Goal: Information Seeking & Learning: Learn about a topic

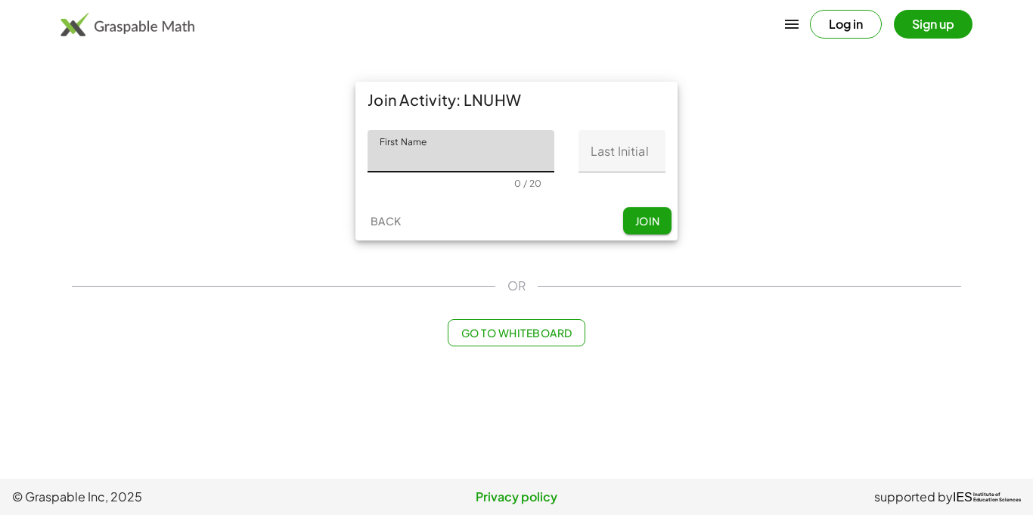
click at [451, 144] on input "First Name" at bounding box center [460, 151] width 187 height 42
type input "*******"
click at [629, 135] on input "Last Initial" at bounding box center [621, 151] width 87 height 42
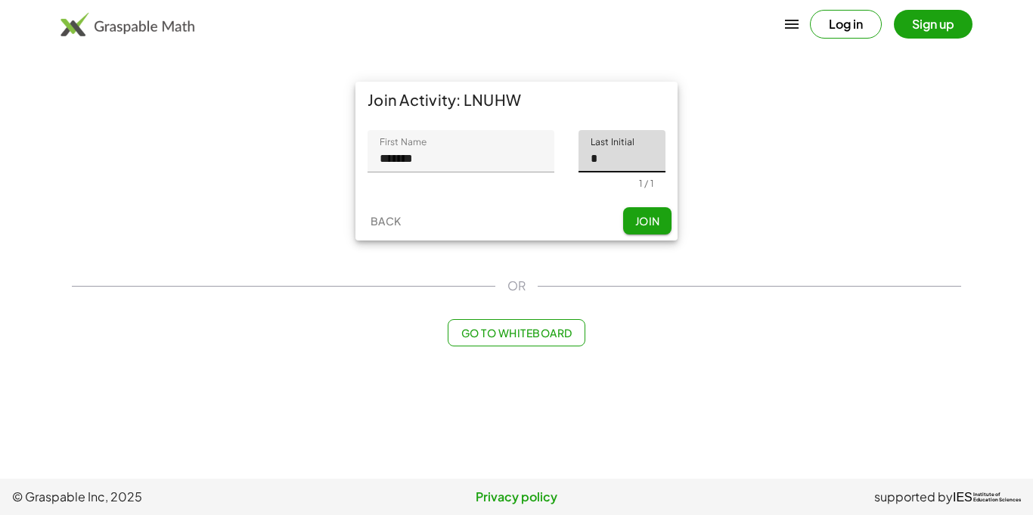
type input "*"
click at [640, 222] on span "Join" at bounding box center [646, 221] width 25 height 14
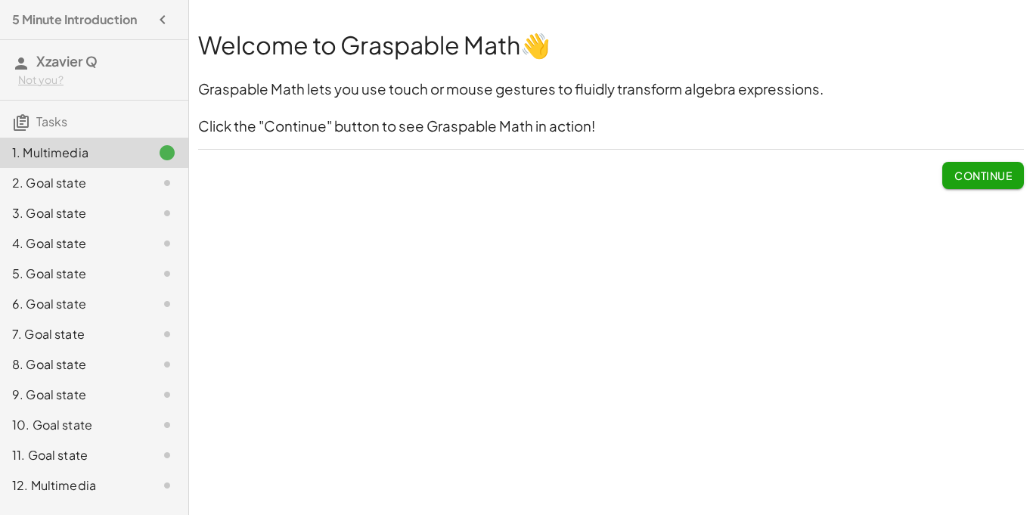
click at [957, 182] on button "Continue" at bounding box center [983, 175] width 82 height 27
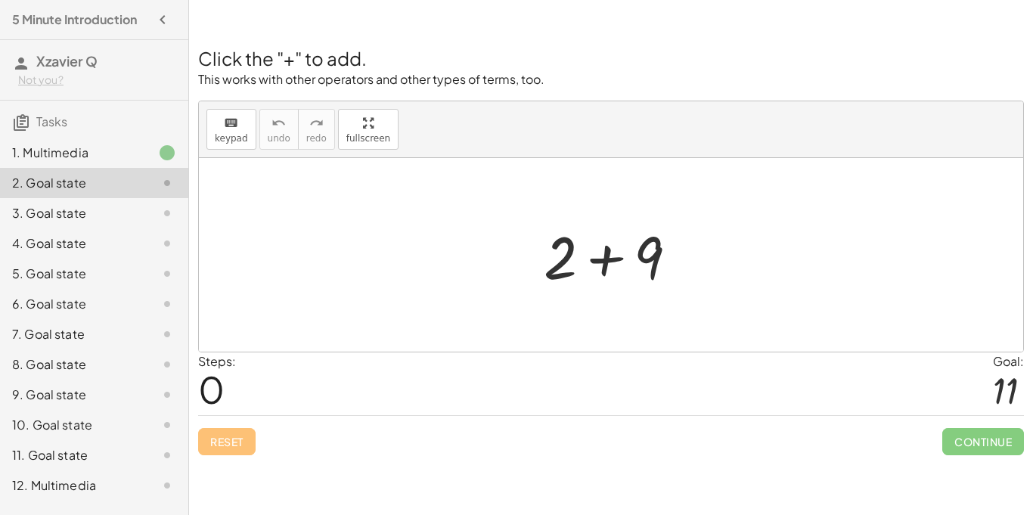
click at [609, 263] on div at bounding box center [616, 255] width 161 height 78
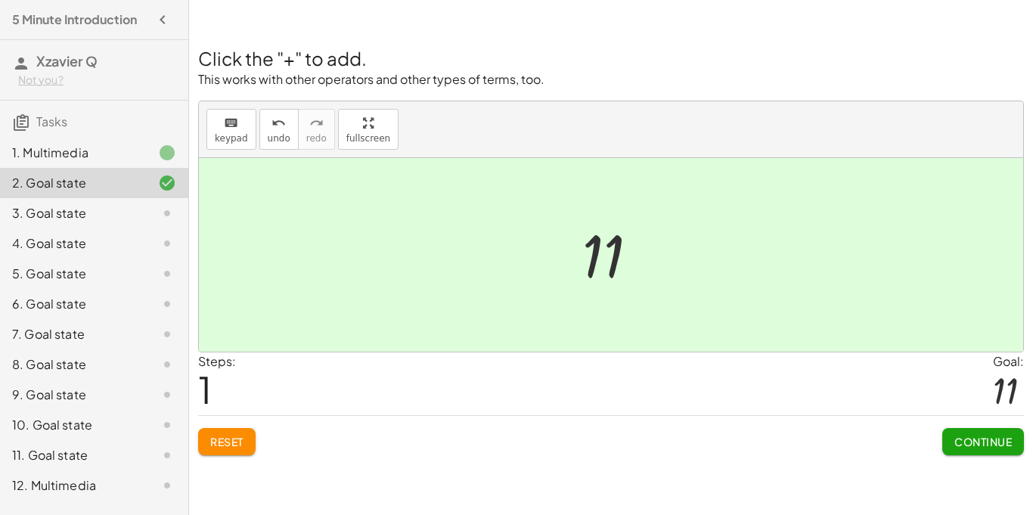
click at [984, 451] on button "Continue" at bounding box center [983, 441] width 82 height 27
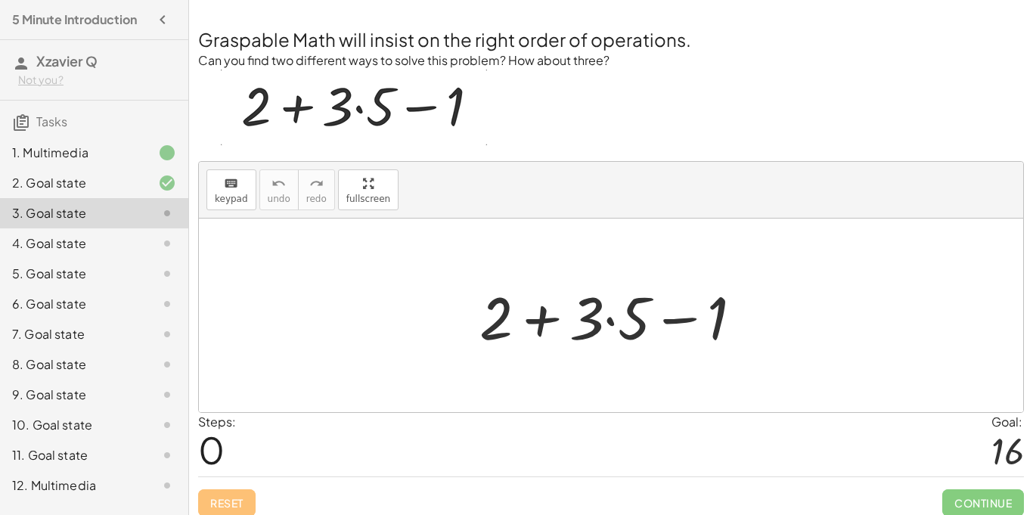
click at [614, 318] on div at bounding box center [617, 316] width 290 height 78
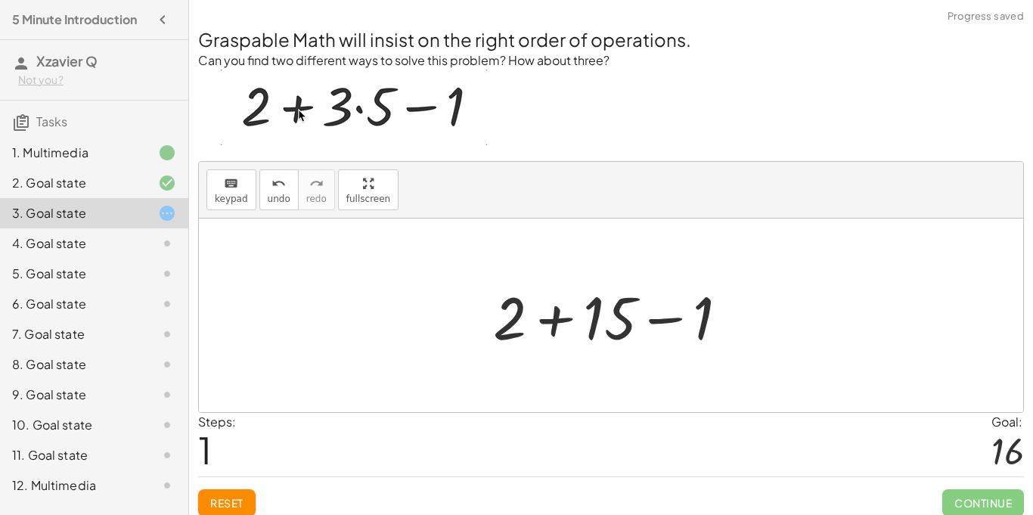
click at [556, 324] on div at bounding box center [616, 316] width 262 height 78
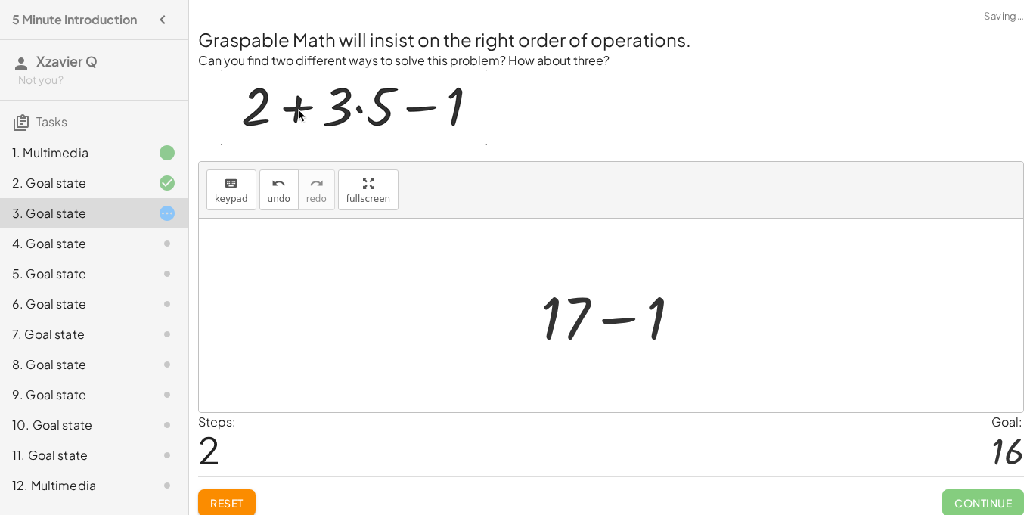
click at [621, 324] on div at bounding box center [617, 316] width 168 height 78
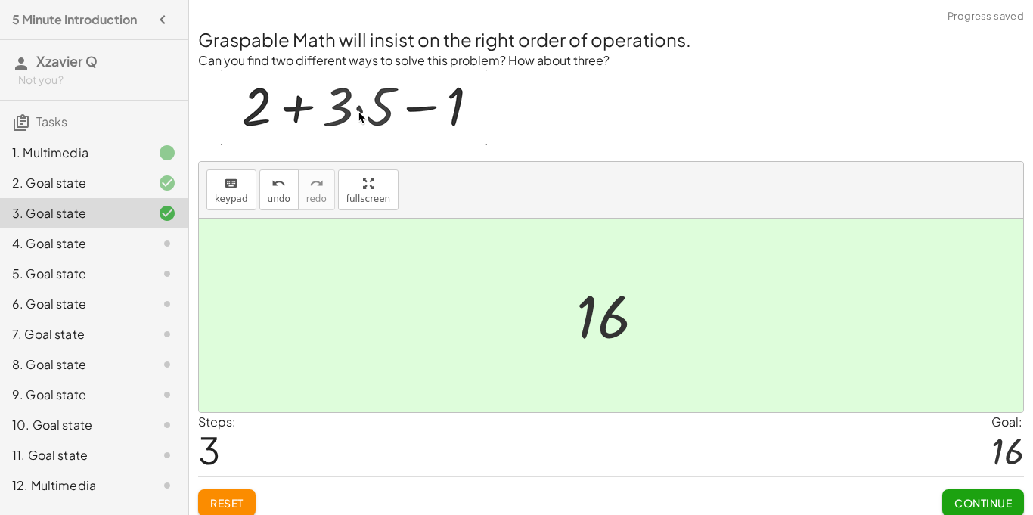
click at [989, 502] on span "Continue" at bounding box center [982, 503] width 57 height 14
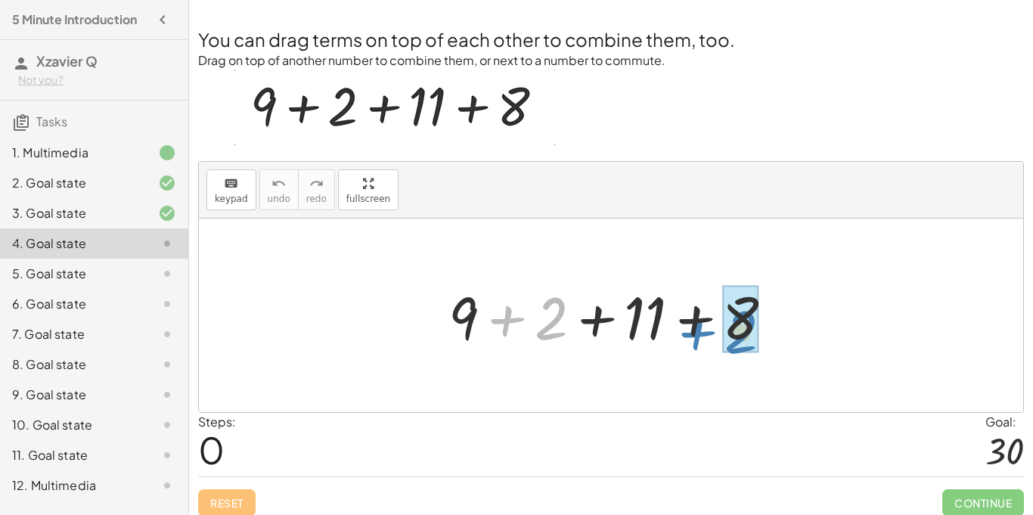
drag, startPoint x: 551, startPoint y: 334, endPoint x: 740, endPoint y: 348, distance: 189.5
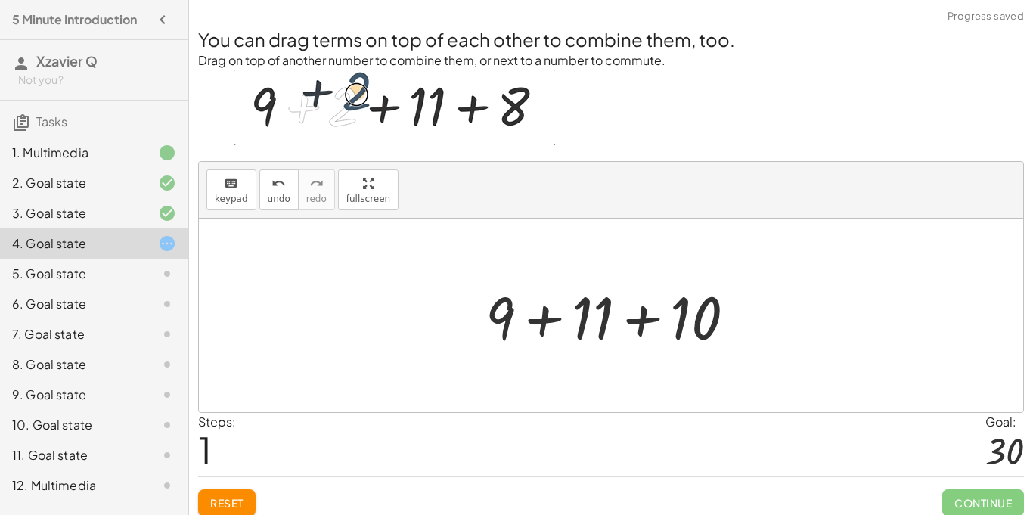
click at [544, 321] on div at bounding box center [616, 316] width 277 height 78
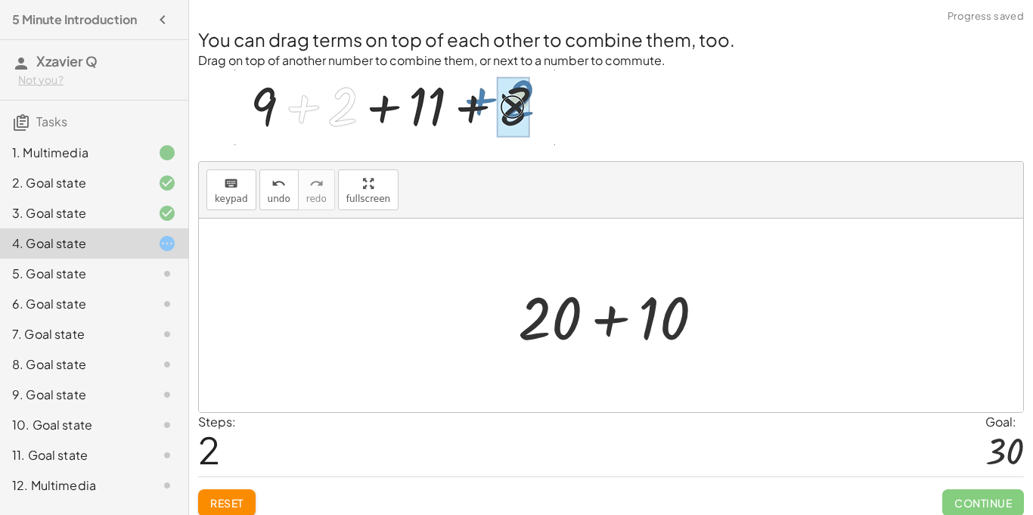
click at [612, 322] on div at bounding box center [616, 316] width 212 height 78
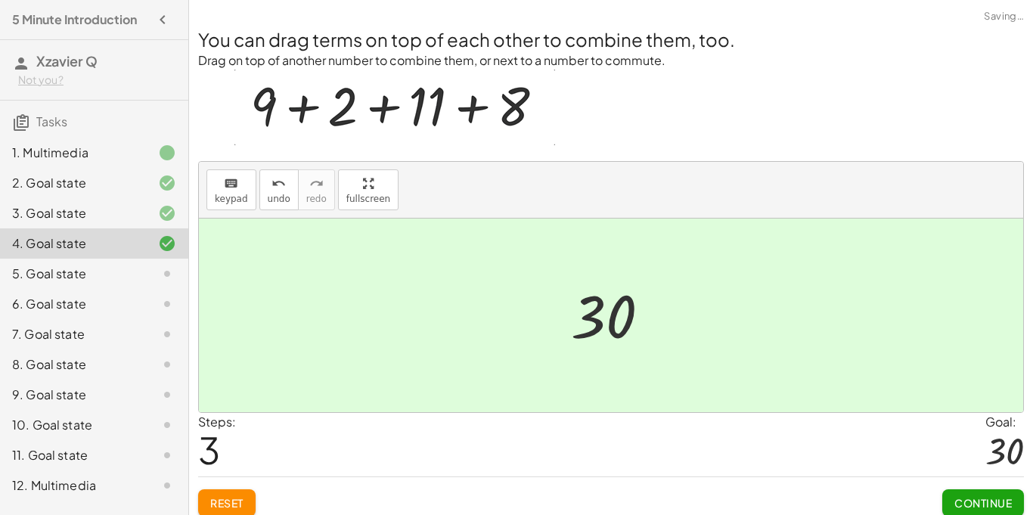
click at [1005, 510] on button "Continue" at bounding box center [983, 502] width 82 height 27
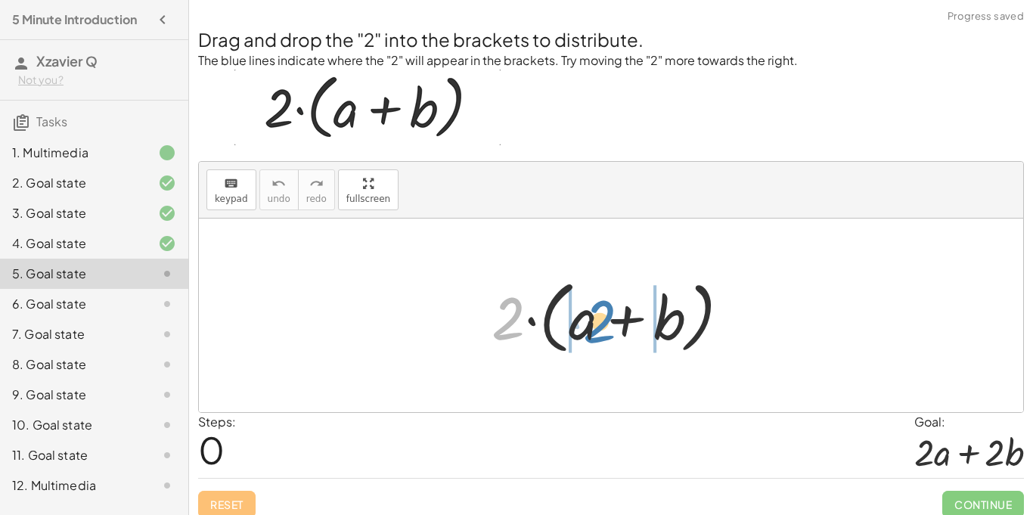
drag, startPoint x: 505, startPoint y: 315, endPoint x: 597, endPoint y: 318, distance: 91.5
click at [597, 318] on div at bounding box center [616, 315] width 265 height 87
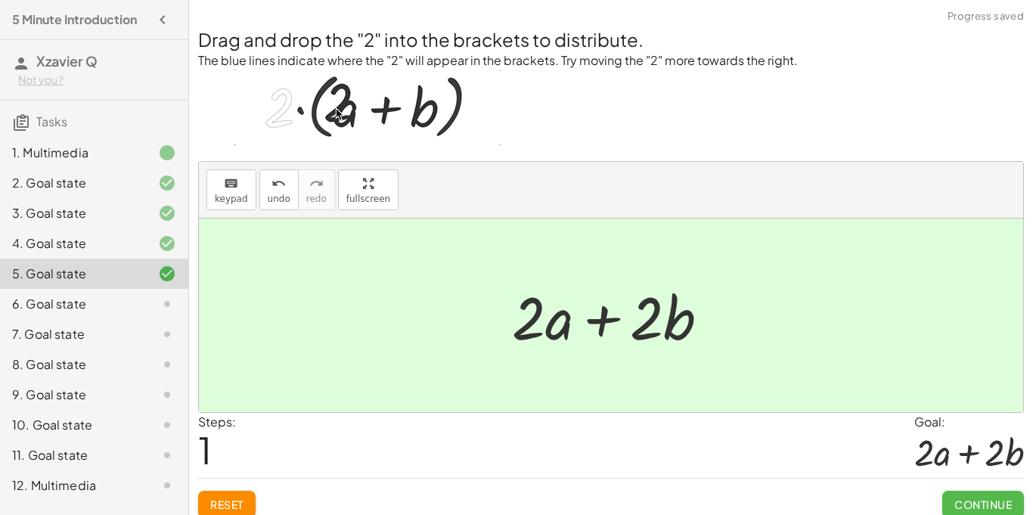
click at [984, 505] on span "Continue" at bounding box center [982, 504] width 57 height 14
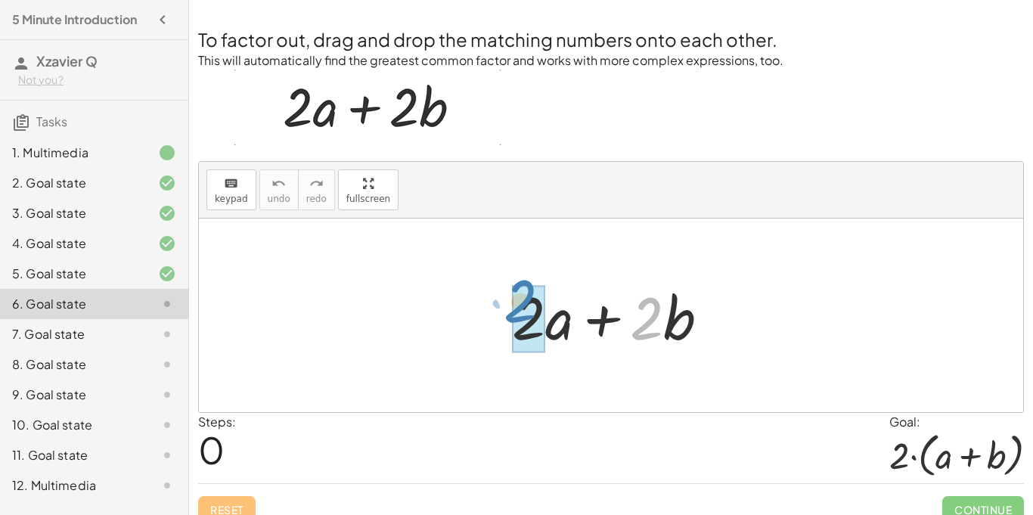
drag, startPoint x: 640, startPoint y: 332, endPoint x: 513, endPoint y: 323, distance: 127.3
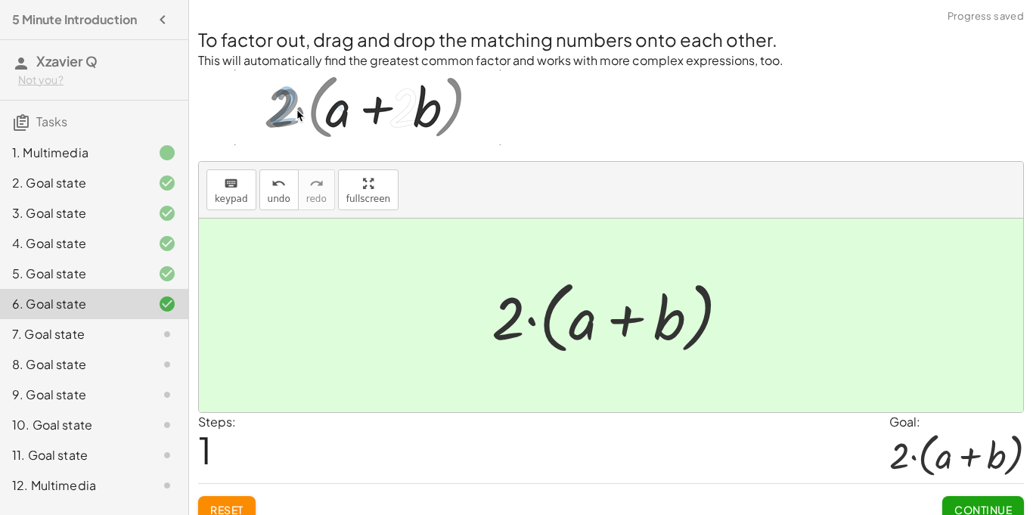
click at [980, 496] on button "Continue" at bounding box center [983, 509] width 82 height 27
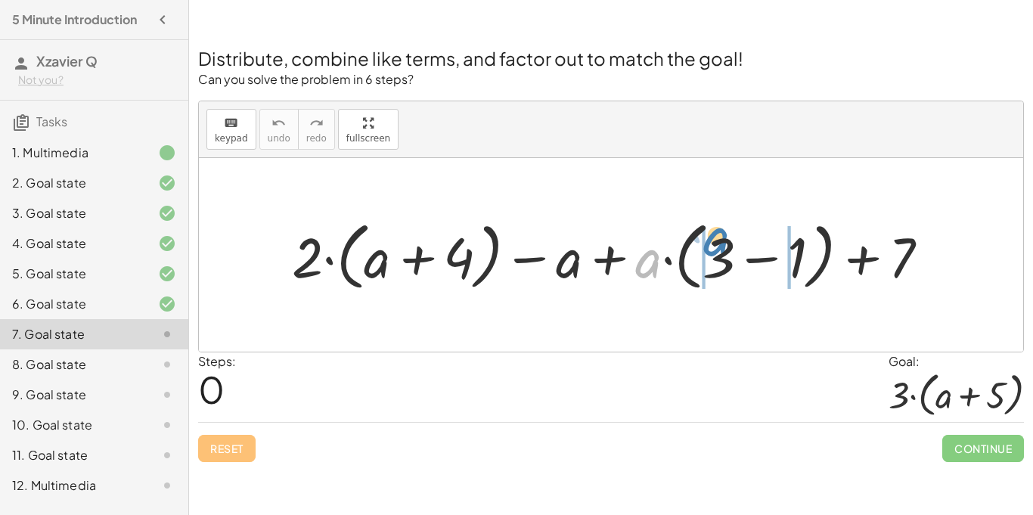
drag, startPoint x: 647, startPoint y: 266, endPoint x: 715, endPoint y: 244, distance: 71.5
click at [715, 244] on div at bounding box center [616, 255] width 664 height 82
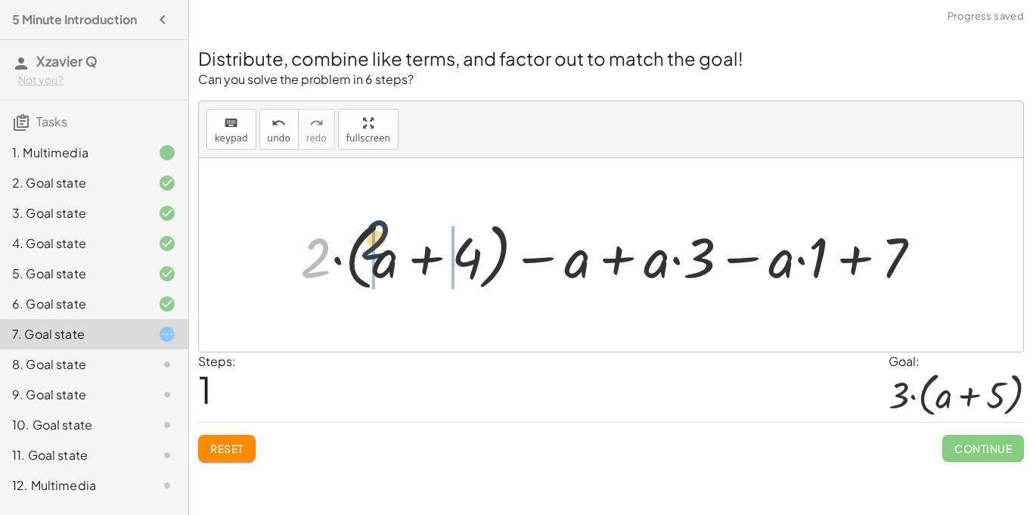
drag, startPoint x: 324, startPoint y: 260, endPoint x: 410, endPoint y: 244, distance: 87.6
click at [410, 244] on div at bounding box center [617, 255] width 648 height 82
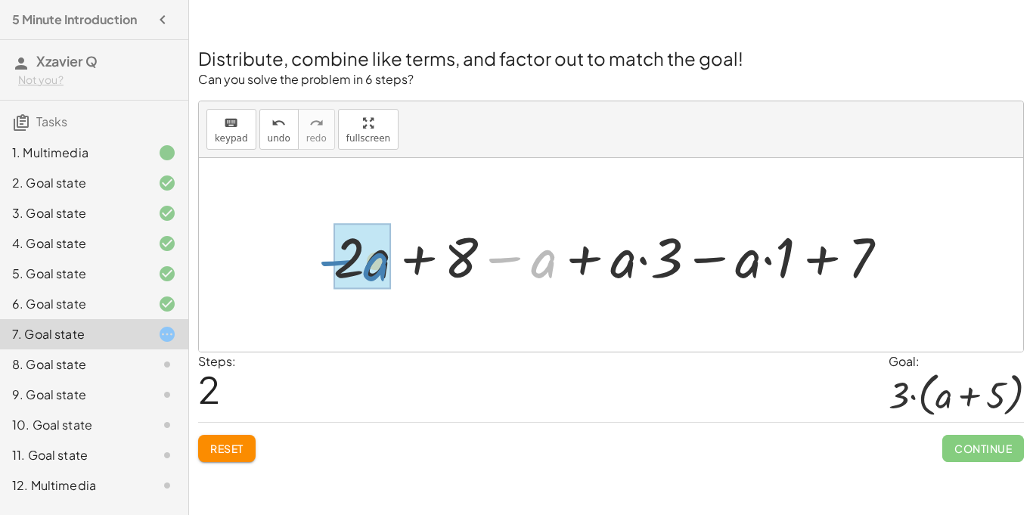
drag, startPoint x: 525, startPoint y: 265, endPoint x: 354, endPoint y: 268, distance: 170.9
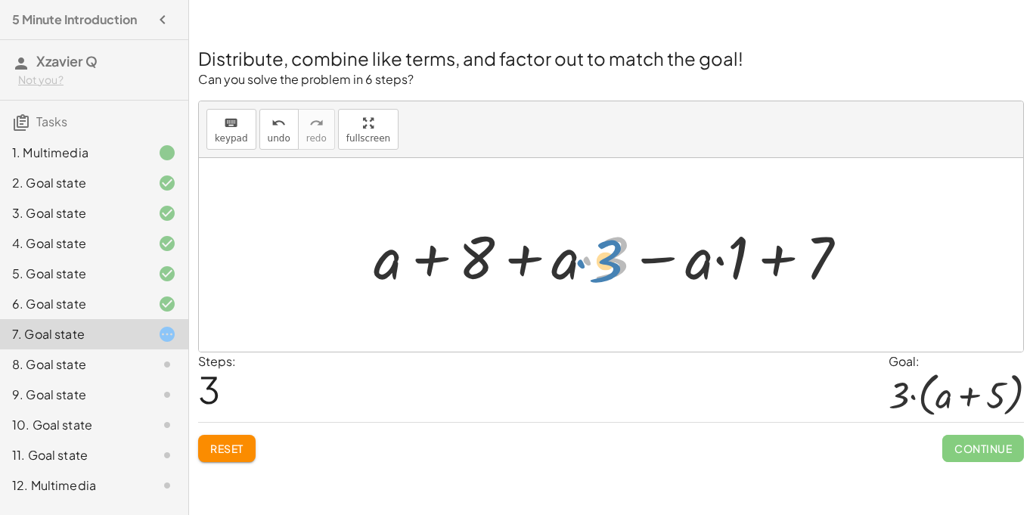
click at [592, 266] on div at bounding box center [616, 255] width 501 height 78
drag, startPoint x: 561, startPoint y: 265, endPoint x: 387, endPoint y: 280, distance: 174.6
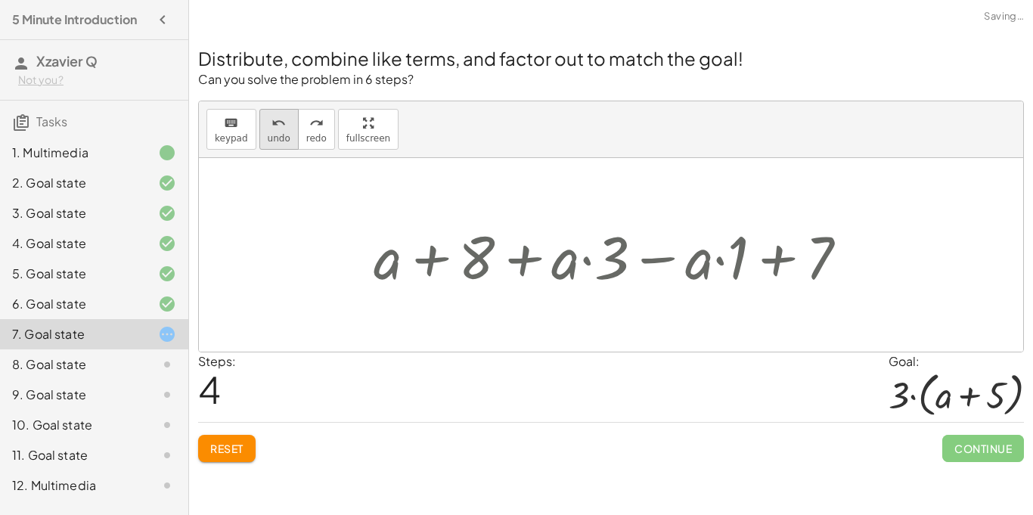
click at [268, 138] on span "undo" at bounding box center [279, 138] width 23 height 11
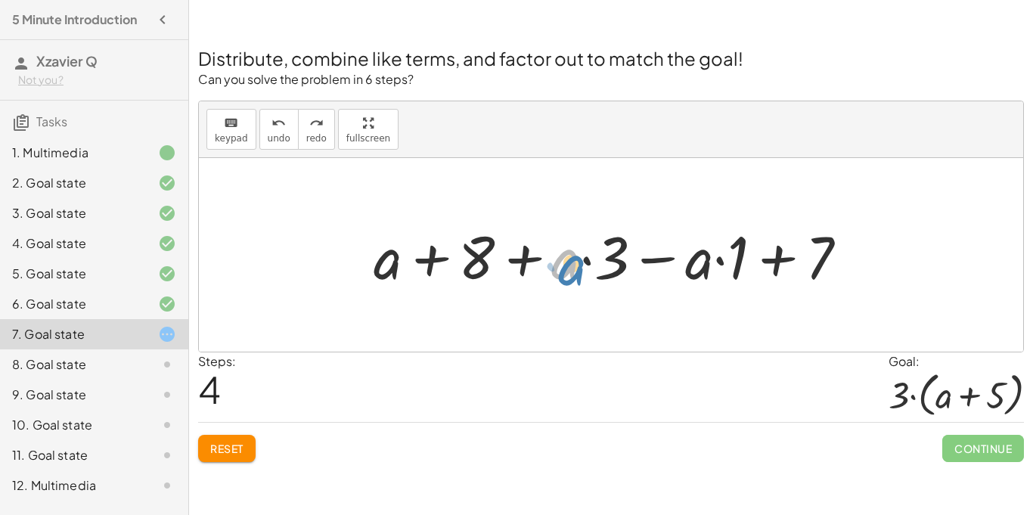
drag, startPoint x: 554, startPoint y: 254, endPoint x: 560, endPoint y: 259, distance: 8.0
click at [560, 259] on div at bounding box center [616, 255] width 501 height 78
click at [588, 260] on div at bounding box center [616, 255] width 501 height 78
click at [432, 259] on div at bounding box center [616, 255] width 501 height 78
click at [533, 255] on div at bounding box center [616, 255] width 501 height 78
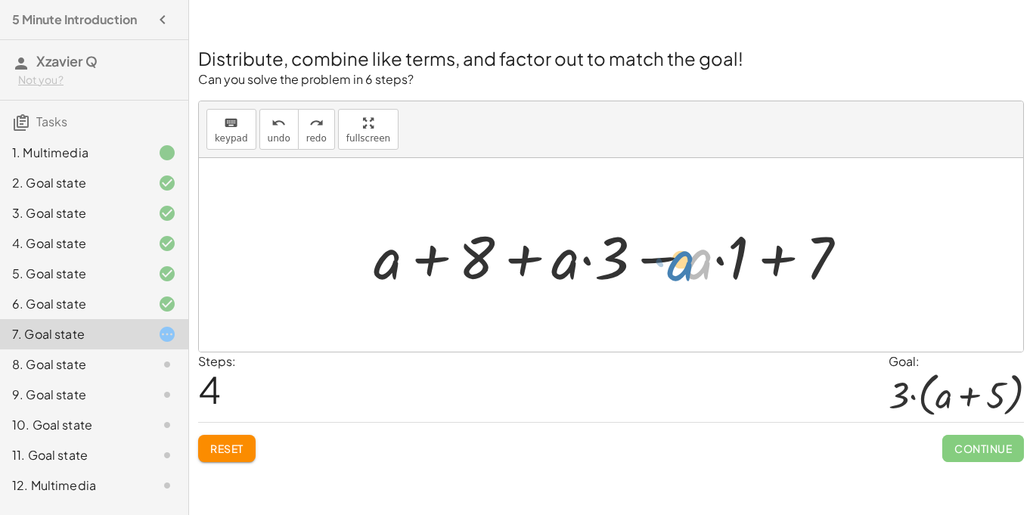
drag, startPoint x: 699, startPoint y: 260, endPoint x: 683, endPoint y: 262, distance: 16.0
click at [683, 262] on div at bounding box center [616, 255] width 501 height 78
click at [654, 254] on div at bounding box center [616, 255] width 501 height 78
click at [783, 256] on div at bounding box center [616, 255] width 501 height 78
click at [736, 262] on div at bounding box center [616, 255] width 501 height 78
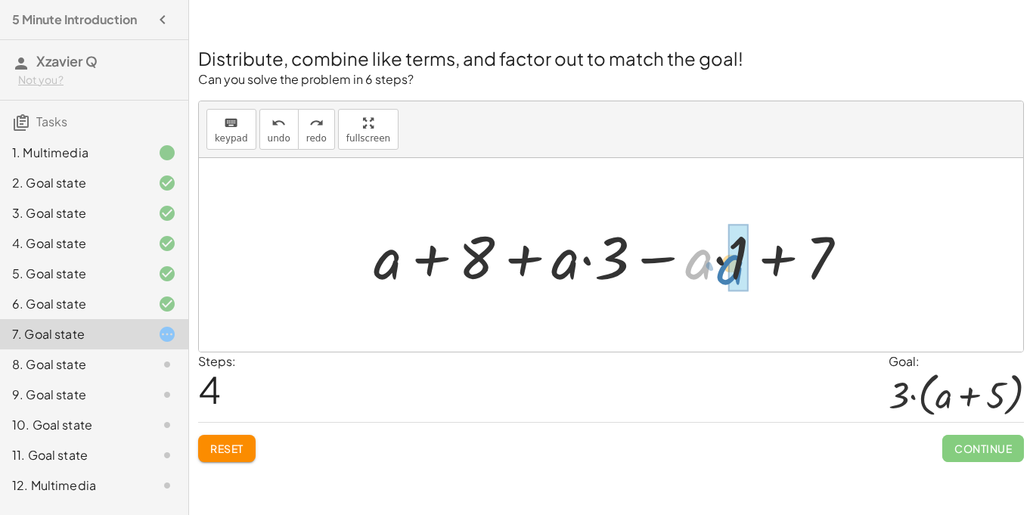
drag, startPoint x: 707, startPoint y: 256, endPoint x: 740, endPoint y: 262, distance: 33.7
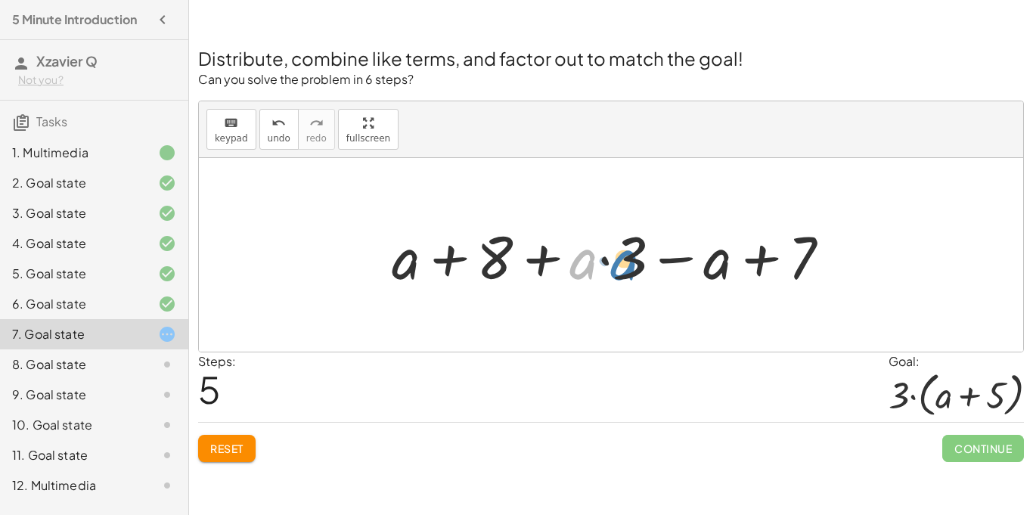
drag, startPoint x: 585, startPoint y: 267, endPoint x: 626, endPoint y: 268, distance: 40.8
click at [626, 268] on div at bounding box center [617, 255] width 466 height 78
click at [608, 264] on div at bounding box center [617, 255] width 466 height 78
drag, startPoint x: 590, startPoint y: 263, endPoint x: 652, endPoint y: 260, distance: 61.3
click at [652, 260] on div at bounding box center [617, 255] width 466 height 78
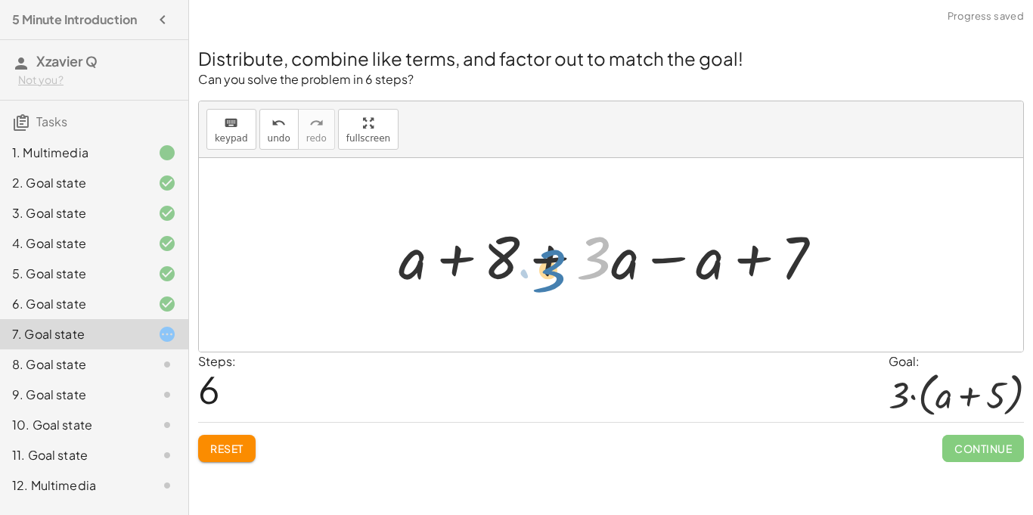
drag, startPoint x: 599, startPoint y: 261, endPoint x: 613, endPoint y: 269, distance: 16.6
click at [613, 269] on div at bounding box center [616, 255] width 451 height 78
click at [610, 268] on div at bounding box center [616, 255] width 451 height 78
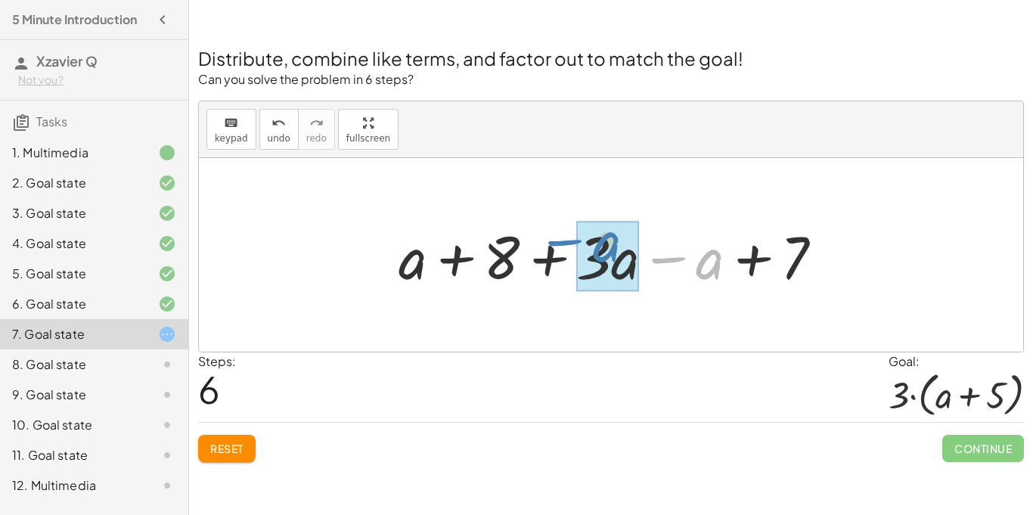
drag, startPoint x: 711, startPoint y: 268, endPoint x: 609, endPoint y: 251, distance: 104.3
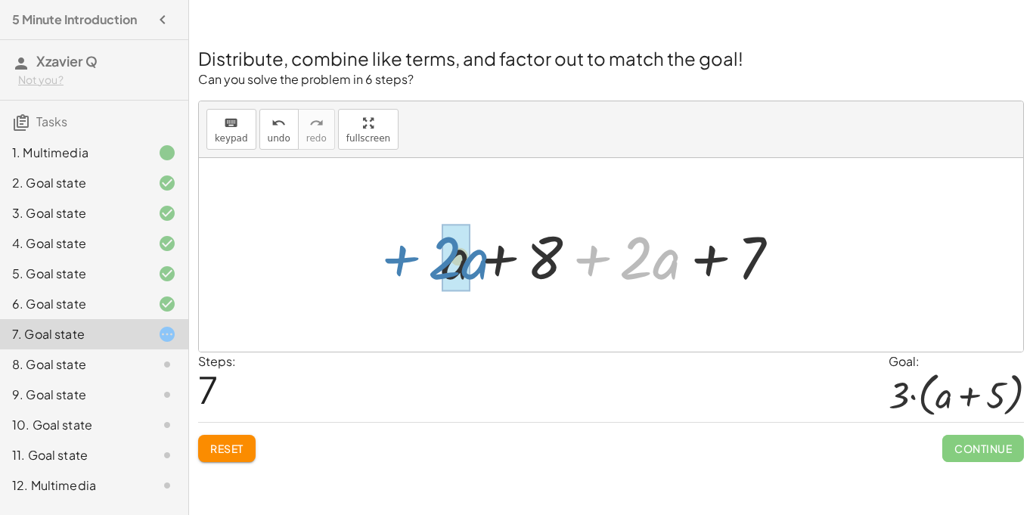
drag, startPoint x: 593, startPoint y: 259, endPoint x: 400, endPoint y: 259, distance: 192.8
click at [400, 259] on div "+ · 2 · ( + a + 4 ) − a + · a · ( + 3 − 1 ) + 7 + · 2 · ( + a + 4 ) − a + · a ·…" at bounding box center [611, 255] width 824 height 194
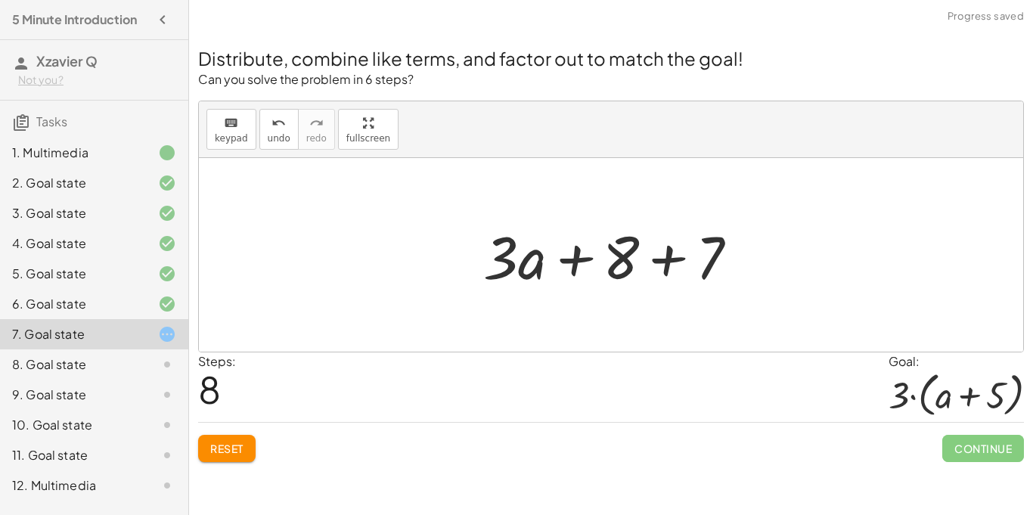
click at [671, 258] on div at bounding box center [617, 255] width 282 height 78
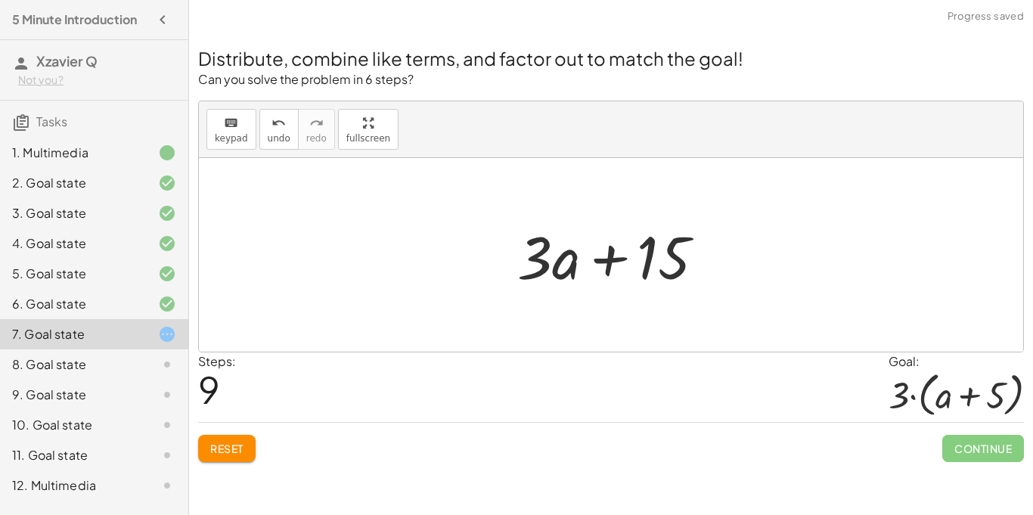
click at [220, 445] on span "Reset" at bounding box center [226, 449] width 33 height 14
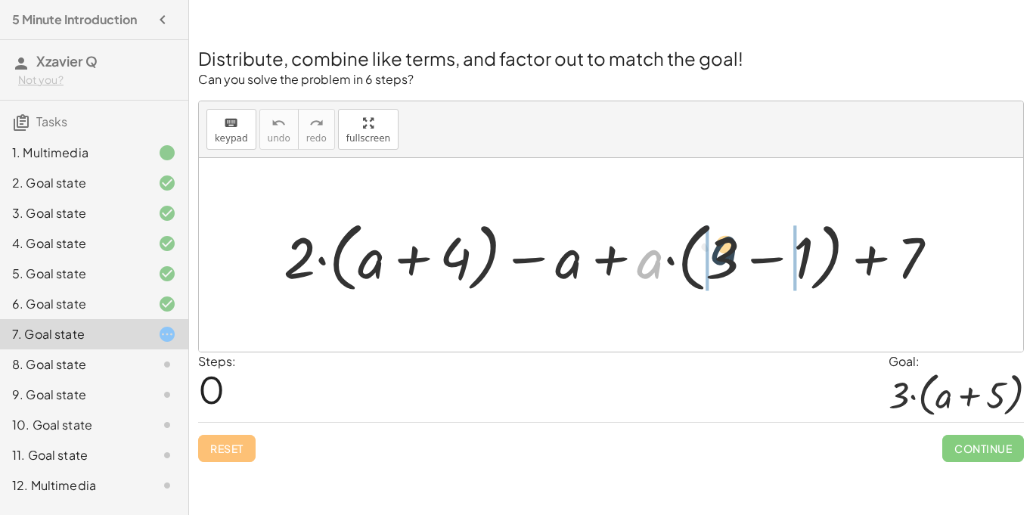
drag, startPoint x: 655, startPoint y: 268, endPoint x: 731, endPoint y: 256, distance: 76.7
click at [731, 256] on div at bounding box center [617, 255] width 682 height 84
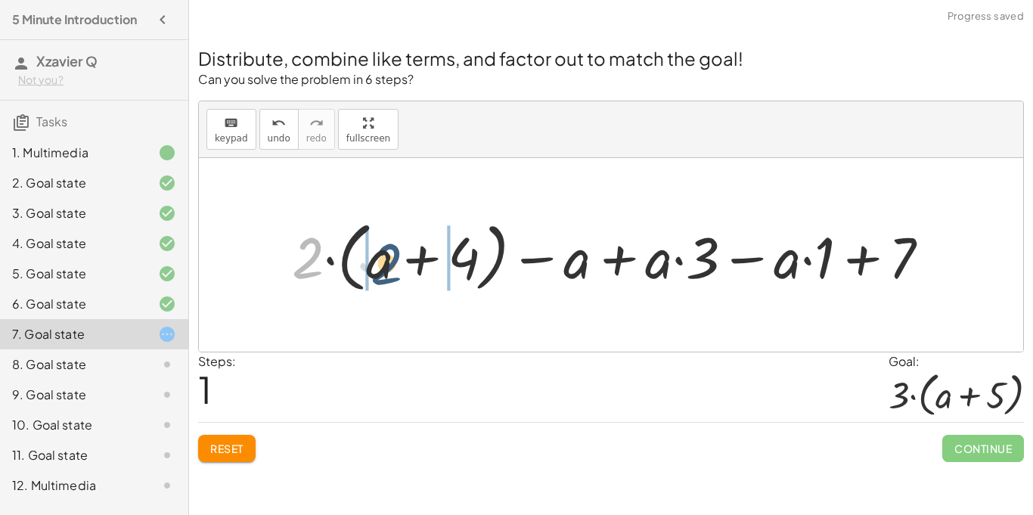
drag, startPoint x: 323, startPoint y: 254, endPoint x: 403, endPoint y: 260, distance: 80.4
click at [403, 260] on div at bounding box center [616, 255] width 665 height 84
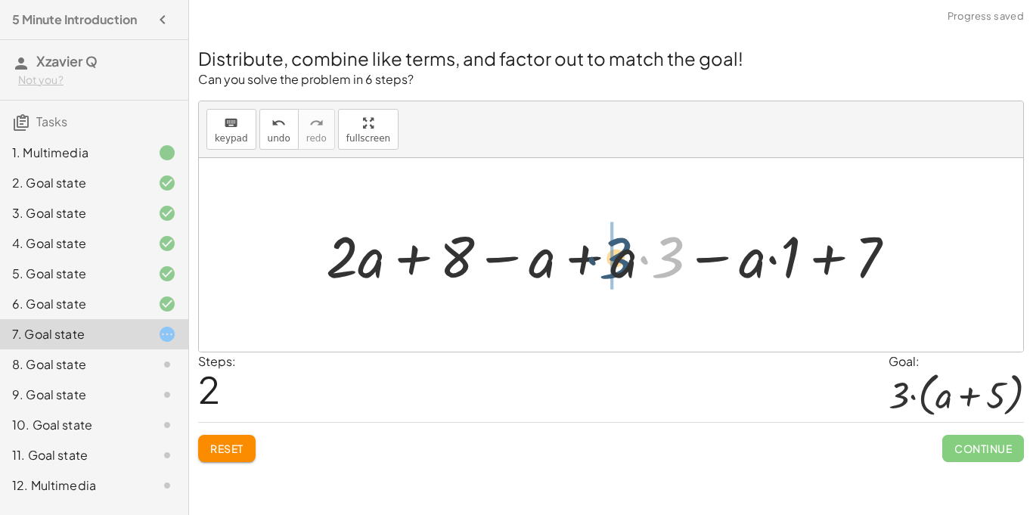
drag, startPoint x: 671, startPoint y: 260, endPoint x: 610, endPoint y: 262, distance: 60.5
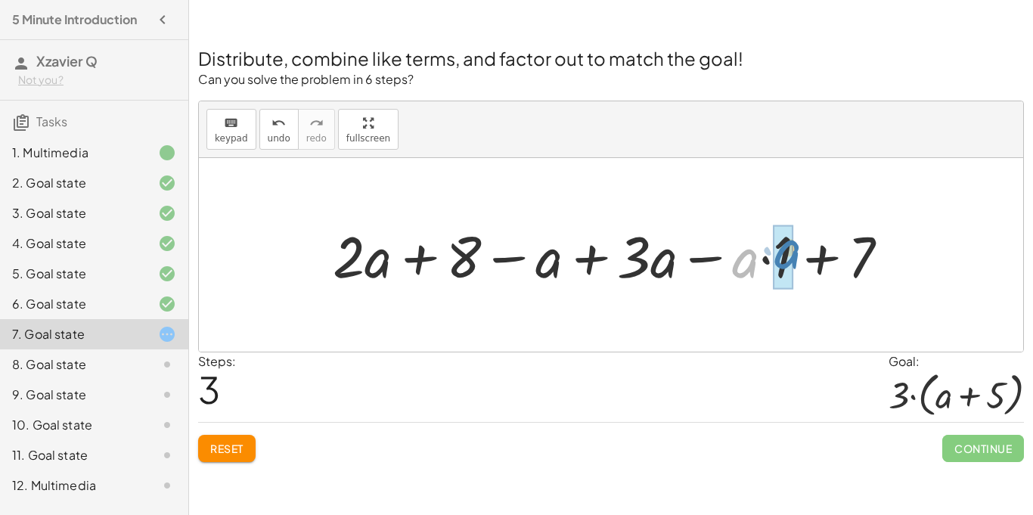
drag, startPoint x: 744, startPoint y: 274, endPoint x: 786, endPoint y: 265, distance: 43.3
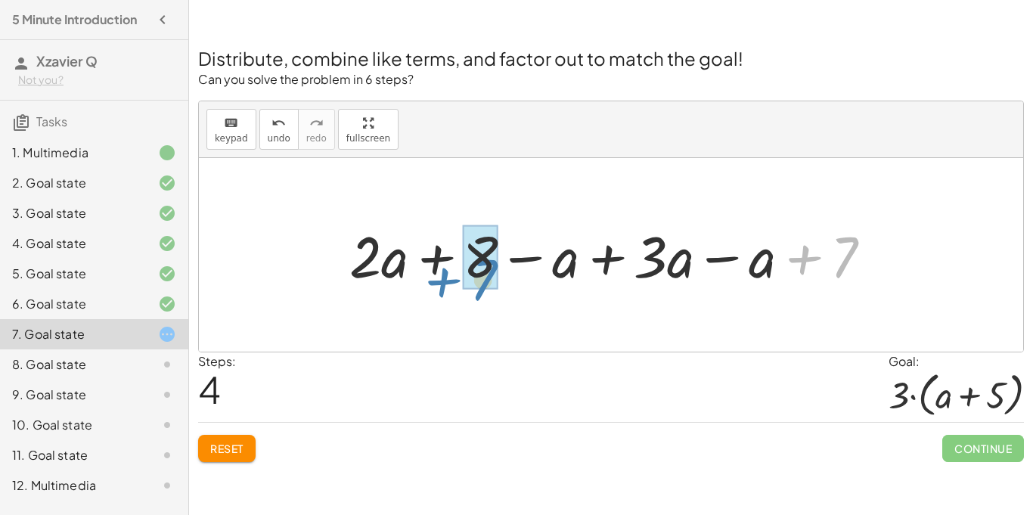
drag, startPoint x: 841, startPoint y: 247, endPoint x: 477, endPoint y: 268, distance: 364.2
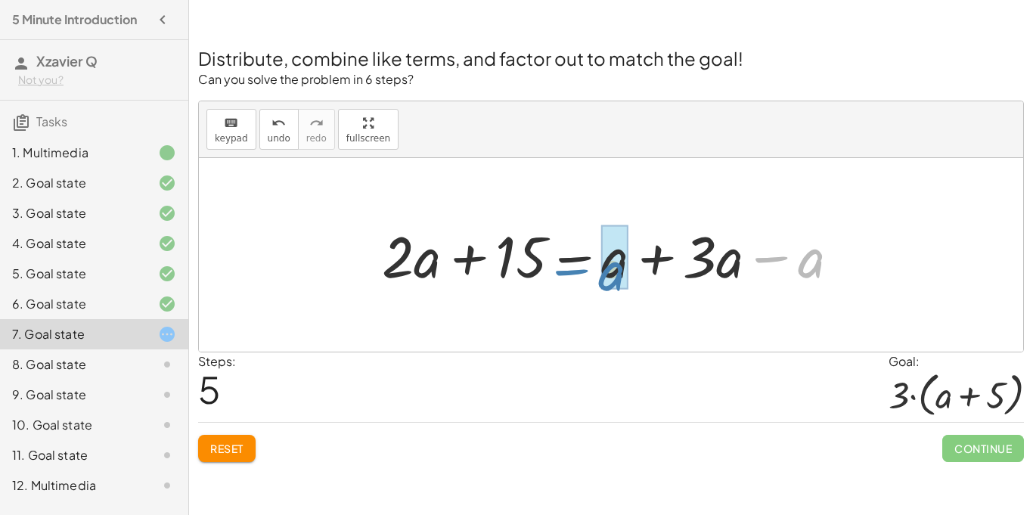
drag, startPoint x: 796, startPoint y: 273, endPoint x: 592, endPoint y: 287, distance: 204.6
click at [592, 287] on div at bounding box center [616, 254] width 485 height 75
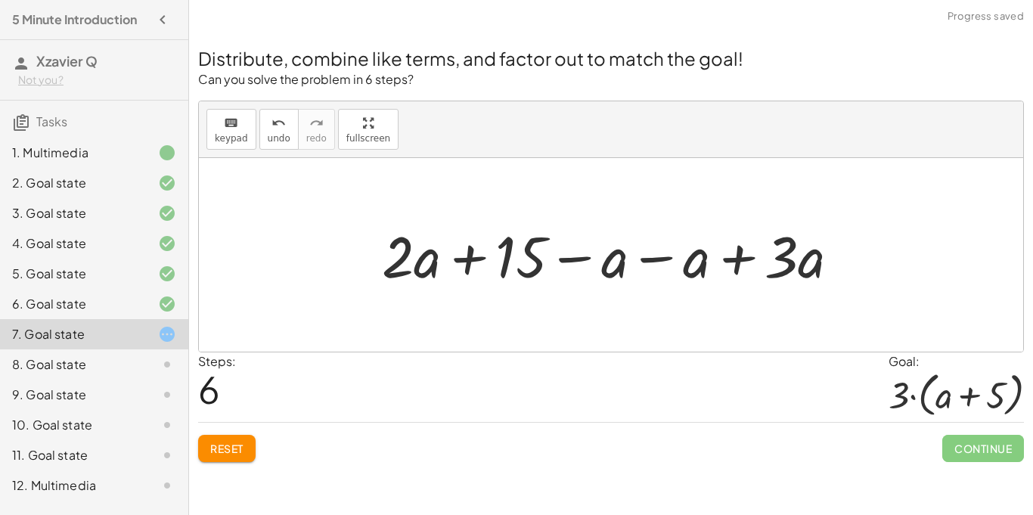
click at [648, 259] on div at bounding box center [616, 254] width 485 height 75
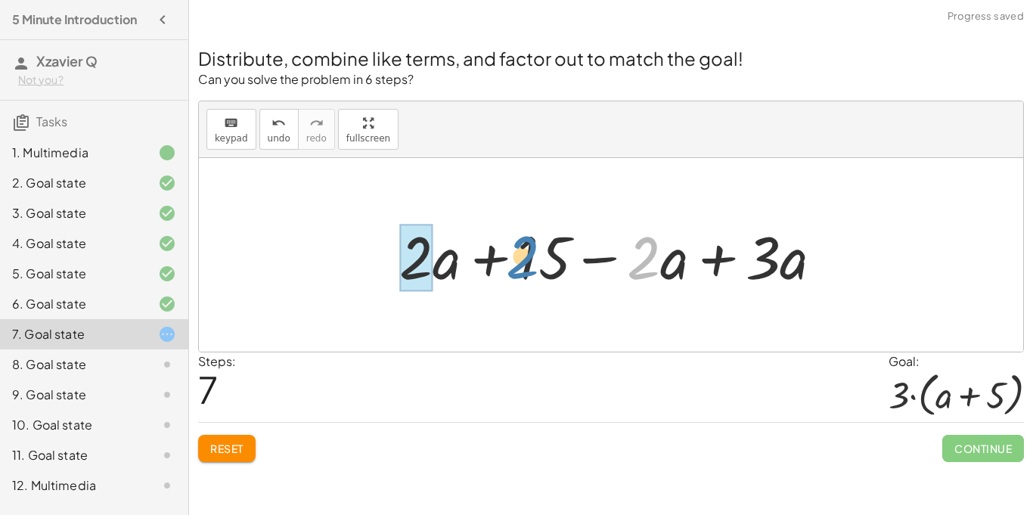
drag, startPoint x: 658, startPoint y: 257, endPoint x: 433, endPoint y: 261, distance: 224.6
click at [433, 261] on div at bounding box center [617, 255] width 451 height 78
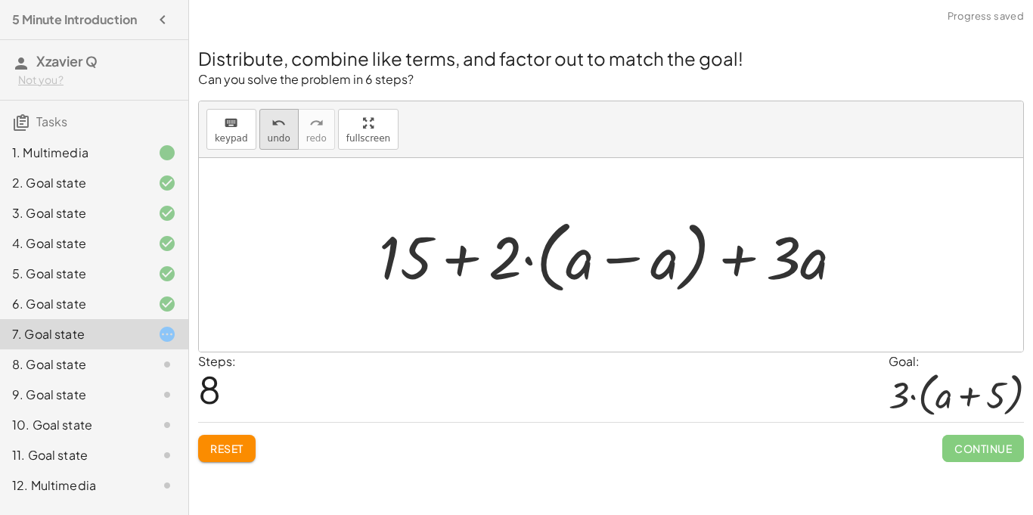
click at [263, 143] on button "undo undo" at bounding box center [278, 129] width 39 height 41
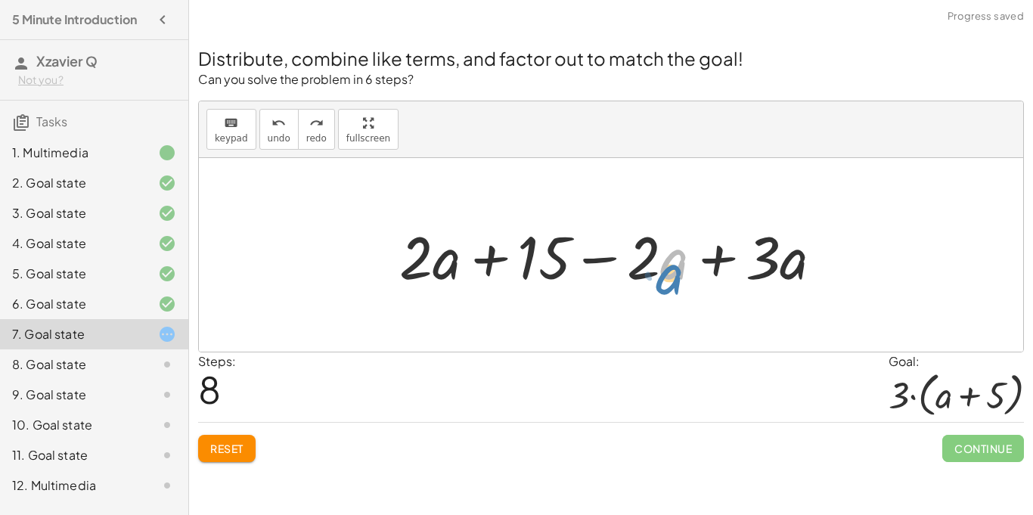
drag, startPoint x: 667, startPoint y: 262, endPoint x: 662, endPoint y: 277, distance: 15.1
click at [662, 277] on div at bounding box center [617, 255] width 451 height 78
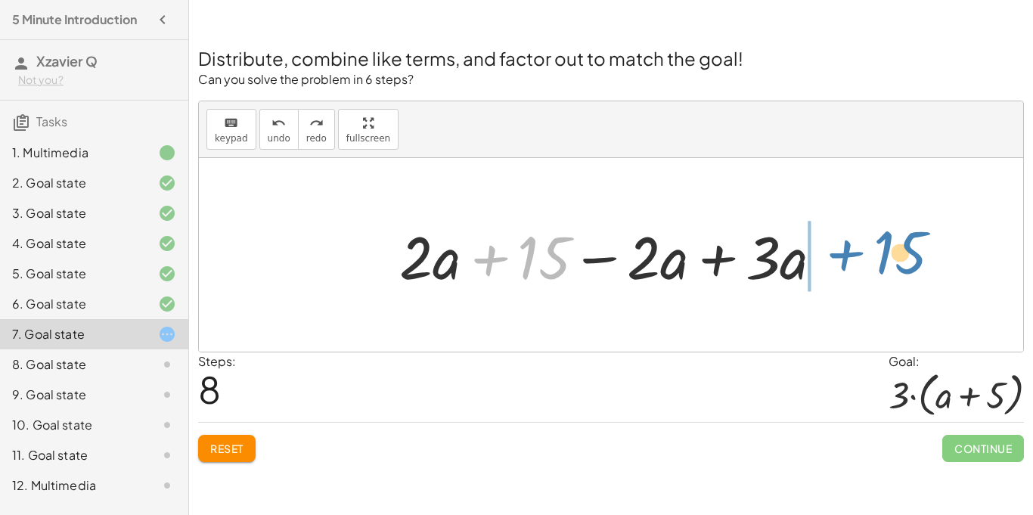
drag, startPoint x: 550, startPoint y: 252, endPoint x: 913, endPoint y: 250, distance: 362.9
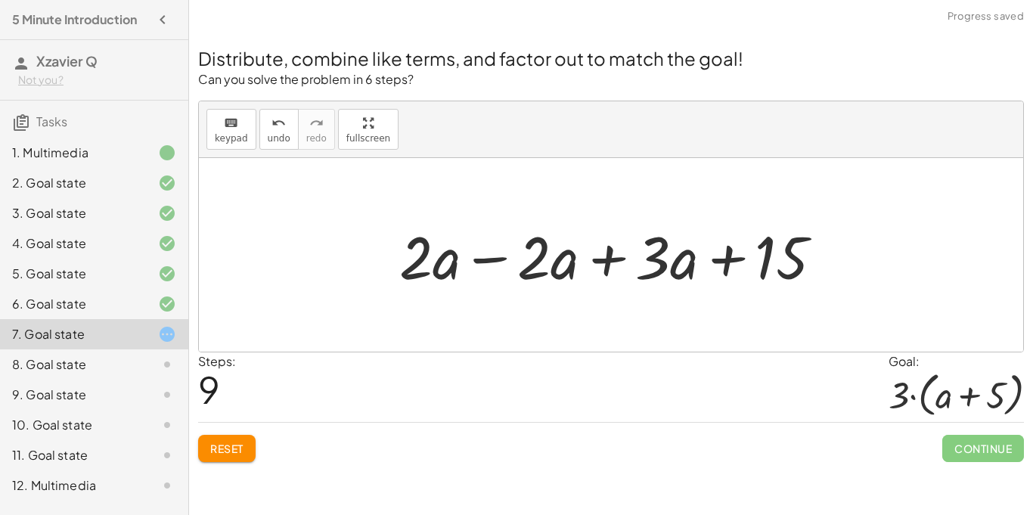
click at [488, 260] on div at bounding box center [617, 255] width 451 height 78
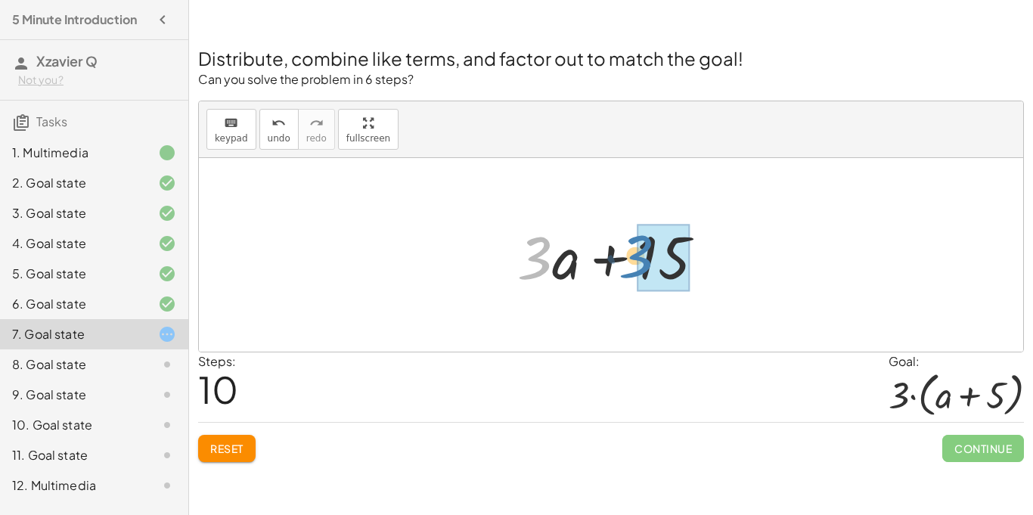
drag, startPoint x: 532, startPoint y: 256, endPoint x: 642, endPoint y: 256, distance: 110.4
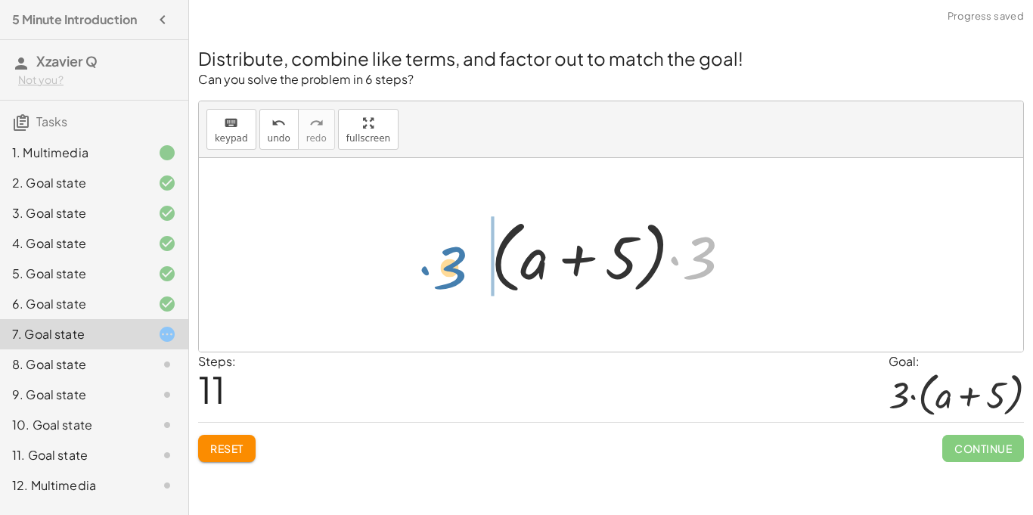
drag, startPoint x: 709, startPoint y: 255, endPoint x: 458, endPoint y: 265, distance: 251.2
click at [458, 265] on div "+ · 2 · ( + a + 4 ) − a + · a · ( + 3 − 1 ) + 7 + · 2 · ( + a + 4 ) − a + · a ·…" at bounding box center [611, 255] width 824 height 194
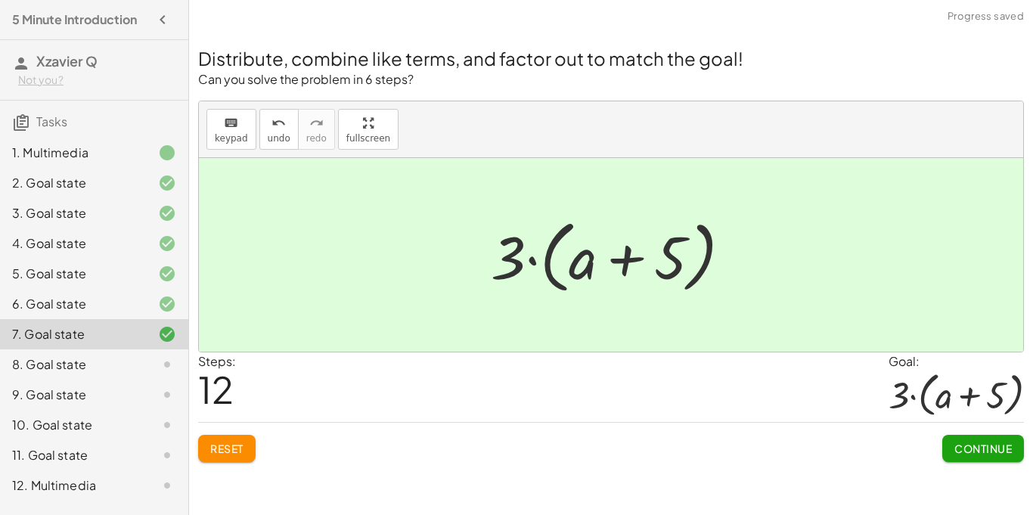
click at [976, 448] on span "Continue" at bounding box center [982, 449] width 57 height 14
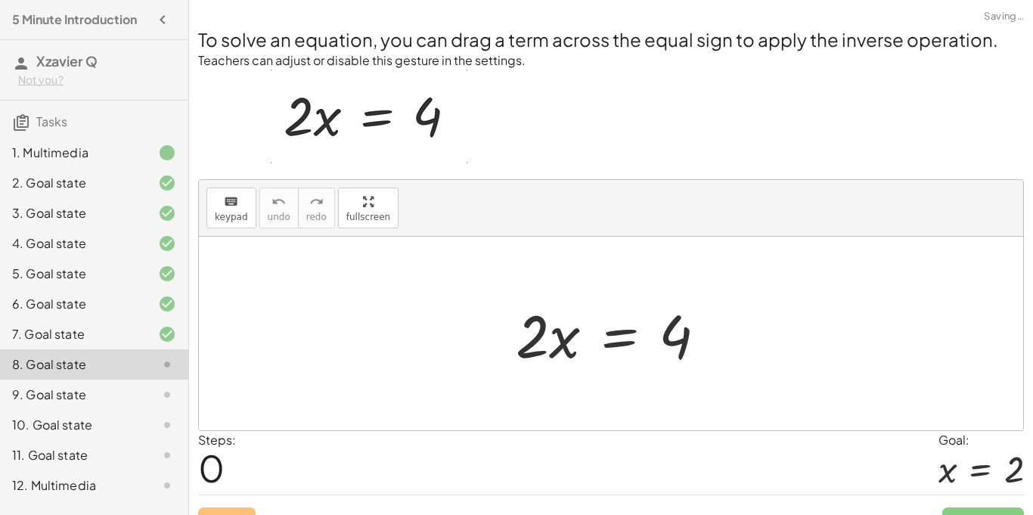
scroll to position [29, 0]
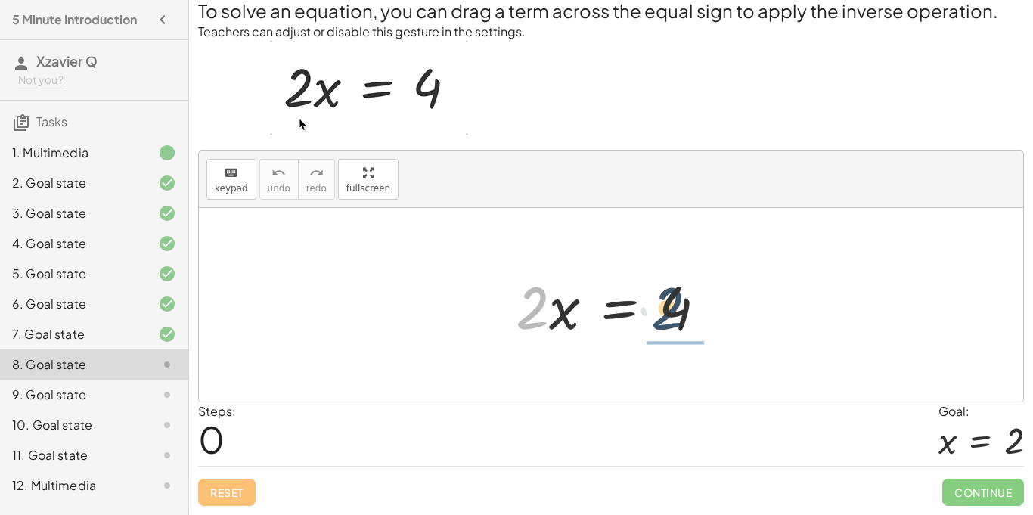
drag, startPoint x: 528, startPoint y: 321, endPoint x: 667, endPoint y: 323, distance: 139.1
click at [667, 323] on div at bounding box center [617, 305] width 218 height 78
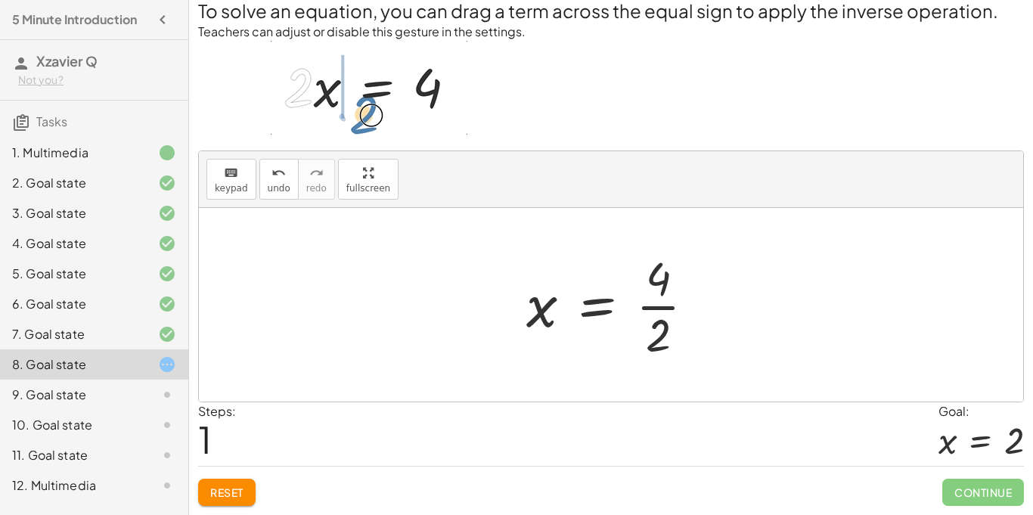
click at [672, 311] on div at bounding box center [617, 304] width 196 height 116
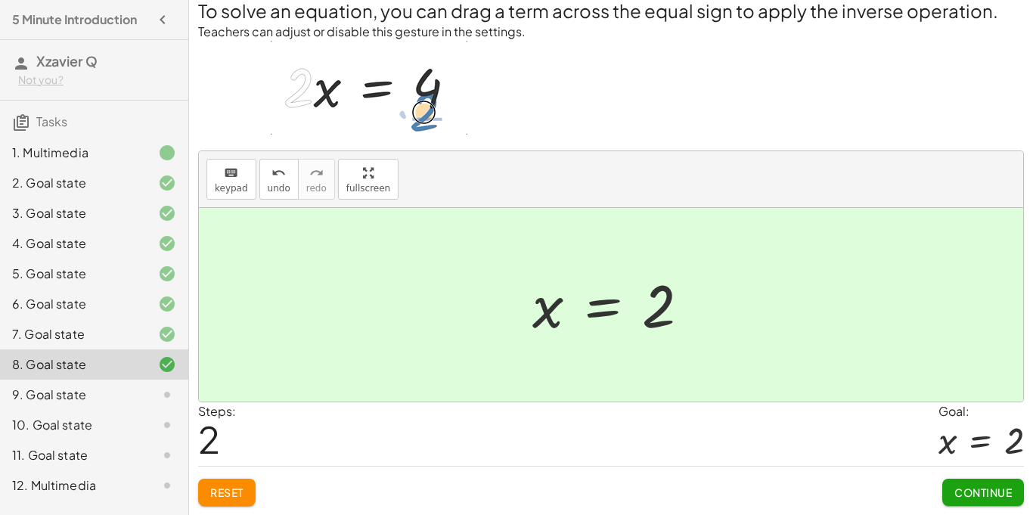
click at [990, 479] on span "Continue" at bounding box center [983, 492] width 82 height 27
click at [990, 487] on span "Continue" at bounding box center [982, 492] width 57 height 14
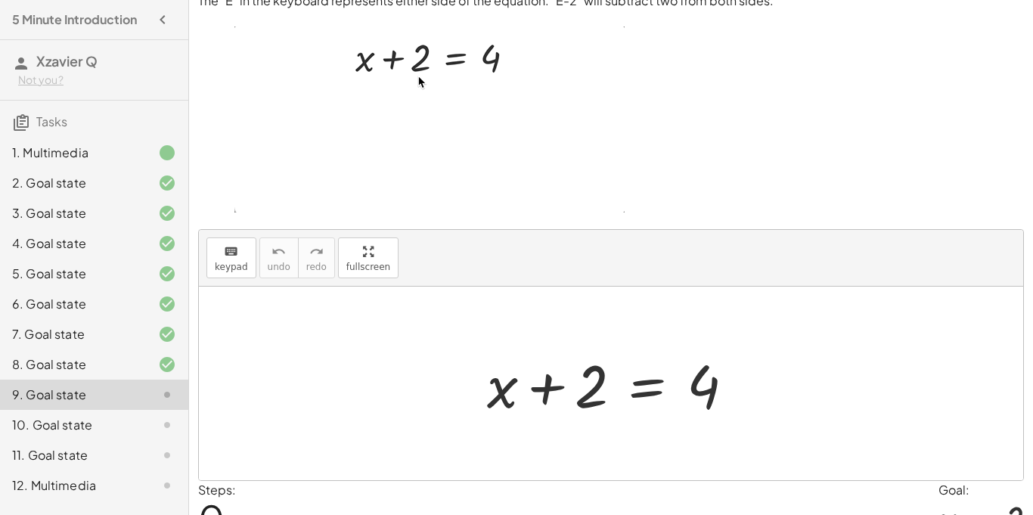
scroll to position [138, 0]
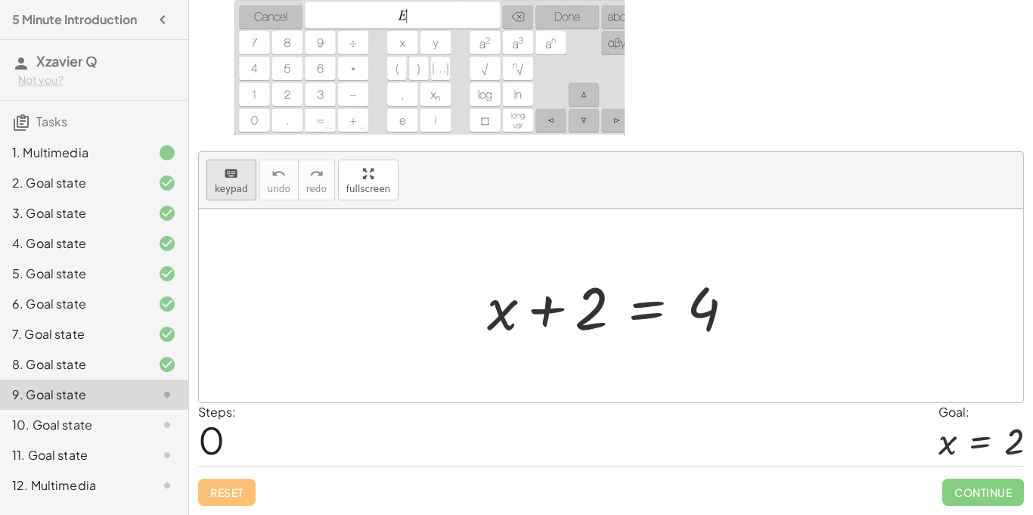
click at [242, 172] on div "keyboard" at bounding box center [231, 173] width 33 height 18
click at [240, 176] on div "keyboard" at bounding box center [231, 173] width 33 height 18
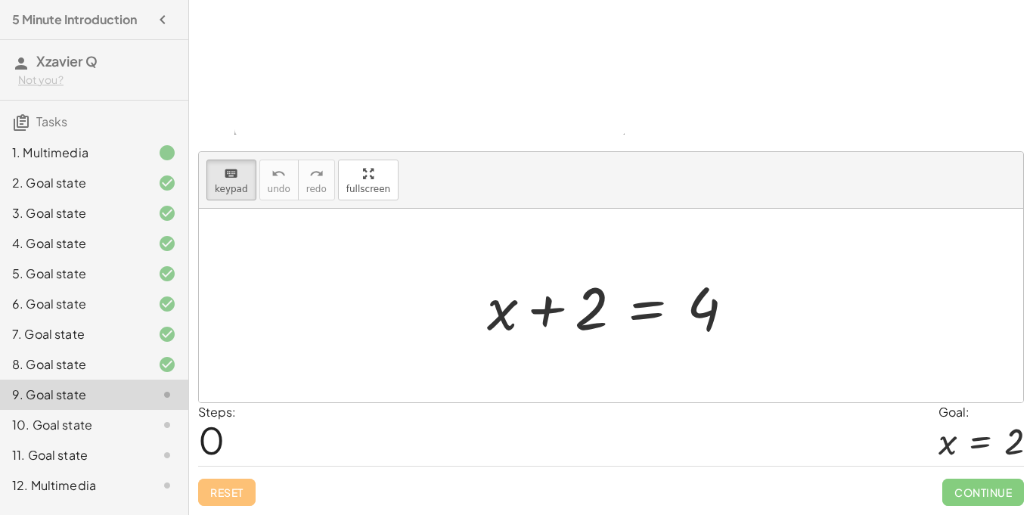
click at [435, 257] on div at bounding box center [611, 306] width 824 height 194
drag, startPoint x: 590, startPoint y: 296, endPoint x: 649, endPoint y: 346, distance: 76.7
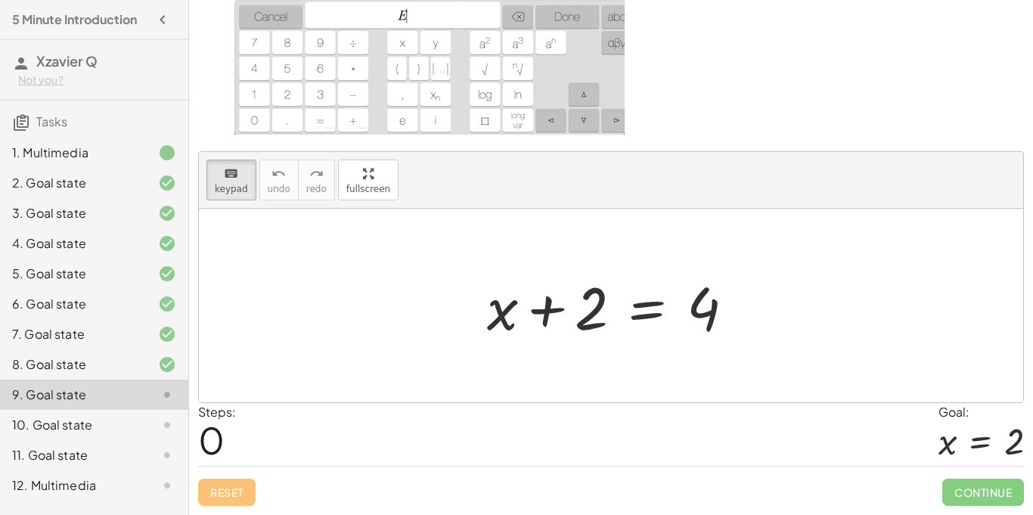
drag, startPoint x: 590, startPoint y: 310, endPoint x: 588, endPoint y: 370, distance: 59.8
click at [581, 308] on div at bounding box center [563, 308] width 90 height 67
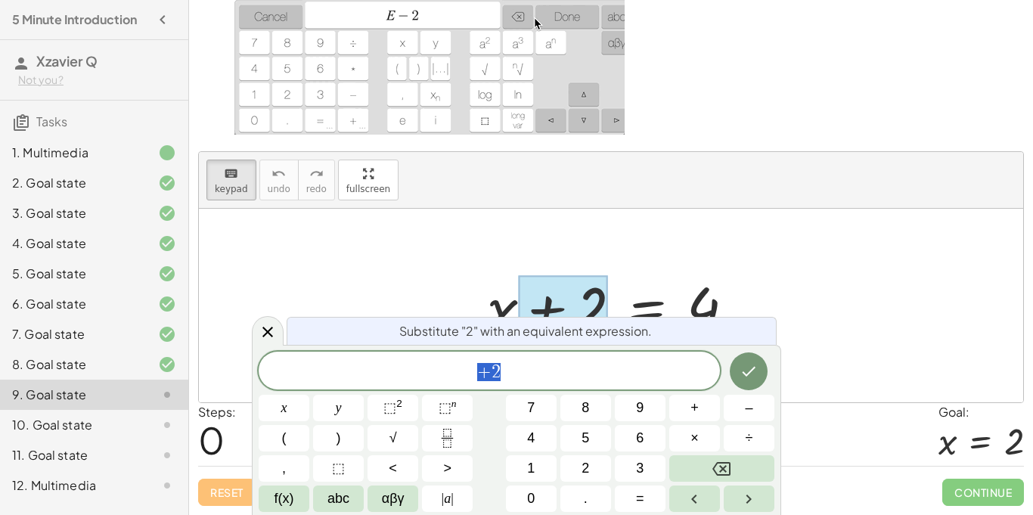
click at [581, 308] on div at bounding box center [563, 308] width 90 height 67
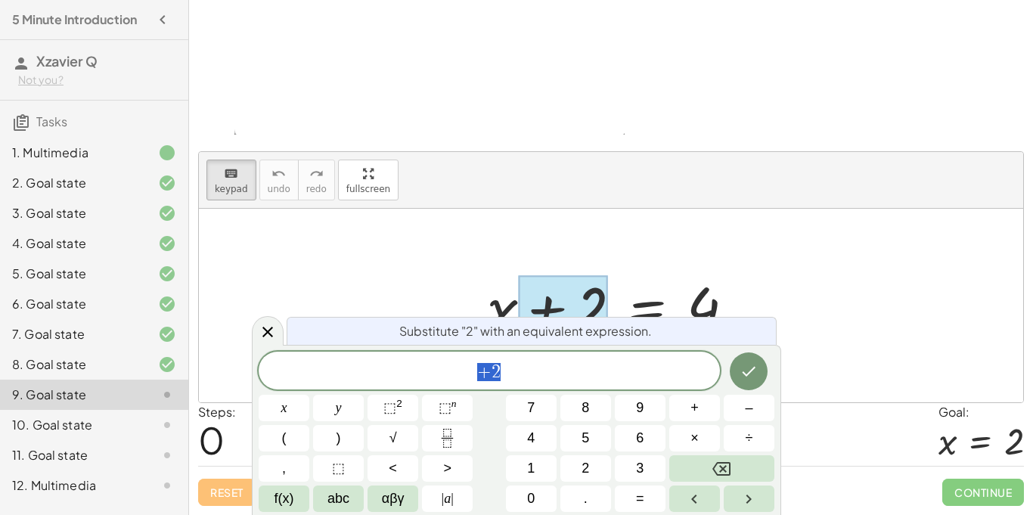
click at [581, 308] on div at bounding box center [563, 308] width 90 height 67
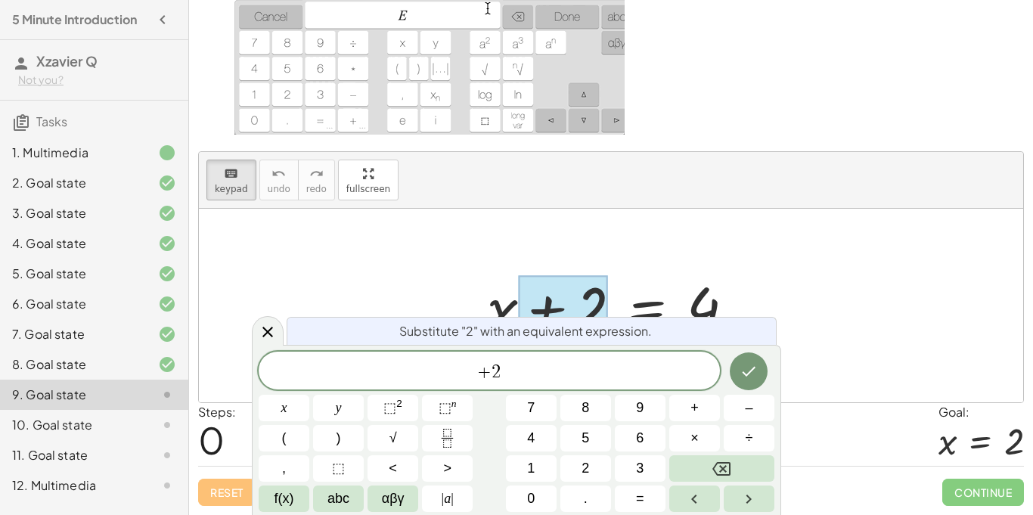
click at [630, 362] on span "+ 2" at bounding box center [489, 371] width 461 height 21
click at [738, 367] on button "Done" at bounding box center [749, 371] width 38 height 38
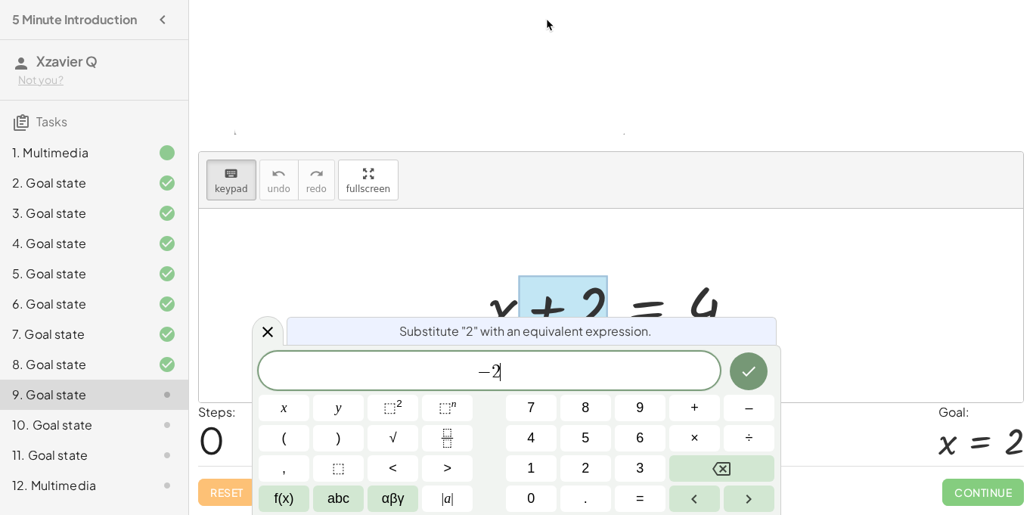
scroll to position [5, 0]
click at [271, 336] on icon at bounding box center [268, 332] width 18 height 18
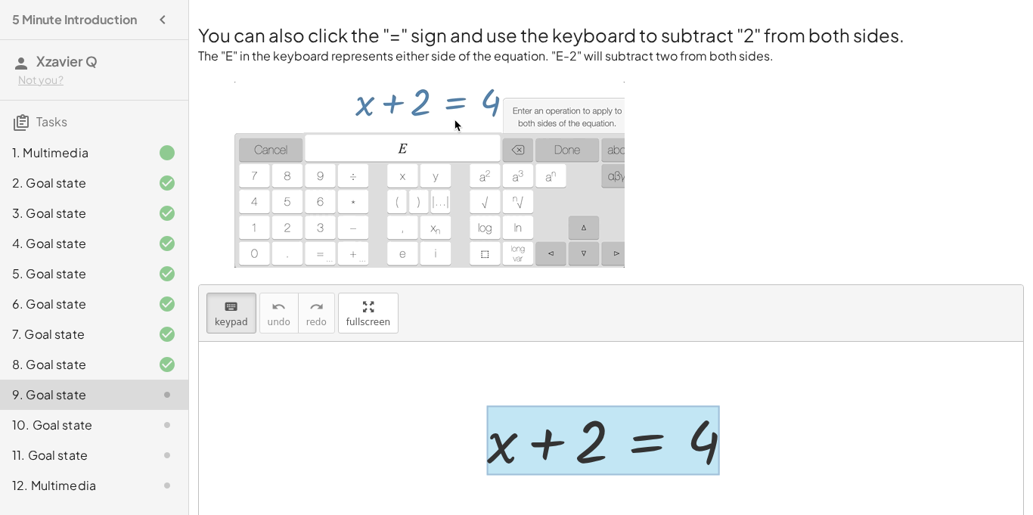
click at [639, 448] on div at bounding box center [603, 440] width 233 height 70
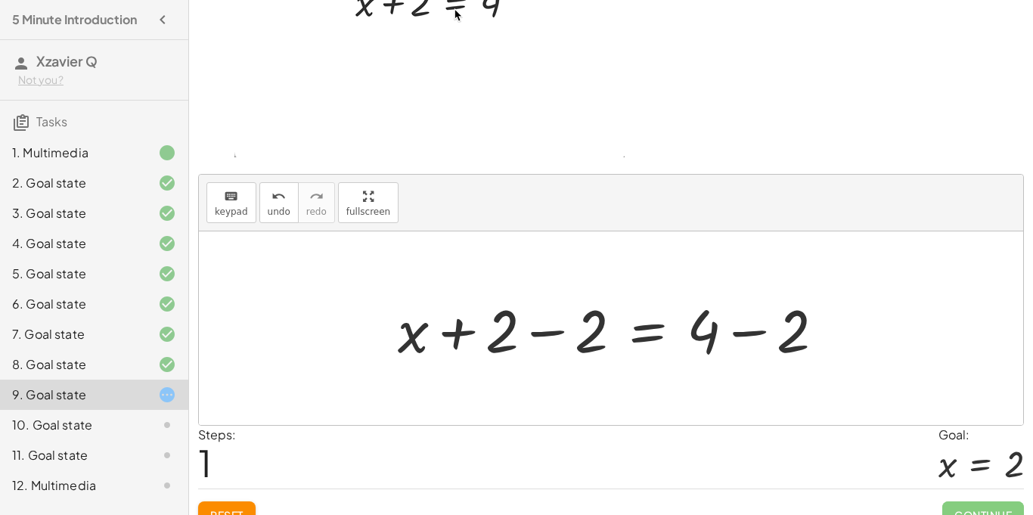
scroll to position [138, 0]
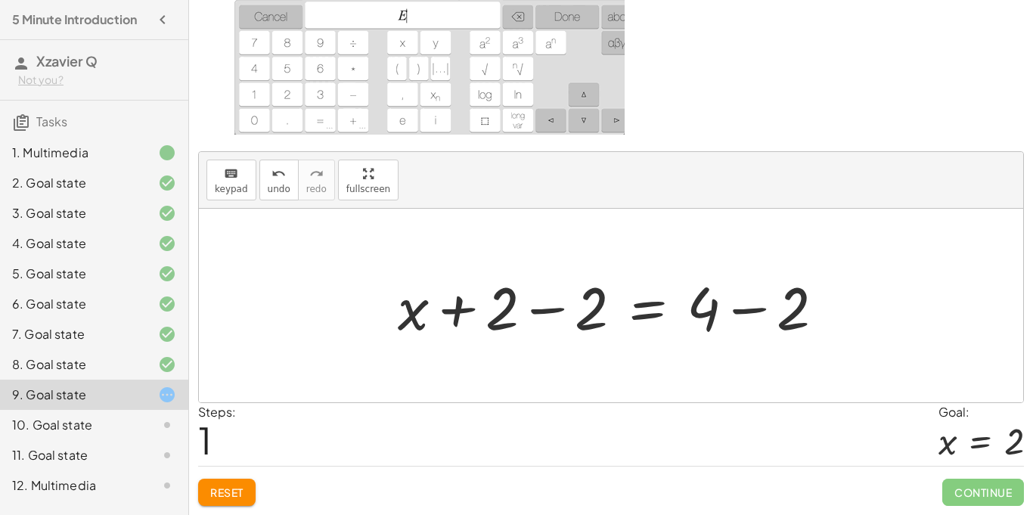
click at [550, 314] on div at bounding box center [617, 306] width 454 height 78
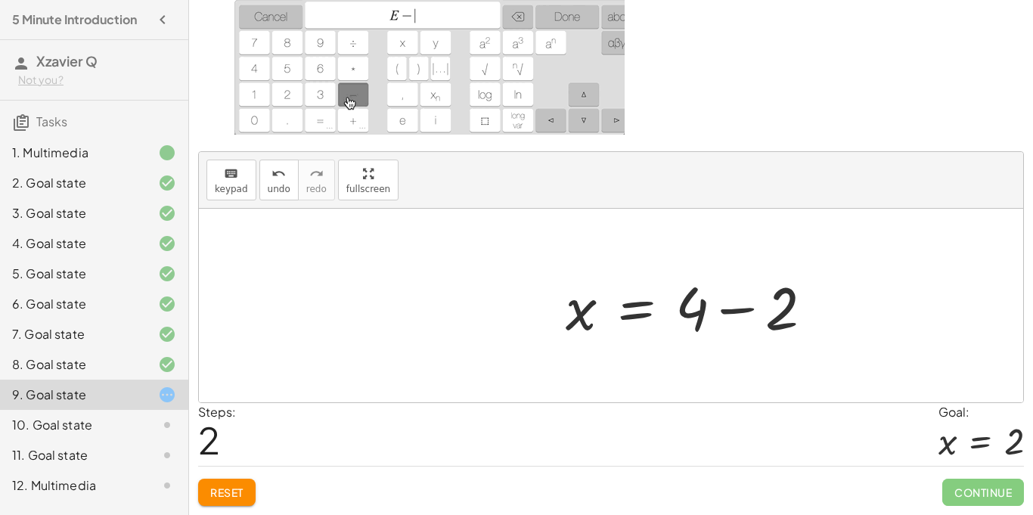
click at [740, 318] on div at bounding box center [695, 306] width 274 height 78
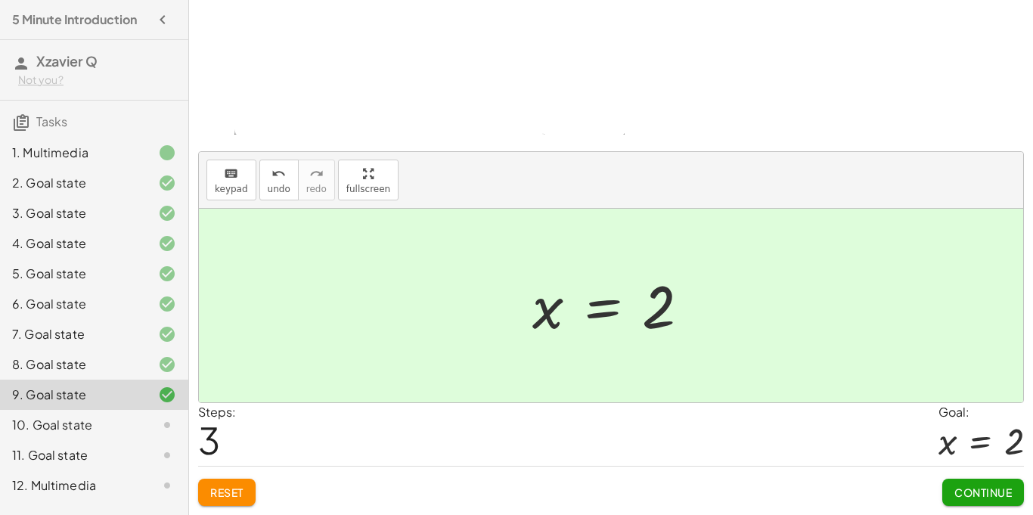
click at [996, 490] on span "Continue" at bounding box center [982, 492] width 57 height 14
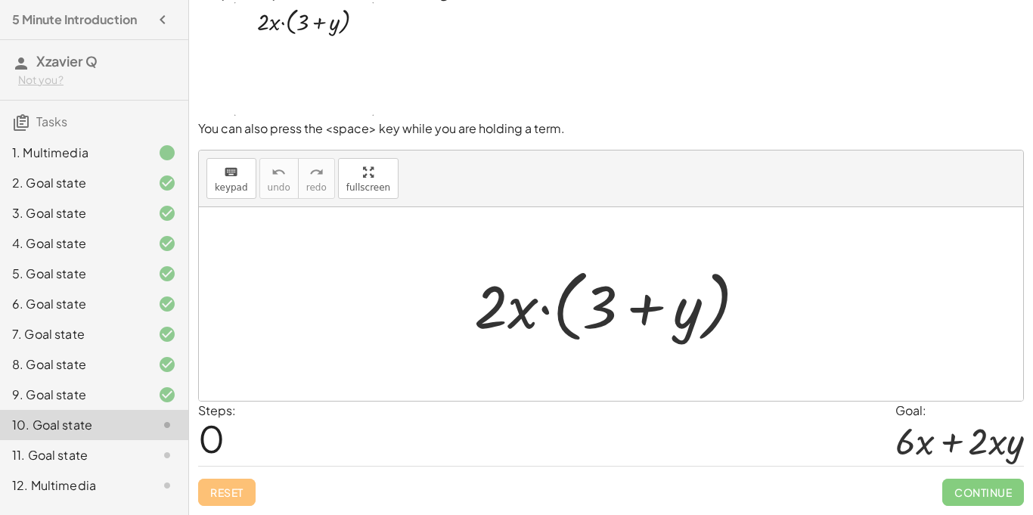
scroll to position [0, 0]
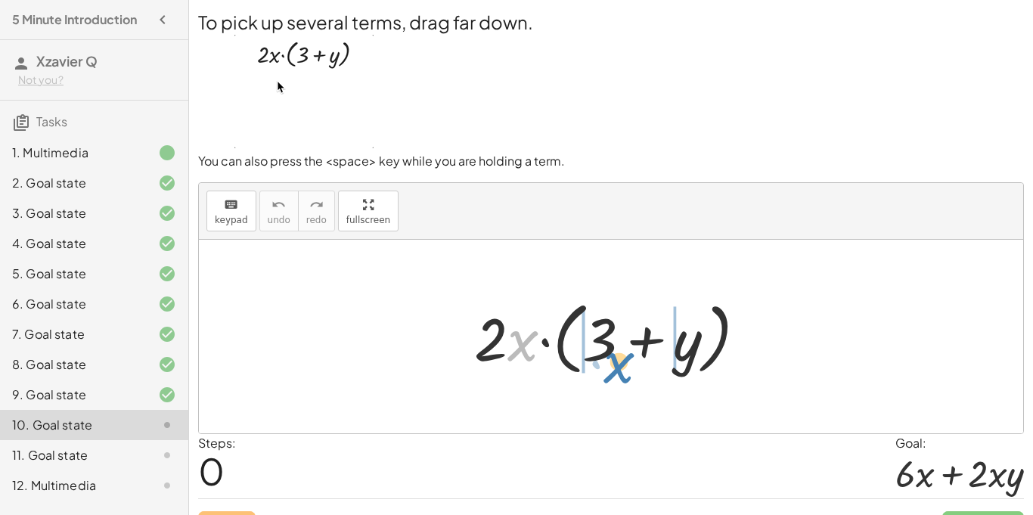
drag, startPoint x: 525, startPoint y: 339, endPoint x: 621, endPoint y: 361, distance: 98.5
click at [621, 361] on div at bounding box center [615, 336] width 299 height 87
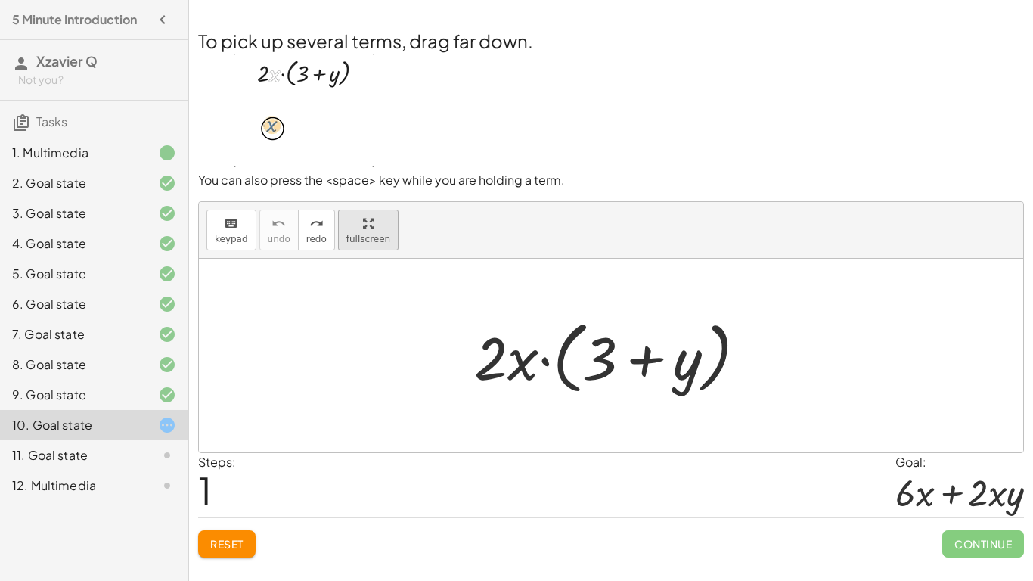
click at [352, 225] on div "keyboard keypad undo undo redo redo fullscreen · 2 · x · ( + 3 + y ) ×" at bounding box center [611, 327] width 824 height 250
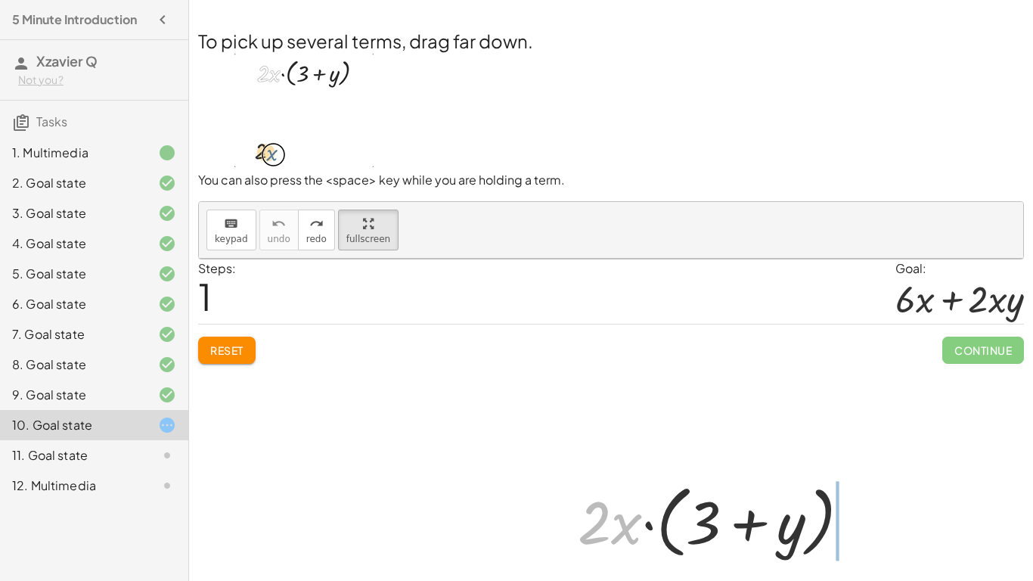
drag, startPoint x: 426, startPoint y: 324, endPoint x: 534, endPoint y: 417, distance: 142.1
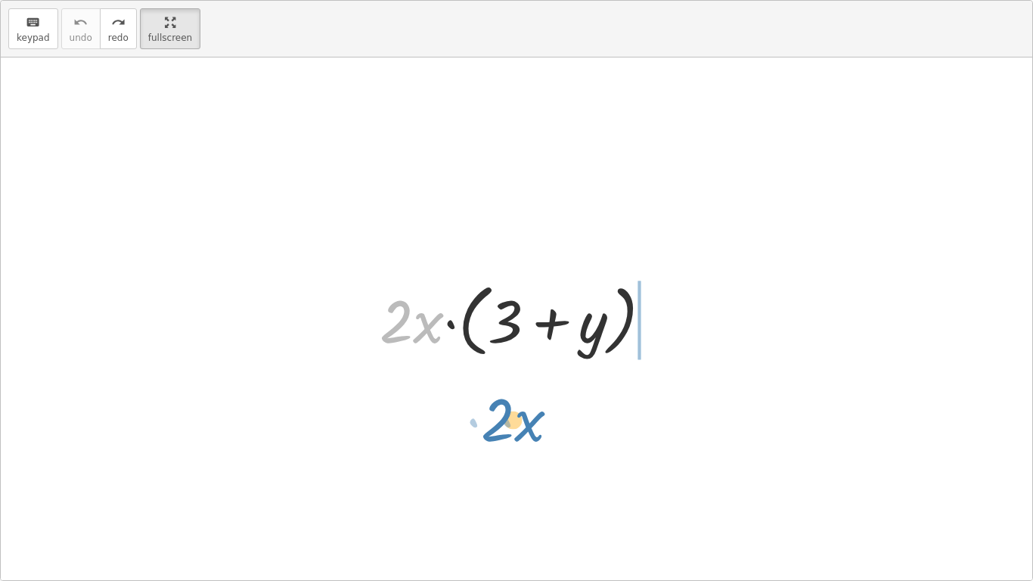
click at [534, 417] on div "· x · 2 · 2 · x · ( + 3 + y )" at bounding box center [516, 318] width 1031 height 522
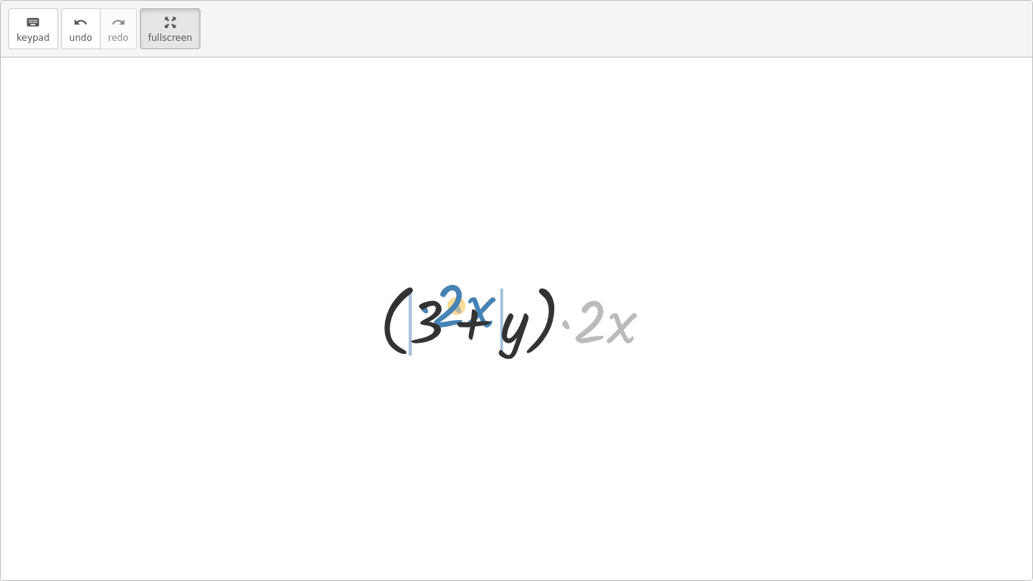
drag, startPoint x: 620, startPoint y: 312, endPoint x: 479, endPoint y: 298, distance: 141.4
click at [479, 298] on div at bounding box center [521, 318] width 299 height 87
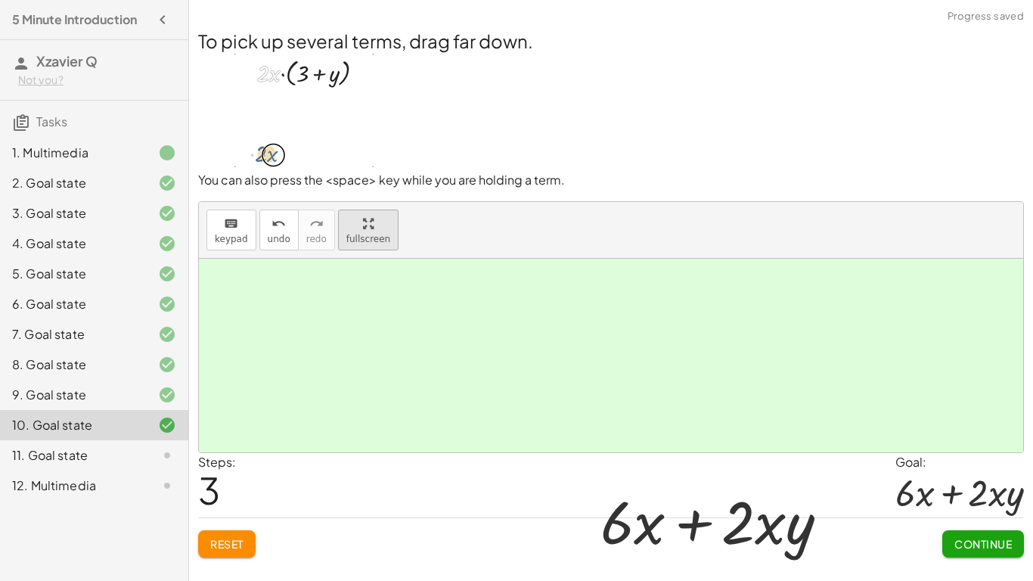
click at [163, 42] on main "5 Minute Introduction Xzavier Q Not you? Tasks 1. Multimedia 2. Goal state 3. G…" at bounding box center [516, 290] width 1033 height 581
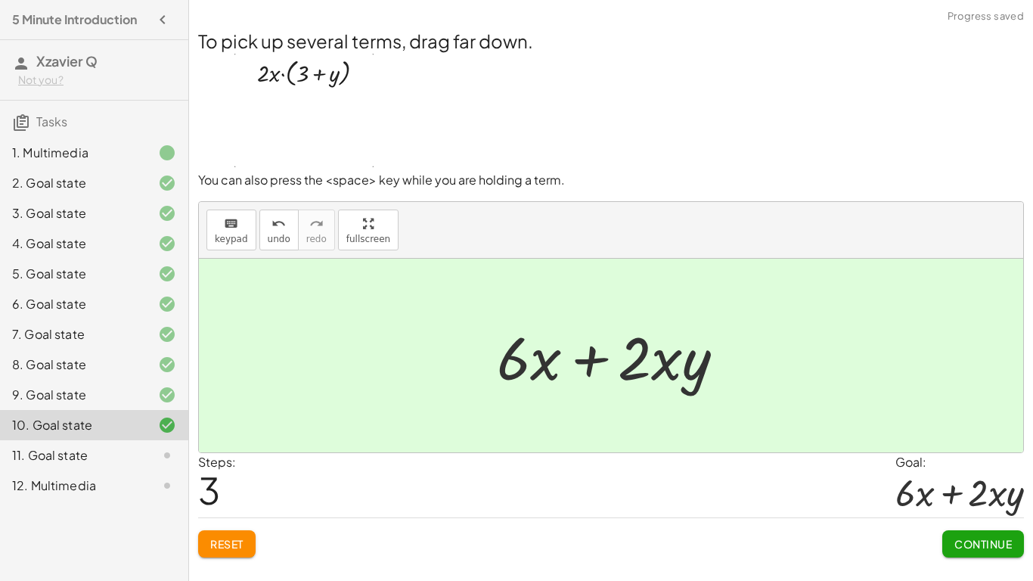
click at [984, 514] on span "Continue" at bounding box center [982, 544] width 57 height 14
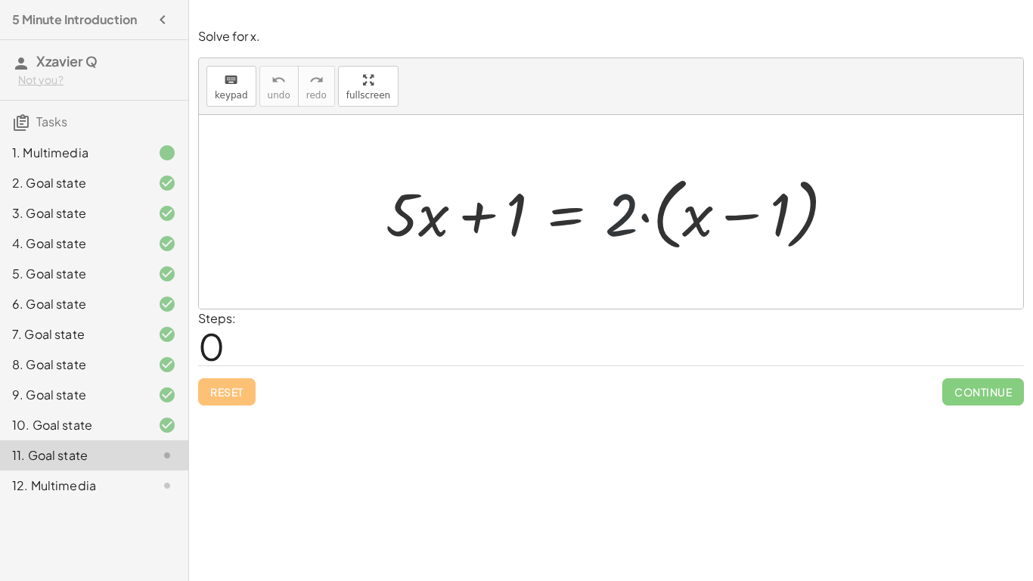
drag, startPoint x: 608, startPoint y: 223, endPoint x: 673, endPoint y: 216, distance: 65.4
click at [673, 216] on div at bounding box center [616, 212] width 477 height 87
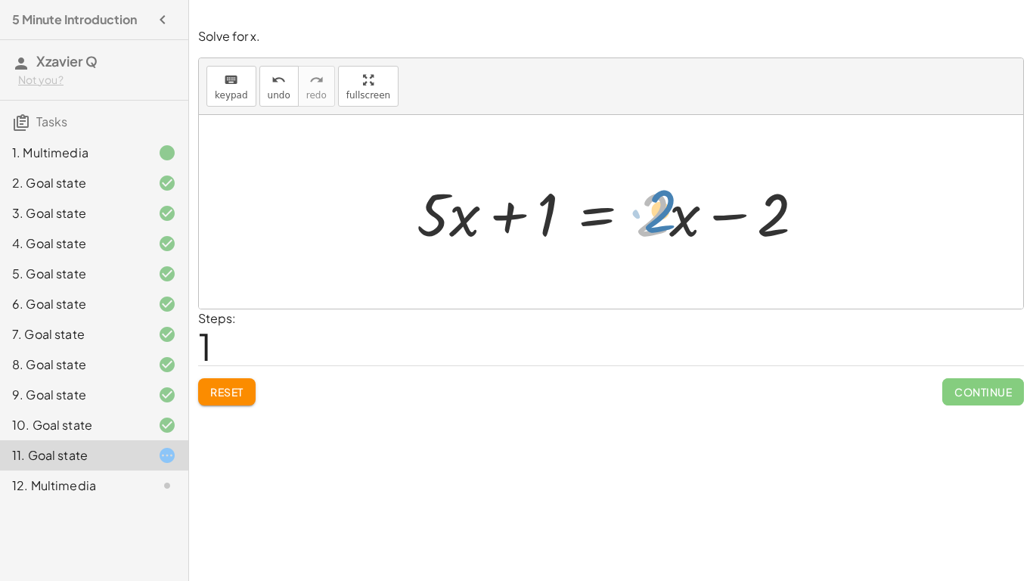
click at [669, 228] on div at bounding box center [616, 212] width 415 height 78
click at [369, 92] on div "keyboard keypad undo undo redo redo fullscreen + · 5 · x + 1 = · 2 · ( + x − 1 …" at bounding box center [611, 183] width 824 height 250
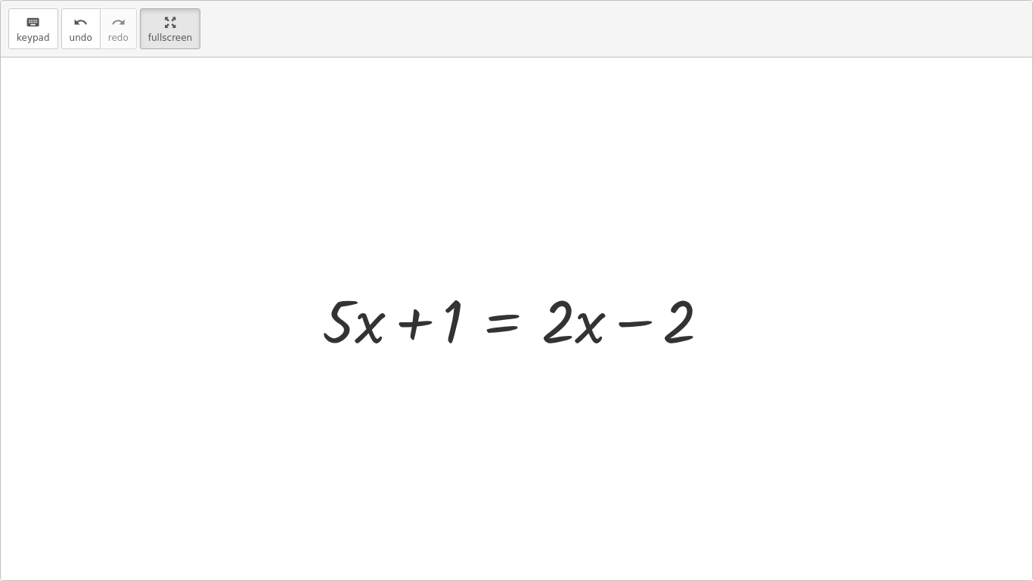
click at [578, 319] on div at bounding box center [522, 319] width 415 height 78
drag, startPoint x: 566, startPoint y: 320, endPoint x: 352, endPoint y: 370, distance: 219.7
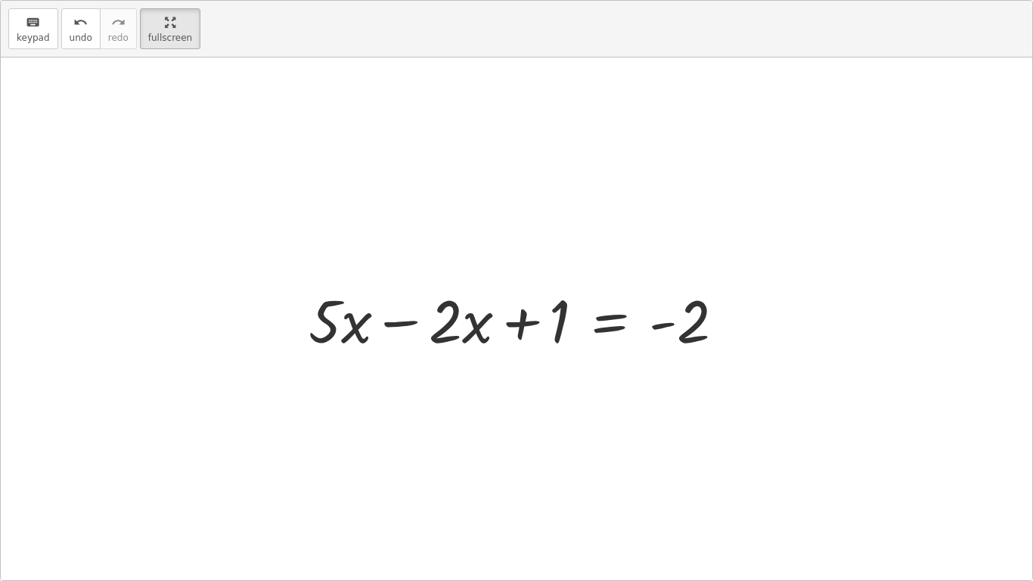
click at [393, 328] on div at bounding box center [522, 319] width 443 height 78
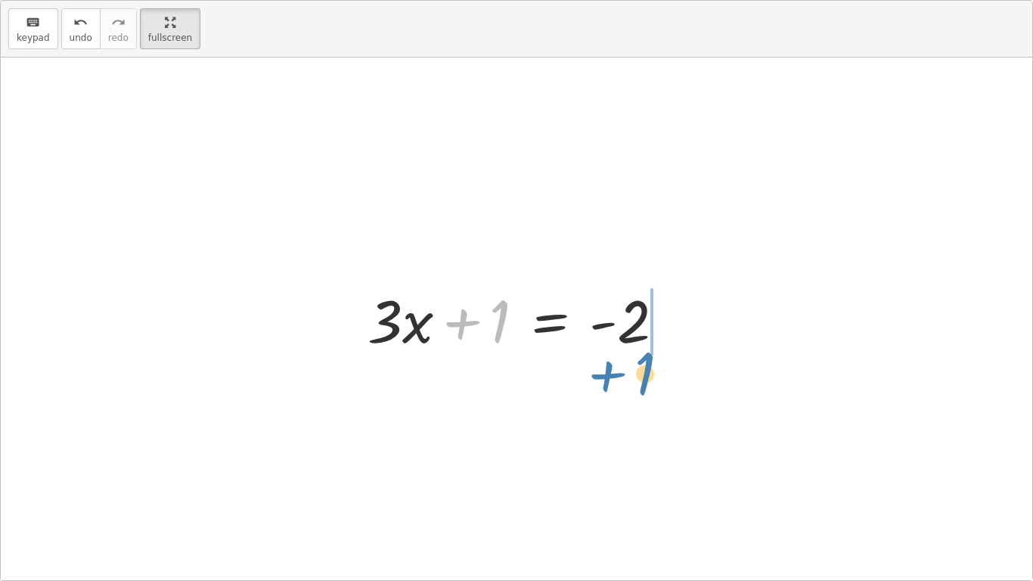
drag, startPoint x: 470, startPoint y: 319, endPoint x: 615, endPoint y: 370, distance: 153.7
click at [615, 370] on div "+ · 5 · x + 1 = · 2 · ( + x − 1 ) + · 5 · x + 1 = + · 2 · x − · 2 · 1 + · 5 · x…" at bounding box center [516, 318] width 1031 height 522
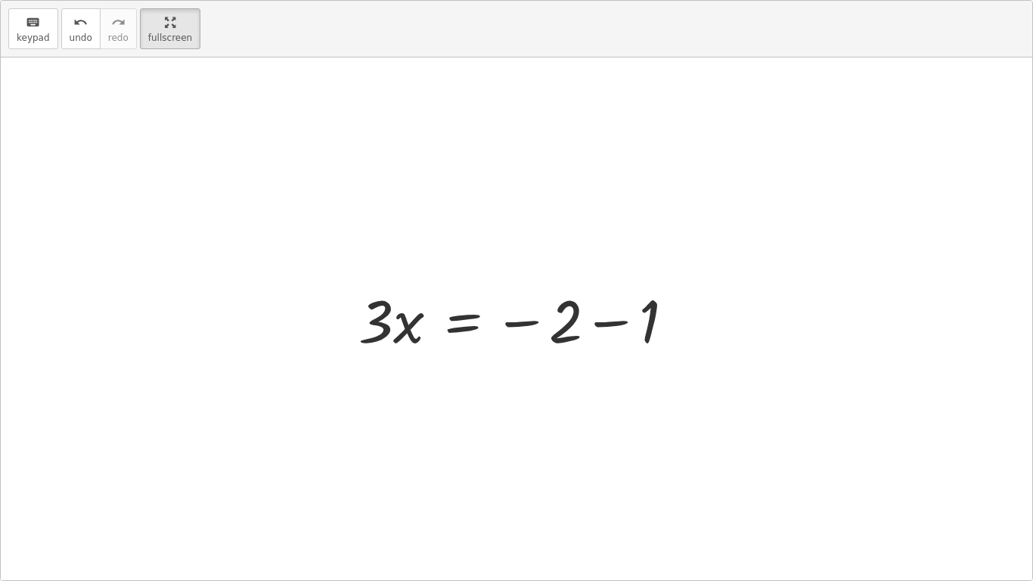
click at [625, 323] on div at bounding box center [522, 319] width 342 height 78
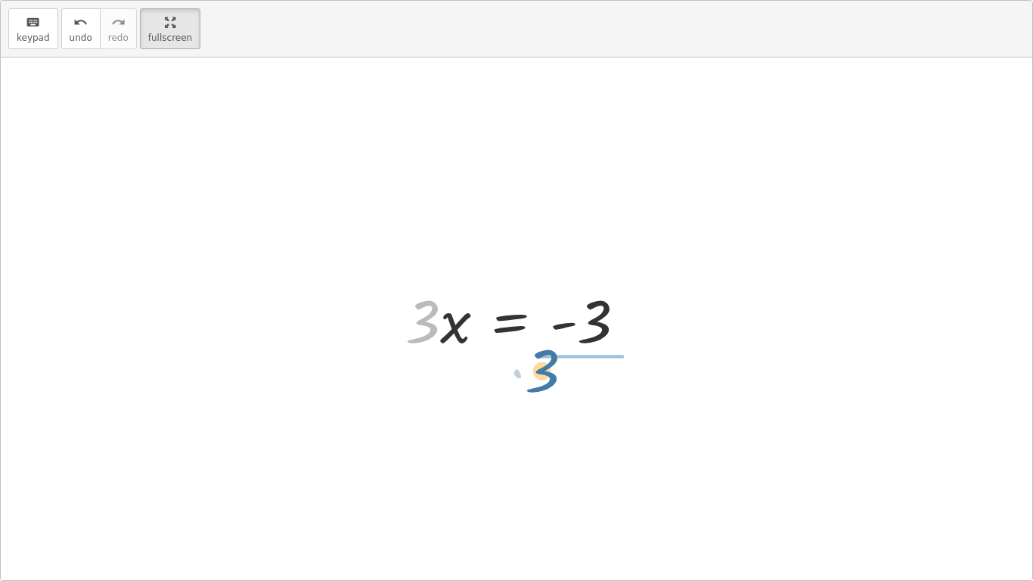
drag, startPoint x: 417, startPoint y: 305, endPoint x: 543, endPoint y: 352, distance: 134.0
click at [543, 352] on div at bounding box center [522, 319] width 248 height 78
click at [585, 327] on div at bounding box center [542, 318] width 225 height 116
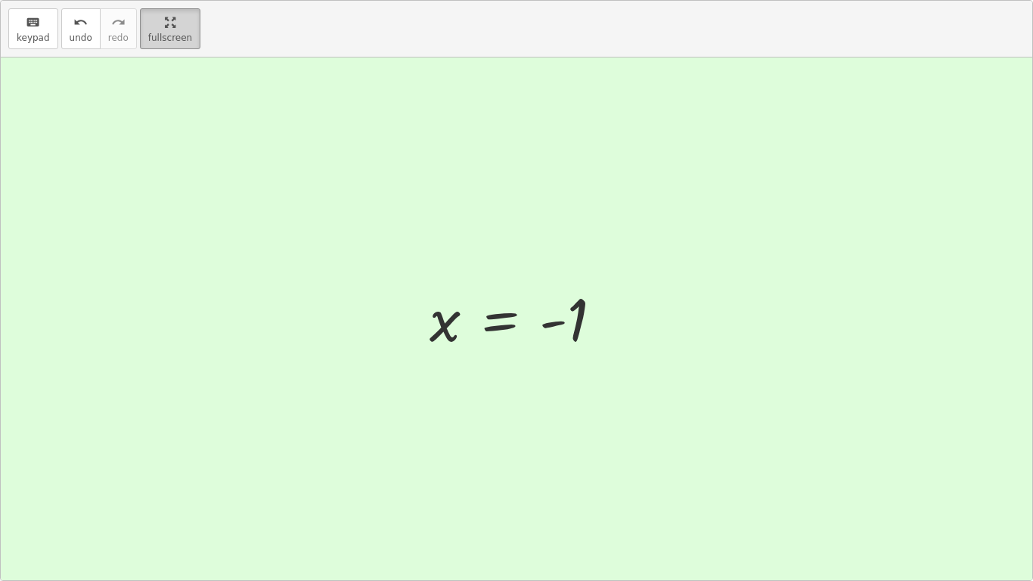
click at [179, 24] on div "button" at bounding box center [170, 22] width 44 height 18
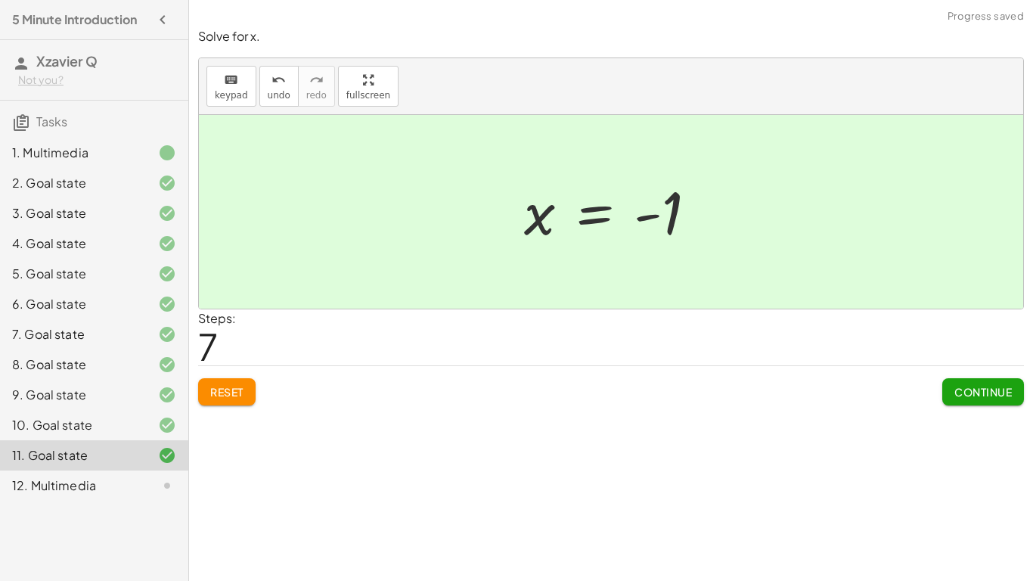
click at [950, 392] on button "Continue" at bounding box center [983, 391] width 82 height 27
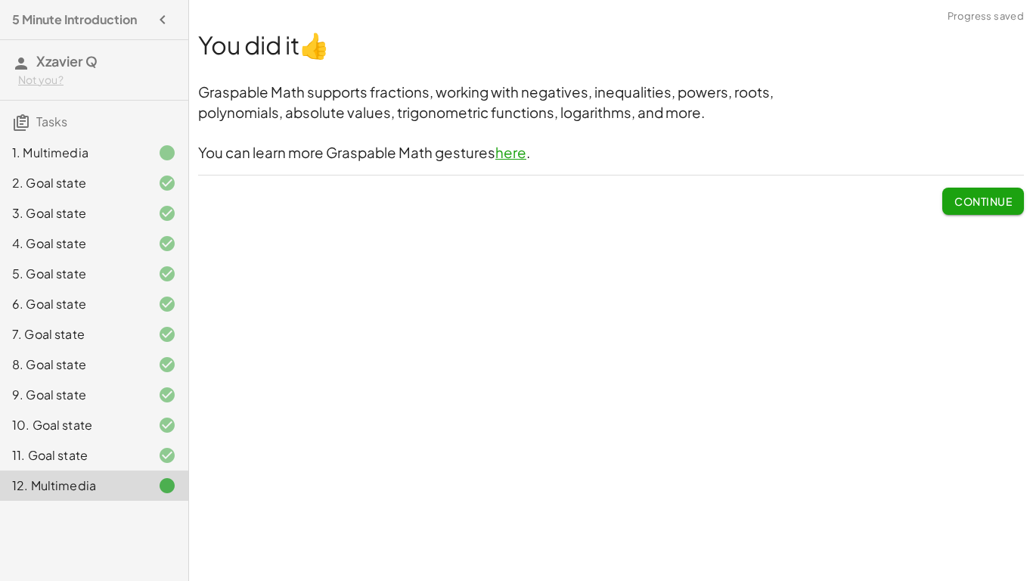
click at [965, 213] on button "Continue" at bounding box center [983, 201] width 82 height 27
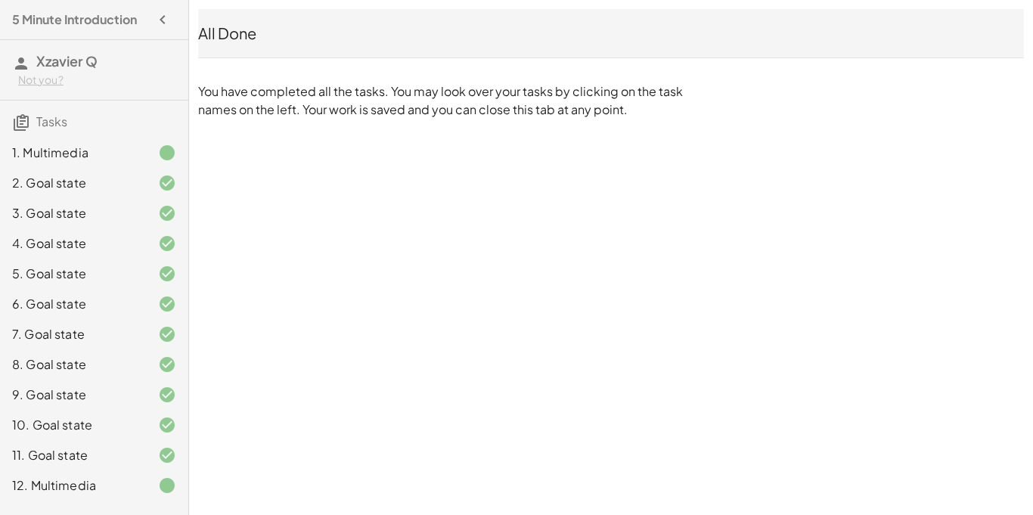
click at [45, 119] on span "Tasks" at bounding box center [51, 121] width 31 height 16
click at [169, 153] on icon at bounding box center [167, 153] width 18 height 18
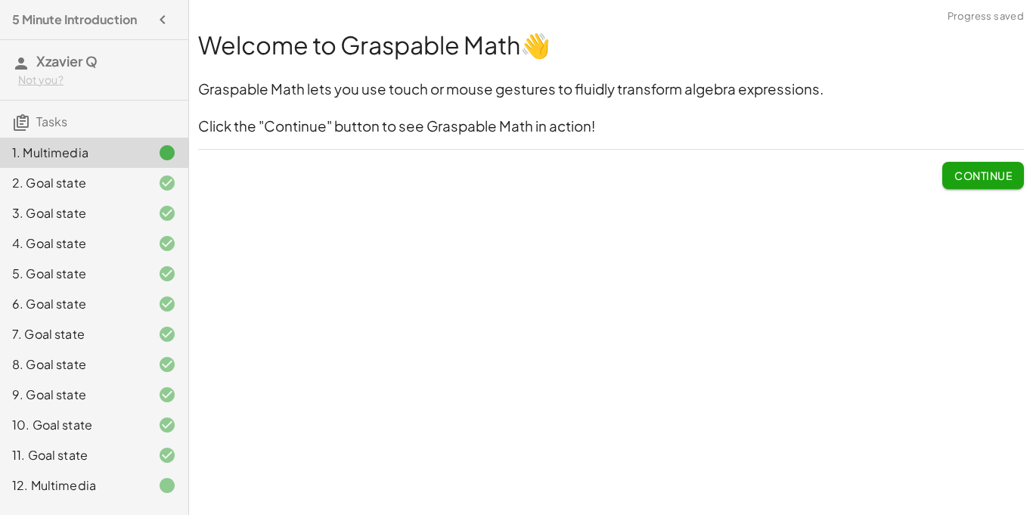
click at [91, 477] on div "12. Multimedia" at bounding box center [73, 485] width 122 height 18
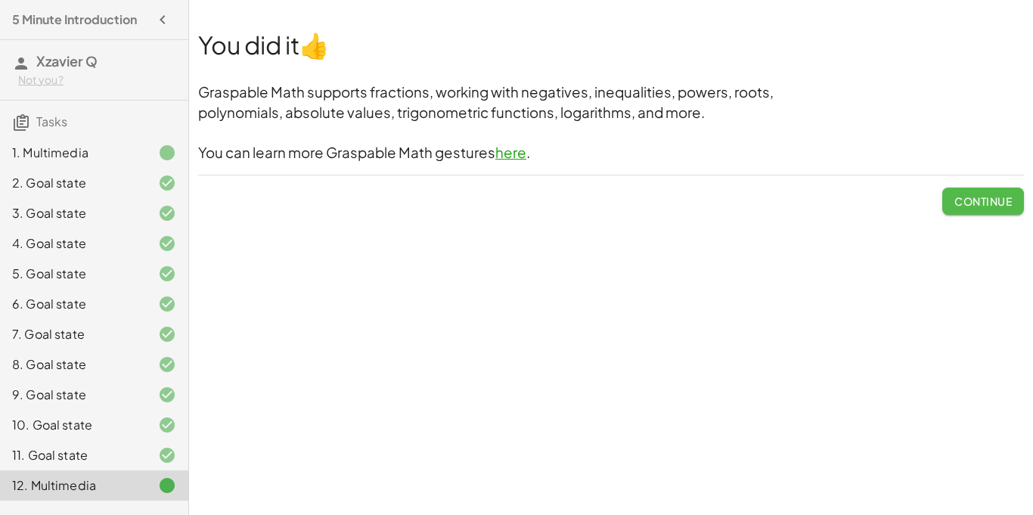
click at [987, 203] on span "Continue" at bounding box center [982, 201] width 57 height 14
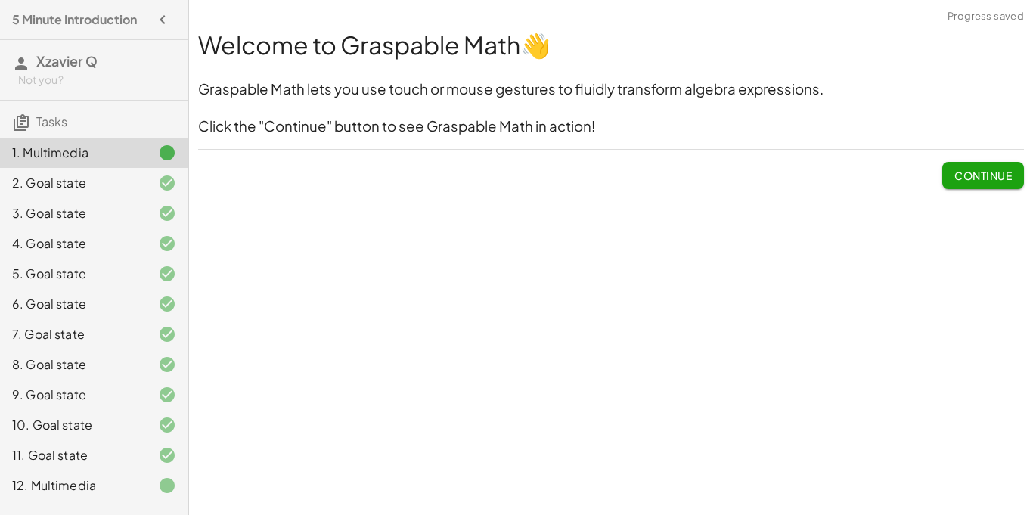
click at [70, 36] on div "5 Minute Introduction Xzavier Q Not you? Tasks 1. Multimedia 2. Goal state 3. G…" at bounding box center [94, 257] width 188 height 515
click at [47, 106] on h3 "Tasks" at bounding box center [94, 117] width 188 height 32
click at [53, 122] on span "Tasks" at bounding box center [51, 121] width 31 height 16
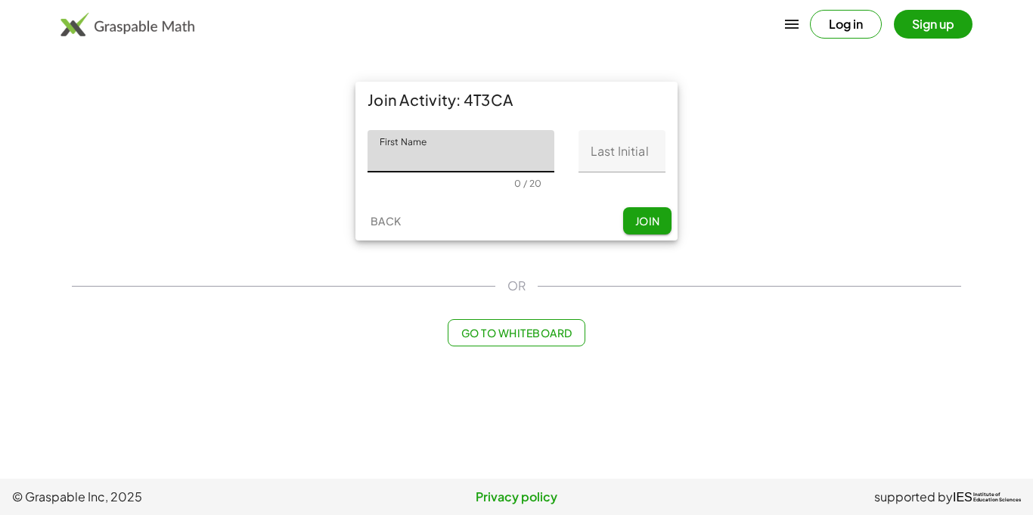
click at [443, 211] on div "Back Join" at bounding box center [516, 220] width 322 height 39
click at [416, 146] on input "First Name" at bounding box center [460, 151] width 187 height 42
type input "*******"
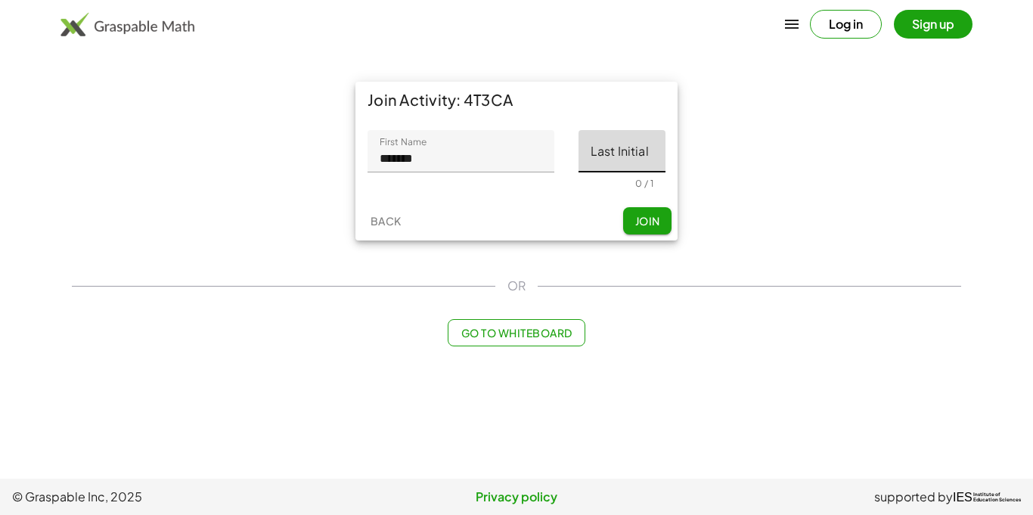
click at [597, 152] on input "Last Initial" at bounding box center [621, 151] width 87 height 42
type input "*"
click at [658, 211] on button "Join" at bounding box center [647, 220] width 48 height 27
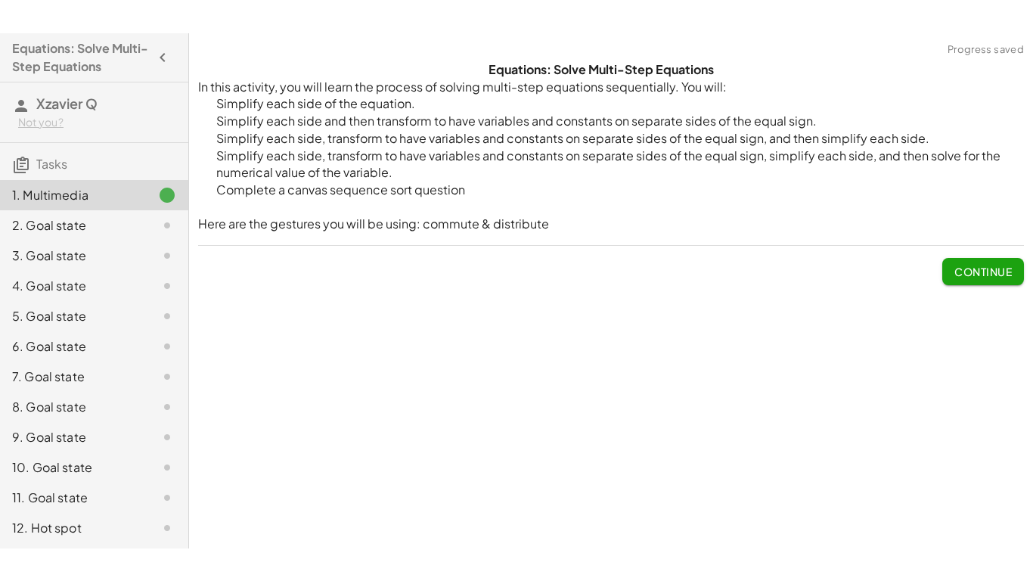
scroll to position [91, 0]
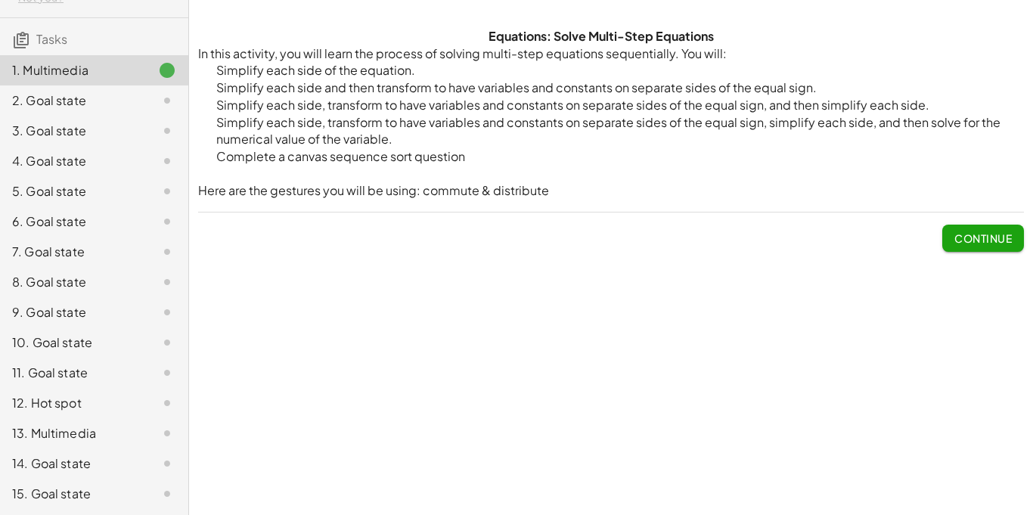
click at [997, 242] on span "Continue" at bounding box center [982, 238] width 57 height 14
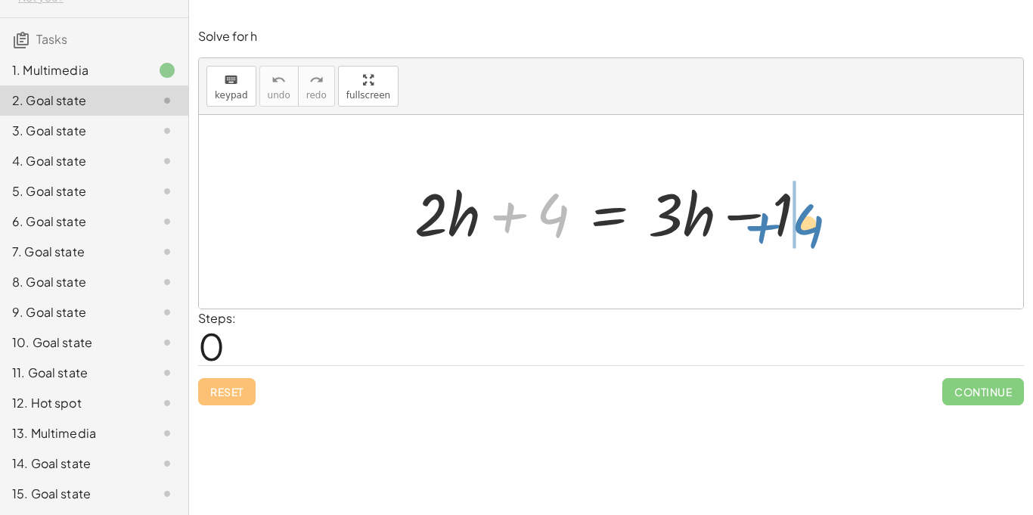
drag, startPoint x: 511, startPoint y: 212, endPoint x: 767, endPoint y: 223, distance: 255.8
click at [767, 223] on div at bounding box center [617, 212] width 420 height 78
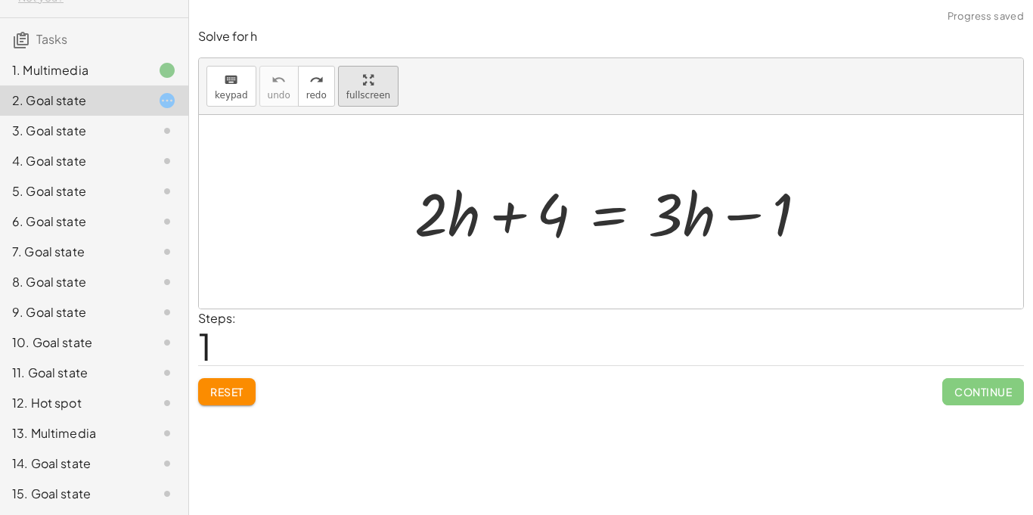
click at [352, 159] on div "Solve for h keyboard keypad undo undo redo redo fullscreen + · 2 · h + 4 = + · …" at bounding box center [611, 216] width 844 height 395
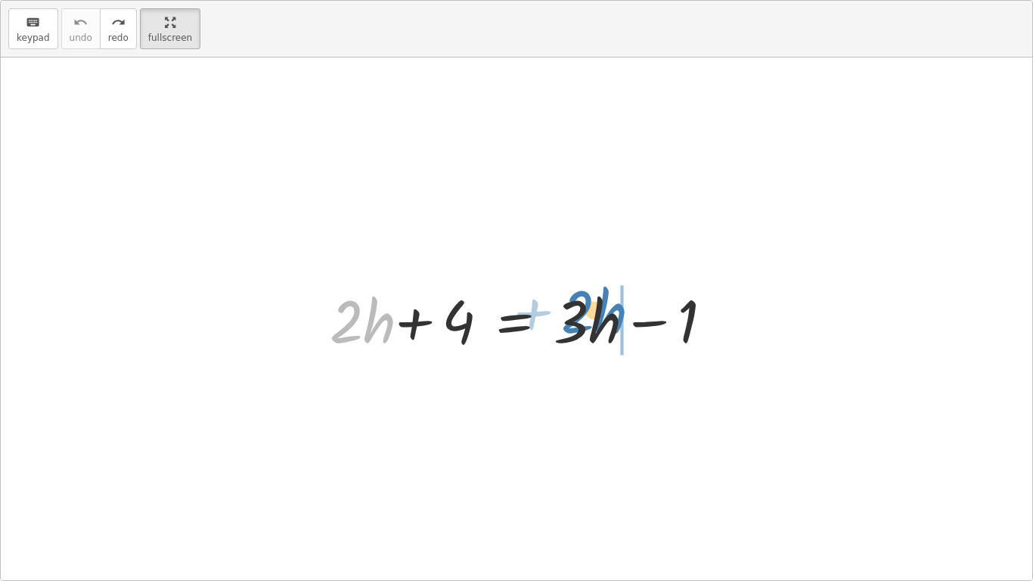
drag, startPoint x: 346, startPoint y: 330, endPoint x: 578, endPoint y: 321, distance: 231.6
click at [578, 321] on div at bounding box center [517, 319] width 410 height 78
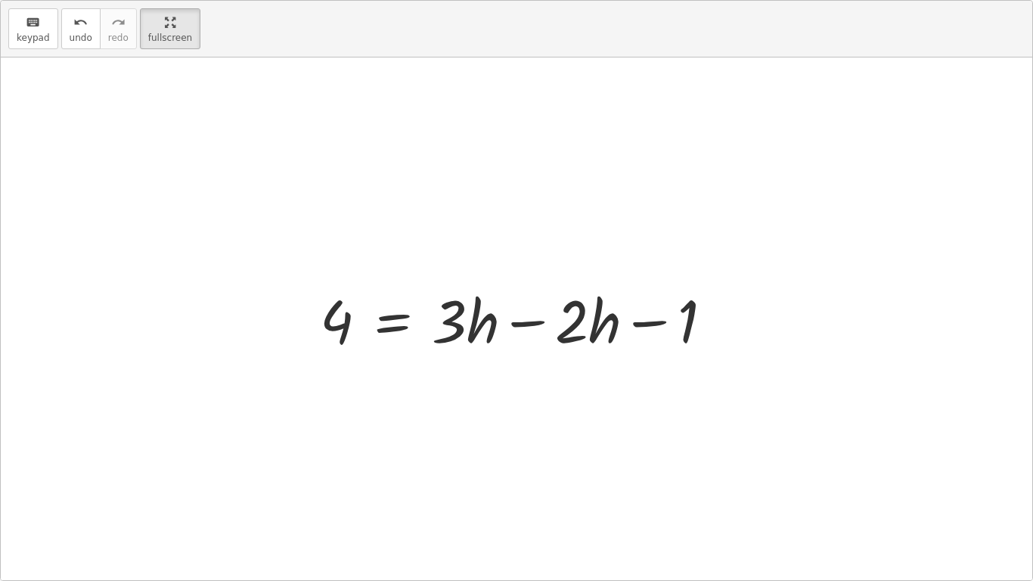
click at [531, 330] on div at bounding box center [522, 319] width 420 height 78
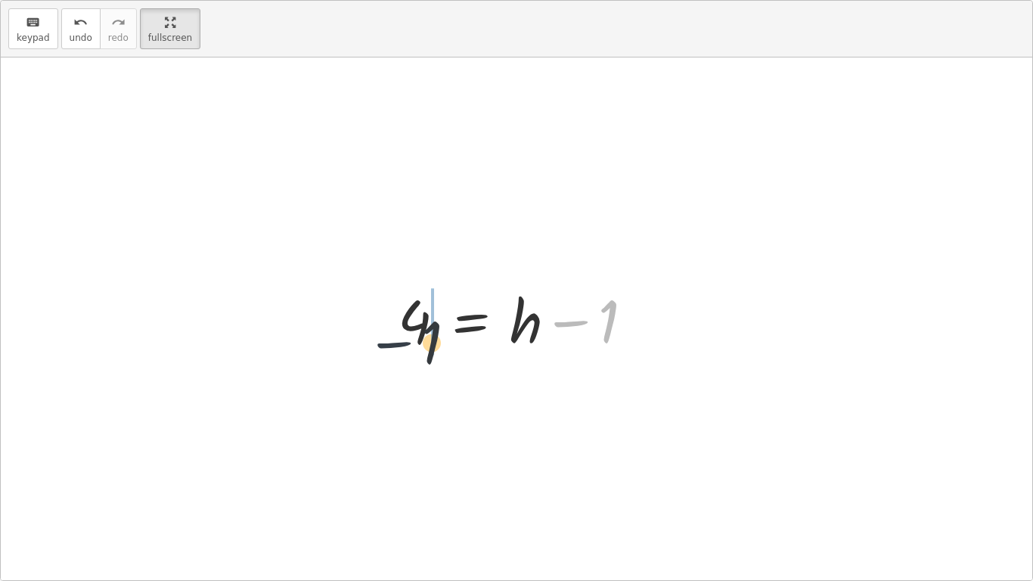
drag, startPoint x: 597, startPoint y: 315, endPoint x: 395, endPoint y: 332, distance: 202.6
click at [395, 332] on div at bounding box center [521, 319] width 263 height 78
click at [371, 327] on div "+ · 2 · h + 4 = + · 3 · h − 1 4 = + · 3 · h − · 2 · h − 1 4 = + · 1 · h − 1 4 =…" at bounding box center [516, 318] width 1031 height 522
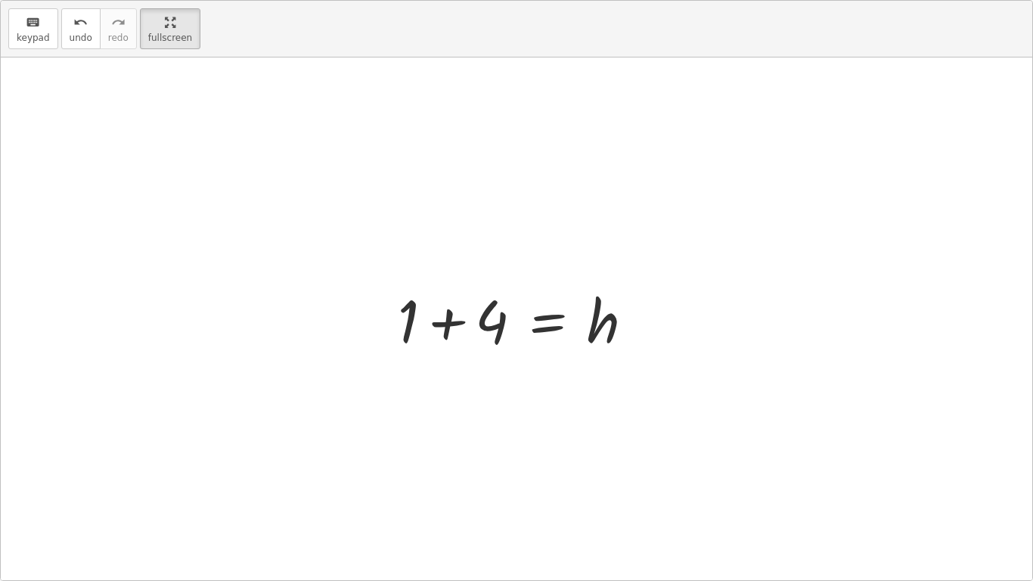
click at [426, 324] on div at bounding box center [521, 319] width 263 height 78
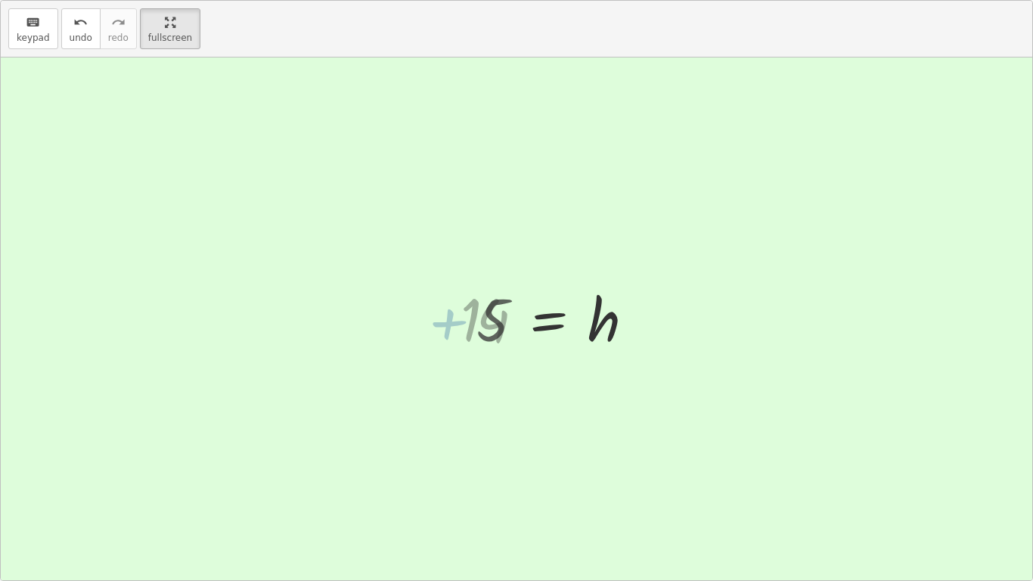
click at [444, 321] on div at bounding box center [516, 318] width 1031 height 522
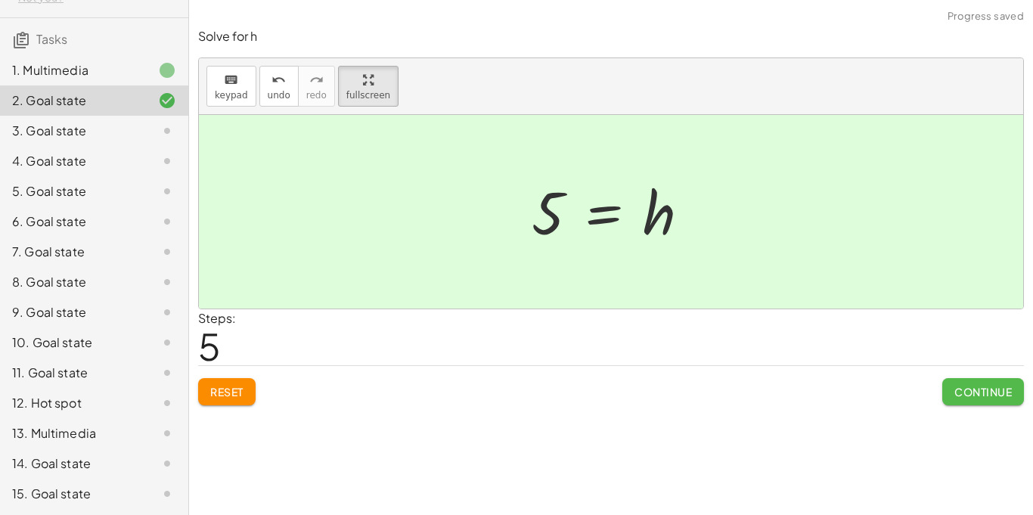
click at [975, 386] on span "Continue" at bounding box center [982, 392] width 57 height 14
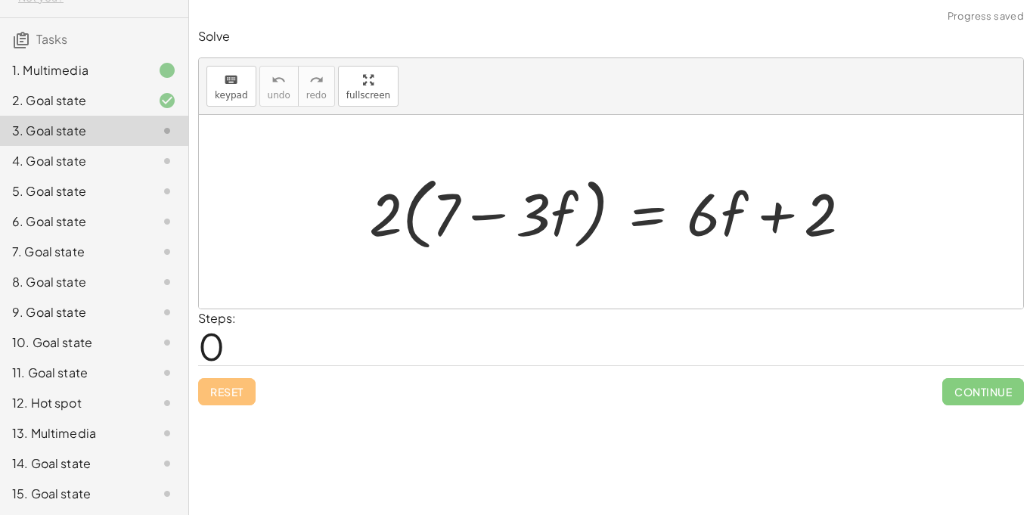
click at [365, 218] on div at bounding box center [616, 212] width 510 height 87
click at [373, 91] on span "fullscreen" at bounding box center [368, 95] width 44 height 11
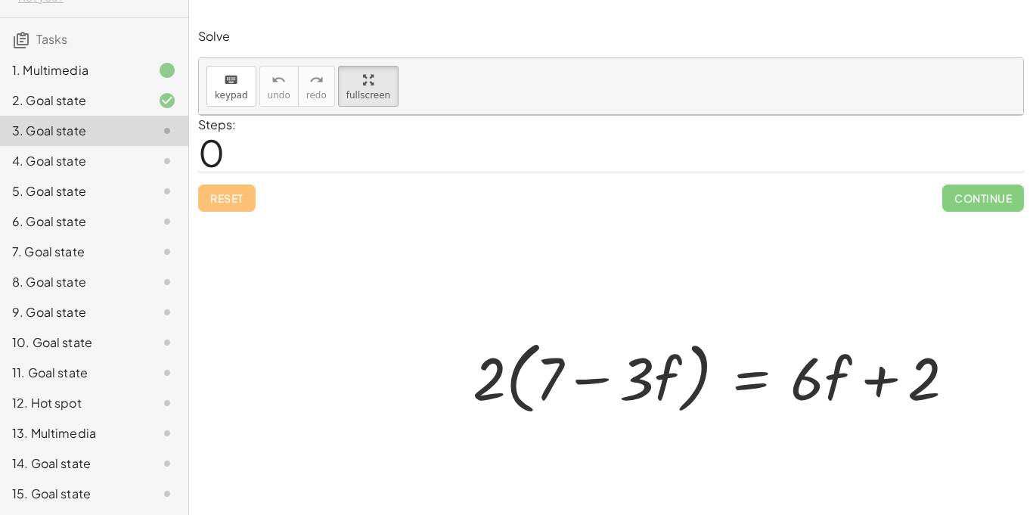
scroll to position [26, 0]
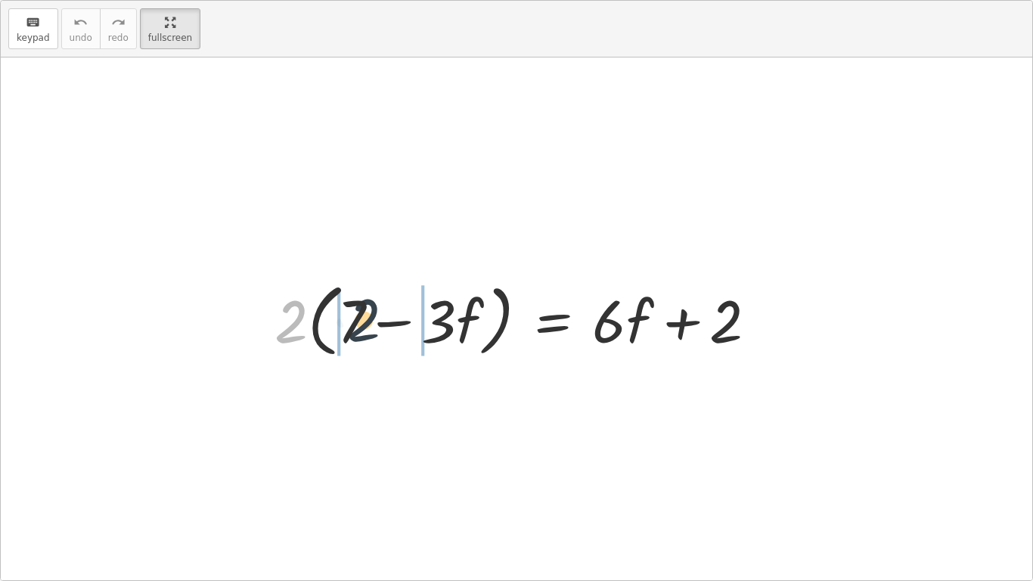
drag, startPoint x: 296, startPoint y: 324, endPoint x: 370, endPoint y: 324, distance: 74.1
click at [370, 324] on div at bounding box center [522, 318] width 510 height 87
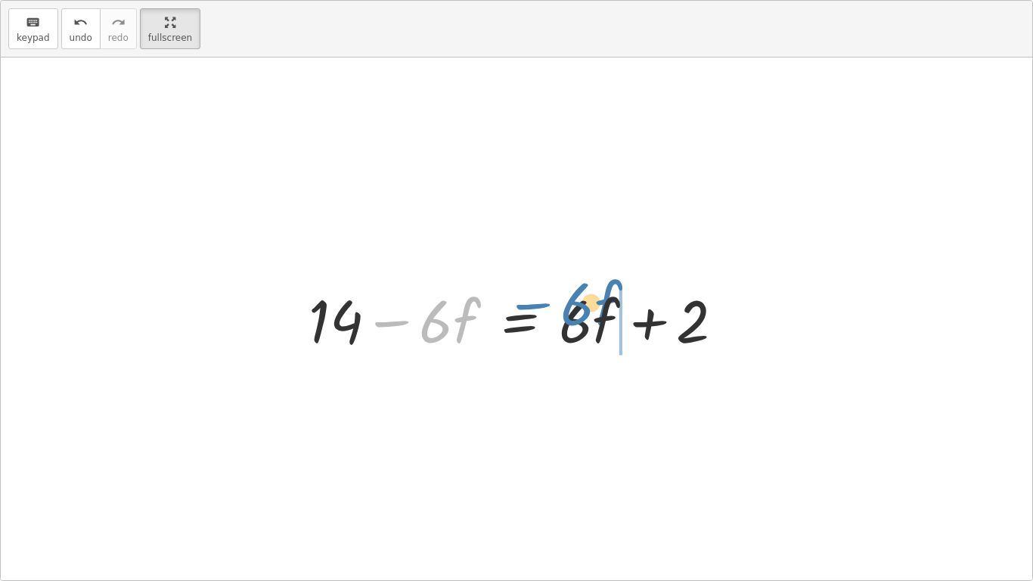
drag, startPoint x: 439, startPoint y: 312, endPoint x: 581, endPoint y: 296, distance: 142.3
click at [581, 296] on div at bounding box center [522, 319] width 442 height 78
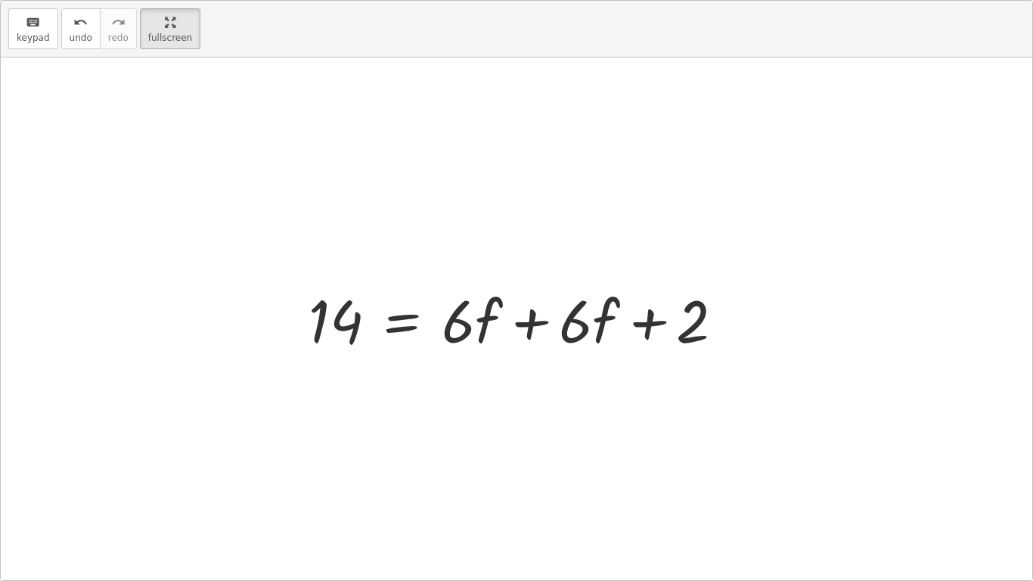
click at [532, 313] on div at bounding box center [522, 319] width 442 height 78
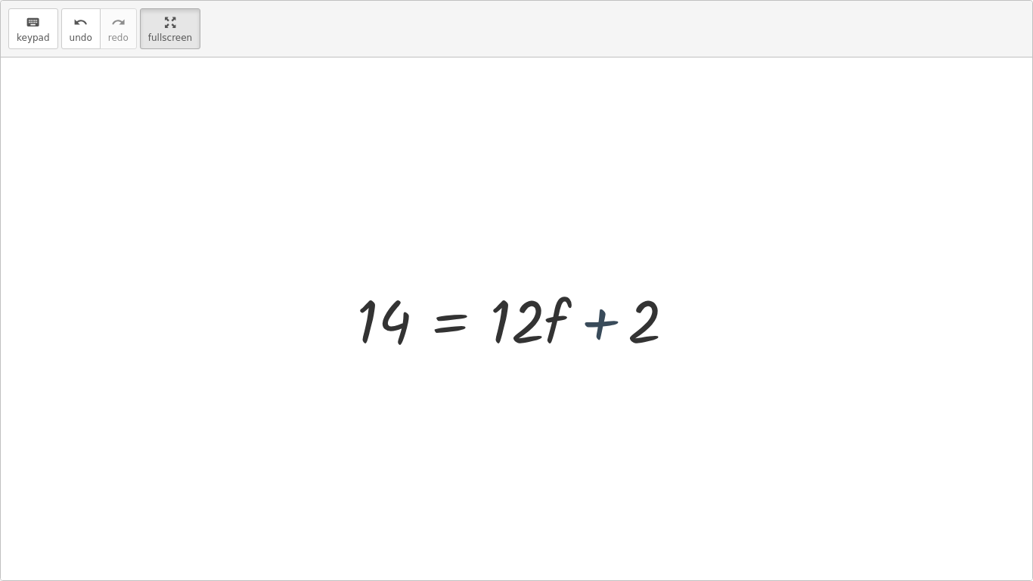
drag, startPoint x: 580, startPoint y: 322, endPoint x: 578, endPoint y: 333, distance: 11.6
click at [578, 333] on div at bounding box center [522, 319] width 346 height 78
drag, startPoint x: 597, startPoint y: 317, endPoint x: 364, endPoint y: 317, distance: 233.6
click at [364, 317] on div at bounding box center [522, 319] width 346 height 78
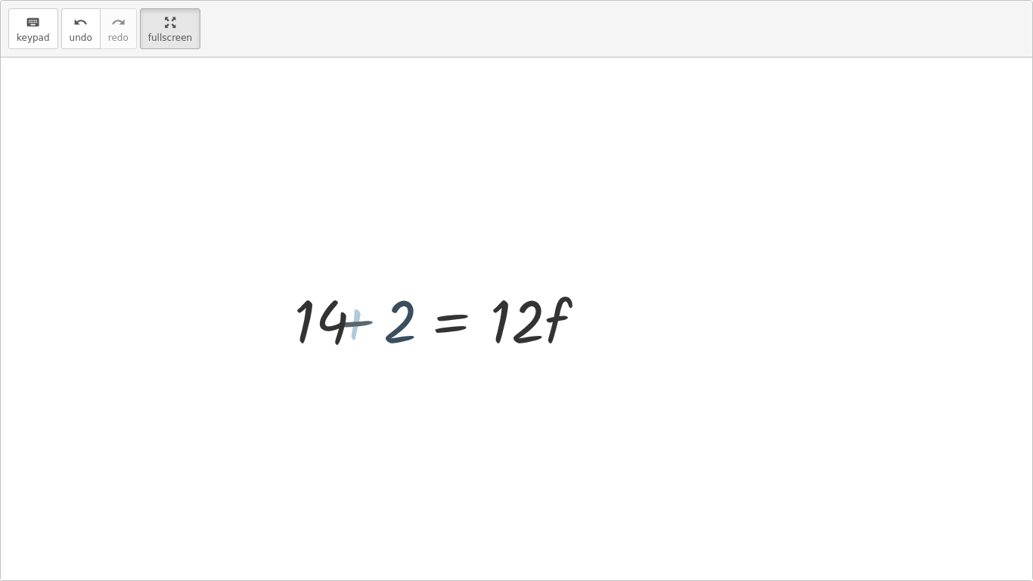
click at [364, 317] on div at bounding box center [433, 319] width 346 height 78
click at [362, 318] on div at bounding box center [477, 319] width 256 height 78
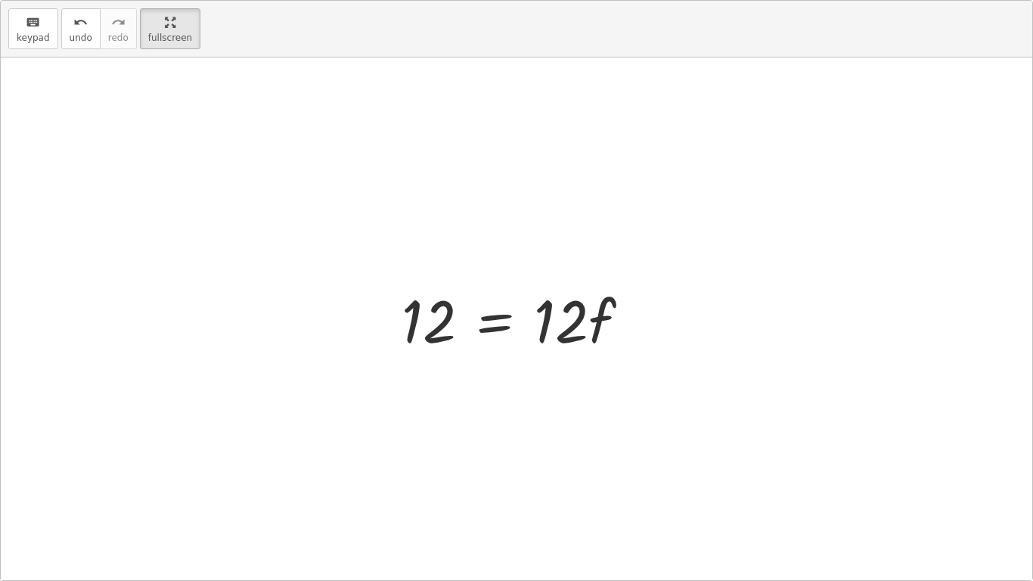
click at [368, 320] on div at bounding box center [516, 318] width 1031 height 522
drag, startPoint x: 551, startPoint y: 318, endPoint x: 400, endPoint y: 346, distance: 153.6
click at [400, 346] on div at bounding box center [522, 319] width 256 height 78
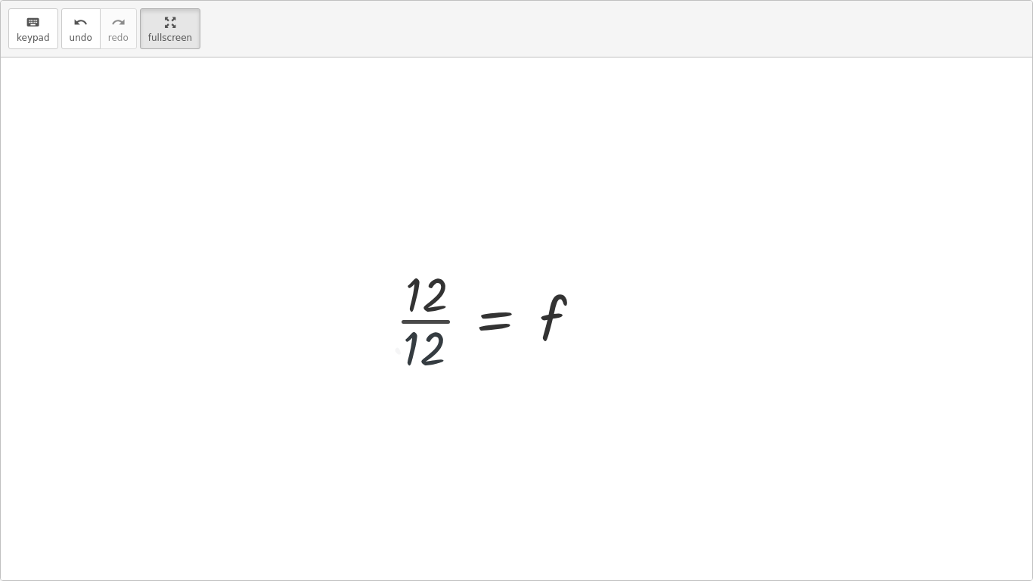
click at [416, 347] on div at bounding box center [492, 318] width 208 height 116
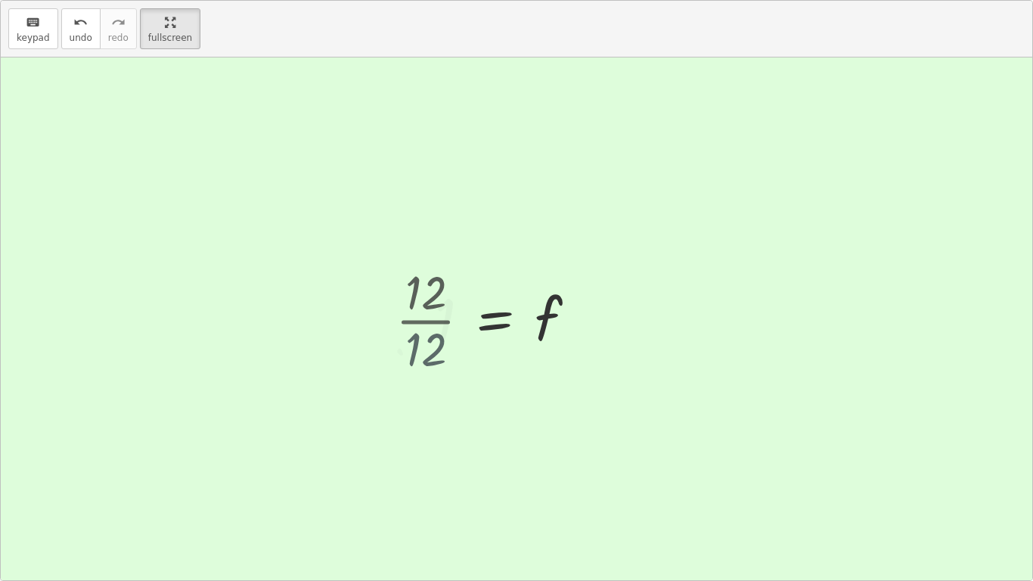
click at [416, 347] on div "· 2 · ( + 7 − · 3 · f ) = + · 6 · f + 2 + · 2 · 7 − · 2 · 3 · f = + · 6 · f + 2…" at bounding box center [506, 318] width 188 height 82
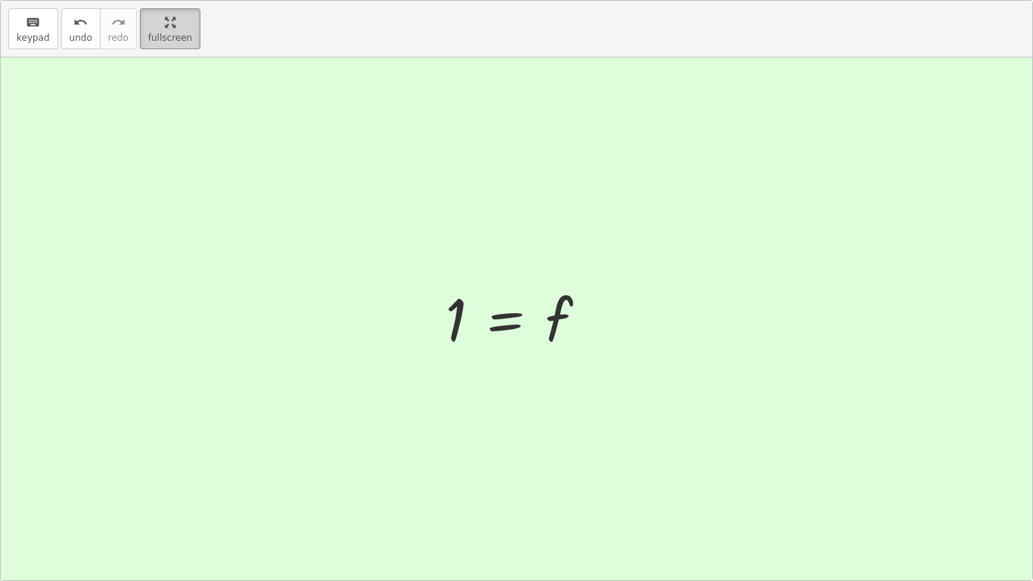
click at [179, 0] on html "Equations: Solve Multi-Step Equations Xzavier Q Not you? Tasks 1. Multimedia 2.…" at bounding box center [516, 290] width 1033 height 581
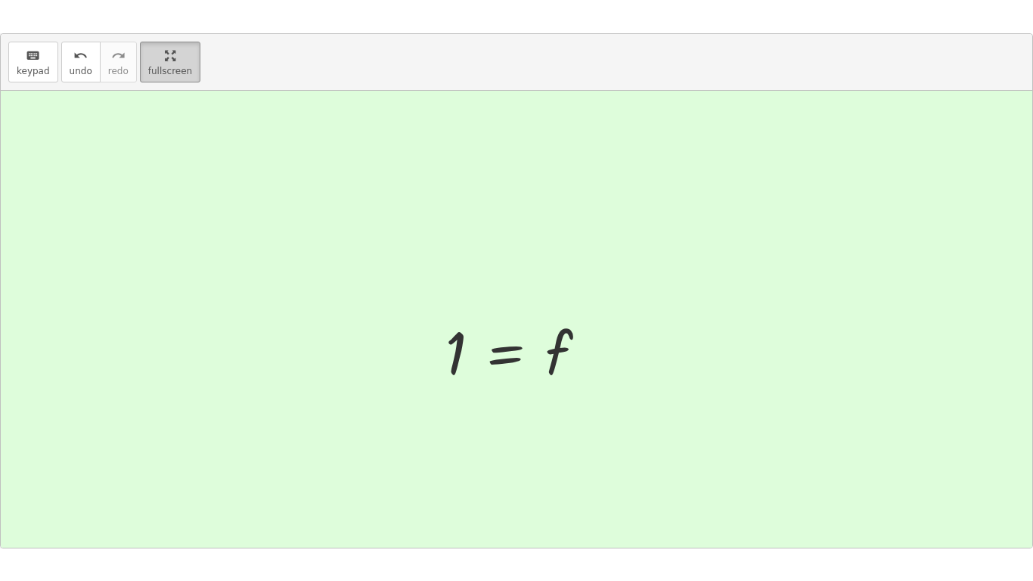
scroll to position [91, 0]
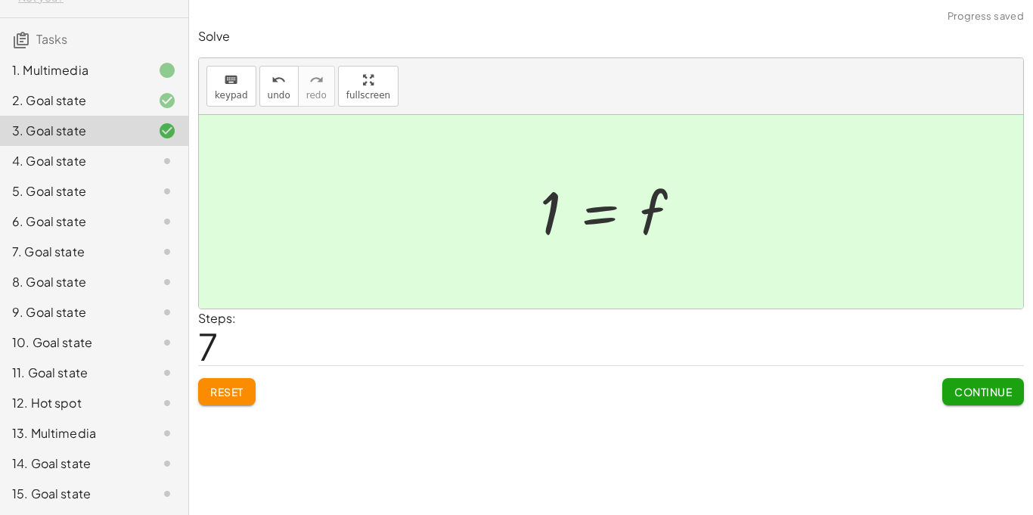
click at [962, 393] on span "Continue" at bounding box center [982, 392] width 57 height 14
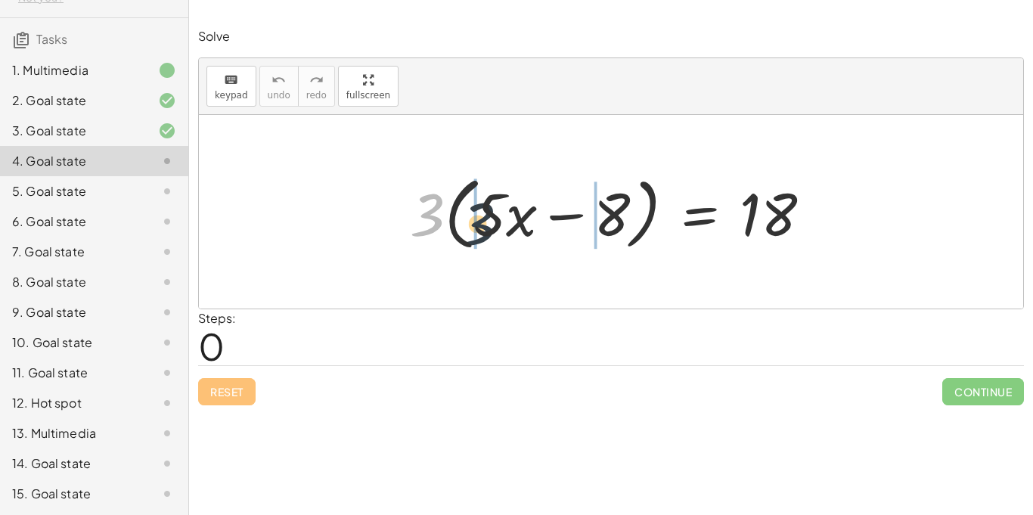
drag, startPoint x: 422, startPoint y: 219, endPoint x: 482, endPoint y: 229, distance: 60.5
click at [482, 229] on div at bounding box center [616, 212] width 428 height 87
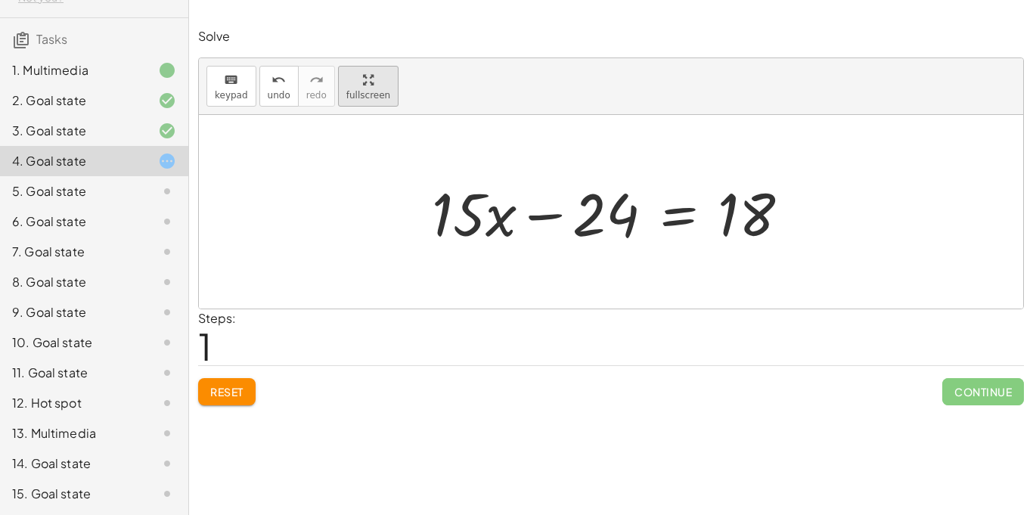
click at [380, 149] on div "keyboard keypad undo undo redo redo fullscreen · 3 · ( + · 5 · x − 8 ) = 18 + ·…" at bounding box center [611, 183] width 824 height 250
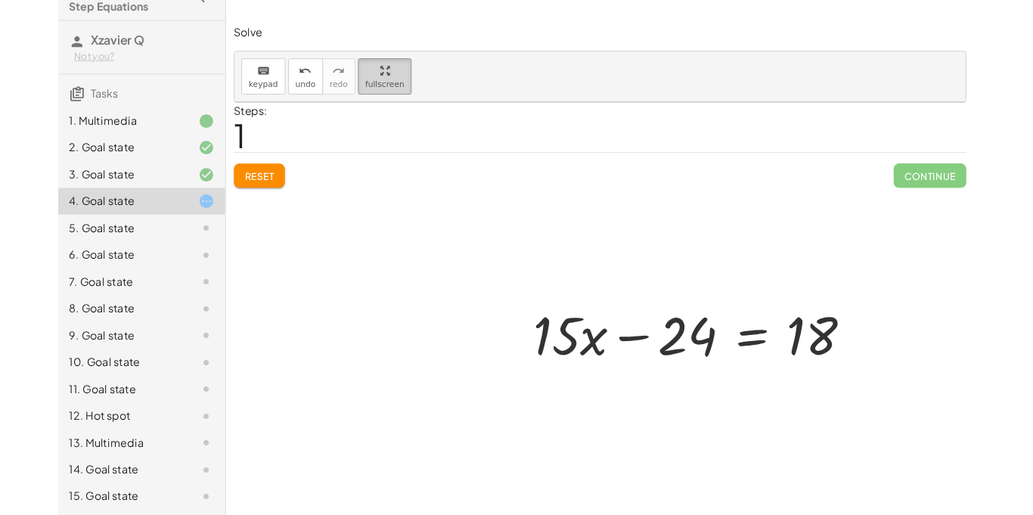
scroll to position [26, 0]
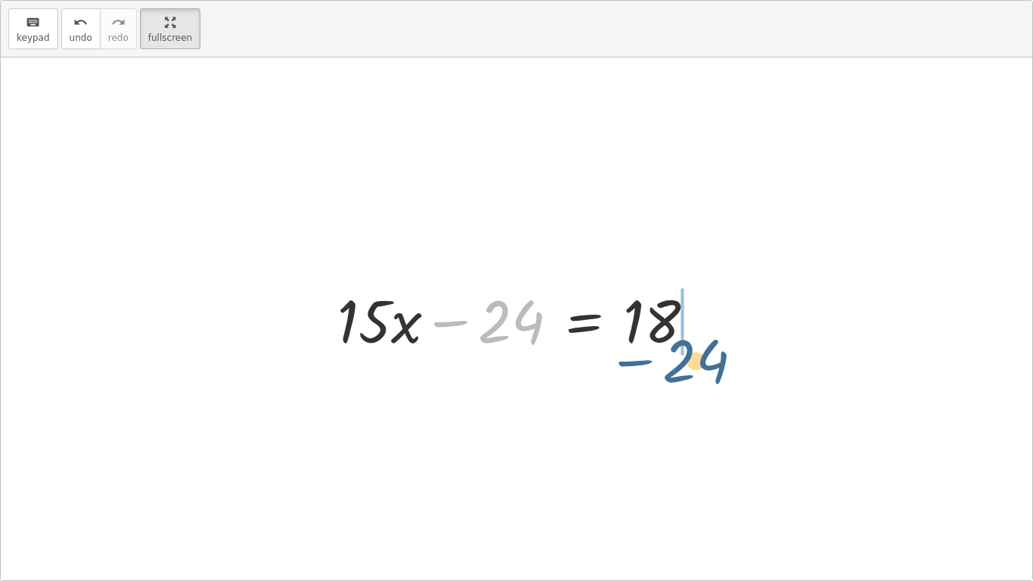
drag, startPoint x: 499, startPoint y: 307, endPoint x: 685, endPoint y: 346, distance: 189.9
click at [685, 346] on div at bounding box center [522, 319] width 385 height 78
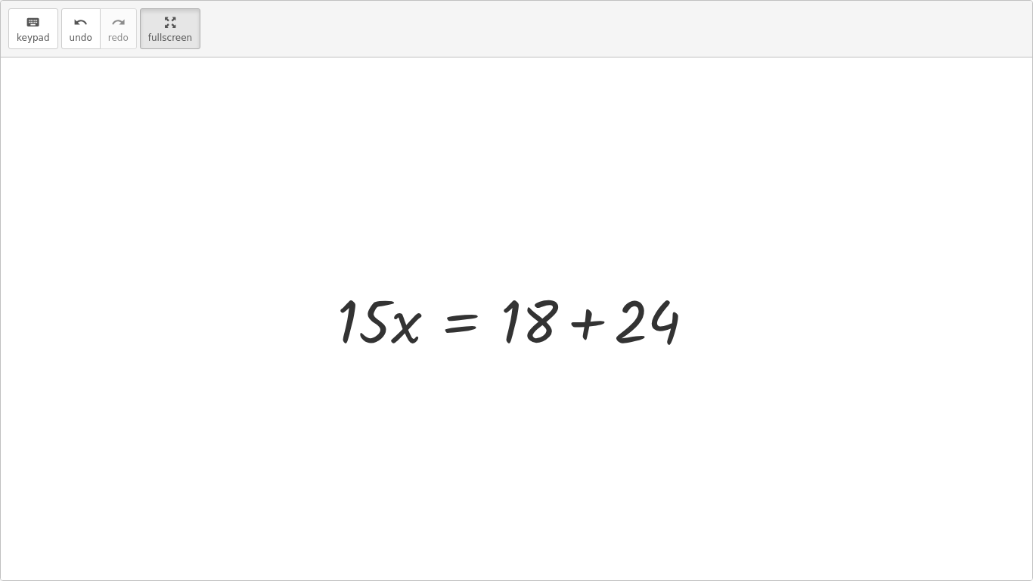
click at [598, 320] on div at bounding box center [522, 319] width 385 height 78
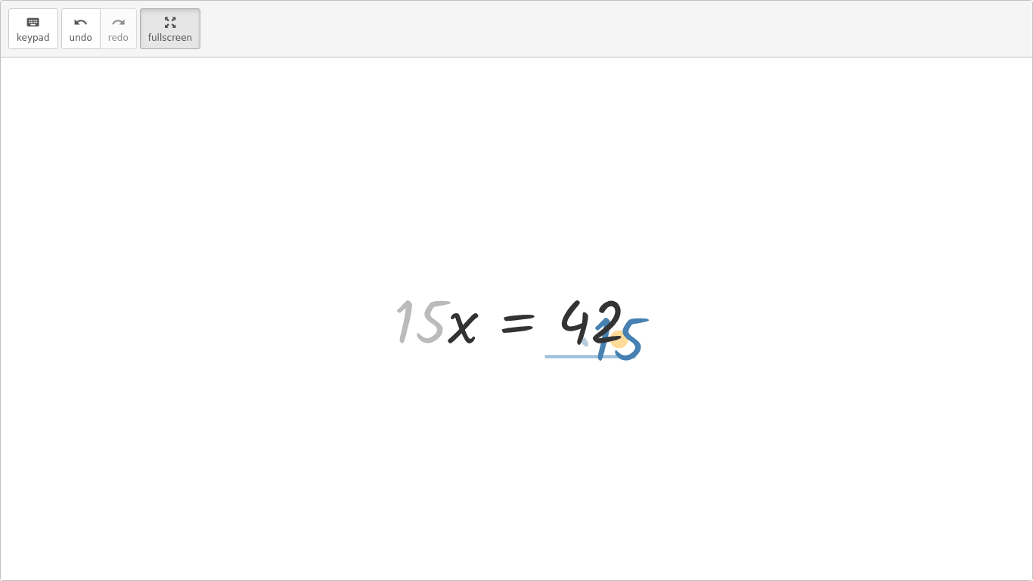
drag, startPoint x: 365, startPoint y: 321, endPoint x: 567, endPoint y: 338, distance: 202.6
click at [567, 338] on div at bounding box center [521, 319] width 271 height 78
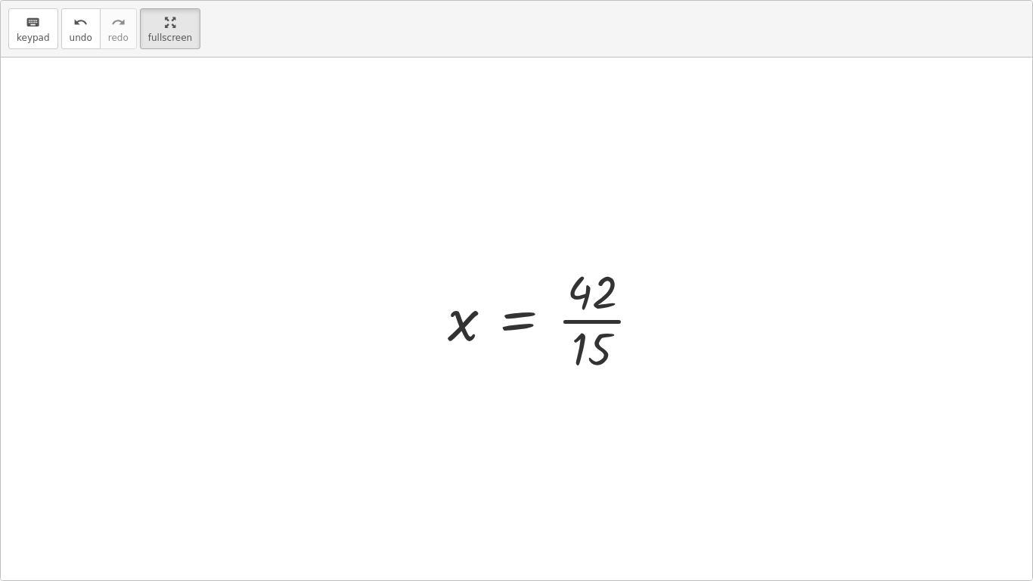
click at [572, 328] on div at bounding box center [550, 318] width 221 height 116
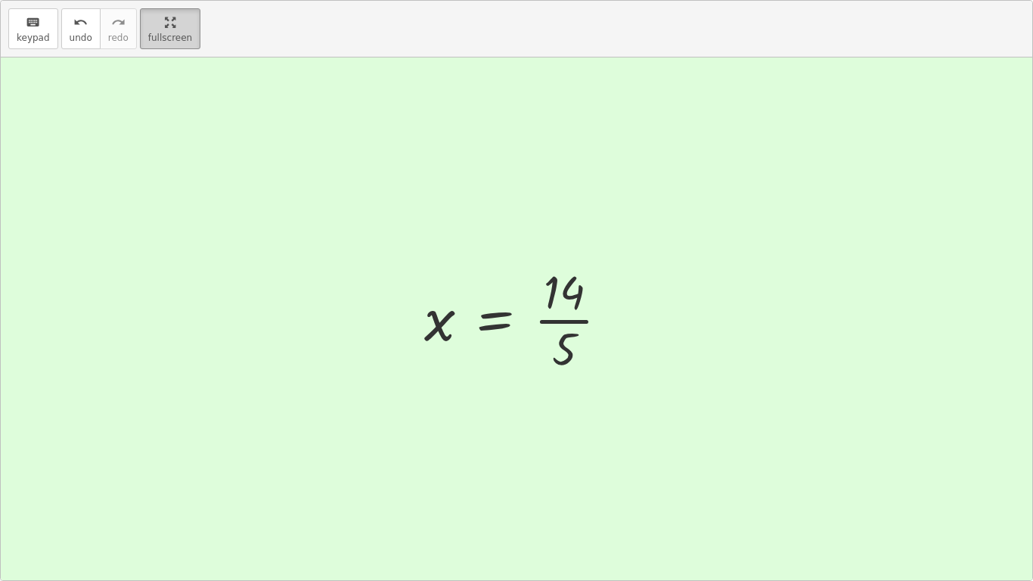
click at [188, 0] on html "Equations: Solve Multi-Step Equations Xzavier Q Not you? Tasks 1. Multimedia 2.…" at bounding box center [516, 290] width 1033 height 581
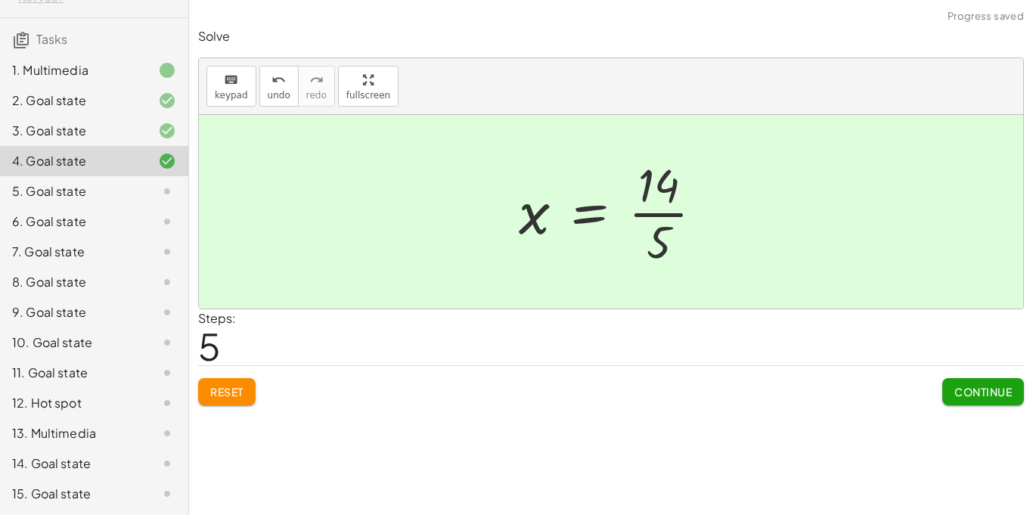
click at [959, 387] on span "Continue" at bounding box center [982, 392] width 57 height 14
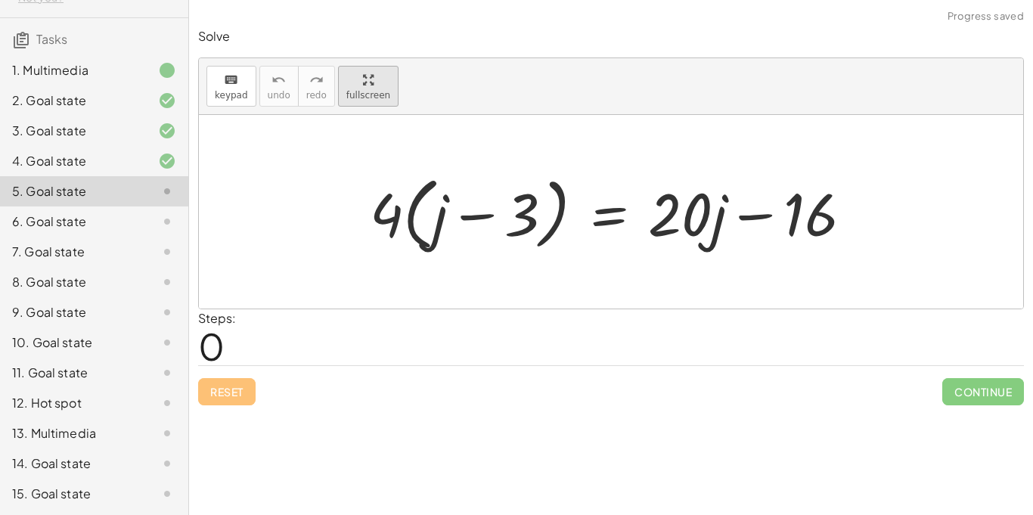
click at [350, 168] on div "keyboard keypad undo undo redo redo fullscreen · 4 · ( + j − 3 ) = + · 20 · j −…" at bounding box center [611, 183] width 824 height 250
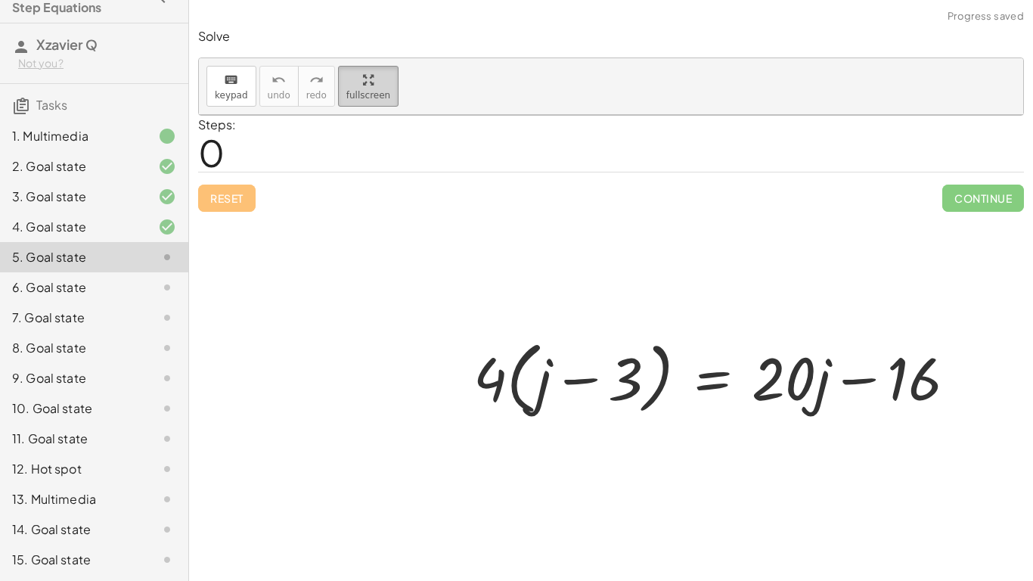
scroll to position [26, 0]
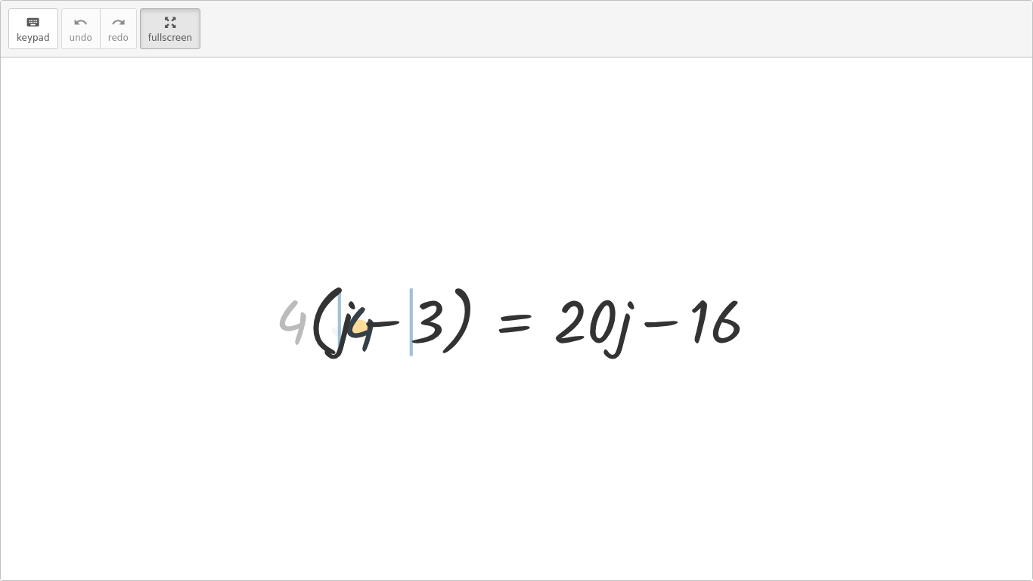
drag, startPoint x: 296, startPoint y: 304, endPoint x: 367, endPoint y: 311, distance: 71.4
click at [367, 311] on div at bounding box center [523, 318] width 510 height 87
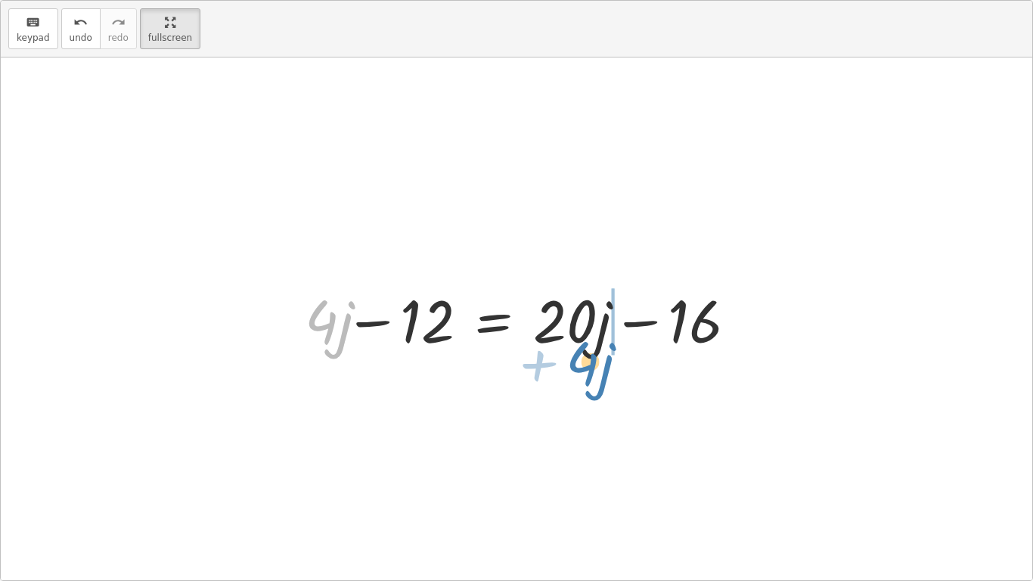
drag, startPoint x: 323, startPoint y: 327, endPoint x: 584, endPoint y: 368, distance: 264.8
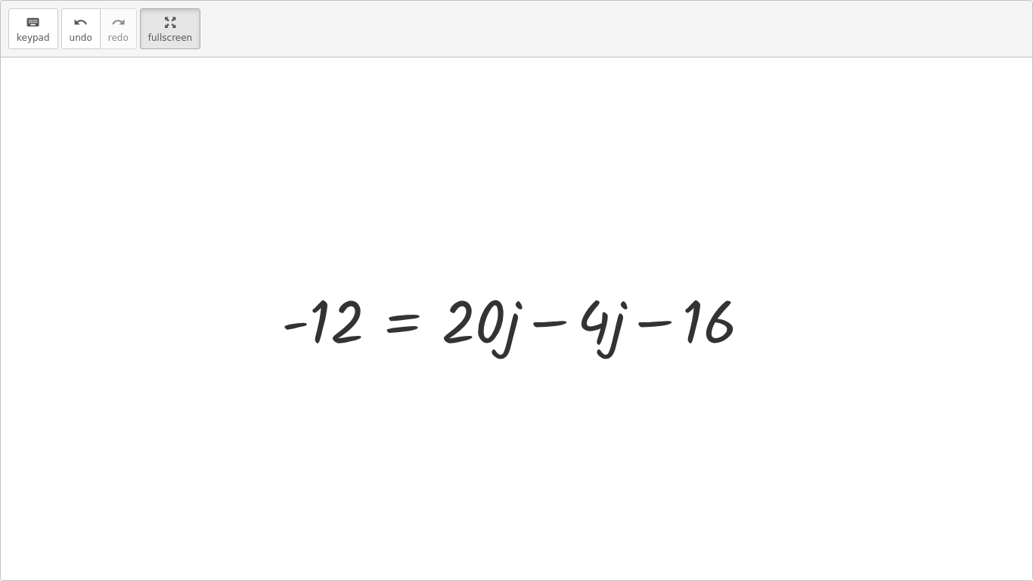
drag, startPoint x: 784, startPoint y: 312, endPoint x: 774, endPoint y: 313, distance: 9.9
click at [774, 313] on div at bounding box center [516, 318] width 1031 height 522
drag, startPoint x: 733, startPoint y: 318, endPoint x: 340, endPoint y: 338, distance: 393.6
click at [340, 338] on div at bounding box center [522, 319] width 497 height 78
click at [557, 330] on div at bounding box center [426, 319] width 470 height 78
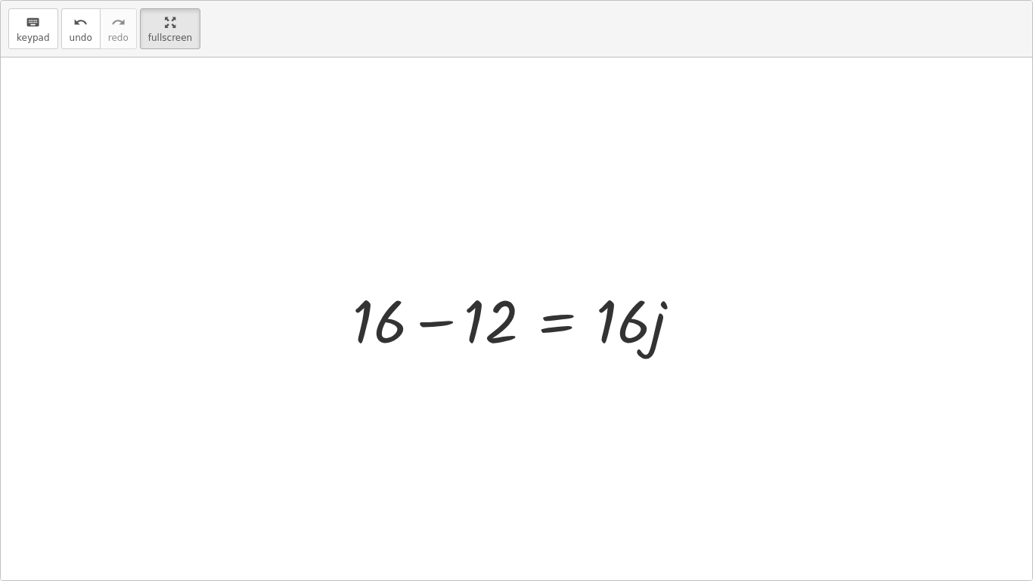
click at [442, 326] on div at bounding box center [522, 319] width 355 height 78
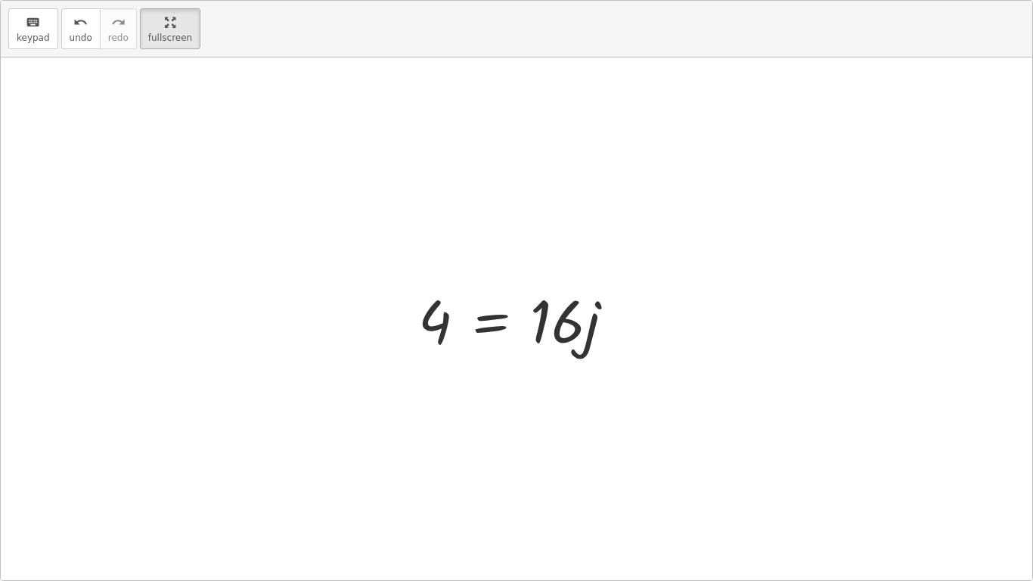
click at [485, 315] on div at bounding box center [522, 319] width 223 height 78
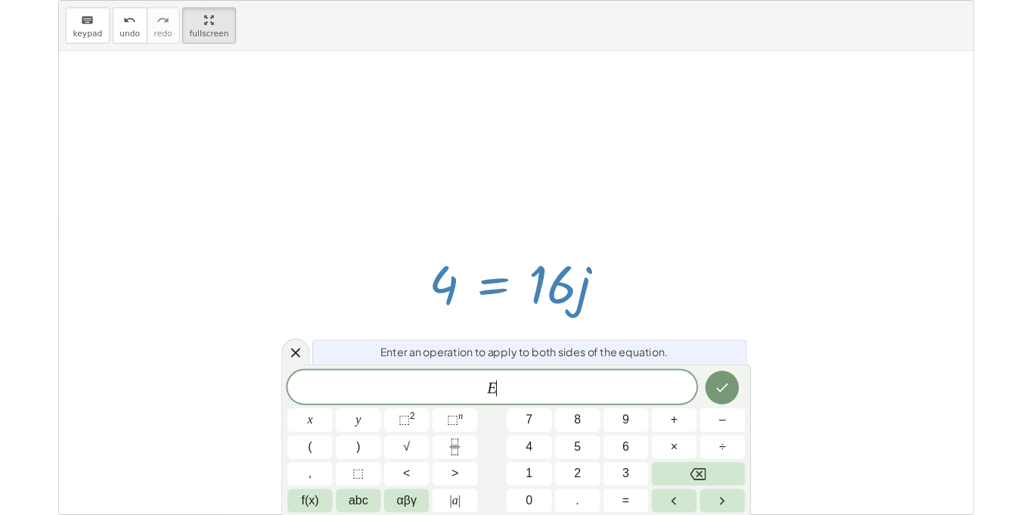
scroll to position [1, 0]
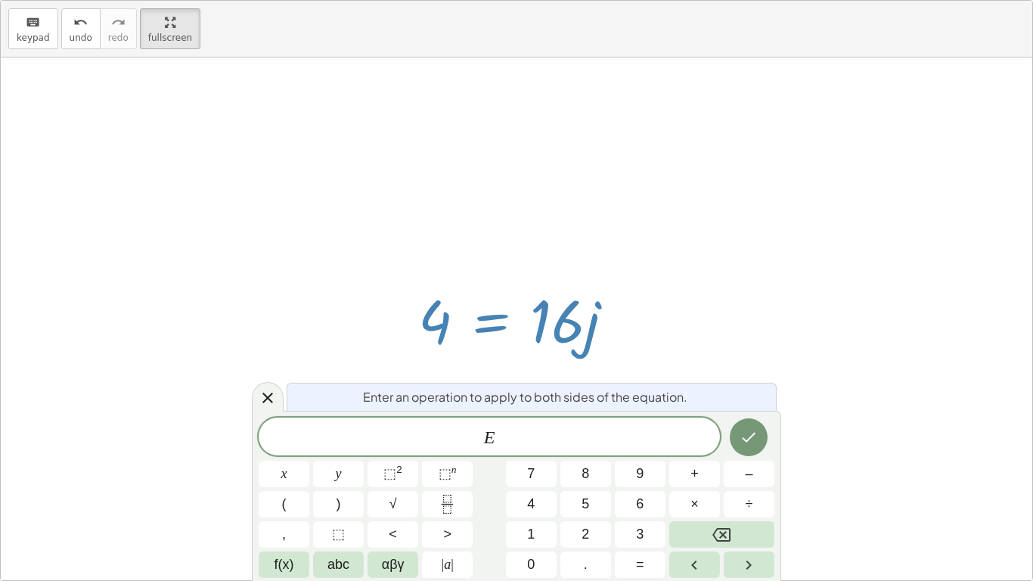
click at [453, 318] on div at bounding box center [522, 319] width 223 height 78
click at [262, 402] on icon at bounding box center [268, 398] width 18 height 18
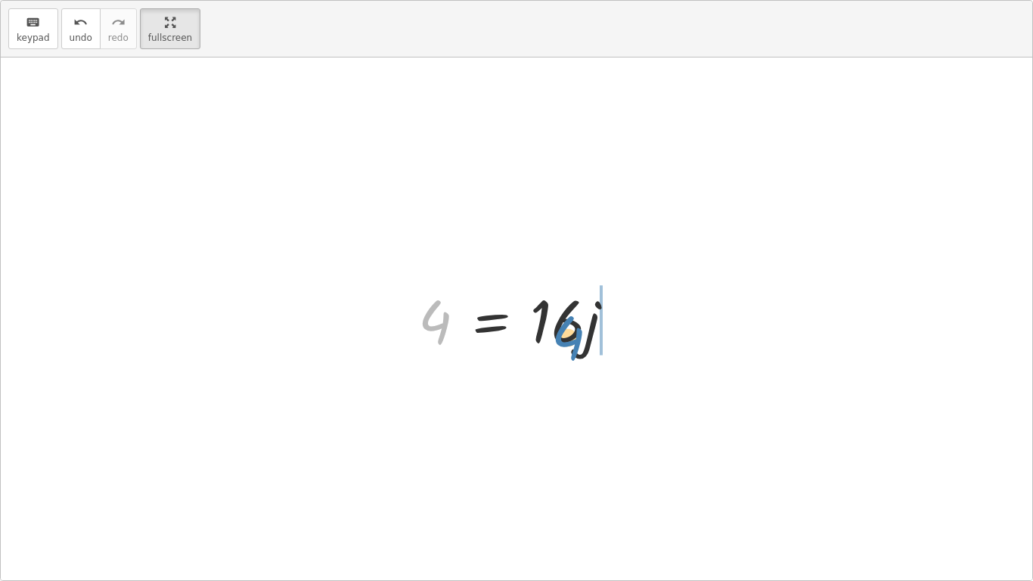
drag, startPoint x: 432, startPoint y: 327, endPoint x: 566, endPoint y: 344, distance: 134.9
click at [566, 344] on div at bounding box center [522, 319] width 223 height 78
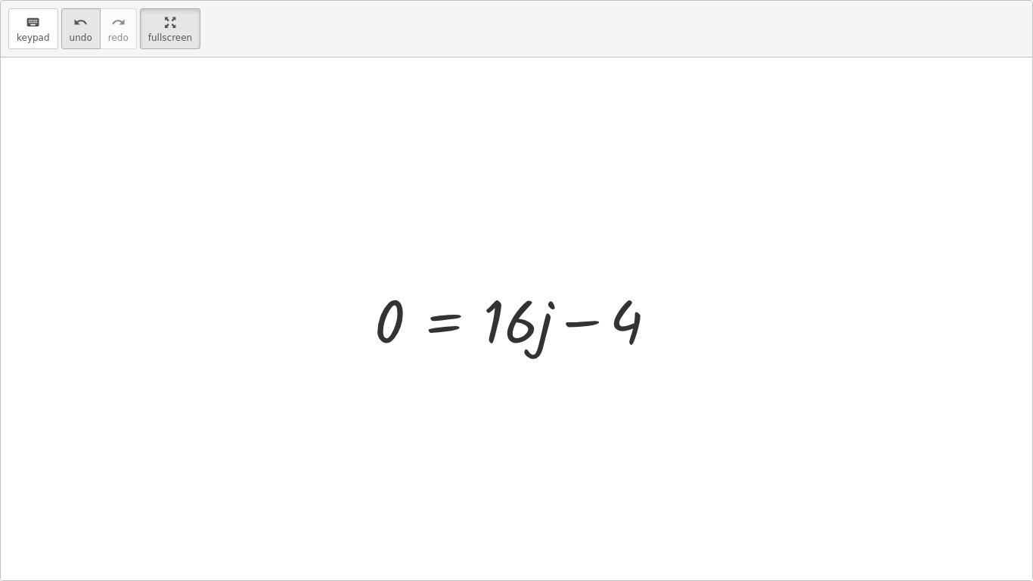
click at [84, 35] on span "undo" at bounding box center [81, 38] width 23 height 11
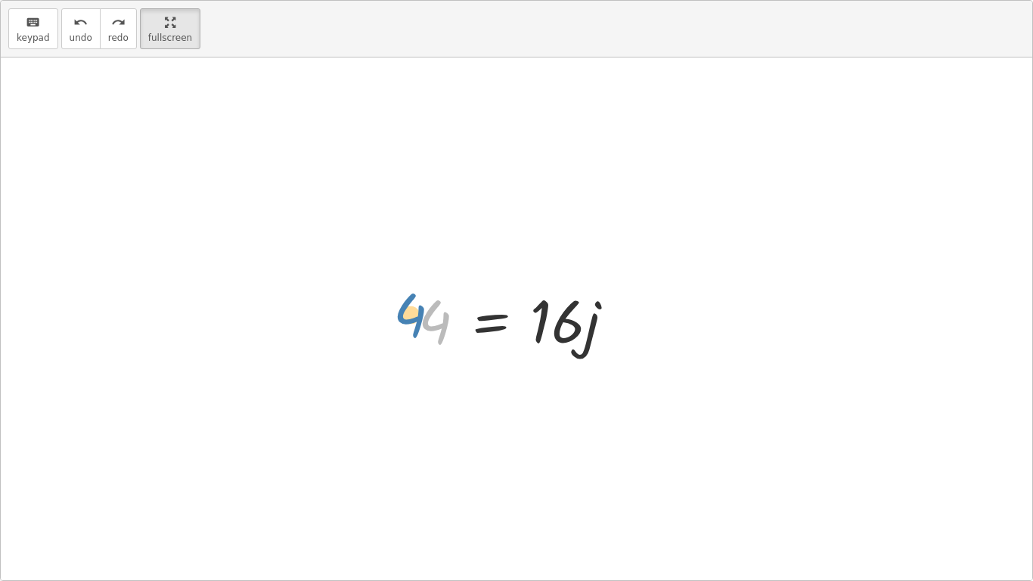
drag, startPoint x: 428, startPoint y: 305, endPoint x: 402, endPoint y: 299, distance: 26.2
click at [402, 299] on div "· 4 · ( + j − 3 ) = + · 20 · j − 16 + · 4 · j − · 4 · 3 = + · 20 · j − 16 + · 4…" at bounding box center [516, 318] width 242 height 85
drag, startPoint x: 536, startPoint y: 309, endPoint x: 397, endPoint y: 330, distance: 140.6
click at [397, 330] on div "· 4 · ( + j − 3 ) = + · 20 · j − 16 + · 4 · j − · 4 · 3 = + · 20 · j − 16 + · 4…" at bounding box center [516, 318] width 242 height 85
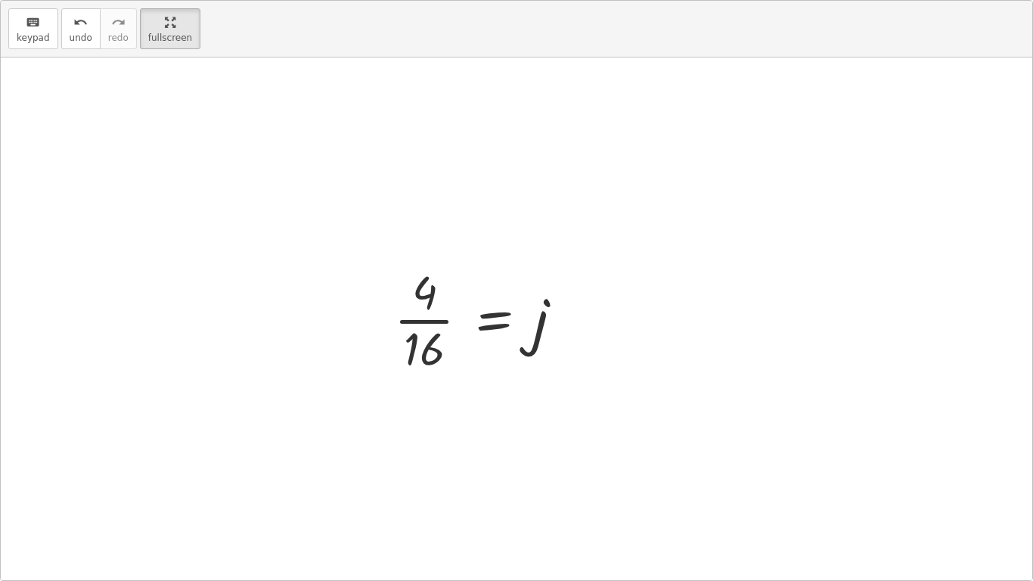
click at [403, 321] on div "· 4 · ( + j − 3 ) = + · 20 · j − 16 + · 4 · j − · 4 · 3 = + · 20 · j − 16 + · 4…" at bounding box center [516, 318] width 1031 height 522
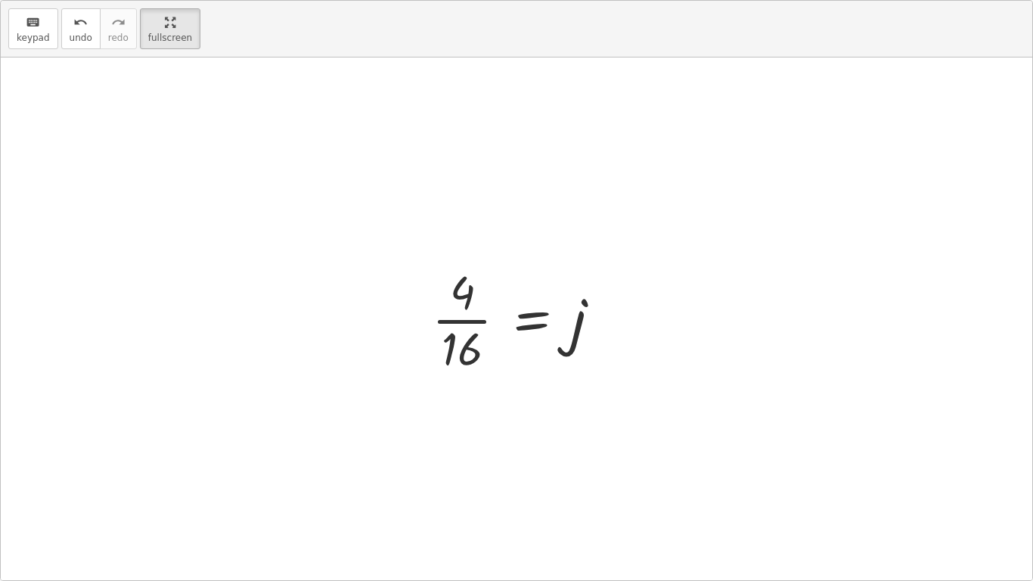
click at [444, 324] on div at bounding box center [522, 318] width 196 height 116
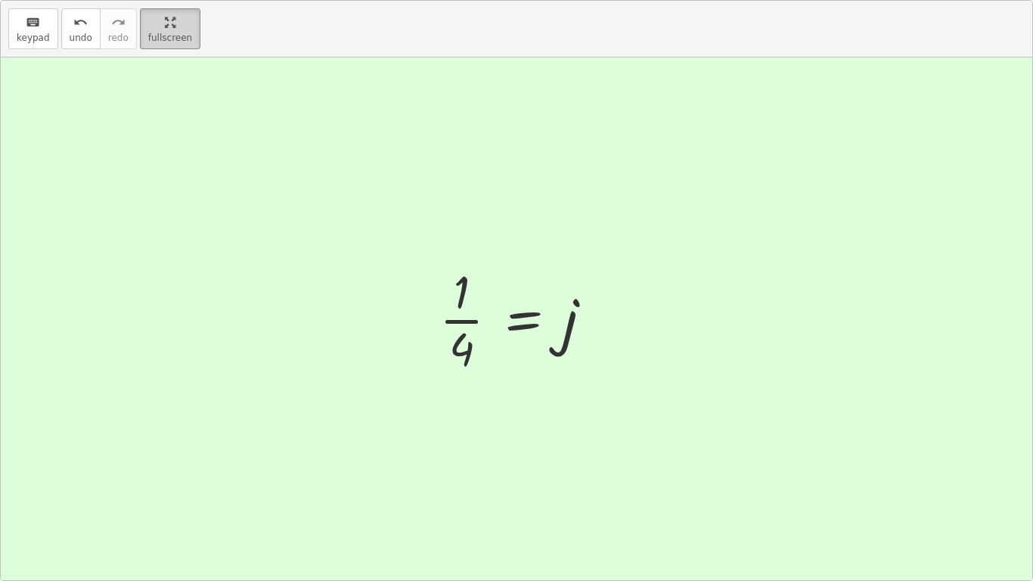
click at [184, 0] on html "Equations: Solve Multi-Step Equations Xzavier Q Not you? Tasks 1. Multimedia 2.…" at bounding box center [516, 290] width 1033 height 581
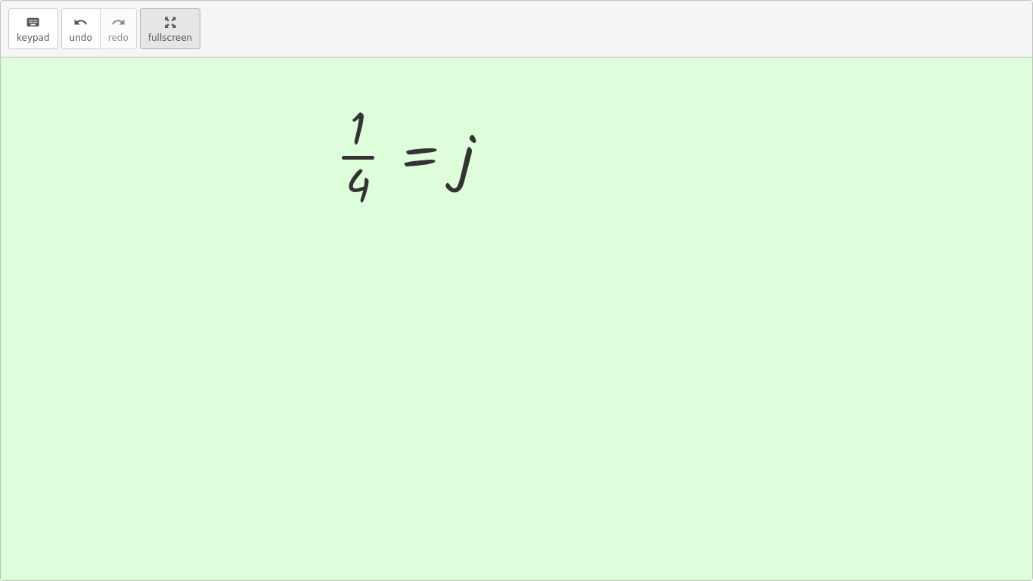
scroll to position [91, 0]
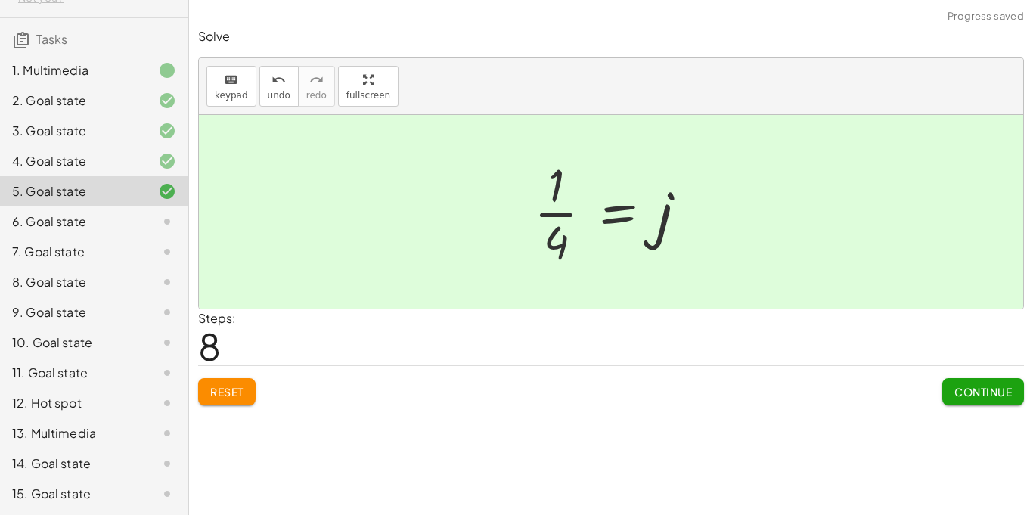
click at [966, 392] on span "Continue" at bounding box center [982, 392] width 57 height 14
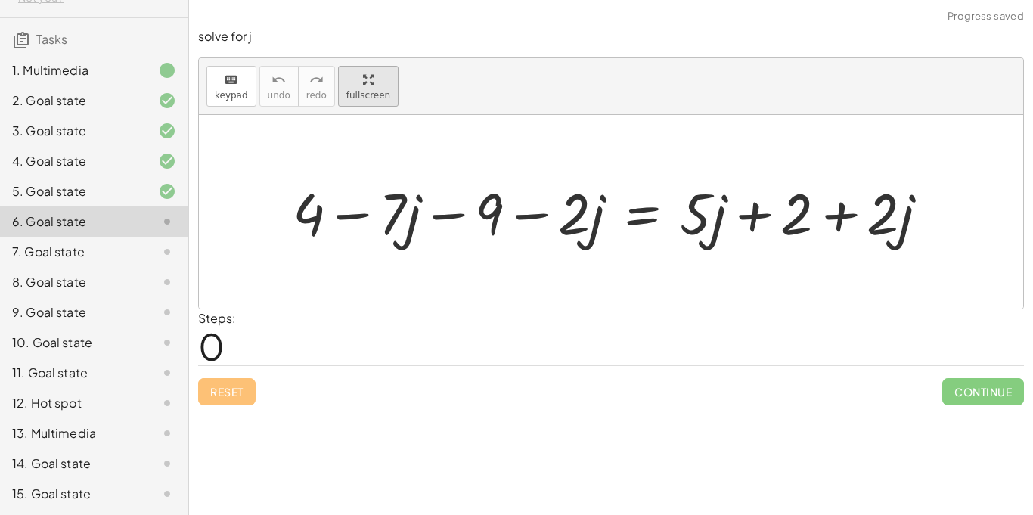
click at [367, 157] on div "solve for j keyboard keypad undo undo redo redo fullscreen + 4 − · 7 · j − 9 − …" at bounding box center [611, 216] width 844 height 395
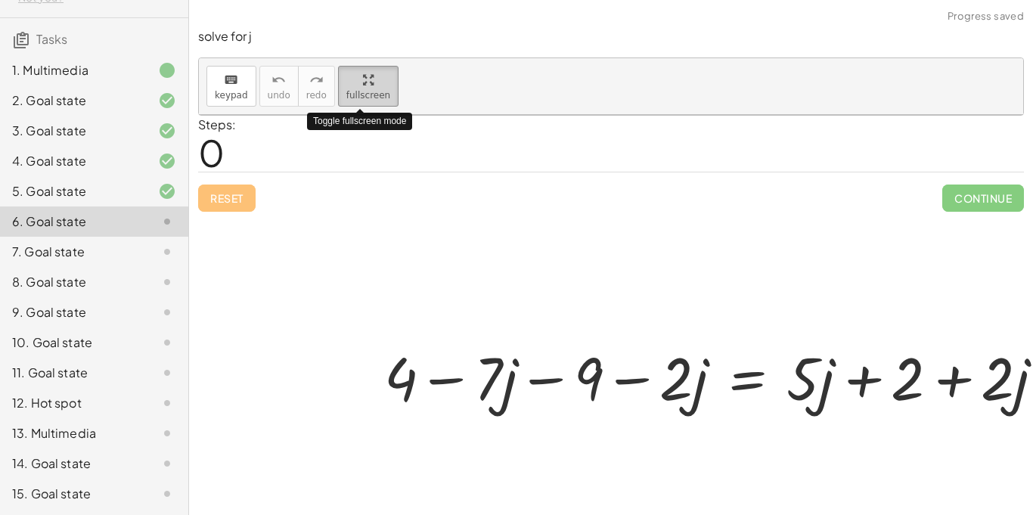
scroll to position [26, 0]
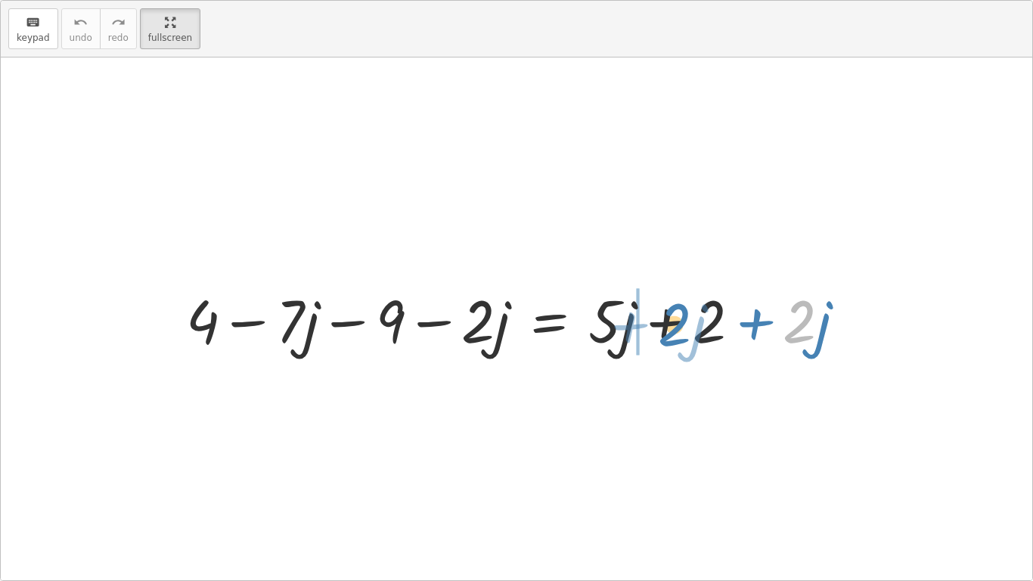
drag, startPoint x: 795, startPoint y: 327, endPoint x: 660, endPoint y: 331, distance: 135.4
click at [660, 331] on div at bounding box center [521, 319] width 686 height 78
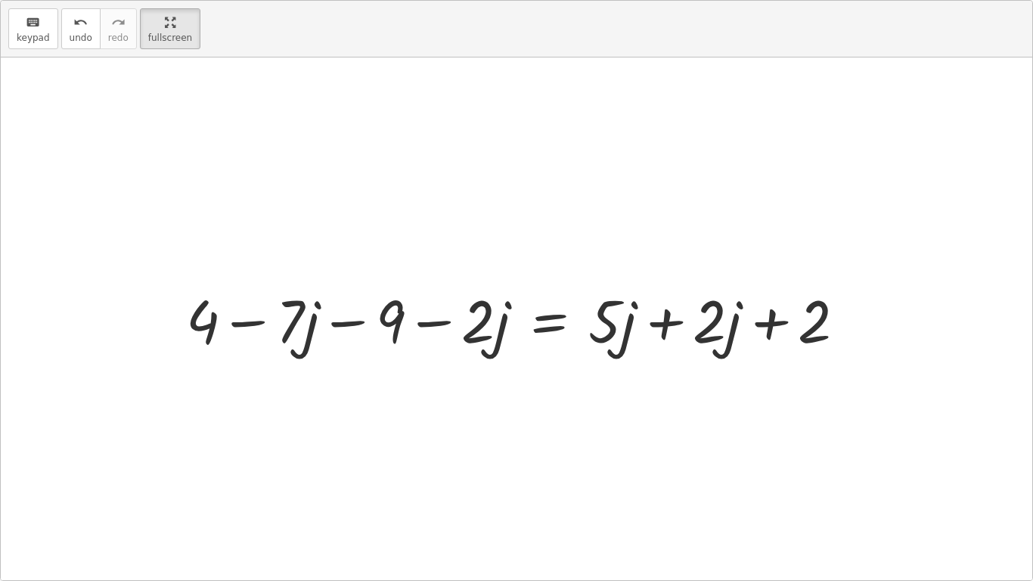
click at [667, 327] on div at bounding box center [521, 319] width 686 height 78
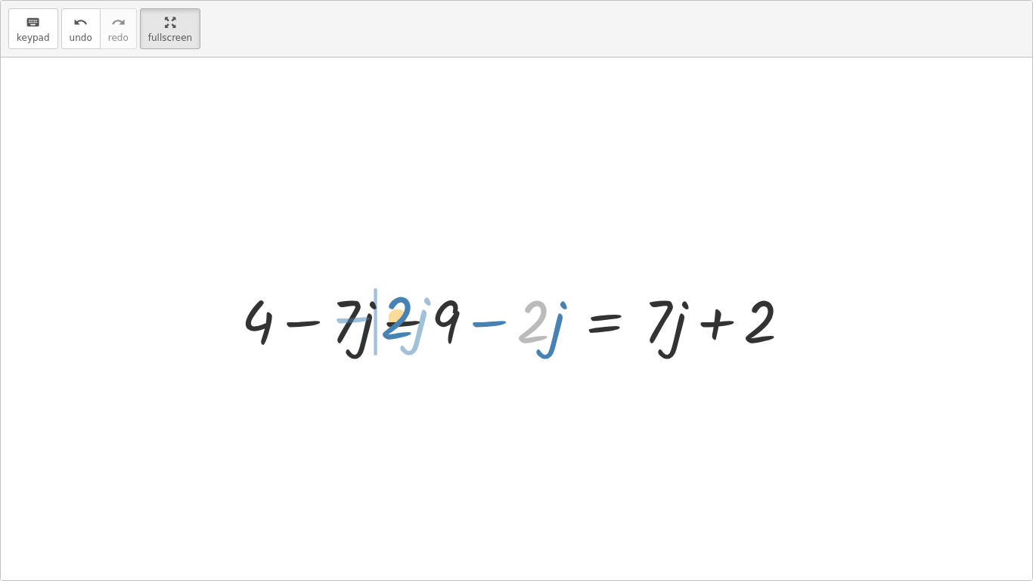
drag, startPoint x: 519, startPoint y: 325, endPoint x: 381, endPoint y: 321, distance: 137.7
click at [381, 321] on div at bounding box center [522, 319] width 577 height 78
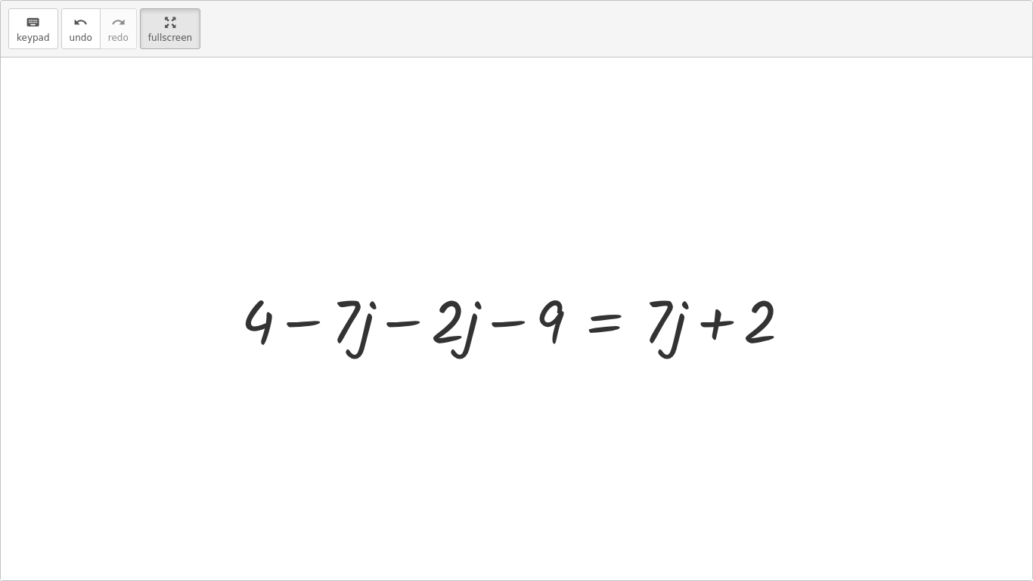
click at [428, 319] on div at bounding box center [522, 319] width 577 height 78
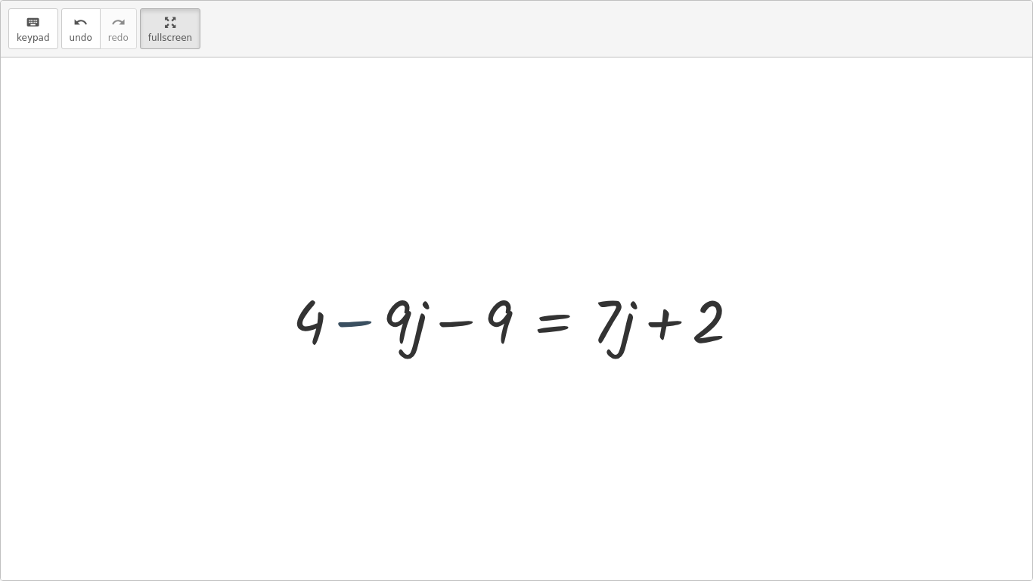
click at [386, 319] on div at bounding box center [521, 319] width 473 height 78
drag, startPoint x: 321, startPoint y: 326, endPoint x: 519, endPoint y: 321, distance: 198.1
click at [519, 321] on div at bounding box center [521, 319] width 473 height 78
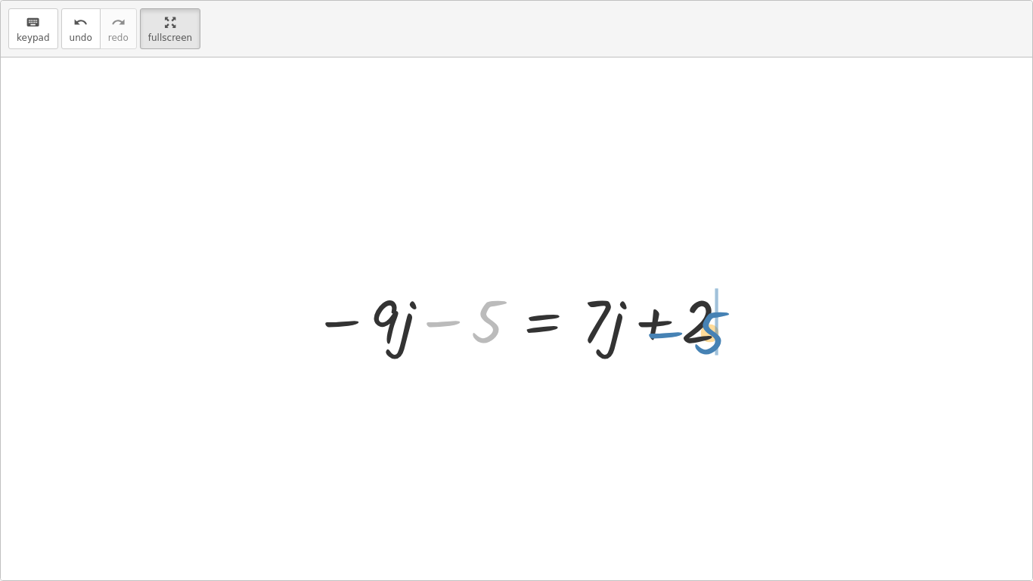
drag, startPoint x: 482, startPoint y: 328, endPoint x: 705, endPoint y: 339, distance: 222.6
click at [705, 339] on div at bounding box center [521, 319] width 433 height 78
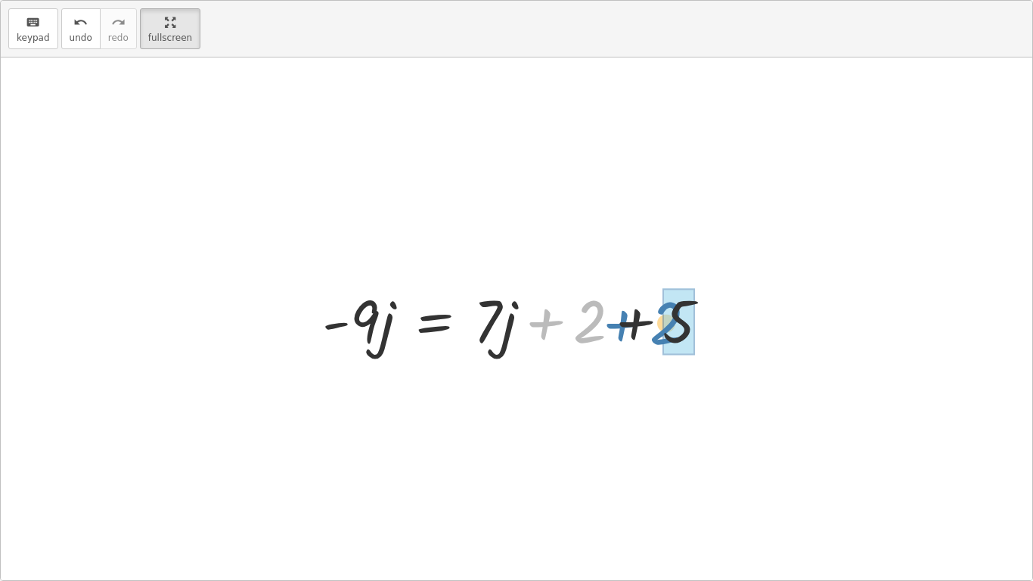
drag, startPoint x: 595, startPoint y: 324, endPoint x: 672, endPoint y: 326, distance: 77.1
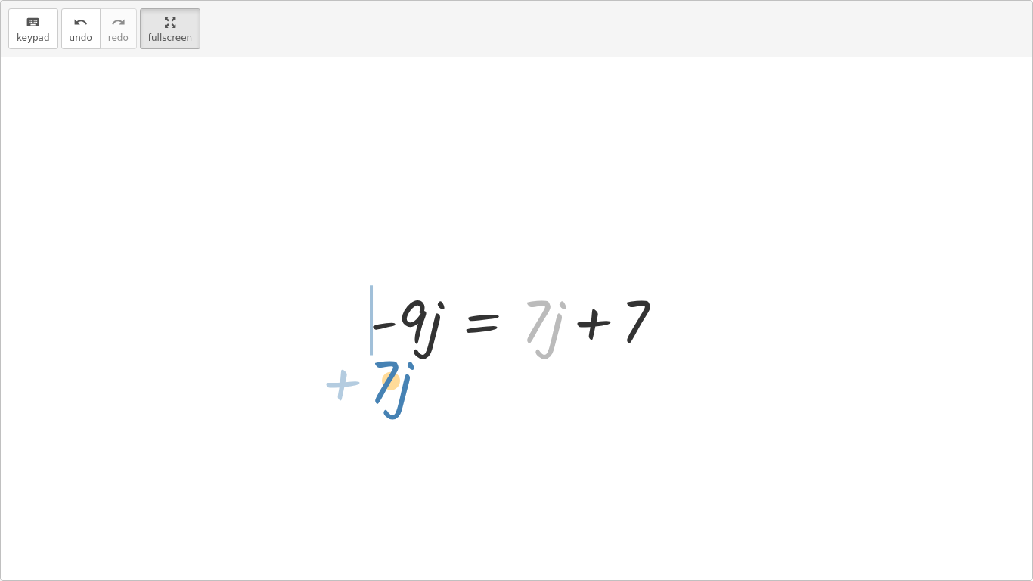
drag, startPoint x: 535, startPoint y: 316, endPoint x: 387, endPoint y: 377, distance: 160.1
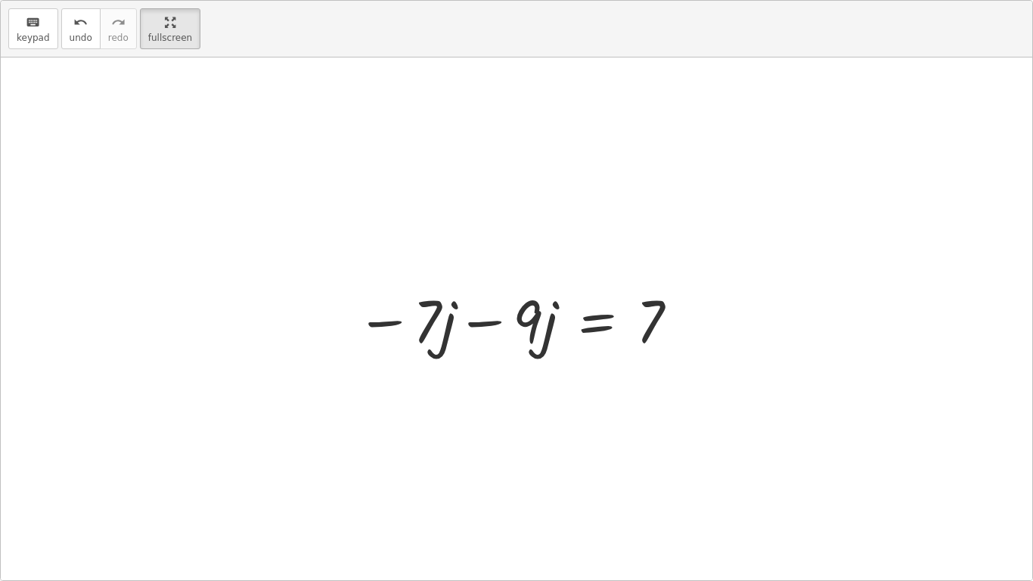
click at [376, 324] on div at bounding box center [518, 319] width 339 height 78
click at [478, 321] on div at bounding box center [521, 319] width 339 height 78
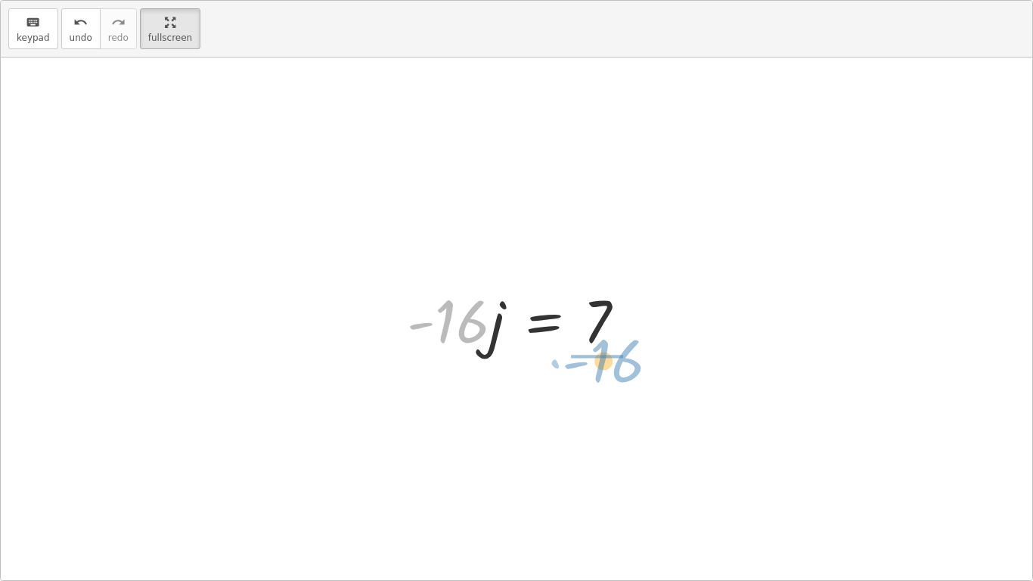
drag, startPoint x: 470, startPoint y: 326, endPoint x: 628, endPoint y: 369, distance: 163.8
click at [628, 369] on div "+ 4 − · 7 · j − 9 − · 2 · j = + · 5 · j + 2 + · 2 · j + 4 − · 7 · j − 9 − · 2 ·…" at bounding box center [516, 318] width 1031 height 522
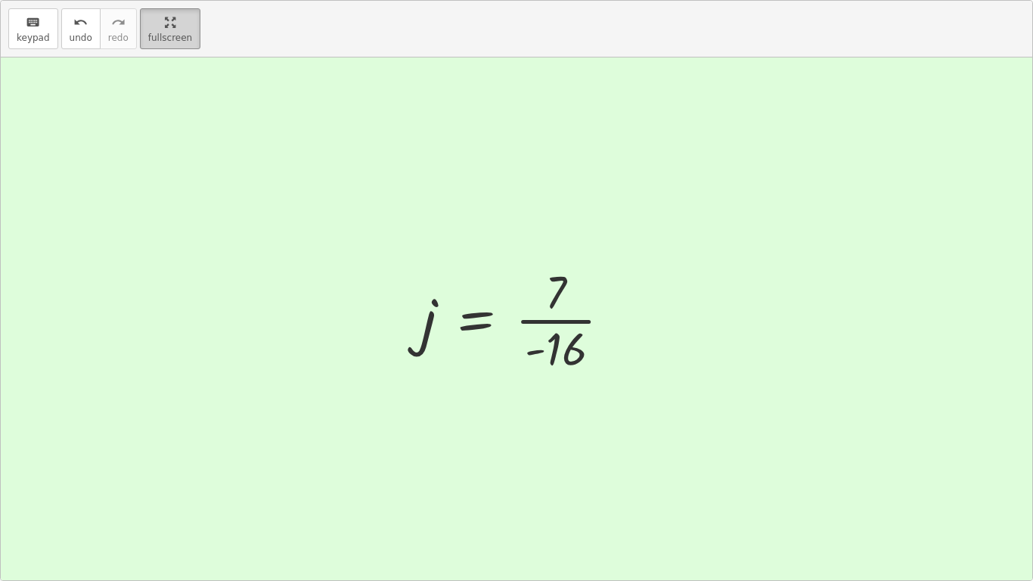
click at [172, 0] on html "Equations: Solve Multi-Step Equations Xzavier Q Not you? Tasks 1. Multimedia 2.…" at bounding box center [516, 290] width 1033 height 581
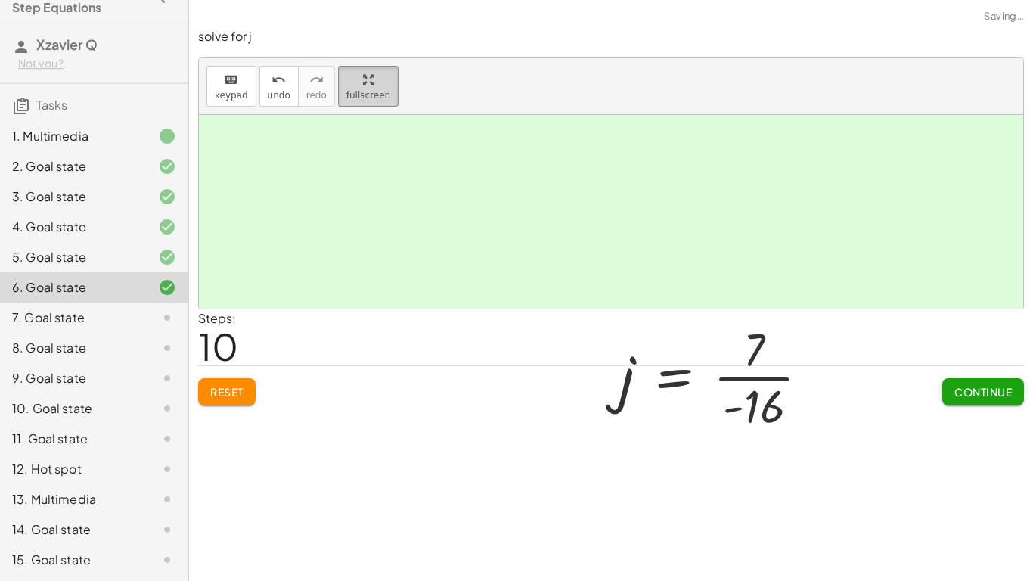
scroll to position [91, 0]
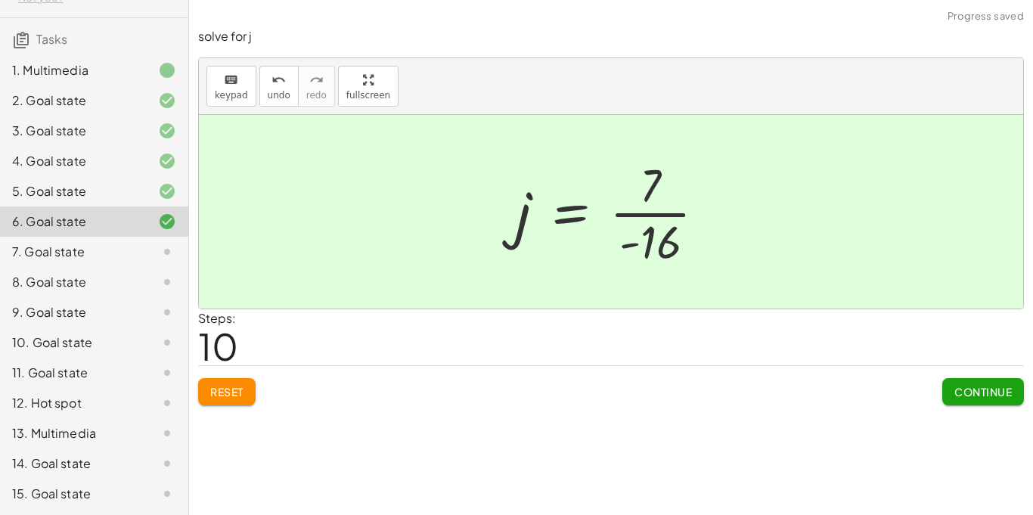
click at [1009, 388] on span "Continue" at bounding box center [982, 392] width 57 height 14
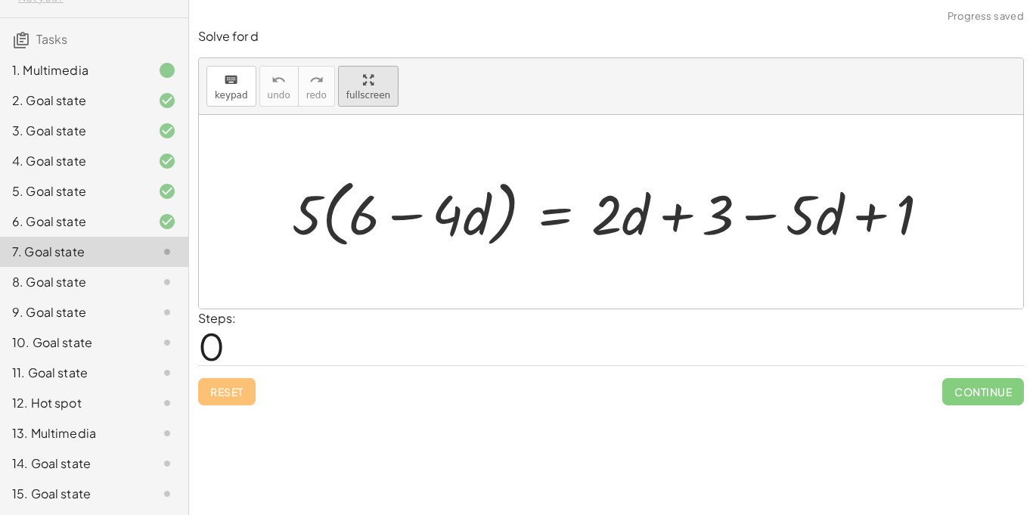
click at [367, 145] on div "Solve for d keyboard keypad undo undo redo redo fullscreen · 5 · ( + 6 − · 4 · …" at bounding box center [611, 216] width 844 height 395
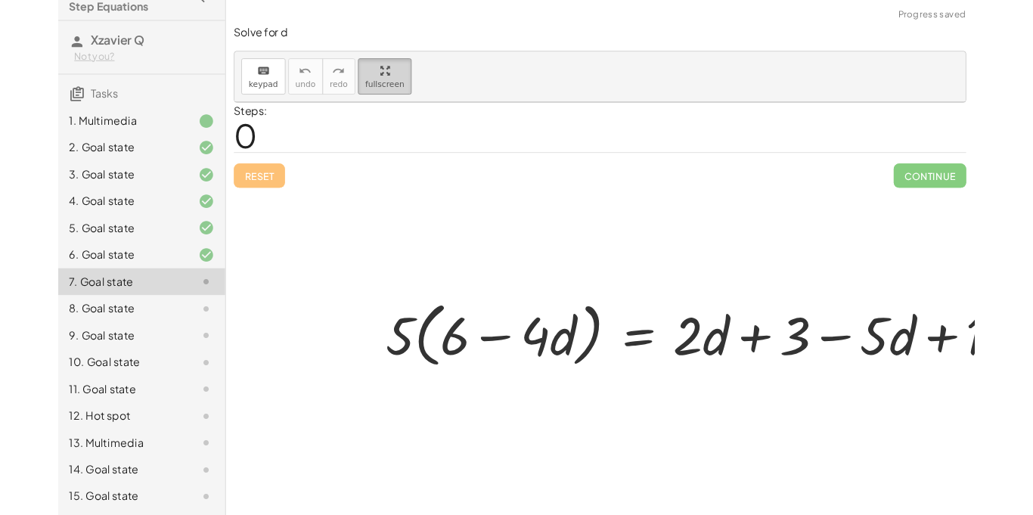
scroll to position [26, 0]
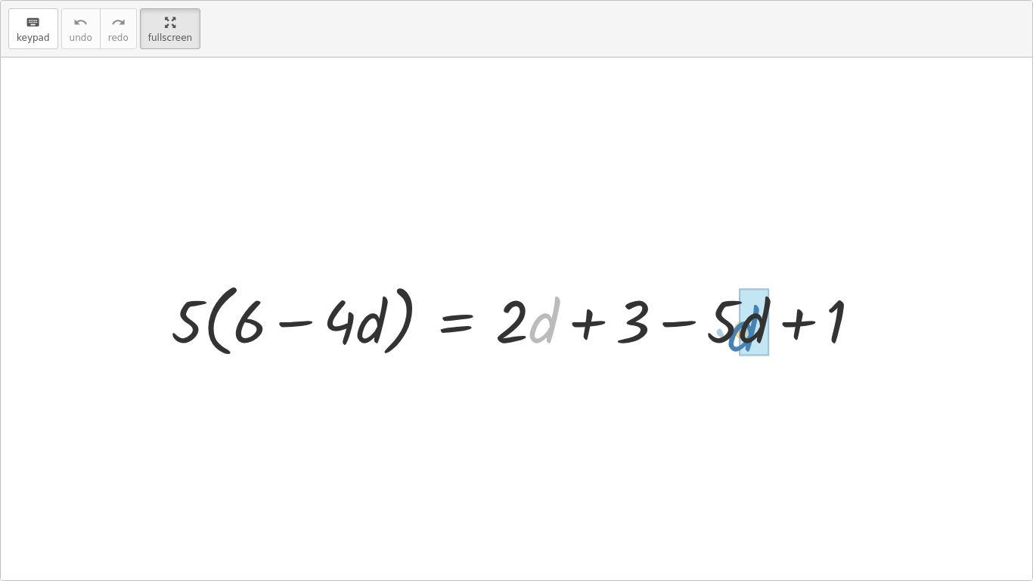
drag, startPoint x: 529, startPoint y: 338, endPoint x: 729, endPoint y: 346, distance: 199.7
click at [729, 346] on div at bounding box center [521, 318] width 717 height 87
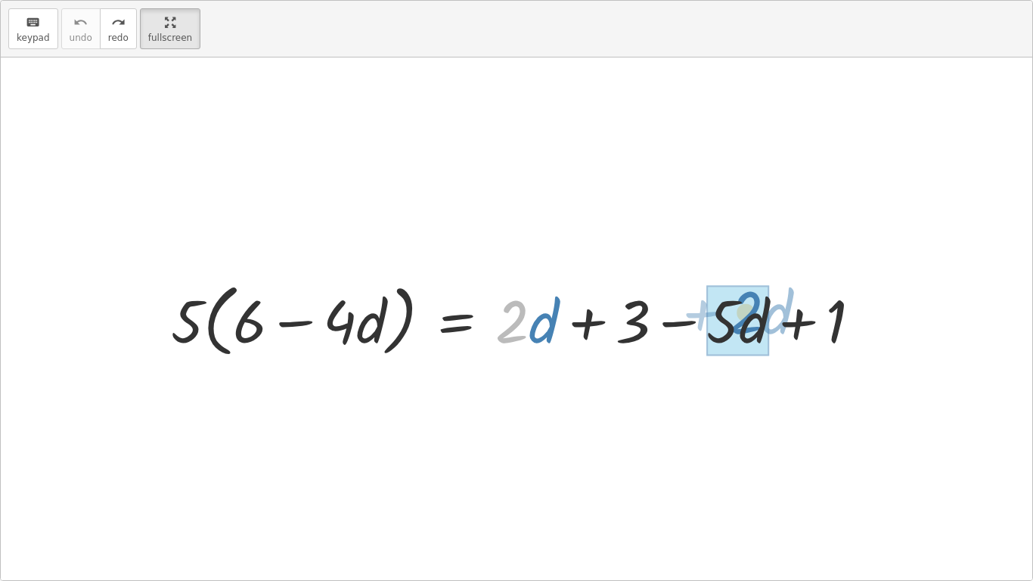
drag, startPoint x: 522, startPoint y: 313, endPoint x: 756, endPoint y: 304, distance: 233.8
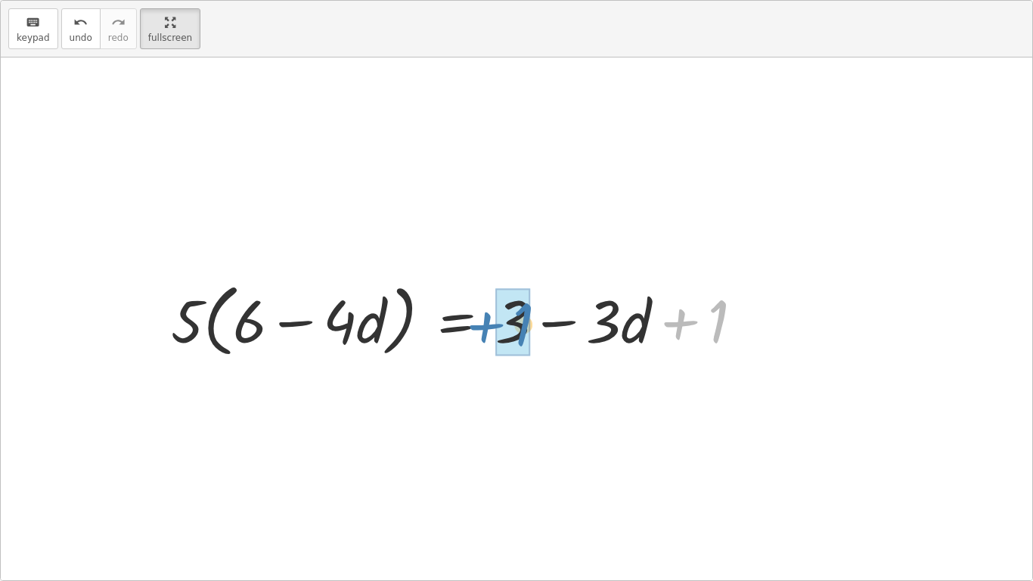
drag, startPoint x: 721, startPoint y: 316, endPoint x: 520, endPoint y: 318, distance: 201.1
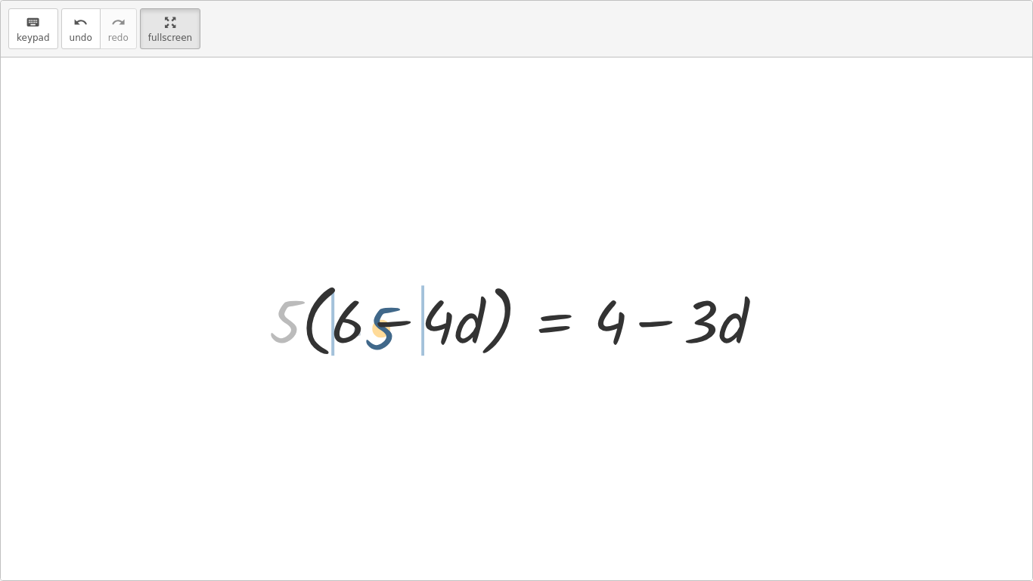
drag, startPoint x: 273, startPoint y: 324, endPoint x: 369, endPoint y: 331, distance: 96.3
click at [369, 331] on div at bounding box center [522, 318] width 520 height 87
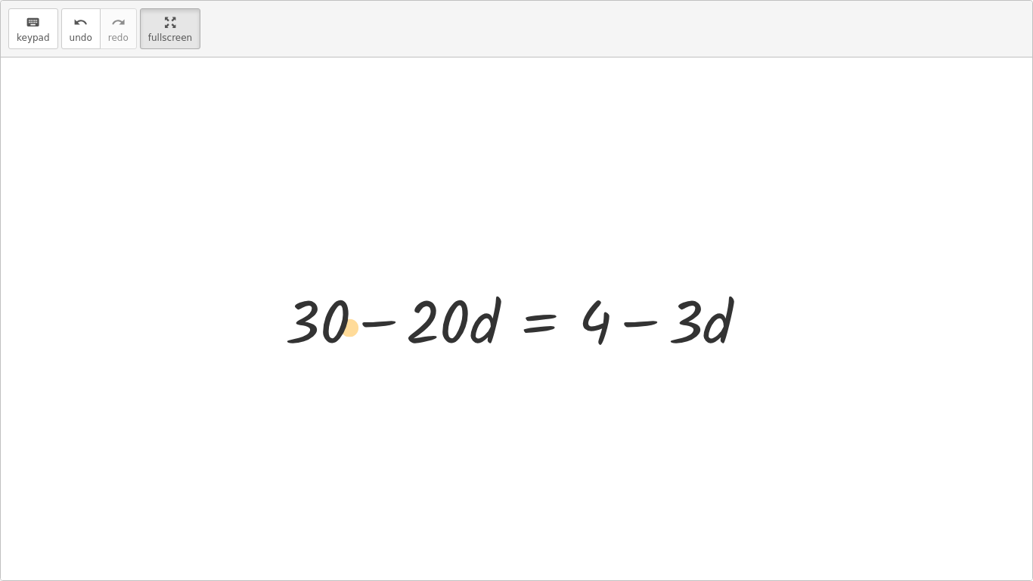
drag, startPoint x: 317, startPoint y: 312, endPoint x: 349, endPoint y: 318, distance: 32.3
click at [349, 318] on div at bounding box center [521, 319] width 489 height 78
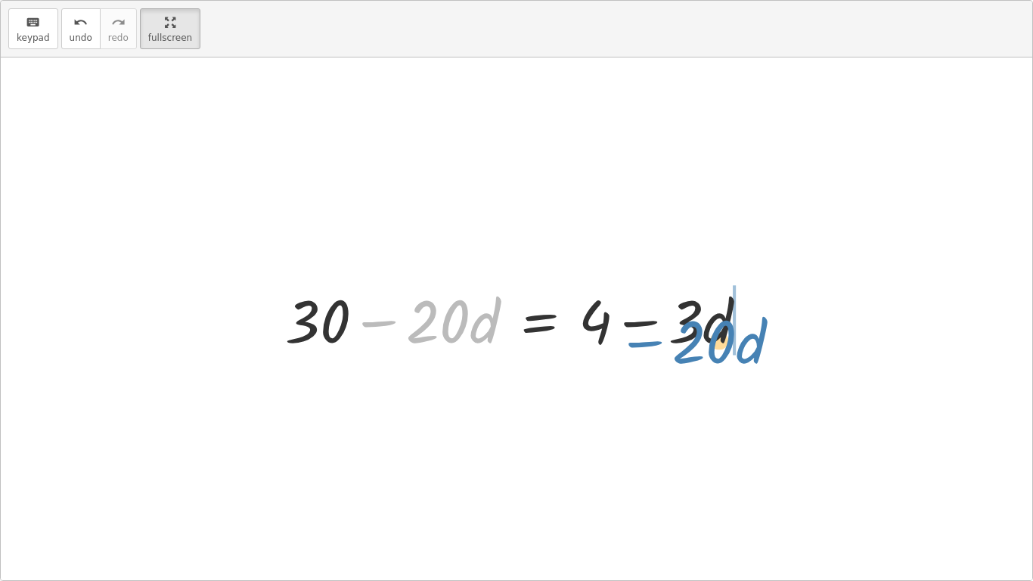
drag, startPoint x: 420, startPoint y: 324, endPoint x: 686, endPoint y: 343, distance: 266.9
click at [686, 343] on div at bounding box center [521, 319] width 489 height 78
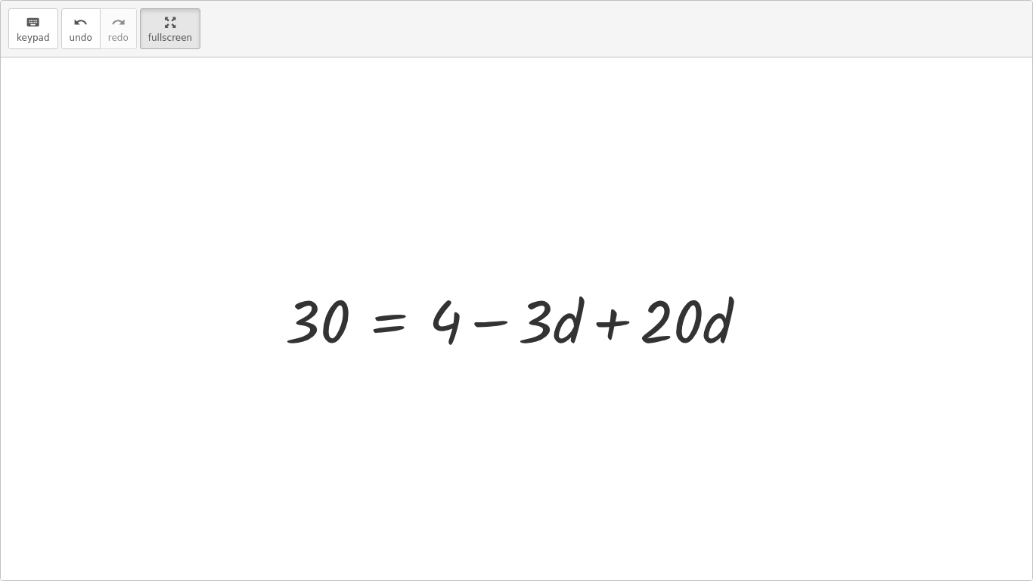
click at [589, 324] on div at bounding box center [521, 319] width 489 height 78
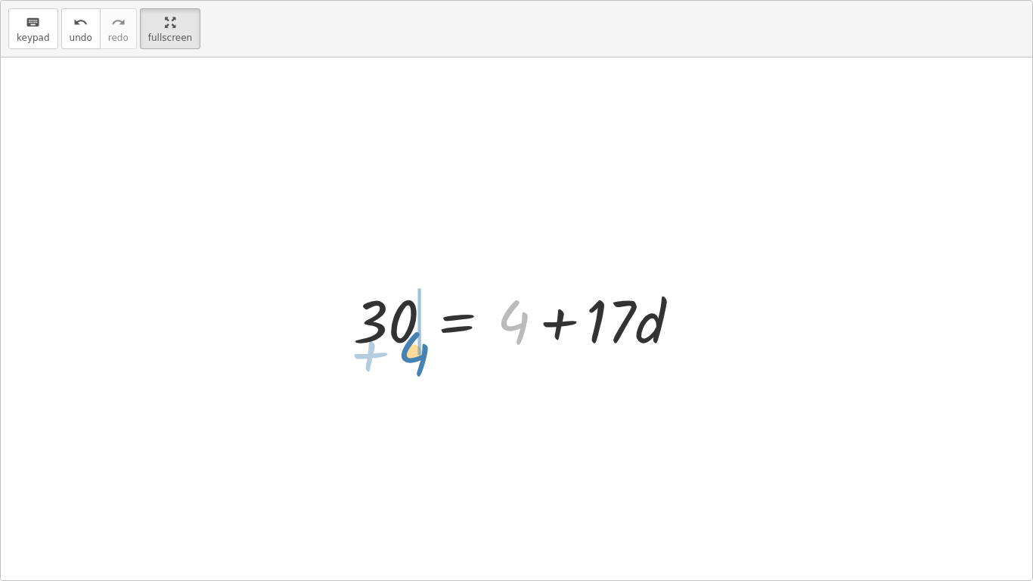
drag, startPoint x: 525, startPoint y: 325, endPoint x: 412, endPoint y: 356, distance: 117.6
click at [412, 356] on div at bounding box center [523, 319] width 354 height 78
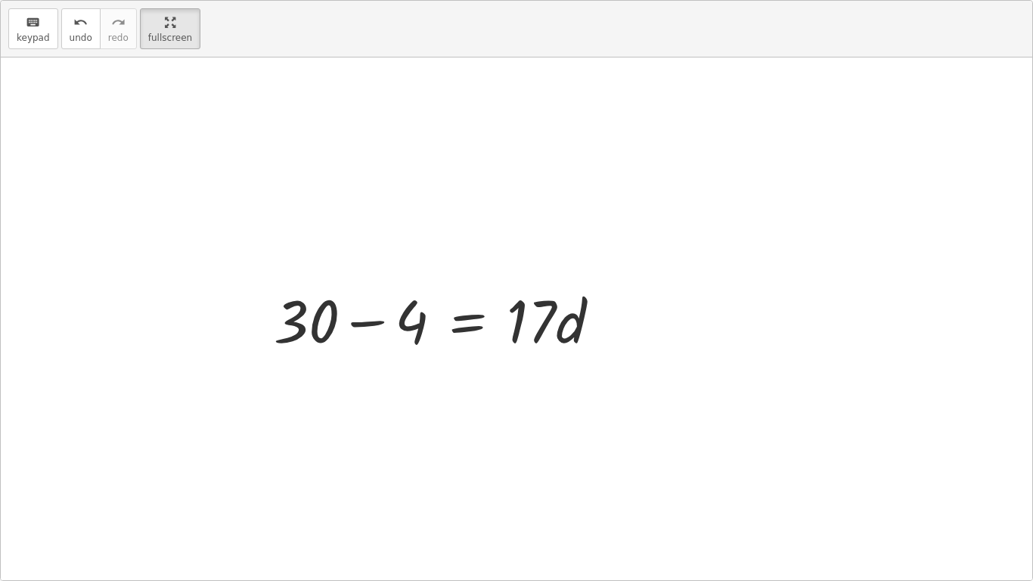
click at [346, 321] on div at bounding box center [443, 319] width 354 height 78
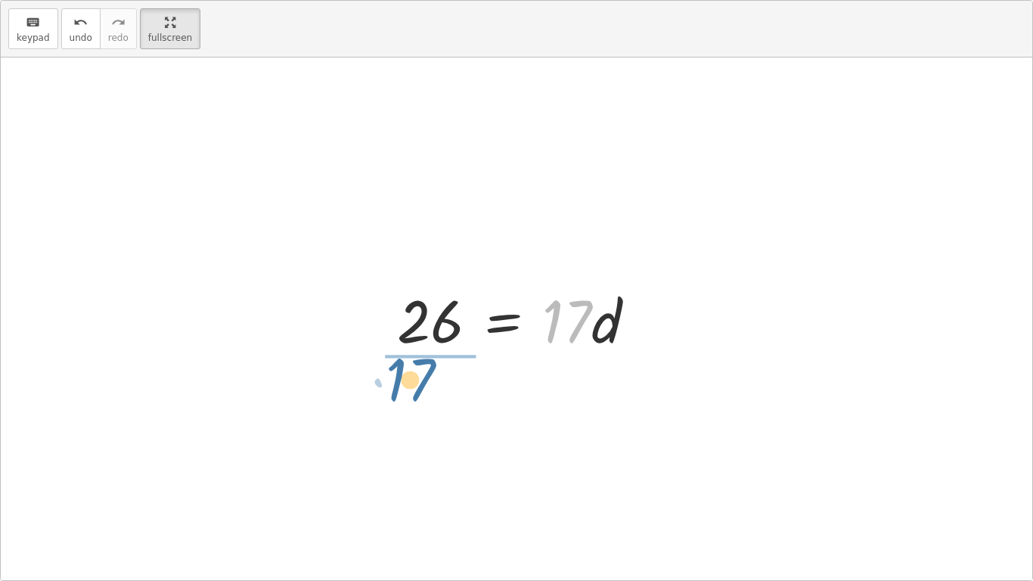
drag, startPoint x: 556, startPoint y: 314, endPoint x: 396, endPoint y: 373, distance: 170.3
click at [396, 373] on div "· 5 · ( + 6 − · 4 · d ) = + · 2 · d + 3 − · 5 · d + 1 · 5 · ( + 6 − · 4 · d ) =…" at bounding box center [516, 318] width 1031 height 522
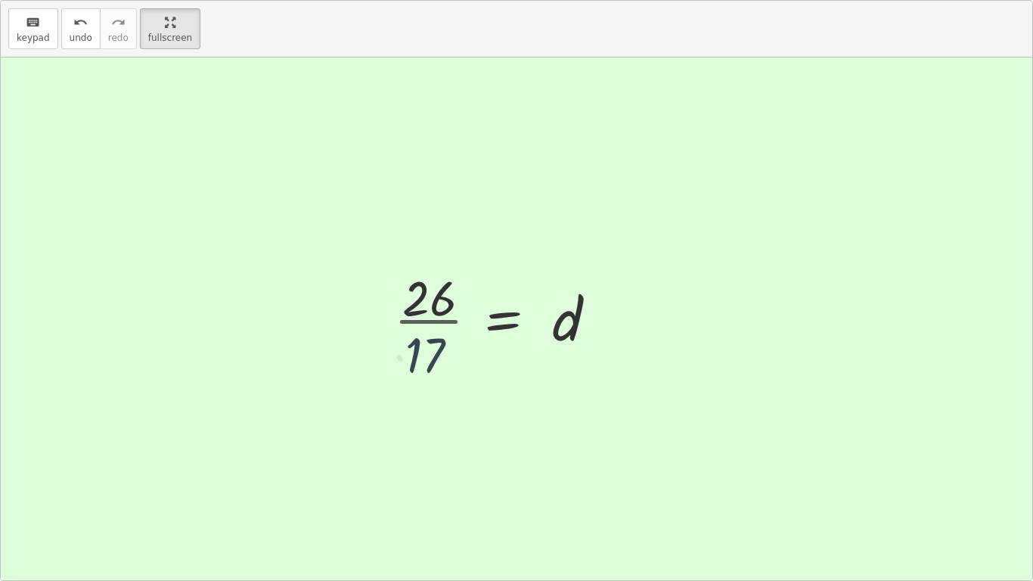
click at [423, 328] on div at bounding box center [496, 318] width 220 height 116
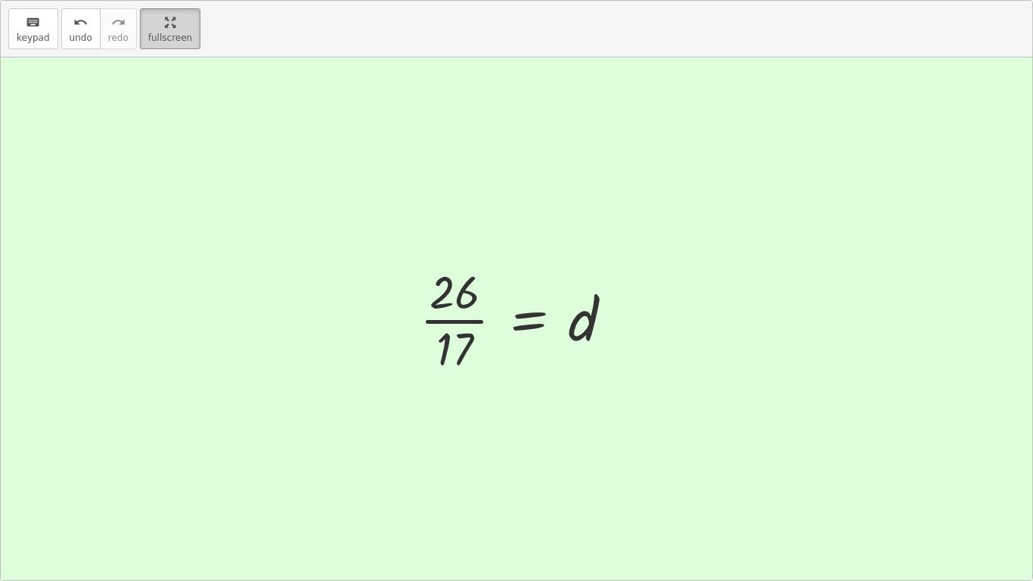
click at [164, 0] on html "Equations: Solve Multi-Step Equations Xzavier Q Not you? Tasks 1. Multimedia 2.…" at bounding box center [516, 290] width 1033 height 581
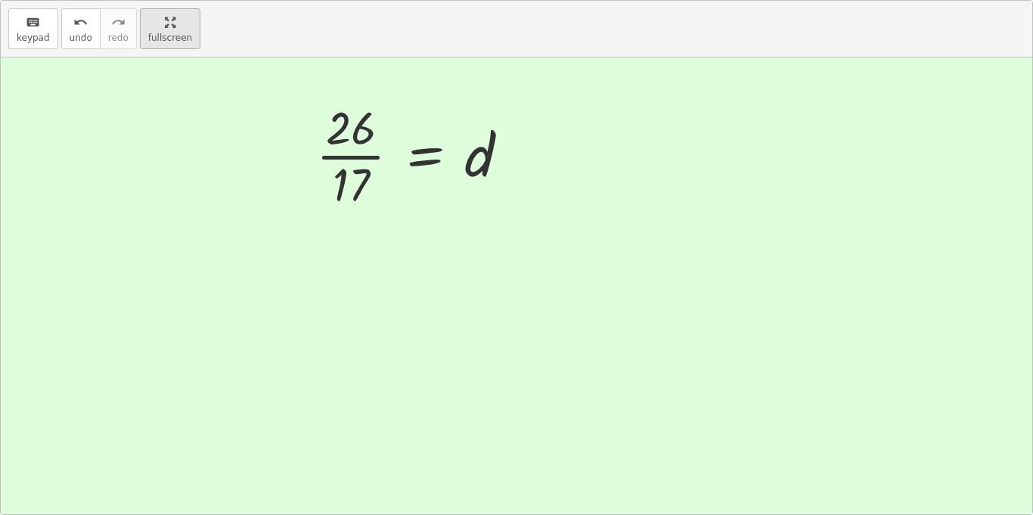
scroll to position [91, 0]
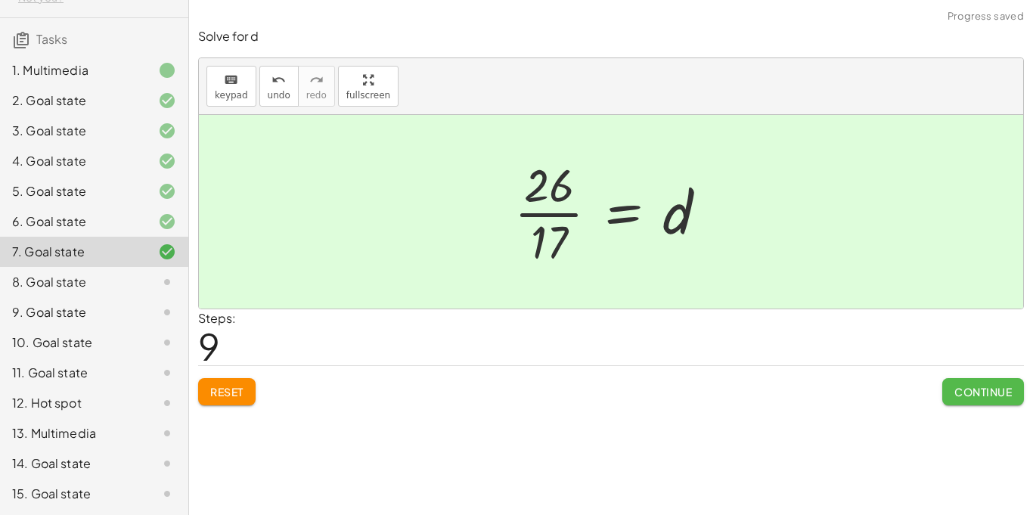
click at [954, 389] on span "Continue" at bounding box center [982, 392] width 57 height 14
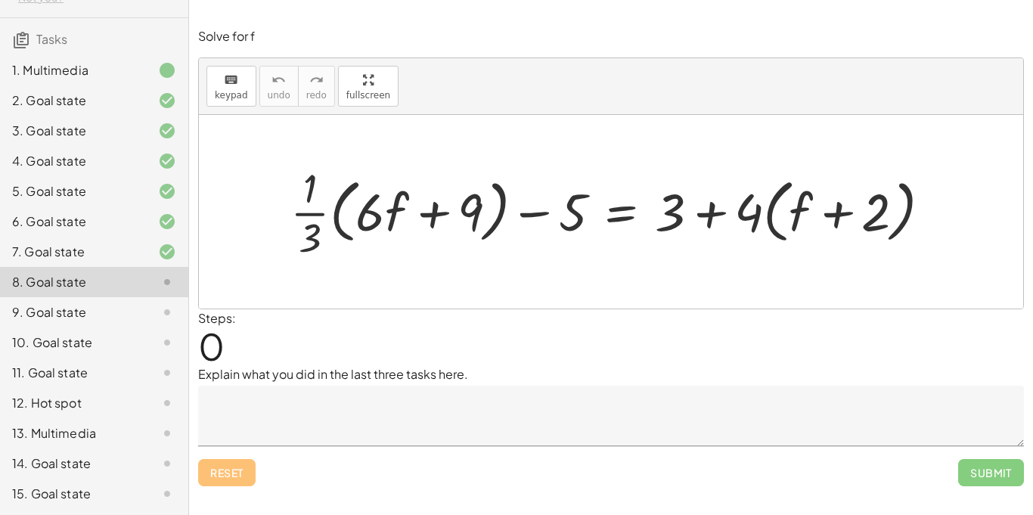
click at [76, 219] on div "6. Goal state" at bounding box center [73, 221] width 122 height 18
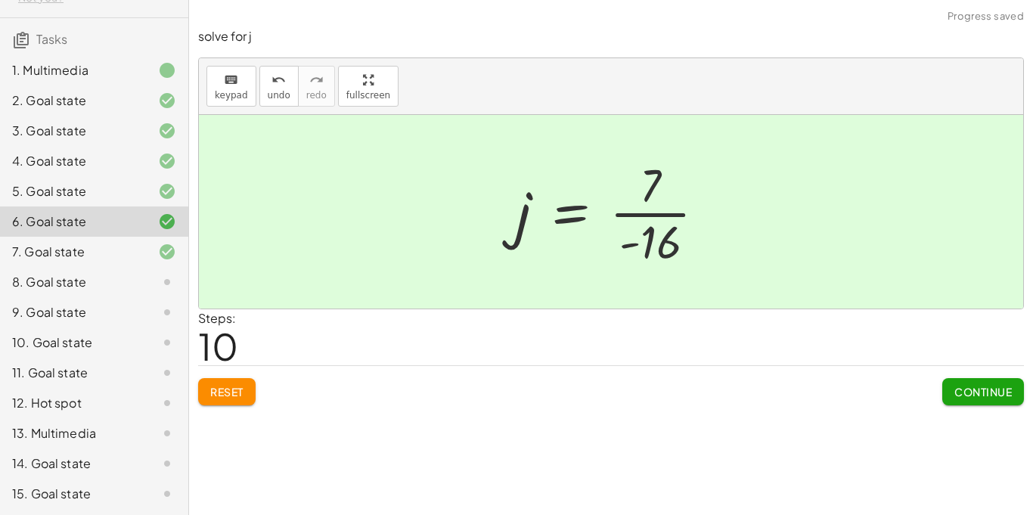
click at [88, 253] on div "7. Goal state" at bounding box center [73, 252] width 122 height 18
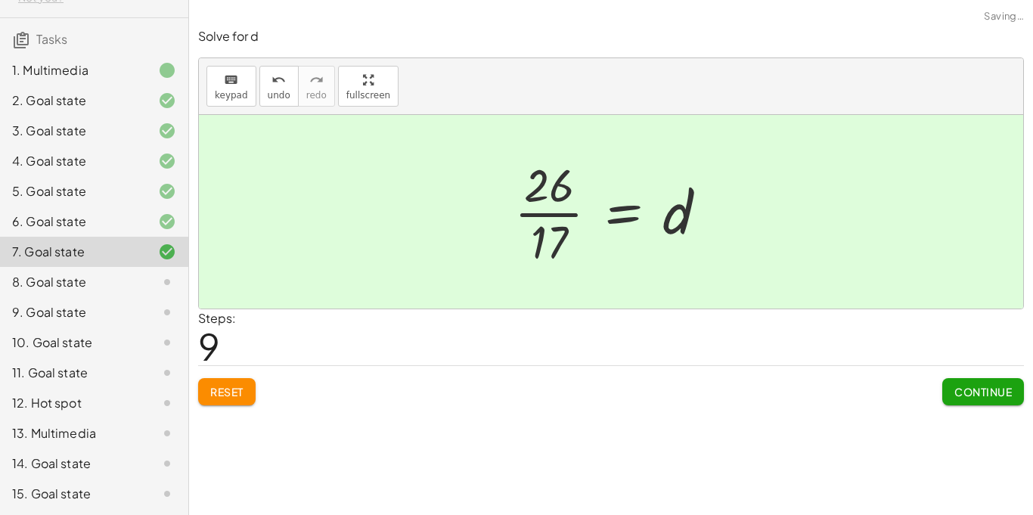
click at [98, 280] on div "8. Goal state" at bounding box center [73, 282] width 122 height 18
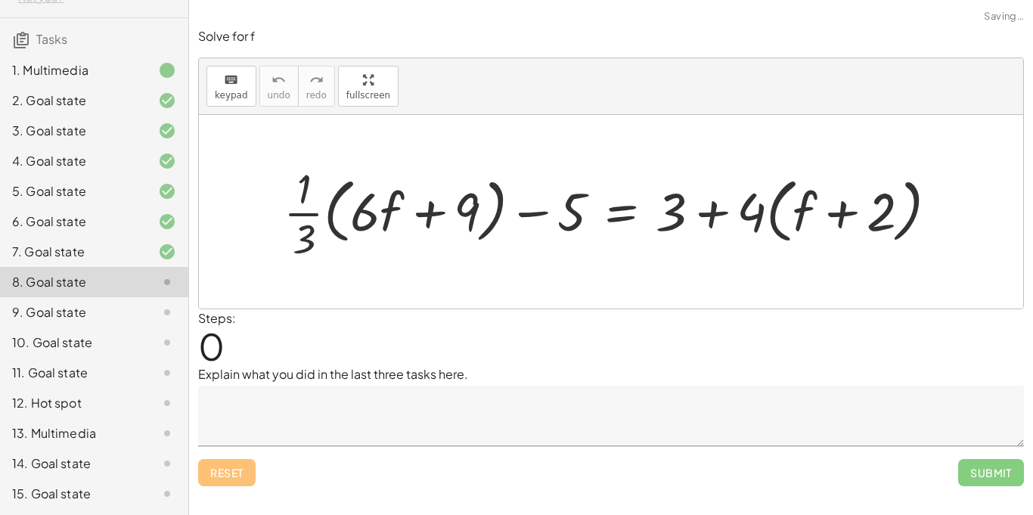
click at [79, 202] on div "5. Goal state" at bounding box center [94, 191] width 188 height 30
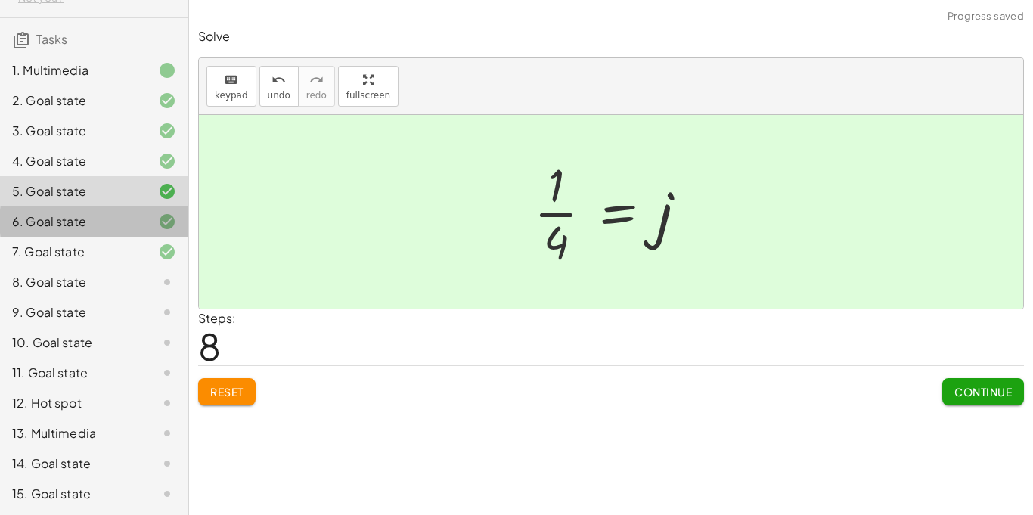
click at [89, 222] on div "6. Goal state" at bounding box center [73, 221] width 122 height 18
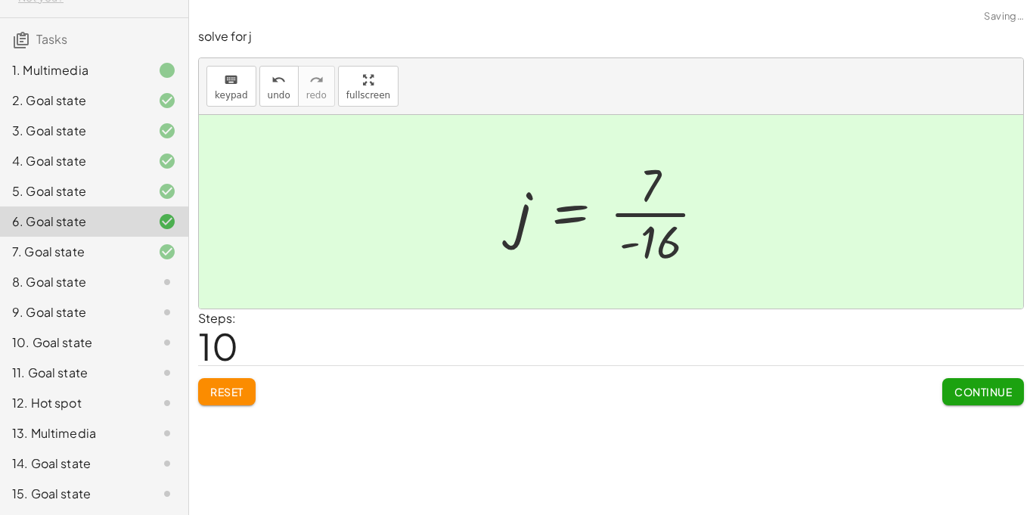
click at [104, 251] on div "7. Goal state" at bounding box center [73, 252] width 122 height 18
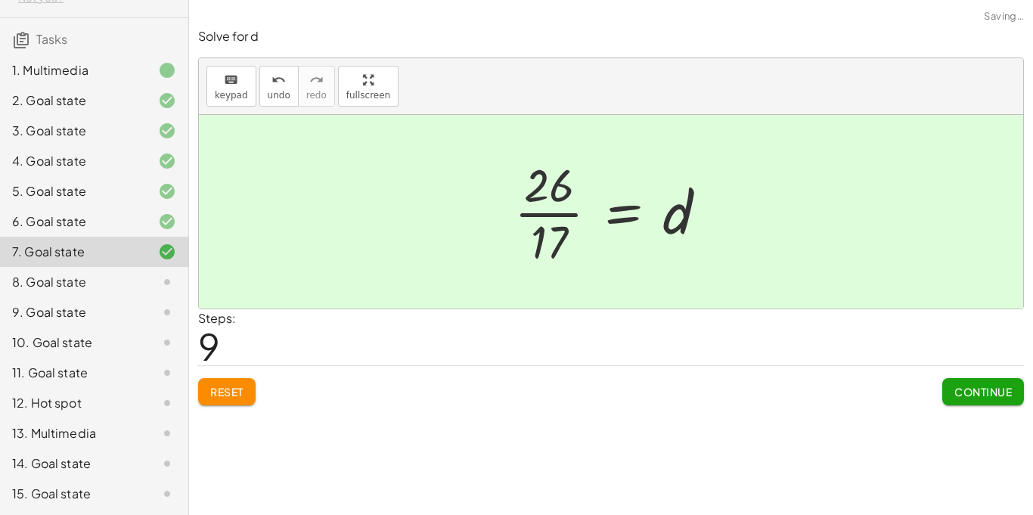
click at [120, 296] on div "8. Goal state" at bounding box center [94, 282] width 188 height 30
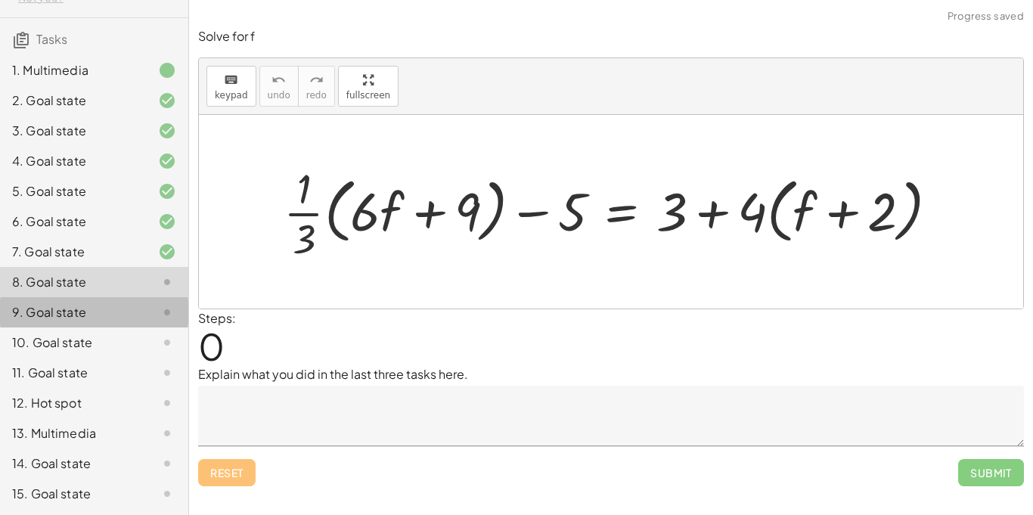
click at [102, 307] on div "9. Goal state" at bounding box center [73, 312] width 122 height 18
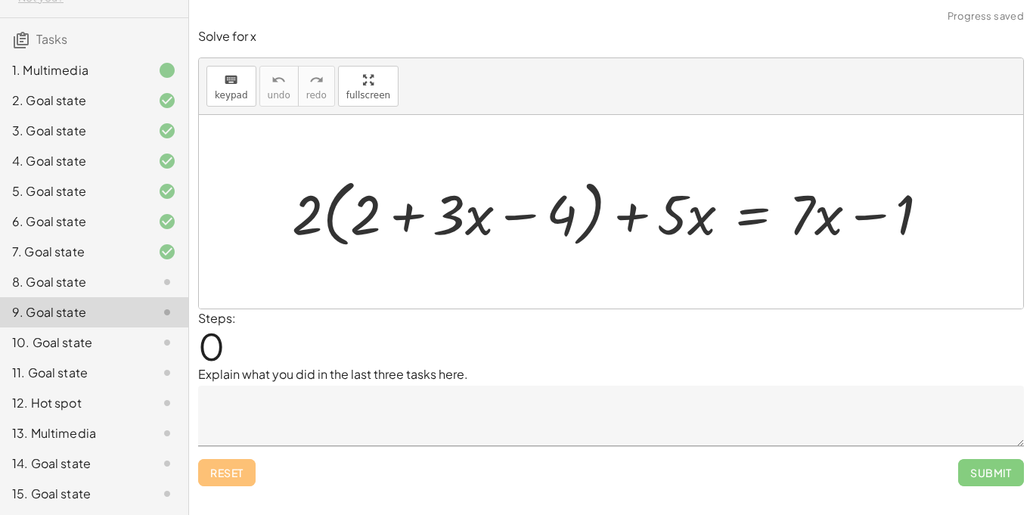
click at [122, 336] on div "10. Goal state" at bounding box center [73, 342] width 122 height 18
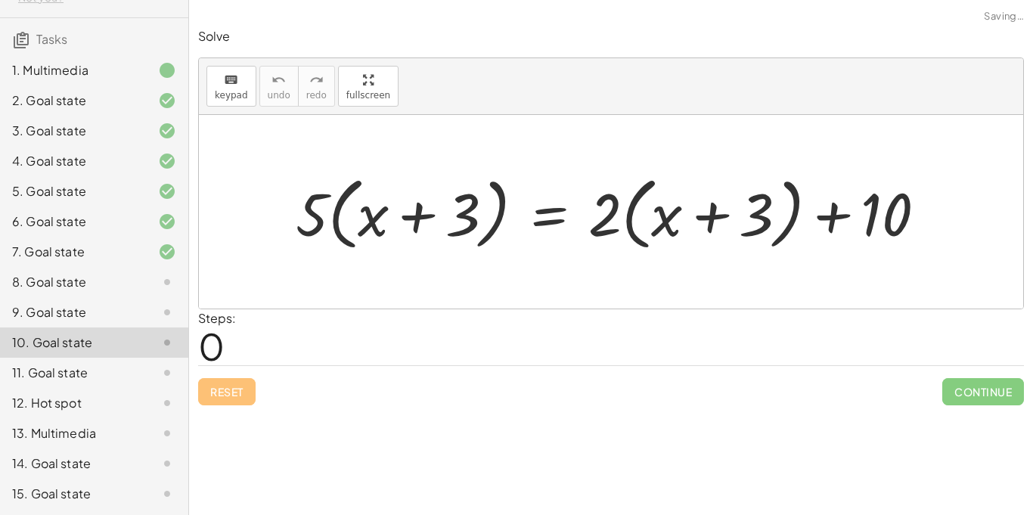
click at [101, 323] on div "9. Goal state" at bounding box center [94, 312] width 188 height 30
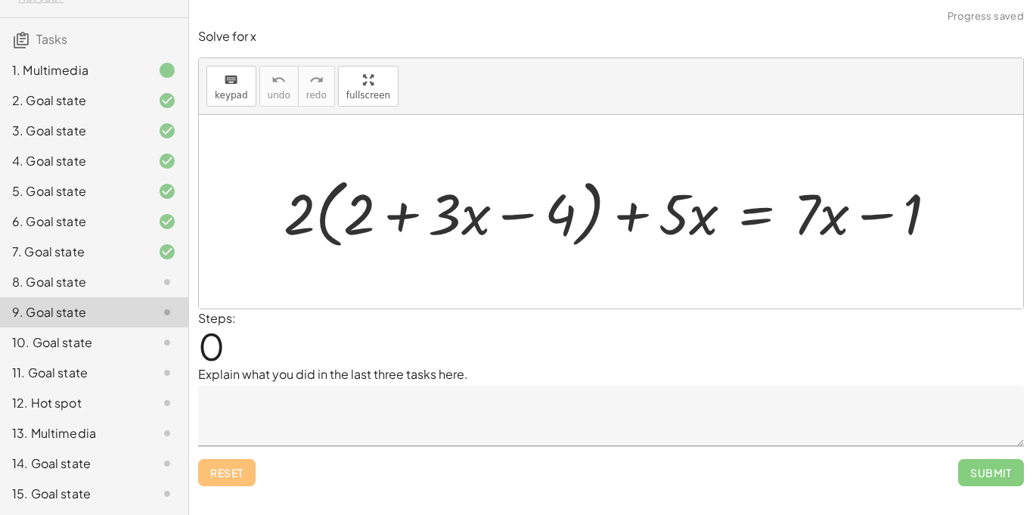
click at [101, 339] on div "10. Goal state" at bounding box center [73, 342] width 122 height 18
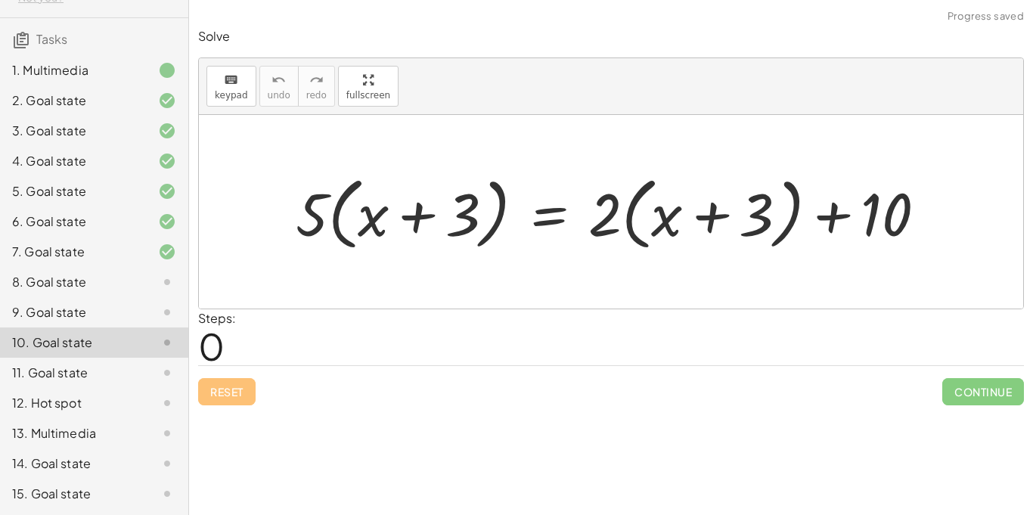
click at [86, 305] on div "9. Goal state" at bounding box center [73, 312] width 122 height 18
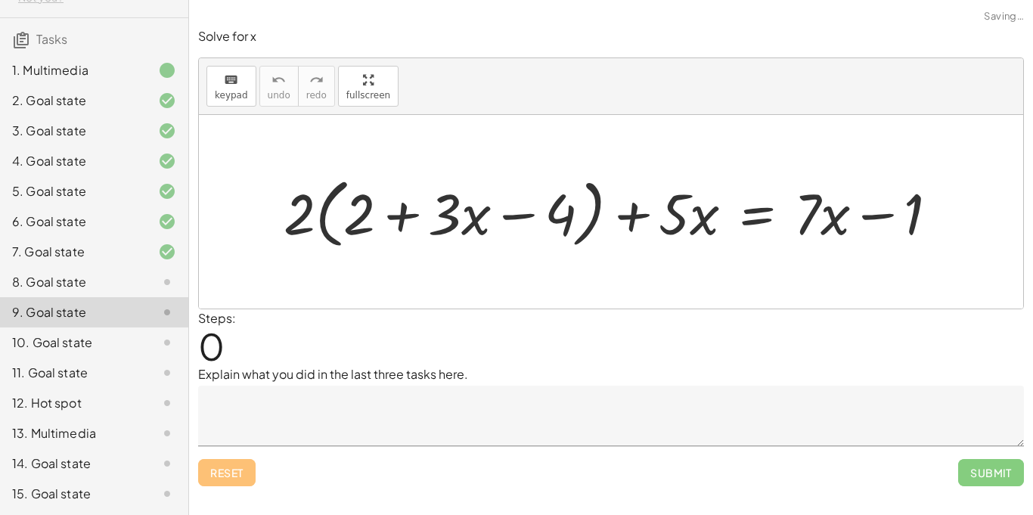
click at [80, 280] on div "8. Goal state" at bounding box center [73, 282] width 122 height 18
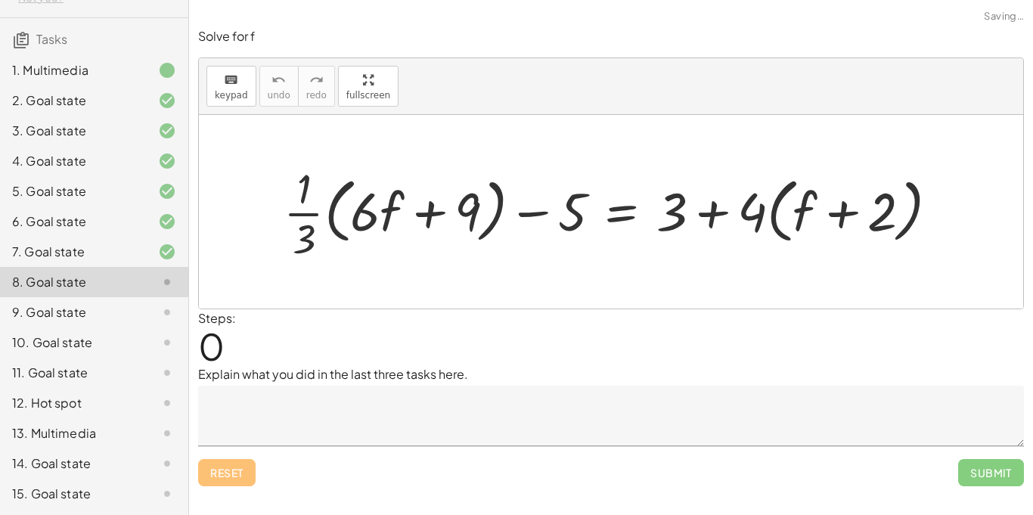
click at [101, 340] on div "10. Goal state" at bounding box center [73, 342] width 122 height 18
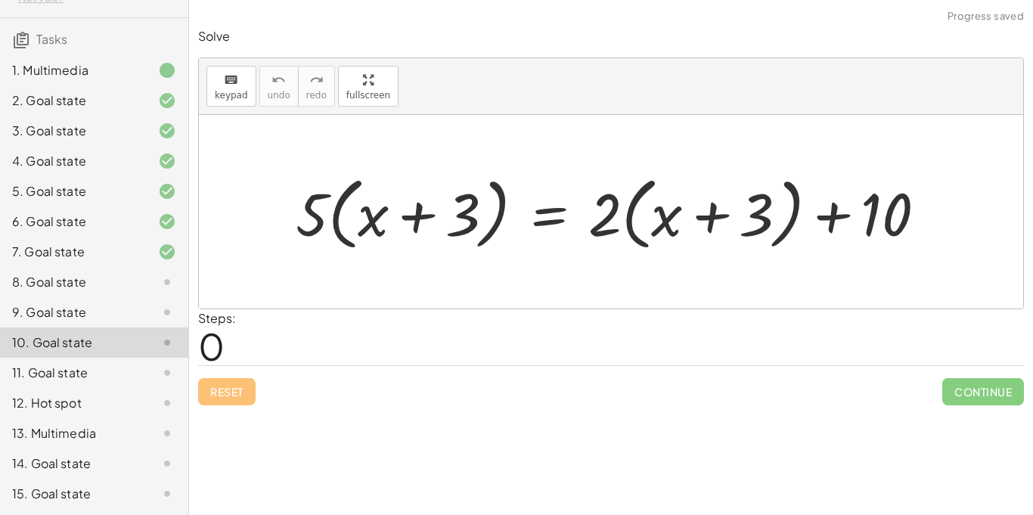
click at [110, 367] on div "11. Goal state" at bounding box center [73, 373] width 122 height 18
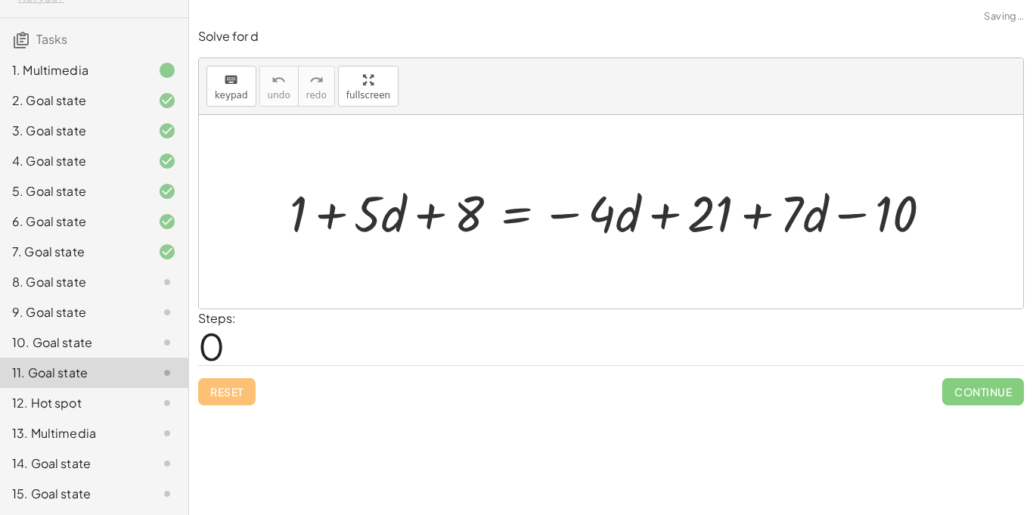
click at [134, 408] on div at bounding box center [155, 403] width 42 height 18
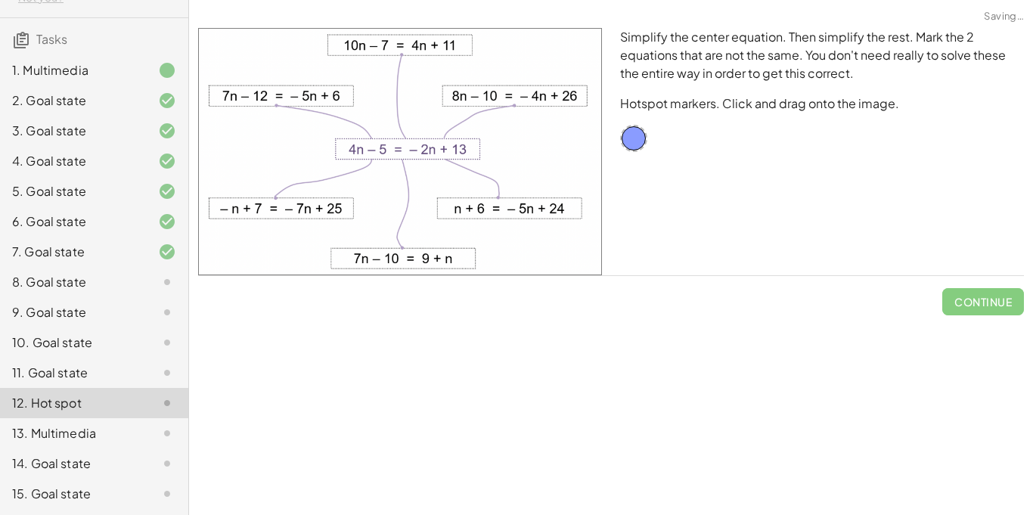
click at [123, 420] on div "13. Multimedia" at bounding box center [94, 433] width 188 height 30
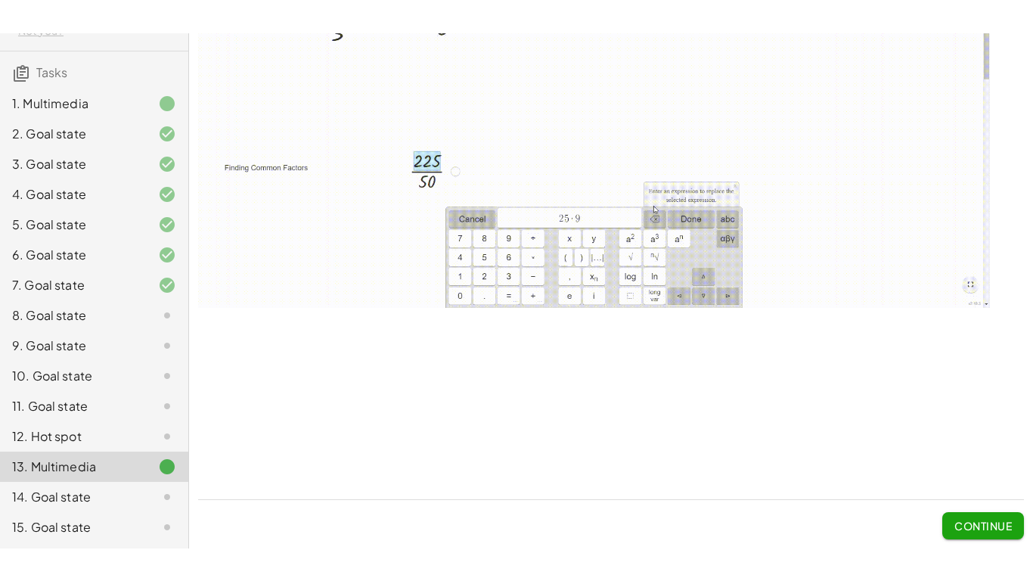
scroll to position [26, 0]
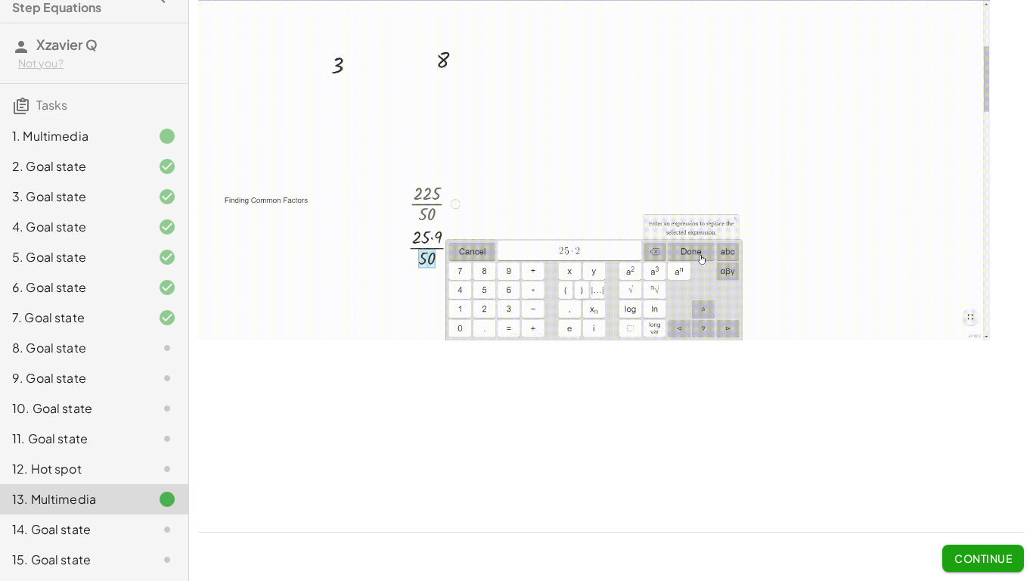
click at [91, 514] on div "14. Goal state" at bounding box center [94, 529] width 188 height 30
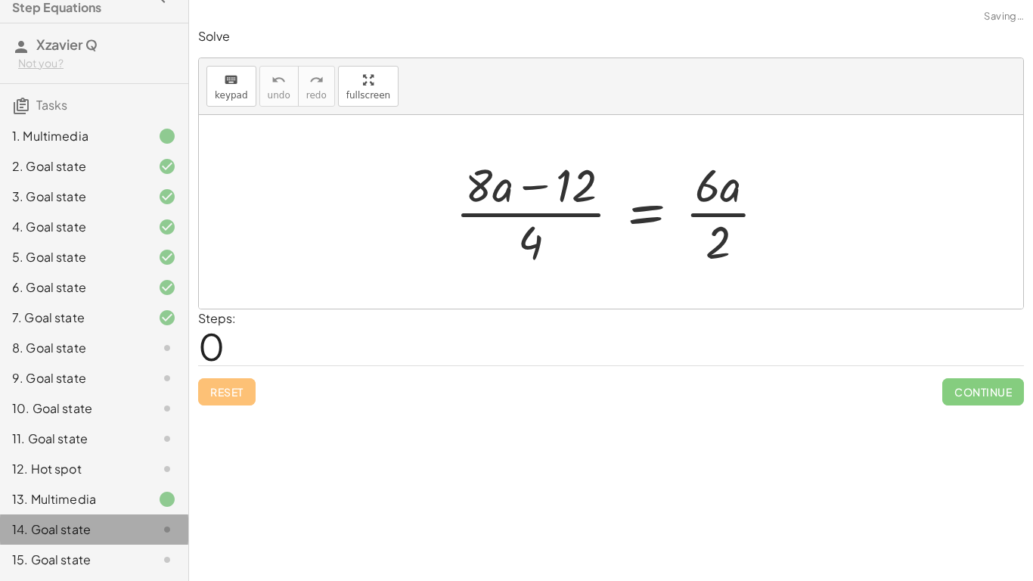
scroll to position [0, 0]
click at [67, 505] on div "13. Multimedia" at bounding box center [73, 499] width 122 height 18
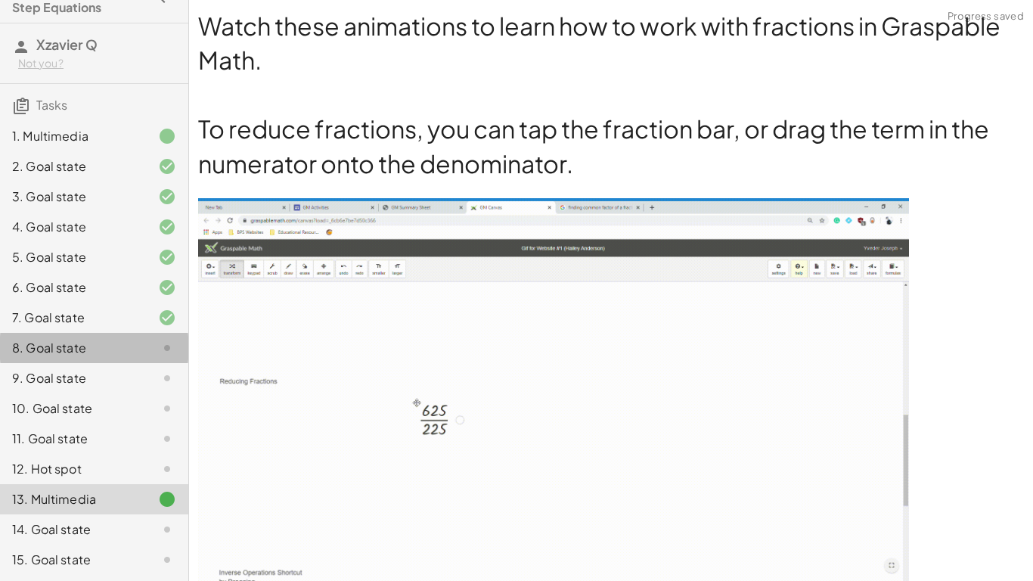
click at [98, 356] on div "8. Goal state" at bounding box center [73, 348] width 122 height 18
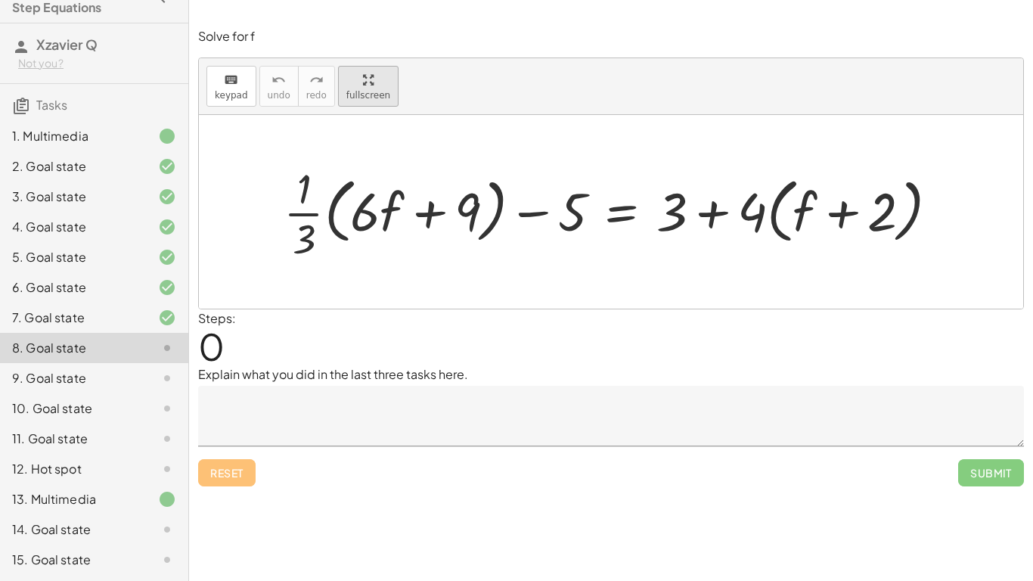
click at [381, 73] on div "keyboard keypad undo undo redo redo fullscreen + · · 1 · 3 · ( + · 6 · f + 9 ) …" at bounding box center [611, 183] width 824 height 250
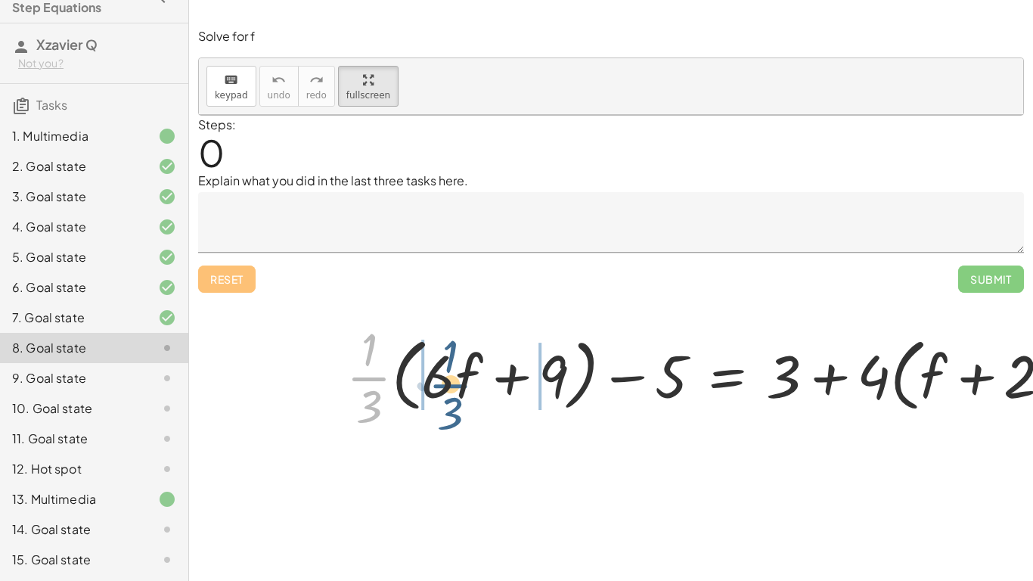
drag, startPoint x: 174, startPoint y: 321, endPoint x: 260, endPoint y: 331, distance: 86.7
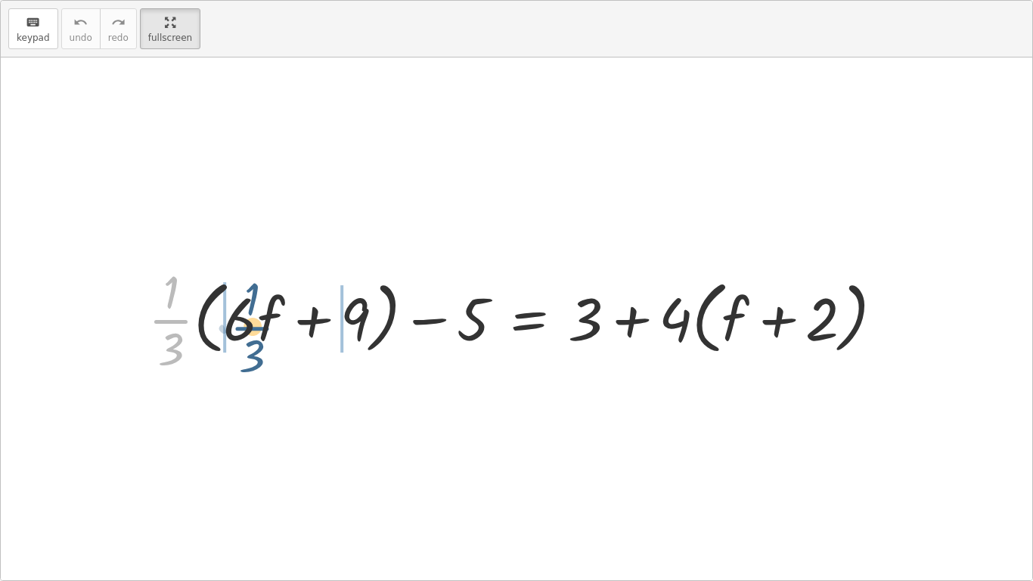
click at [260, 331] on div at bounding box center [522, 318] width 762 height 116
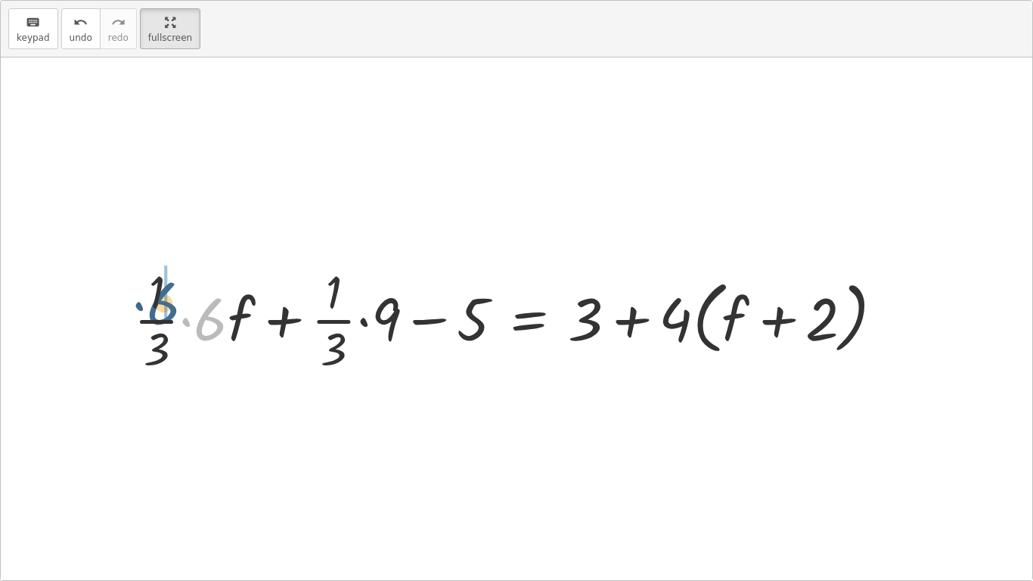
drag, startPoint x: 227, startPoint y: 324, endPoint x: 171, endPoint y: 306, distance: 58.8
click at [171, 306] on div at bounding box center [514, 318] width 776 height 116
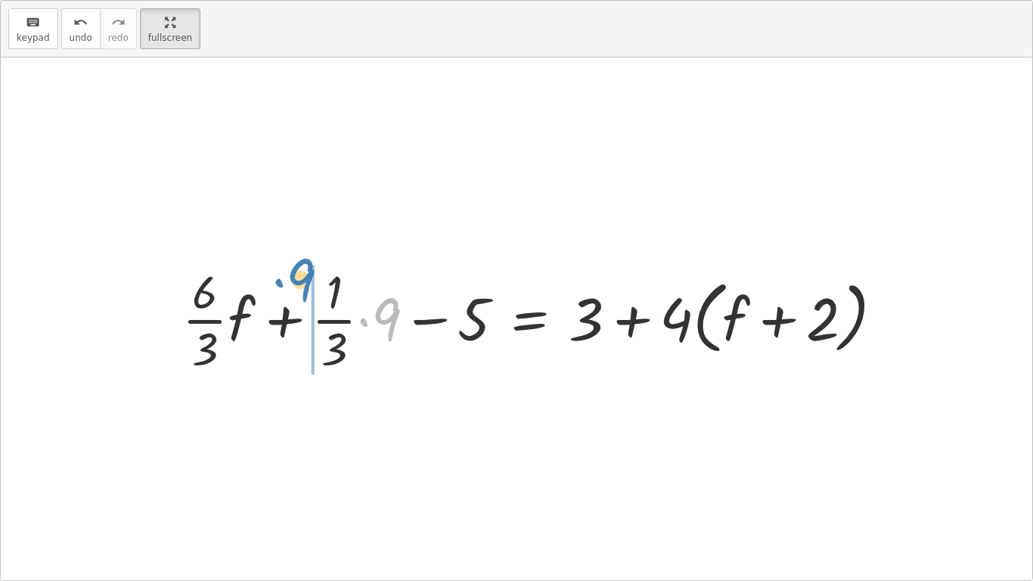
drag, startPoint x: 388, startPoint y: 315, endPoint x: 308, endPoint y: 279, distance: 88.0
click at [308, 279] on div at bounding box center [539, 318] width 729 height 116
click at [350, 321] on div at bounding box center [539, 318] width 729 height 116
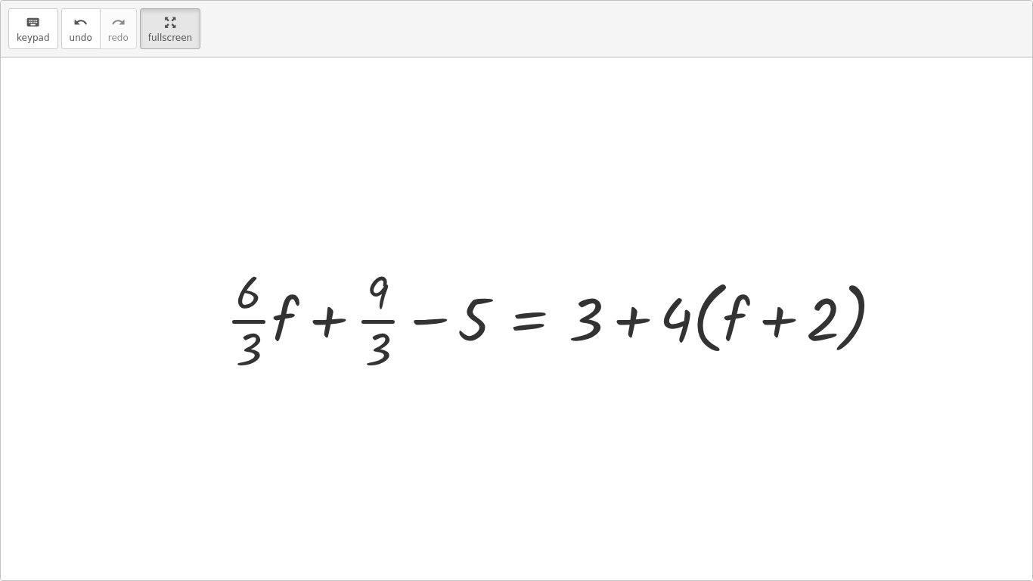
click at [377, 321] on div at bounding box center [560, 318] width 685 height 116
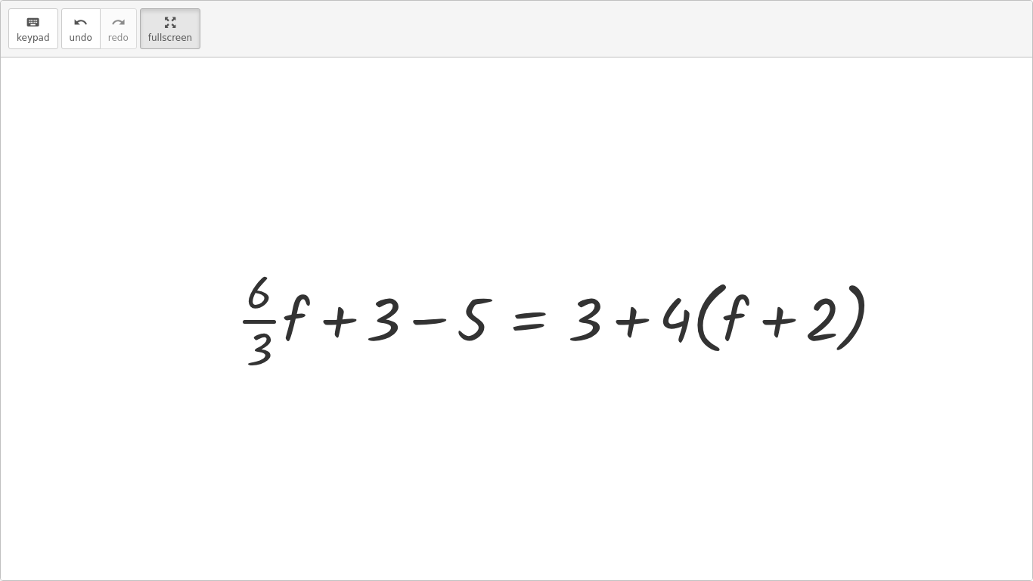
click at [262, 320] on div at bounding box center [566, 318] width 674 height 116
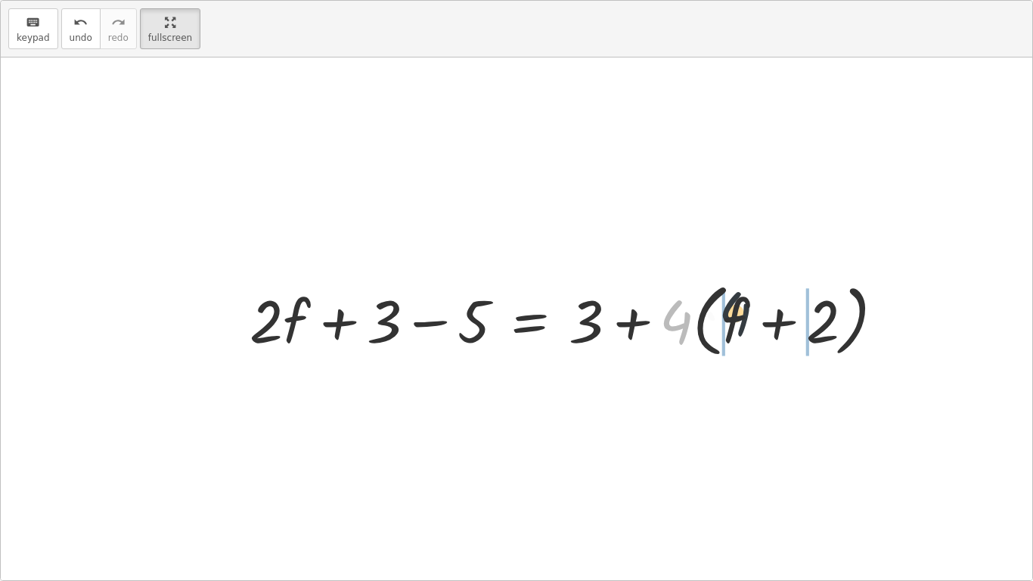
drag, startPoint x: 665, startPoint y: 333, endPoint x: 736, endPoint y: 323, distance: 71.9
click at [736, 323] on div at bounding box center [573, 318] width 662 height 87
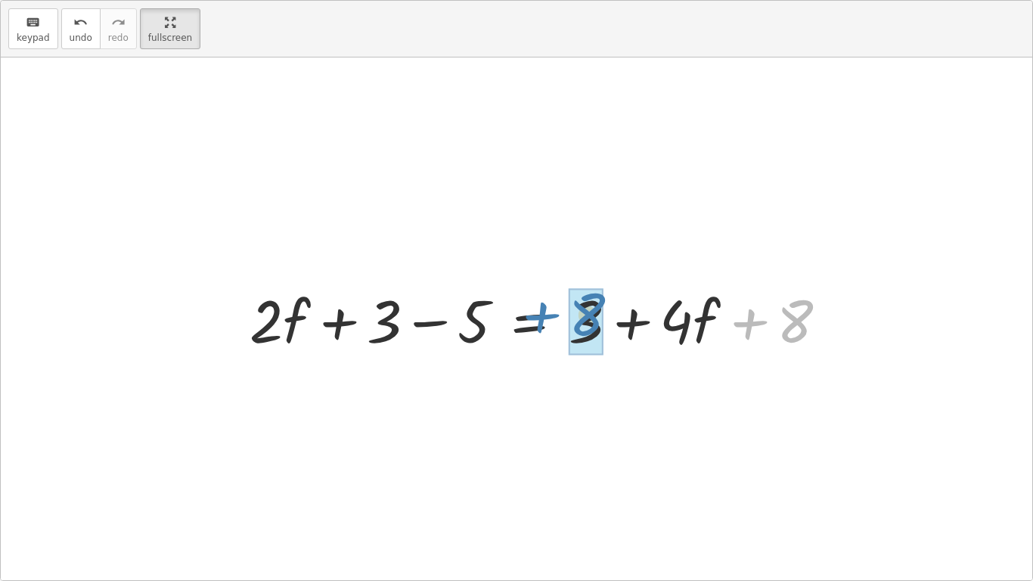
drag, startPoint x: 811, startPoint y: 316, endPoint x: 604, endPoint y: 311, distance: 207.2
click at [604, 311] on div at bounding box center [544, 319] width 605 height 78
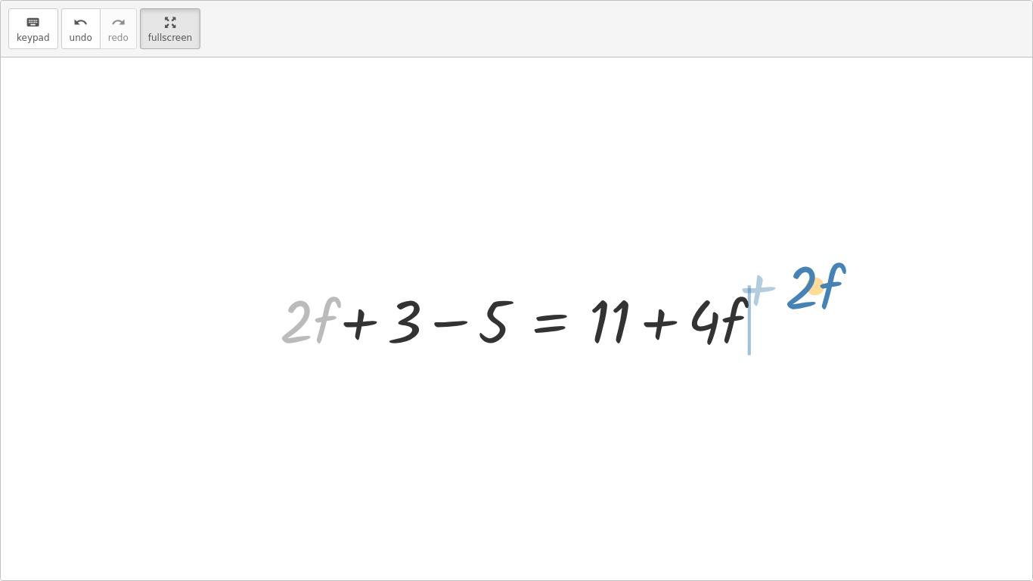
drag, startPoint x: 283, startPoint y: 320, endPoint x: 783, endPoint y: 289, distance: 501.5
click at [783, 289] on div "+ · · 1 · 3 · ( + · 6 · f + 9 ) − 5 = + 3 + · 4 · ( + f + 2 ) + · · 1 · 3 · 6 ·…" at bounding box center [516, 318] width 538 height 85
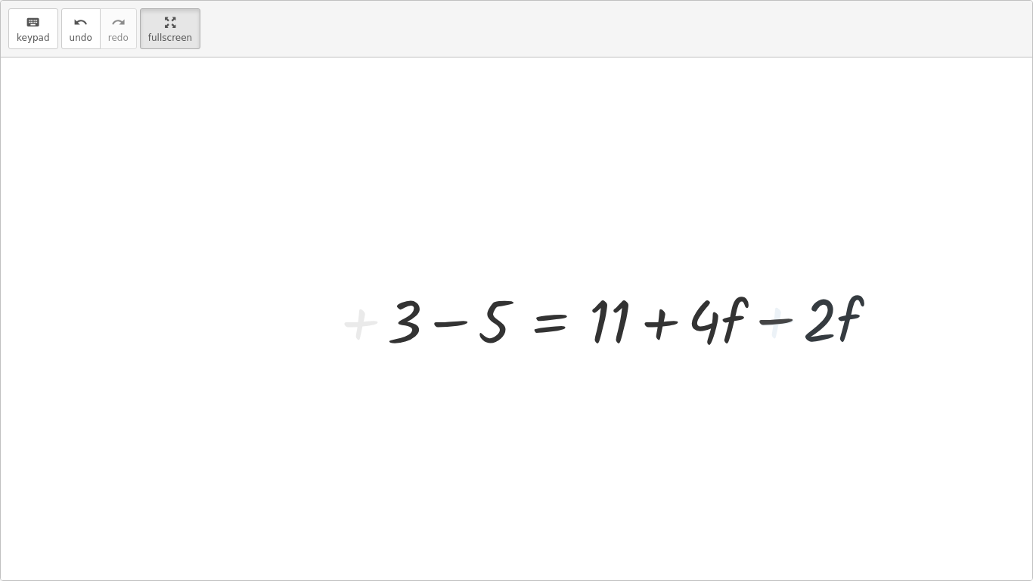
click at [747, 317] on div at bounding box center [639, 319] width 519 height 78
click at [769, 318] on div at bounding box center [639, 319] width 519 height 78
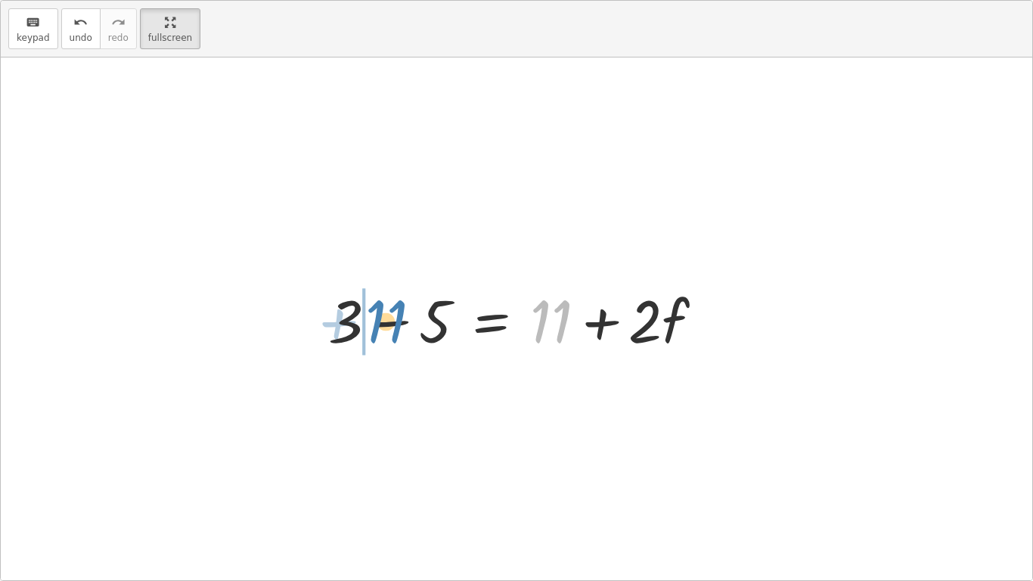
drag, startPoint x: 616, startPoint y: 317, endPoint x: 448, endPoint y: 317, distance: 167.8
click at [448, 317] on div at bounding box center [522, 319] width 402 height 78
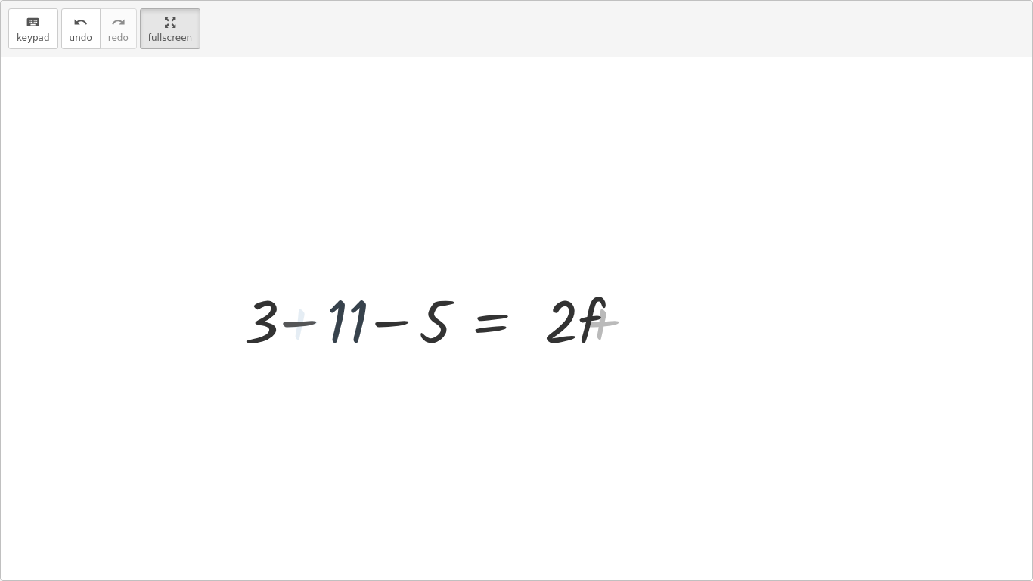
click at [401, 321] on div at bounding box center [423, 319] width 402 height 78
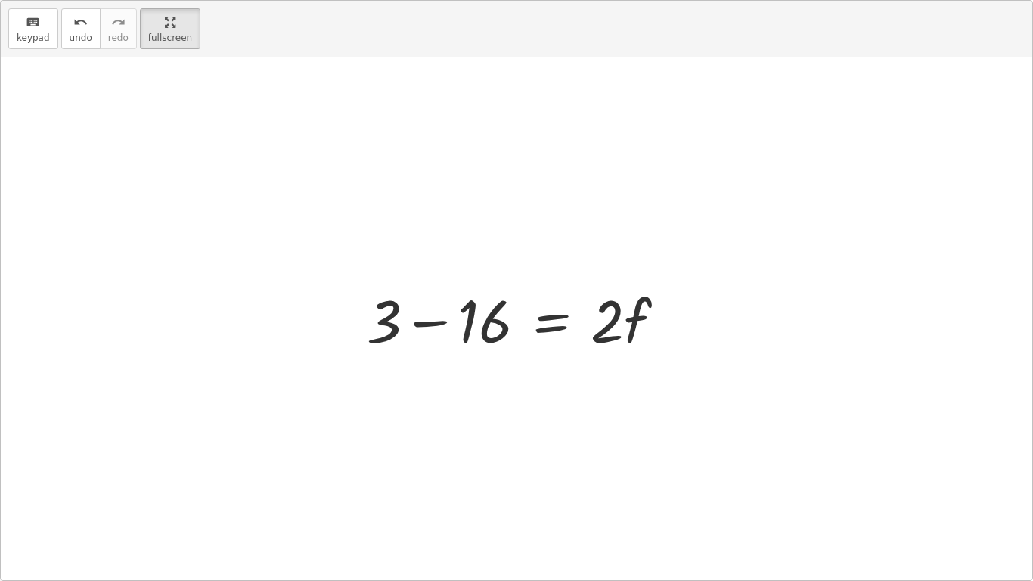
click at [466, 324] on div at bounding box center [522, 319] width 326 height 78
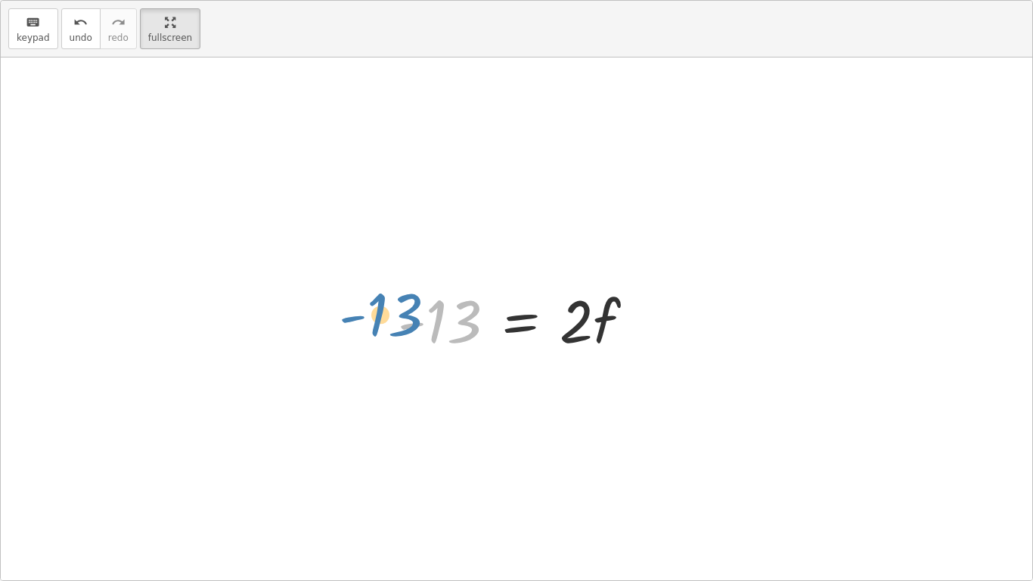
drag, startPoint x: 474, startPoint y: 322, endPoint x: 407, endPoint y: 316, distance: 67.6
click at [407, 316] on div at bounding box center [522, 319] width 264 height 78
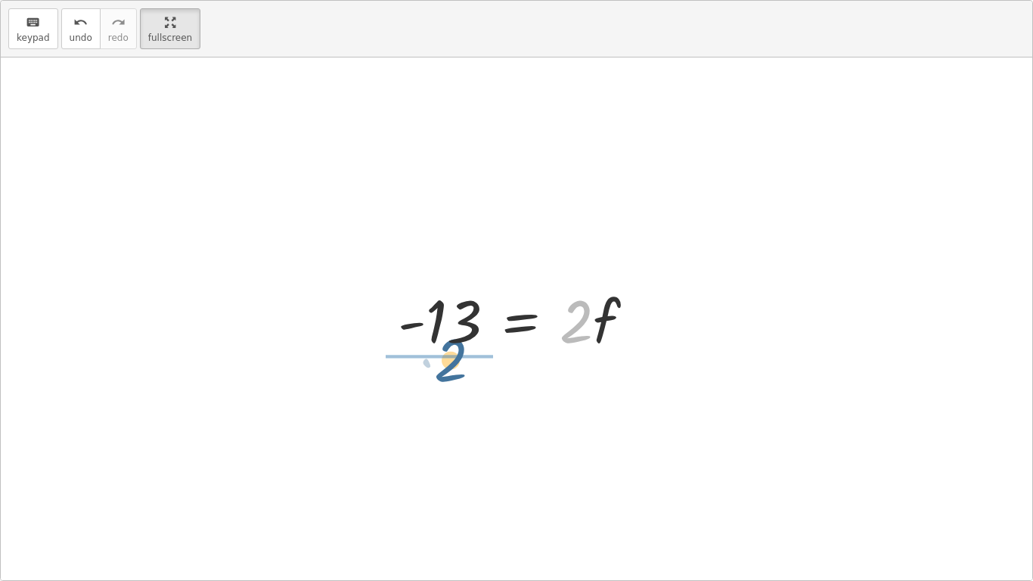
drag, startPoint x: 583, startPoint y: 324, endPoint x: 441, endPoint y: 363, distance: 147.3
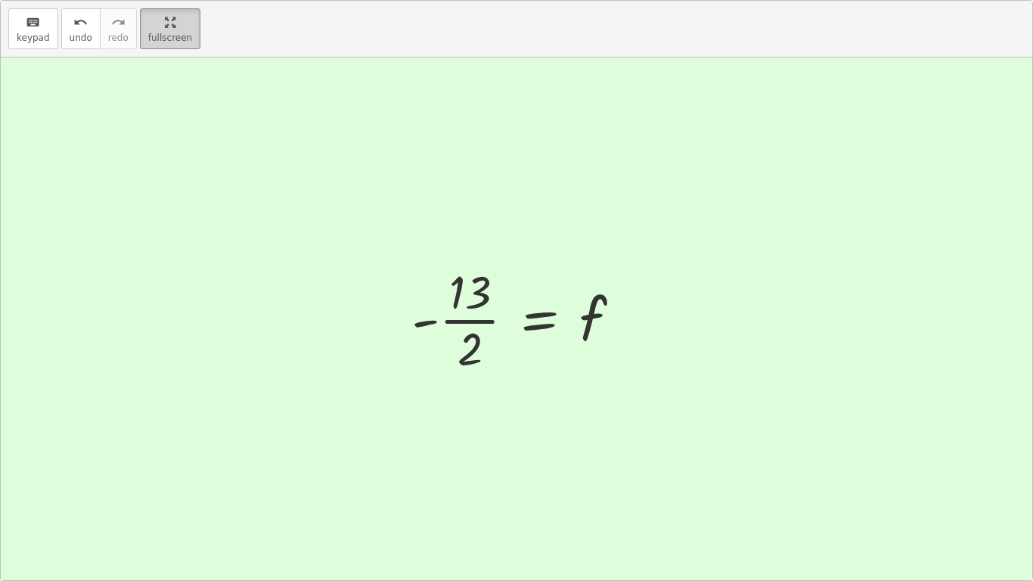
click at [178, 37] on main "Equations: Solve Multi-Step Equations Xzavier Q Not you? Tasks 1. Multimedia 2.…" at bounding box center [516, 290] width 1033 height 581
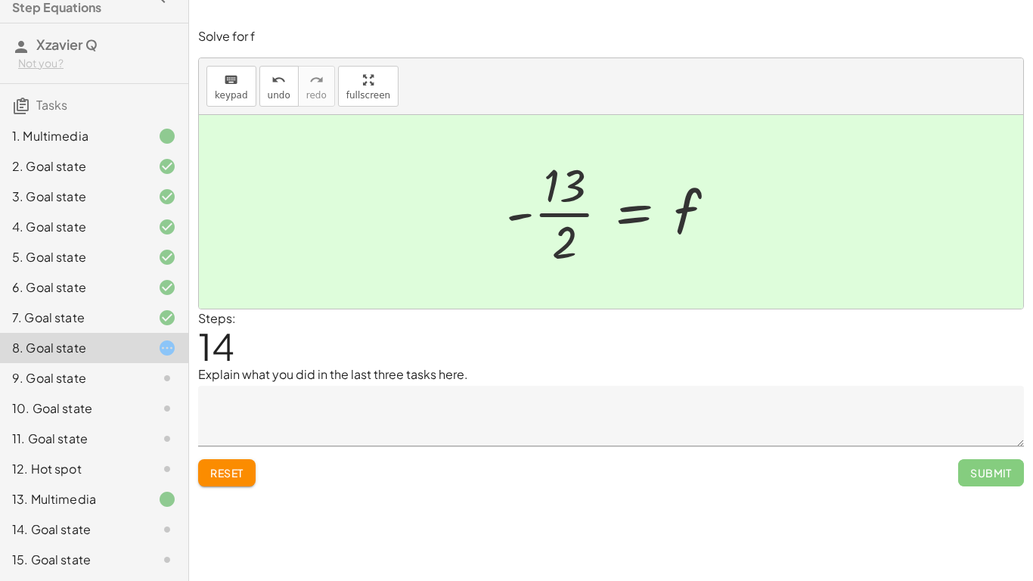
click at [597, 426] on textarea at bounding box center [611, 416] width 826 height 60
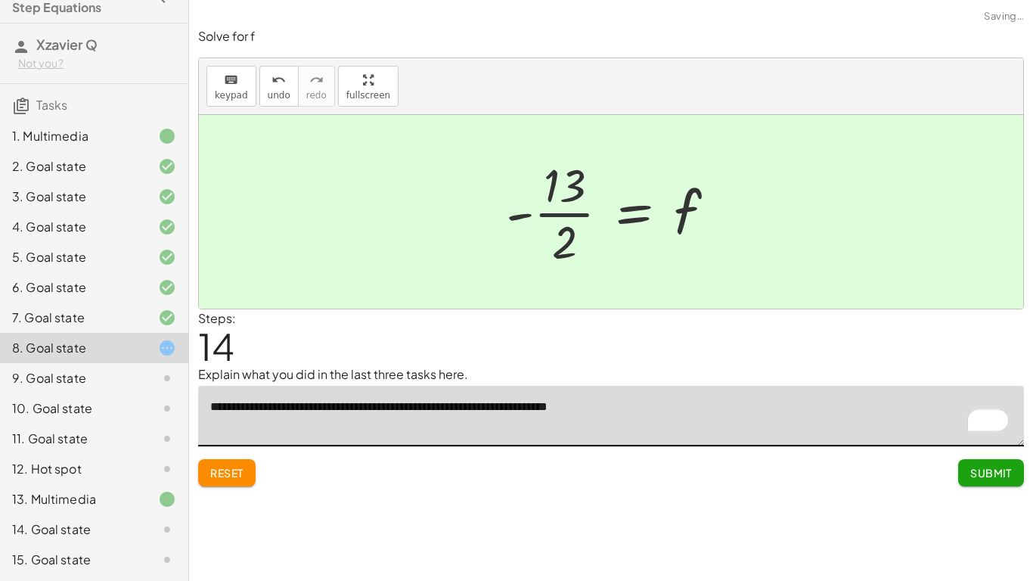
click at [617, 401] on textarea "**********" at bounding box center [611, 416] width 826 height 60
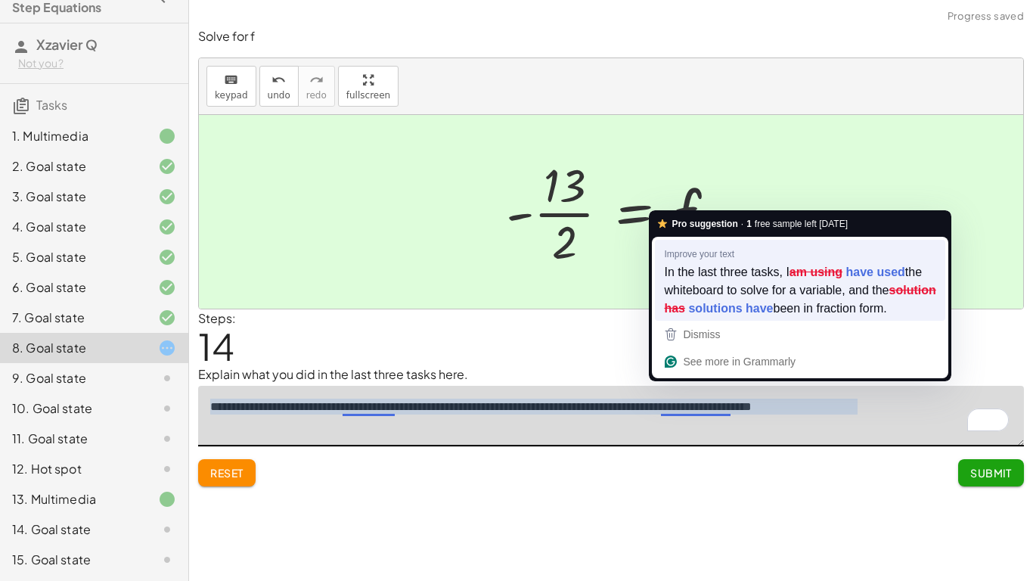
type textarea "**********"
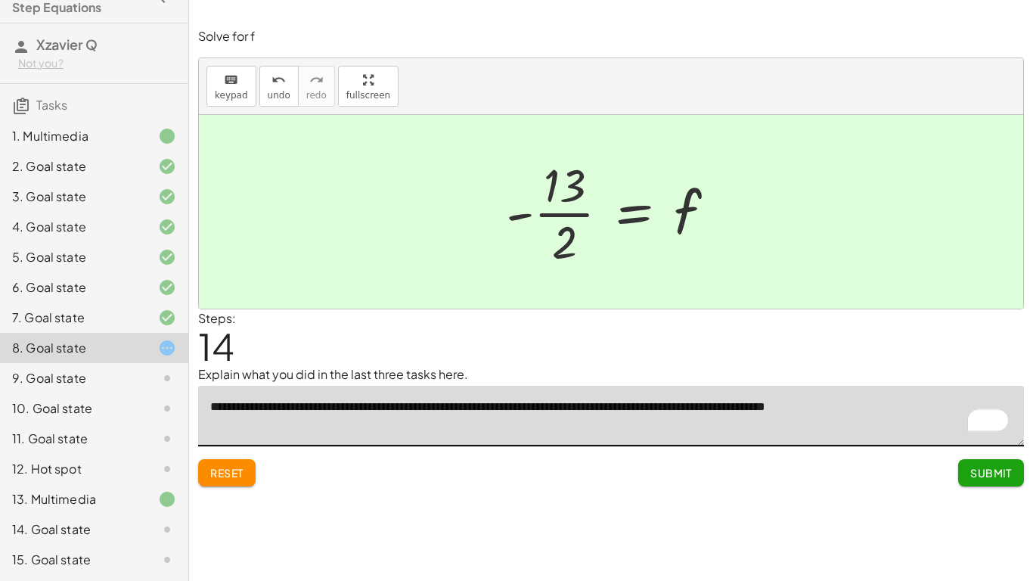
click at [993, 468] on span "Submit" at bounding box center [991, 473] width 42 height 14
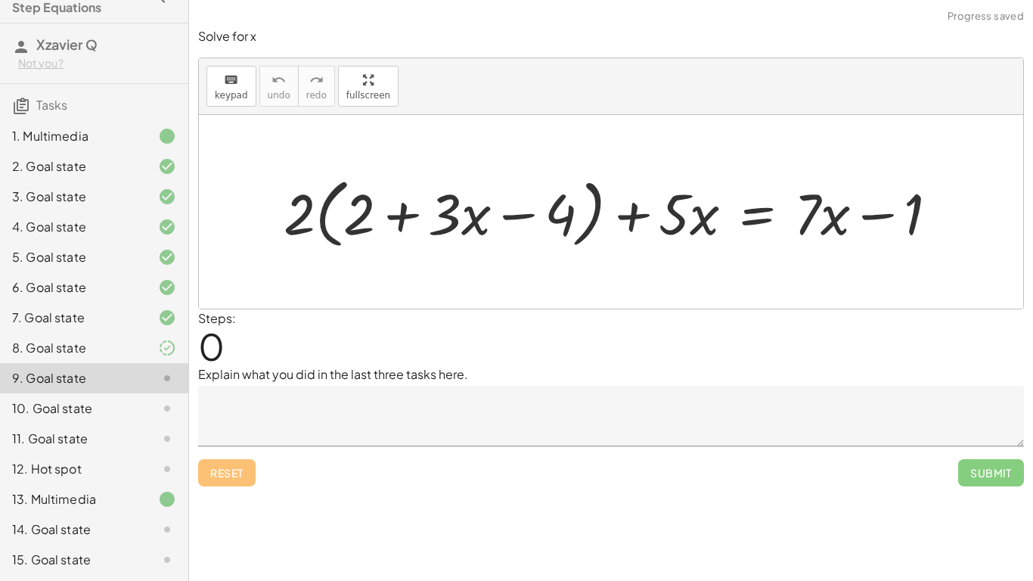
click at [734, 423] on textarea at bounding box center [611, 416] width 826 height 60
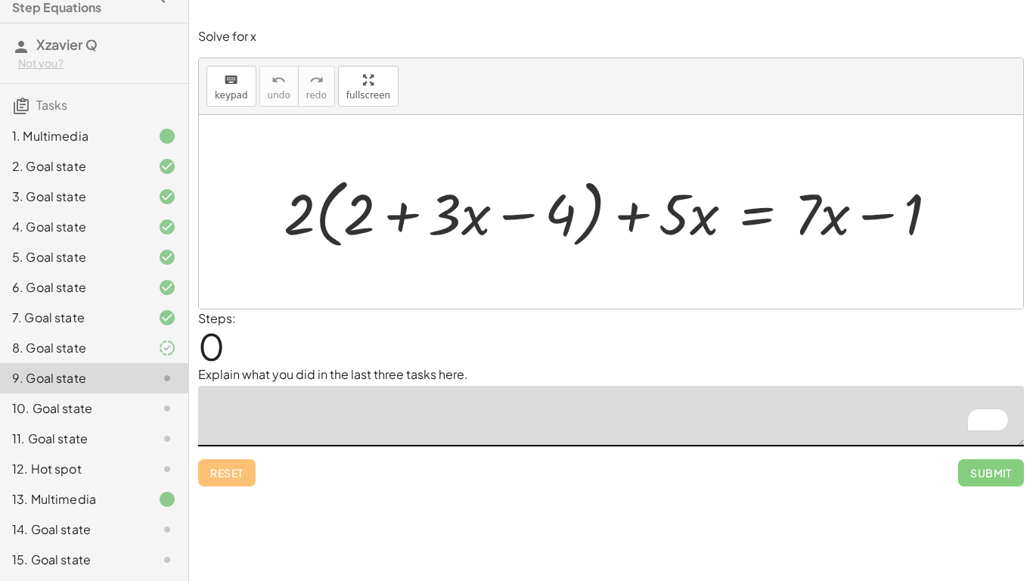
click at [140, 354] on div at bounding box center [155, 348] width 42 height 18
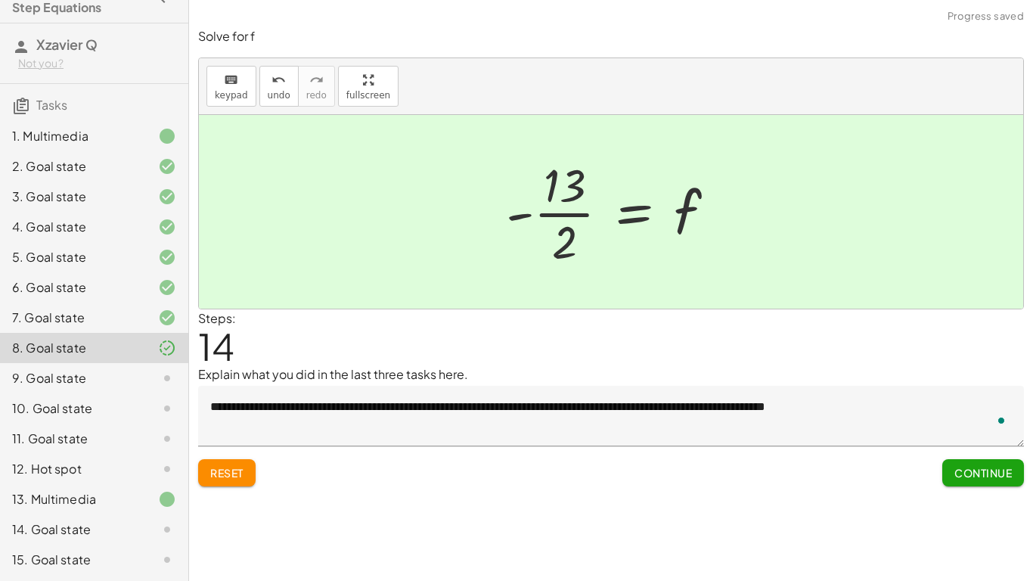
click at [141, 373] on div at bounding box center [155, 378] width 42 height 18
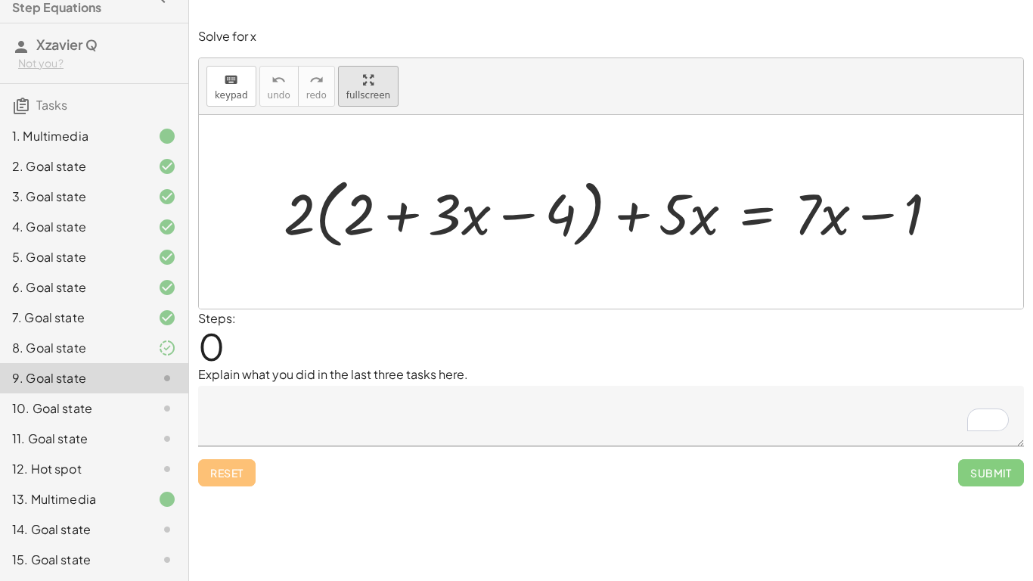
click at [369, 93] on div "keyboard keypad undo undo redo redo fullscreen + · 2 · ( + 2 + · 3 · x − 4 ) + …" at bounding box center [611, 183] width 824 height 250
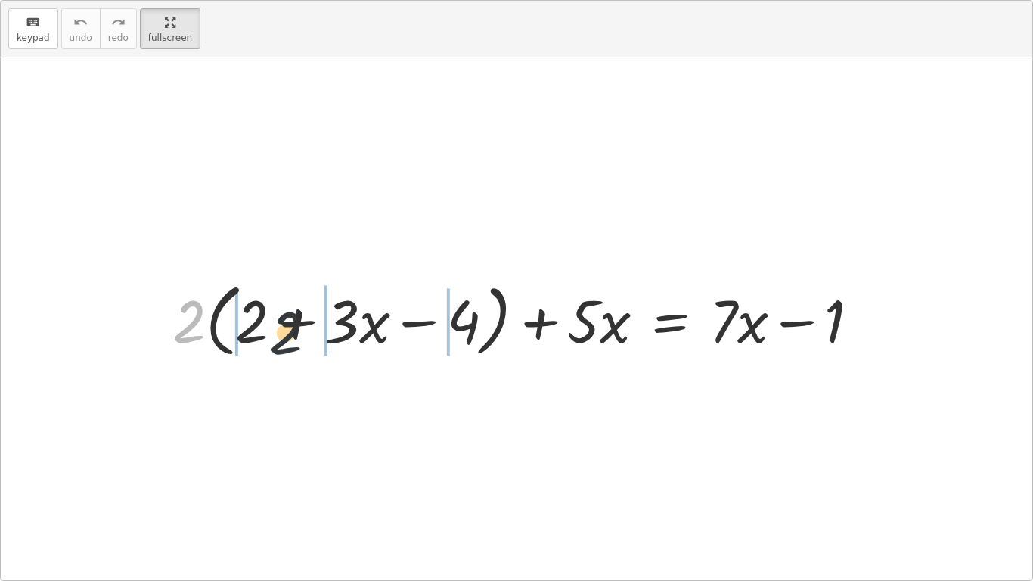
drag, startPoint x: 181, startPoint y: 318, endPoint x: 342, endPoint y: 331, distance: 161.6
click at [342, 331] on div at bounding box center [522, 318] width 714 height 87
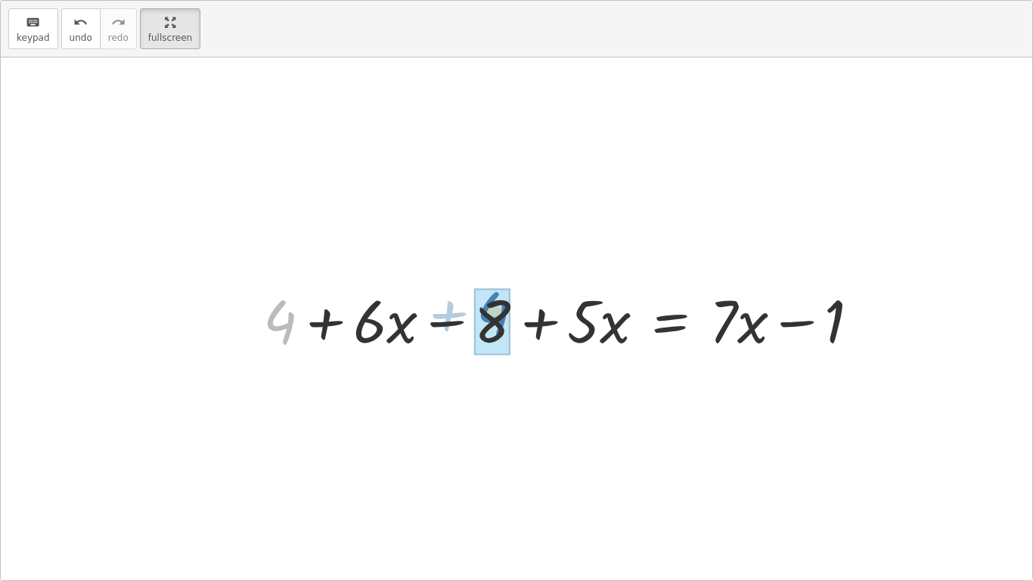
drag, startPoint x: 285, startPoint y: 321, endPoint x: 497, endPoint y: 313, distance: 211.9
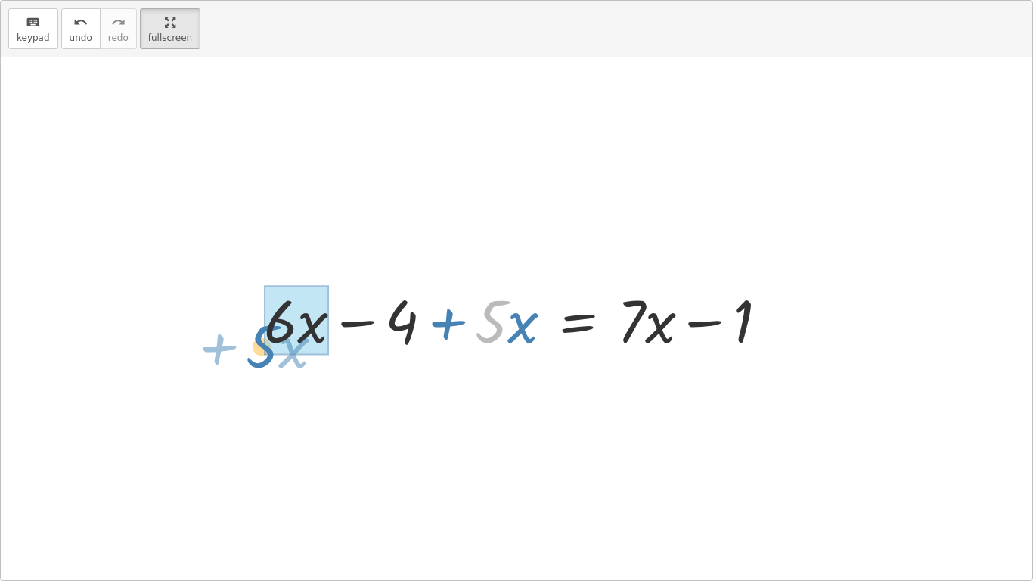
drag, startPoint x: 492, startPoint y: 315, endPoint x: 265, endPoint y: 339, distance: 228.9
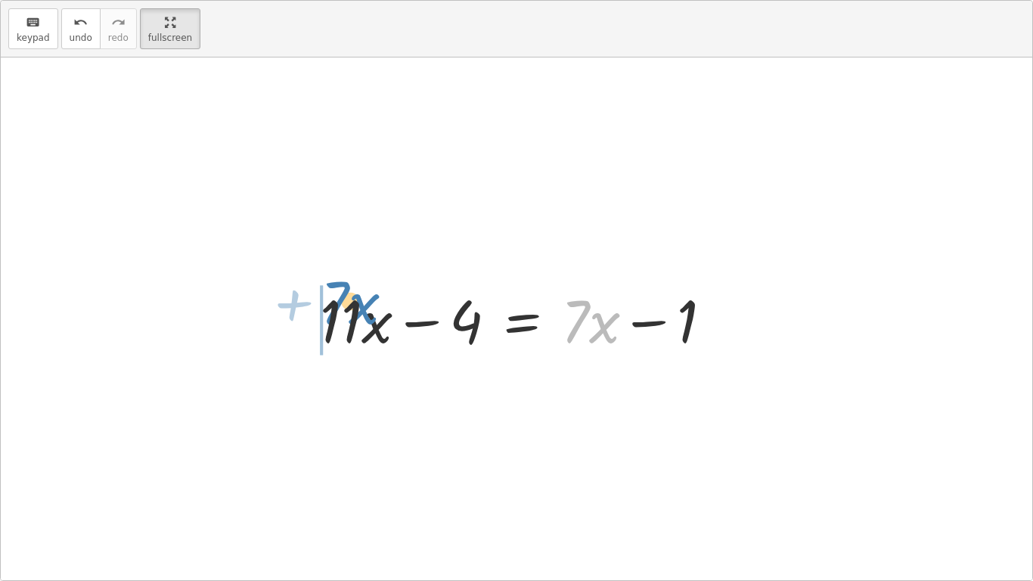
drag, startPoint x: 591, startPoint y: 324, endPoint x: 347, endPoint y: 305, distance: 244.9
click at [347, 305] on div at bounding box center [516, 319] width 409 height 78
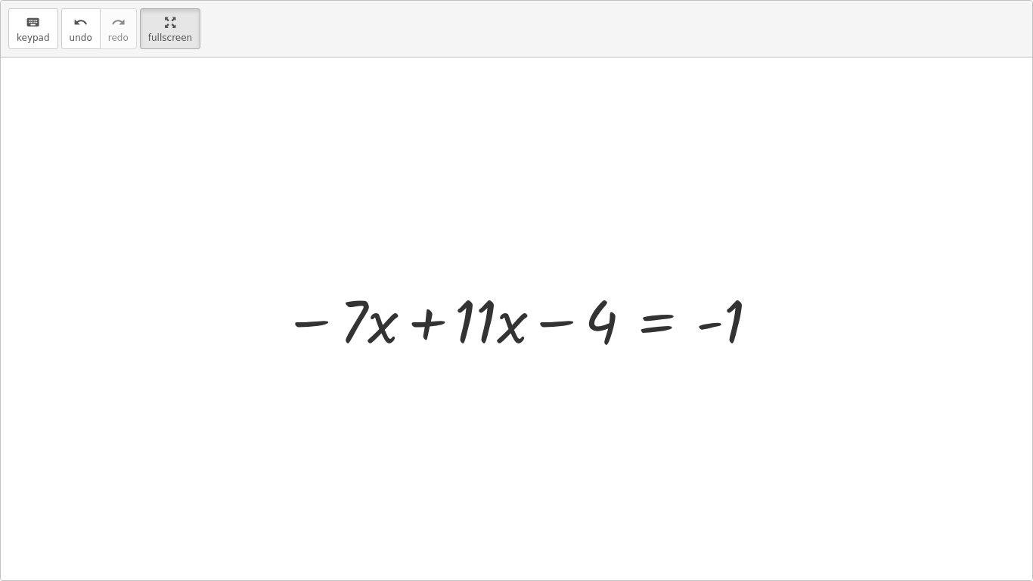
click at [414, 316] on div at bounding box center [522, 319] width 494 height 78
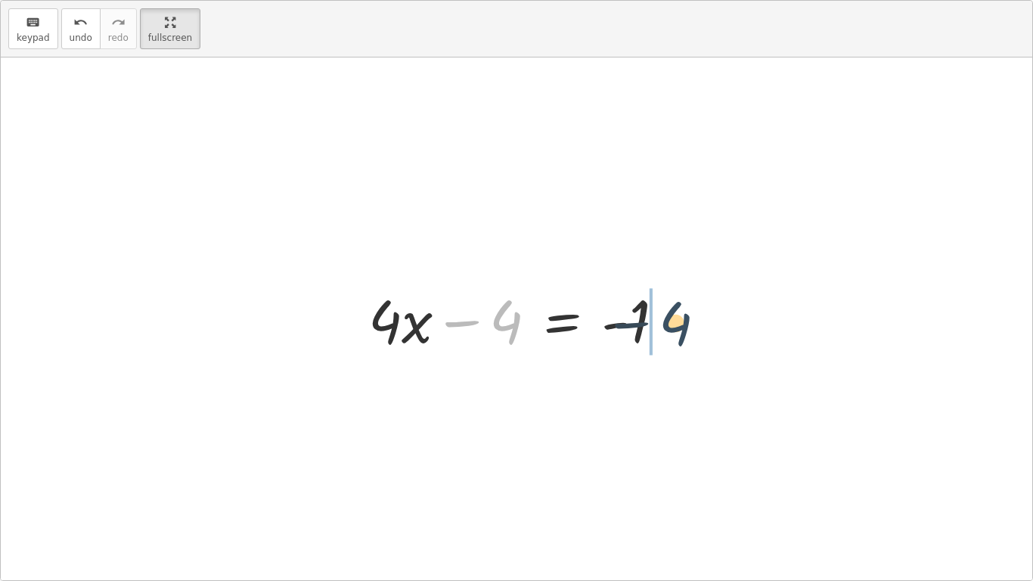
drag, startPoint x: 517, startPoint y: 315, endPoint x: 685, endPoint y: 316, distance: 167.9
click at [685, 316] on div "+ · 2 · ( + 2 + · 3 · x − 4 ) + · 5 · x = + · 7 · x − 1 + · 2 · 2 + · 2 · 3 · x…" at bounding box center [517, 318] width 342 height 85
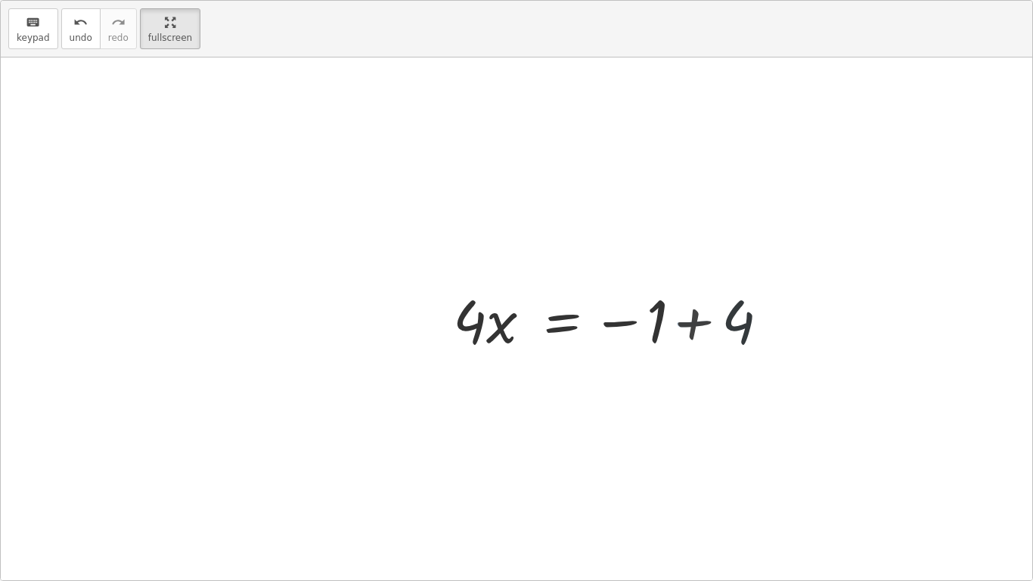
click at [674, 318] on div at bounding box center [622, 319] width 342 height 78
click at [679, 318] on div at bounding box center [516, 318] width 1031 height 522
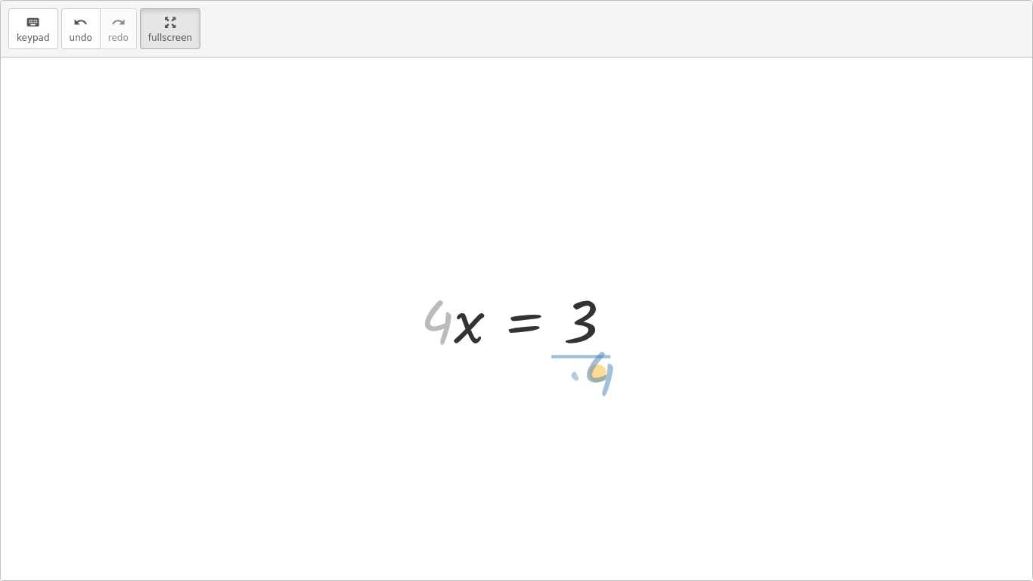
drag, startPoint x: 438, startPoint y: 327, endPoint x: 607, endPoint y: 377, distance: 176.3
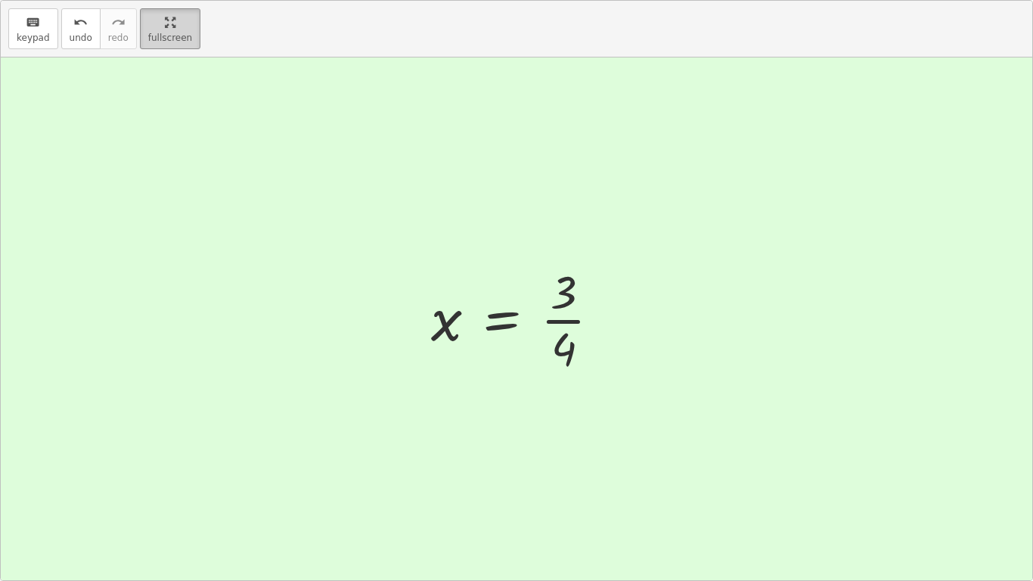
click at [170, 33] on span "fullscreen" at bounding box center [170, 38] width 44 height 11
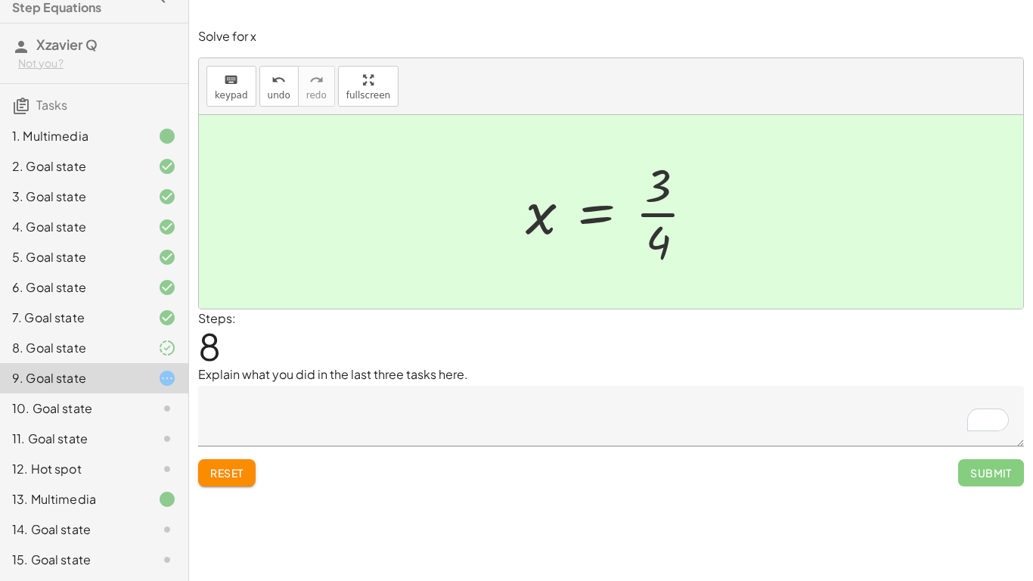
click at [646, 421] on textarea "To enrich screen reader interactions, please activate Accessibility in Grammarl…" at bounding box center [611, 416] width 826 height 60
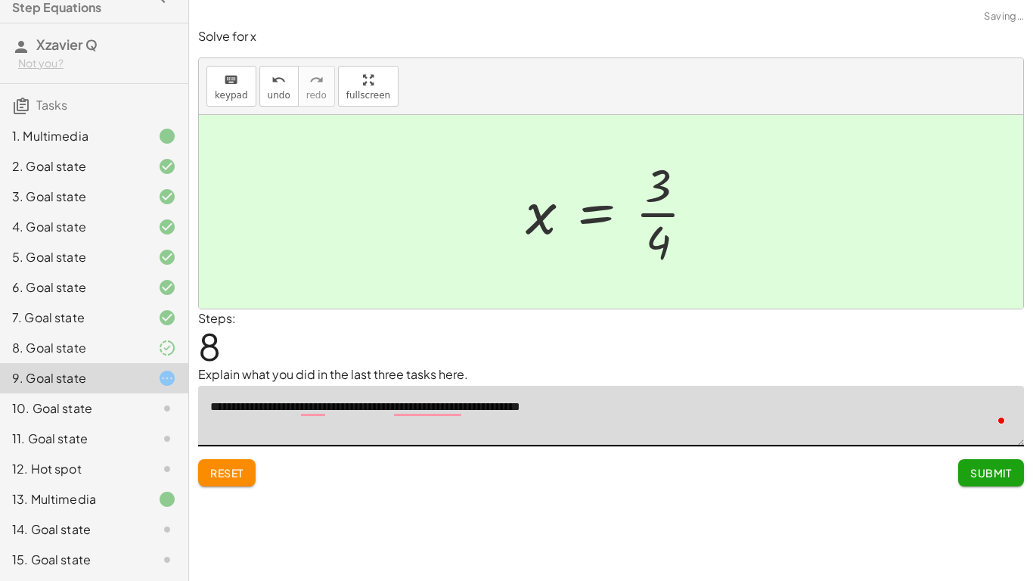
type textarea "**********"
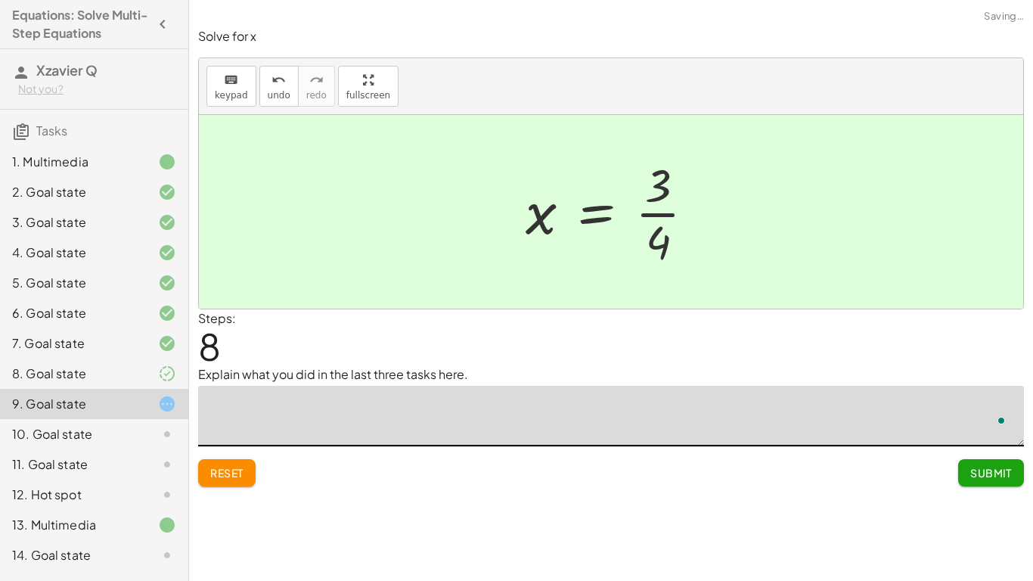
scroll to position [26, 0]
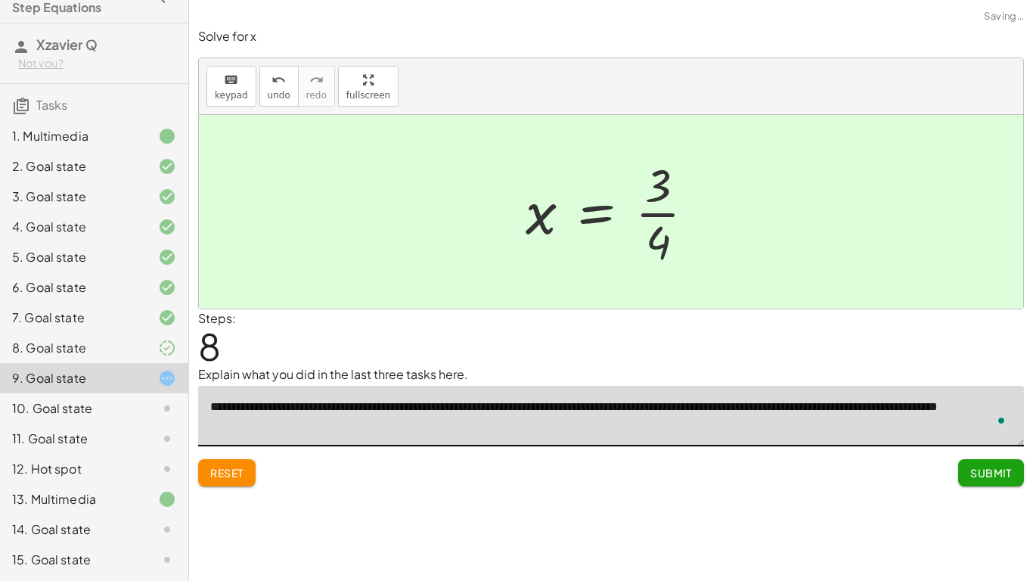
click at [976, 463] on button "Submit" at bounding box center [991, 472] width 66 height 27
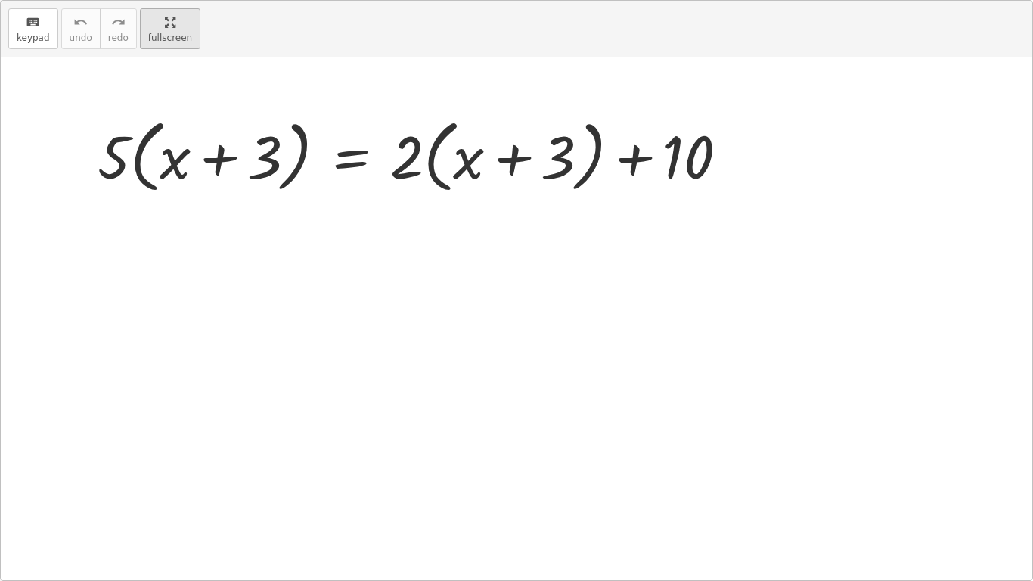
click at [373, 99] on div "keyboard keypad undo undo redo redo fullscreen · 5 · ( + x + 3 ) = + · 2 · ( + …" at bounding box center [516, 290] width 1031 height 579
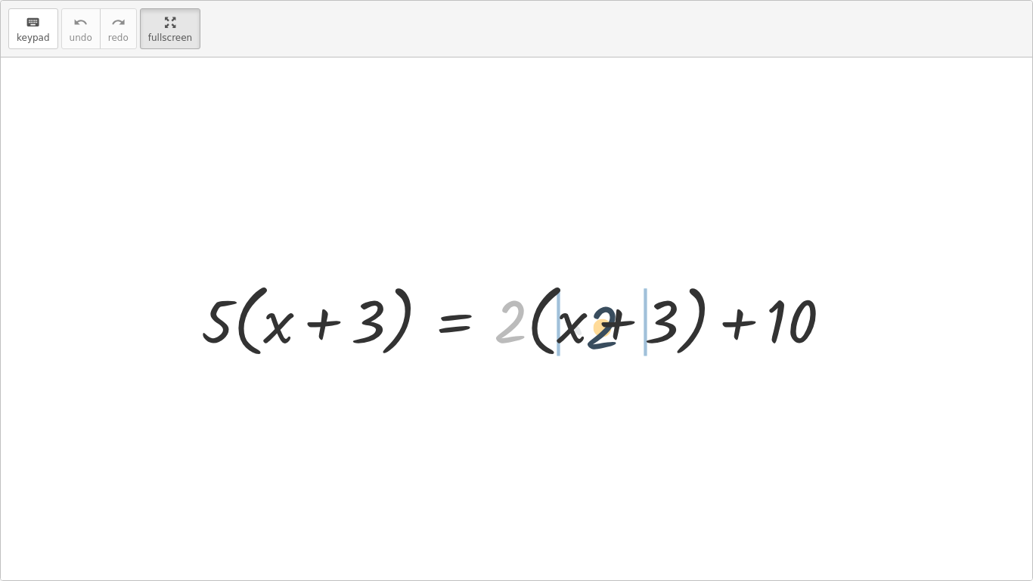
drag, startPoint x: 519, startPoint y: 333, endPoint x: 614, endPoint y: 341, distance: 94.8
click at [614, 341] on div at bounding box center [522, 318] width 657 height 87
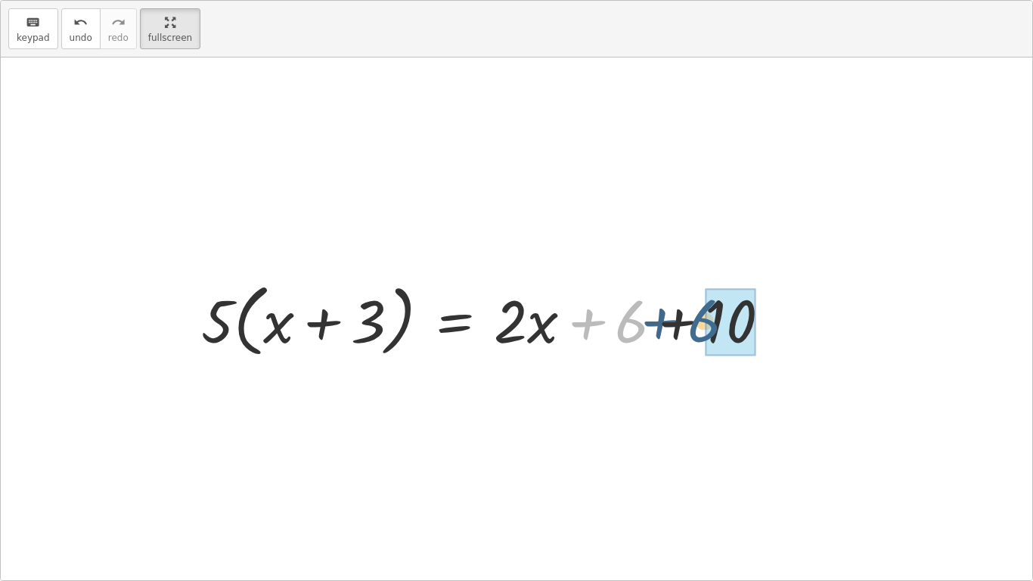
drag, startPoint x: 625, startPoint y: 322, endPoint x: 708, endPoint y: 321, distance: 83.9
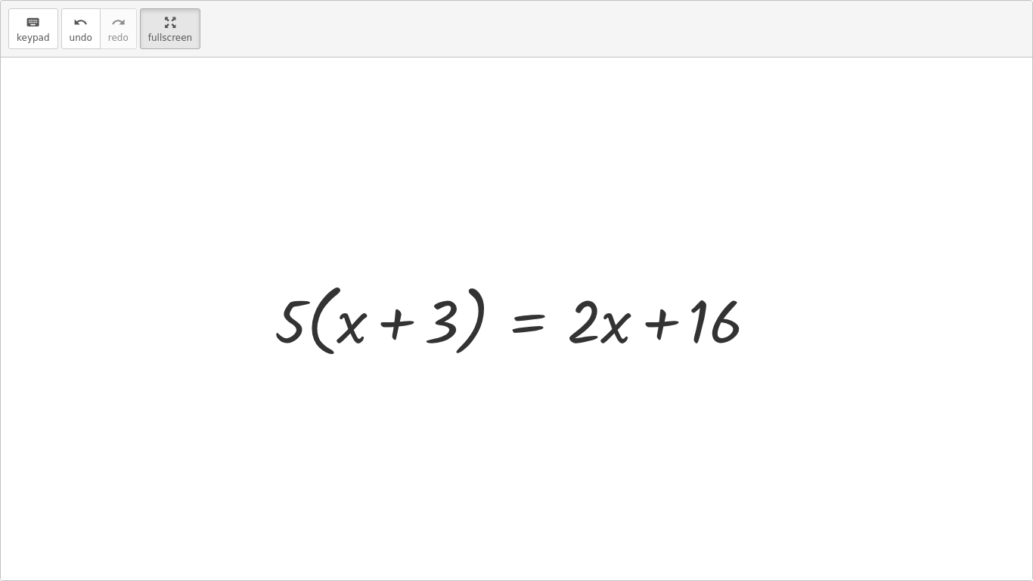
click at [199, 321] on div at bounding box center [516, 318] width 1031 height 522
drag, startPoint x: 287, startPoint y: 321, endPoint x: 370, endPoint y: 330, distance: 82.9
click at [370, 330] on div at bounding box center [522, 318] width 510 height 87
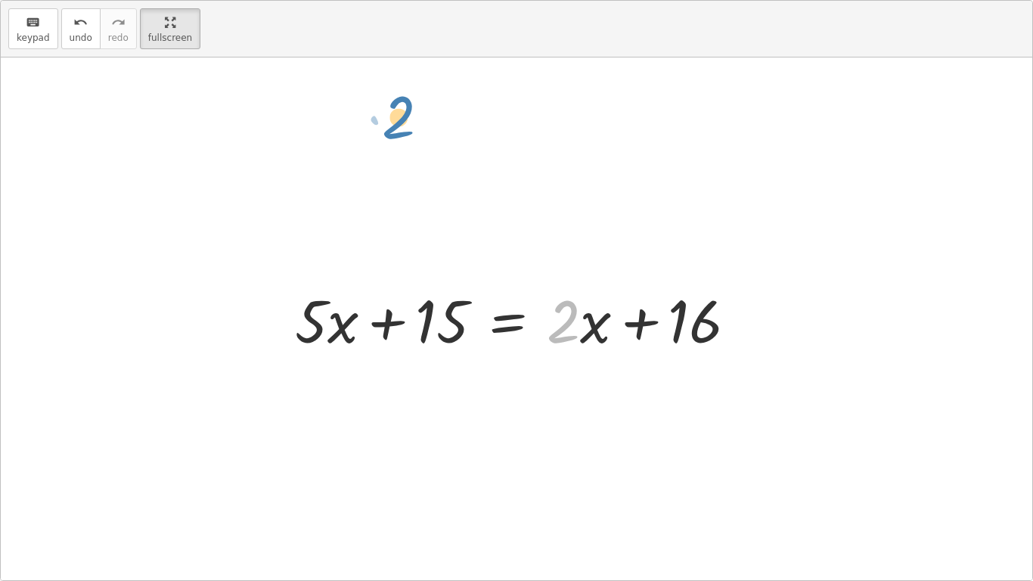
drag, startPoint x: 567, startPoint y: 333, endPoint x: 393, endPoint y: 121, distance: 274.5
click at [393, 121] on div "· 5 · ( + x + 3 ) = + · 2 · ( + x + 3 ) + 10 · 5 · ( + x + 3 ) = + · 2 · x + · …" at bounding box center [516, 318] width 1031 height 522
drag, startPoint x: 578, startPoint y: 327, endPoint x: 350, endPoint y: 341, distance: 228.7
click at [350, 341] on div at bounding box center [516, 319] width 459 height 78
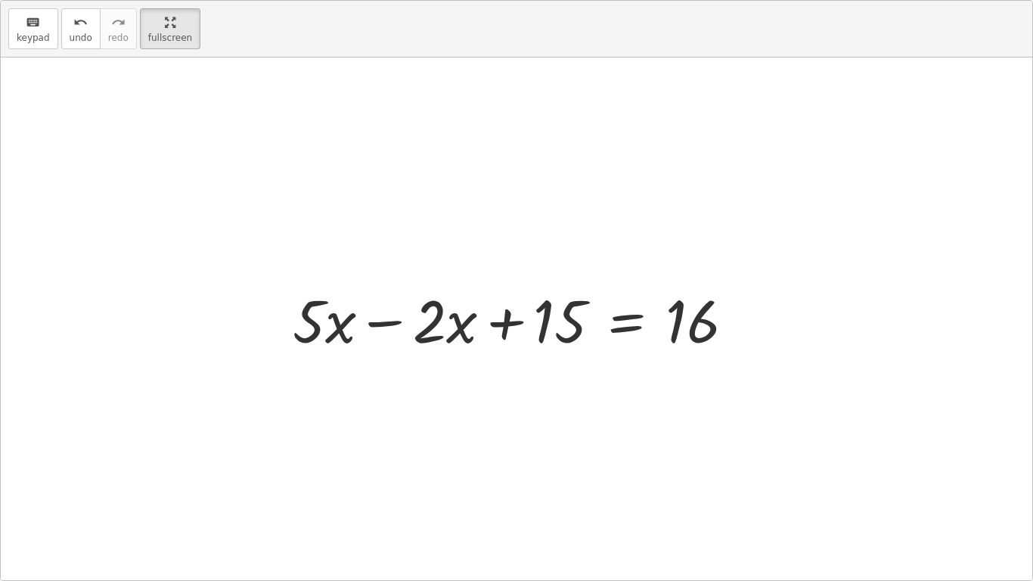
click at [280, 324] on div "· 5 · ( + x + 3 ) = + · 2 · ( + x + 3 ) + 10 · 5 · ( + x + 3 ) = + · 2 · x + · …" at bounding box center [514, 318] width 488 height 85
click at [436, 324] on div at bounding box center [521, 319] width 469 height 78
click at [391, 324] on div at bounding box center [521, 319] width 469 height 78
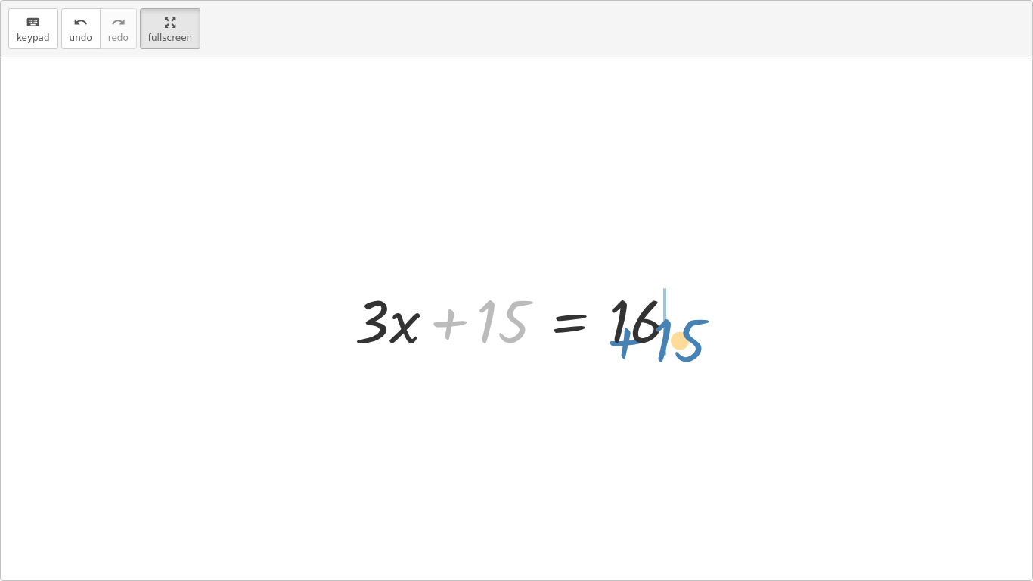
drag, startPoint x: 486, startPoint y: 318, endPoint x: 662, endPoint y: 336, distance: 176.3
click at [662, 336] on div at bounding box center [522, 319] width 350 height 78
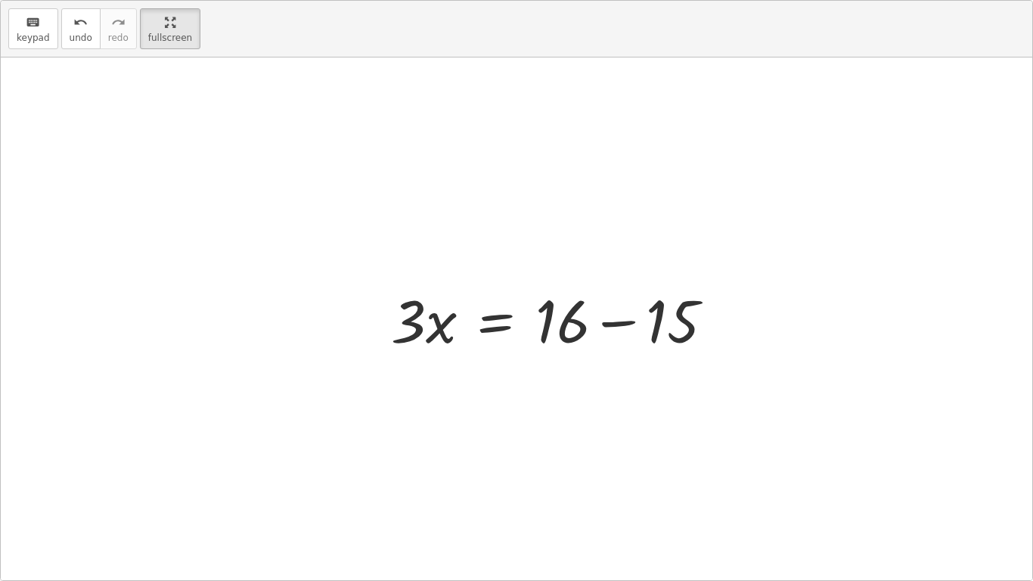
click at [690, 316] on div at bounding box center [558, 319] width 350 height 78
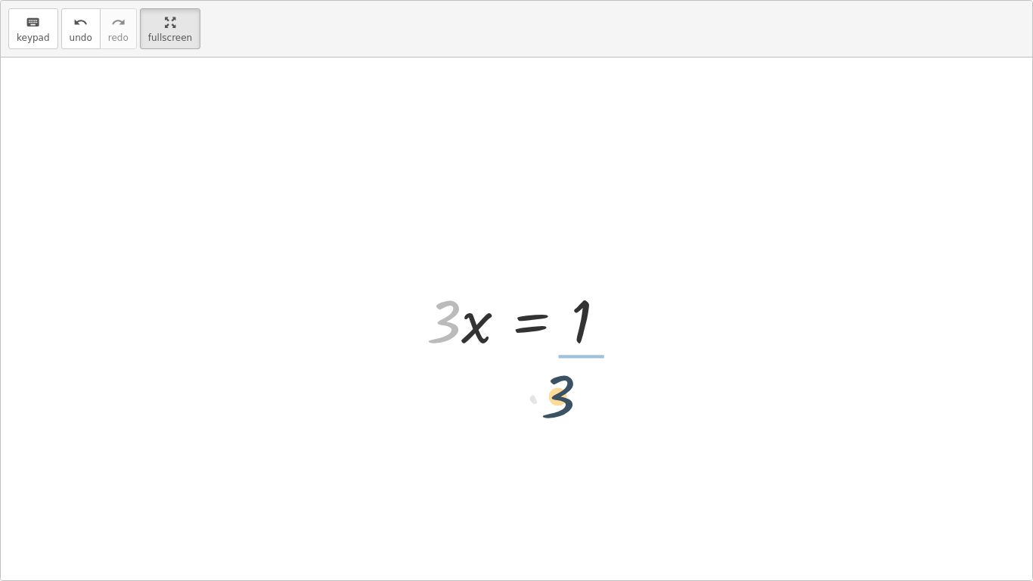
drag, startPoint x: 437, startPoint y: 317, endPoint x: 580, endPoint y: 387, distance: 159.3
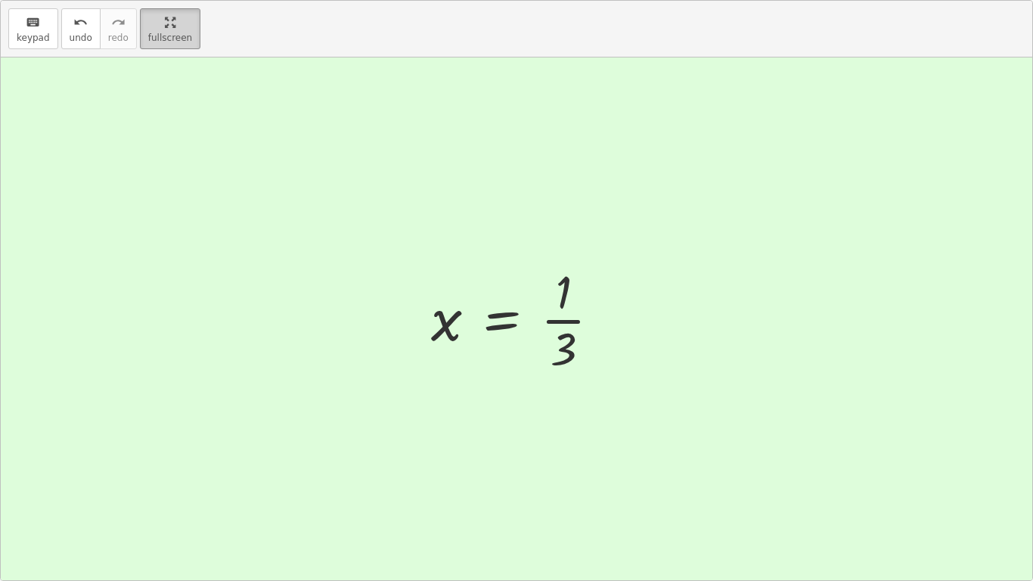
click at [151, 29] on main "Equations: Solve Multi-Step Equations Xzavier Q Not you? Tasks 1. Multimedia 2.…" at bounding box center [516, 290] width 1033 height 581
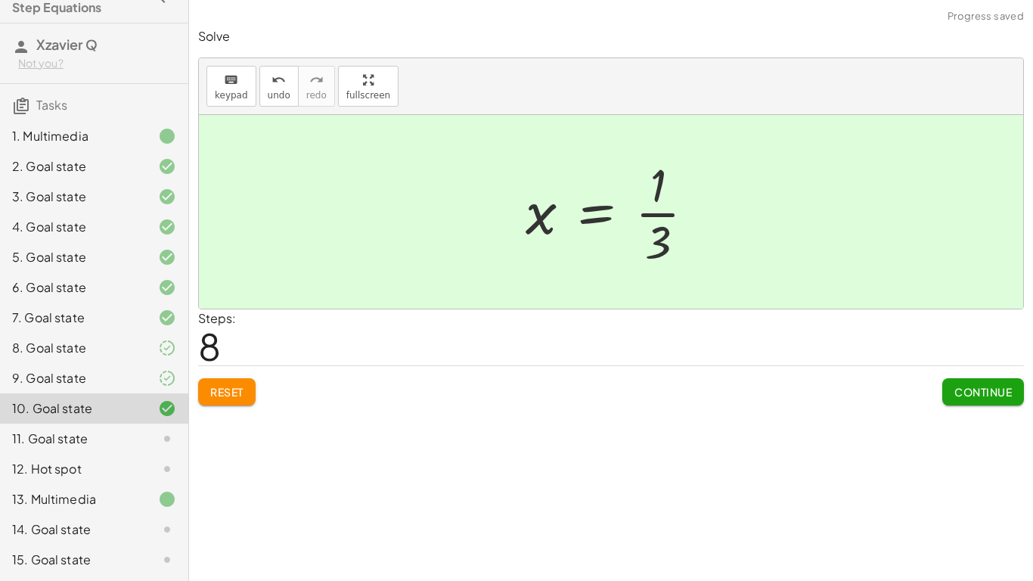
click at [1009, 401] on button "Continue" at bounding box center [983, 391] width 82 height 27
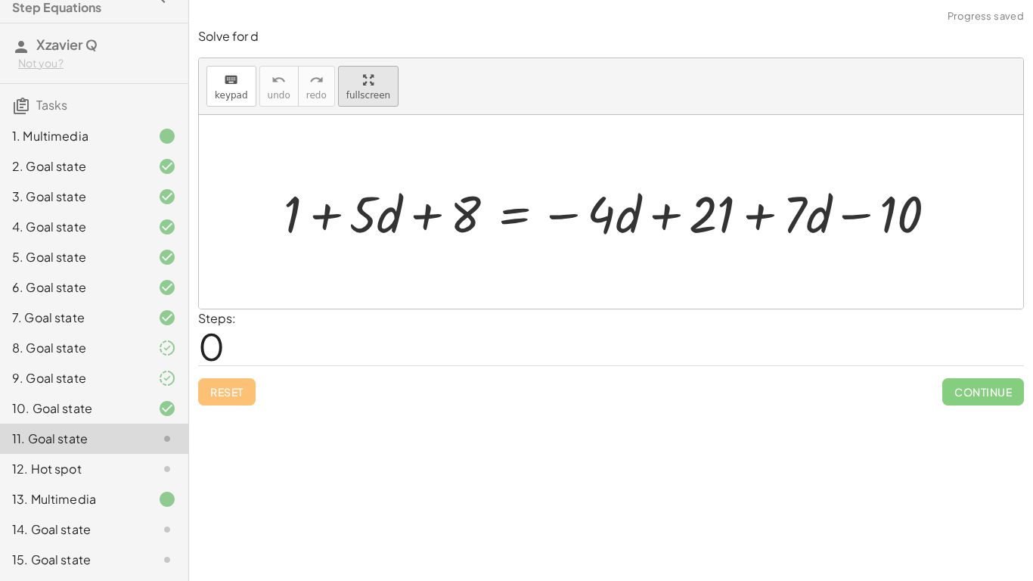
click at [380, 85] on div "keyboard keypad undo undo redo redo fullscreen + 1 + · 5 · d + 8 = − · 4 · d + …" at bounding box center [611, 183] width 824 height 250
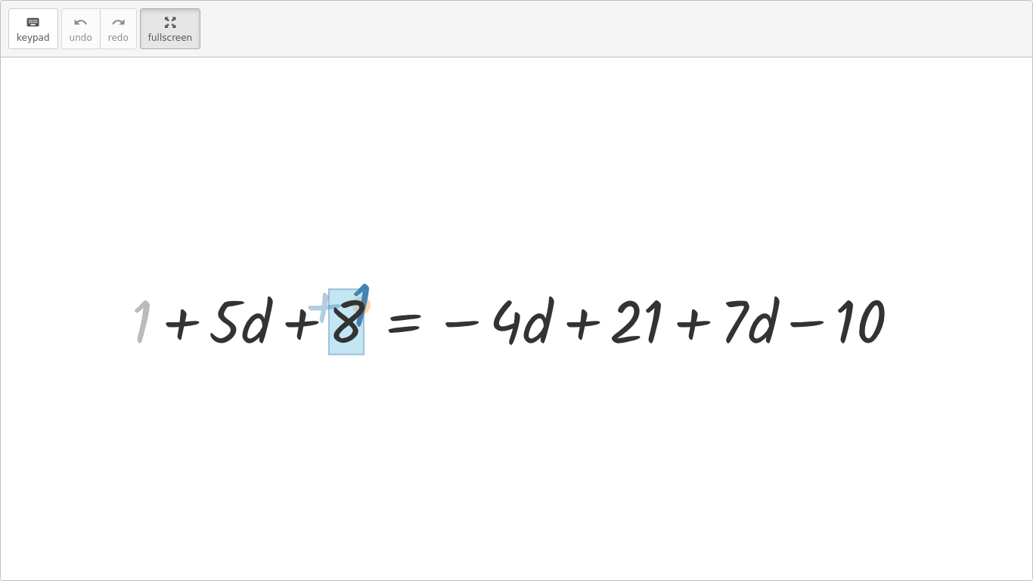
drag, startPoint x: 147, startPoint y: 319, endPoint x: 364, endPoint y: 302, distance: 217.6
click at [364, 302] on div at bounding box center [521, 319] width 795 height 78
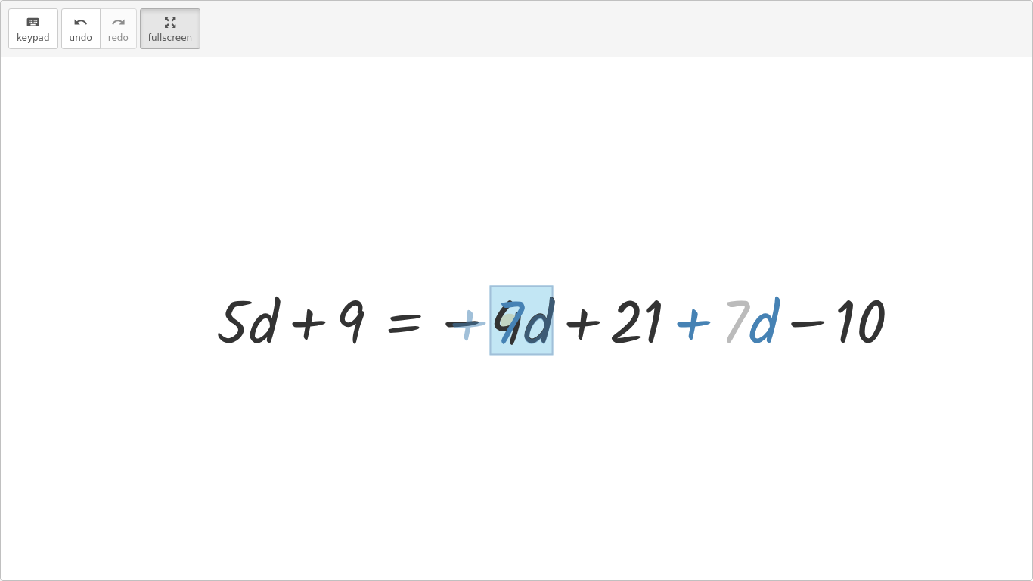
drag, startPoint x: 736, startPoint y: 322, endPoint x: 525, endPoint y: 324, distance: 211.7
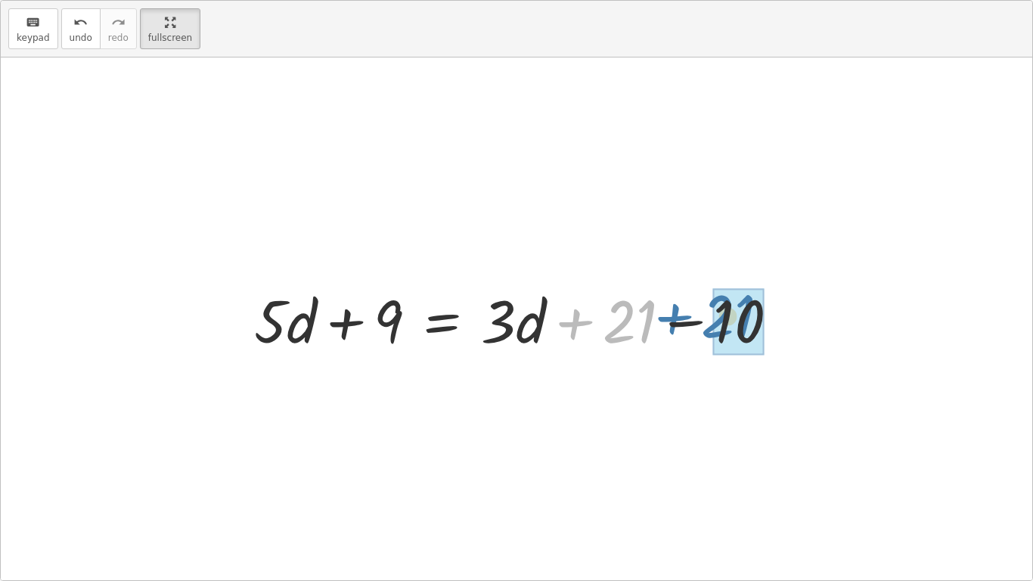
drag, startPoint x: 572, startPoint y: 327, endPoint x: 681, endPoint y: 321, distance: 109.0
click at [681, 321] on div at bounding box center [522, 319] width 552 height 78
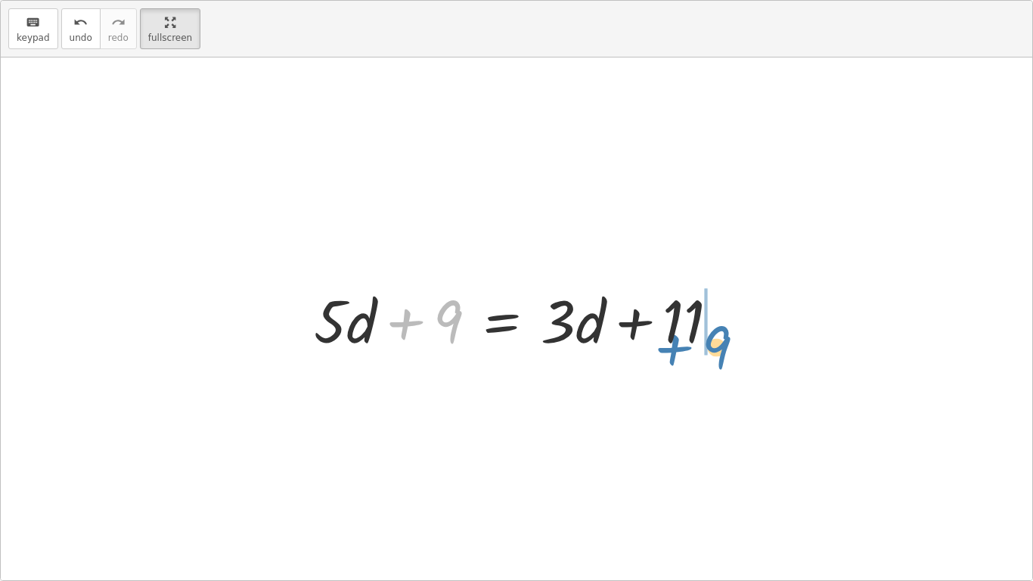
drag, startPoint x: 451, startPoint y: 322, endPoint x: 718, endPoint y: 347, distance: 268.1
click at [718, 347] on div at bounding box center [522, 319] width 432 height 78
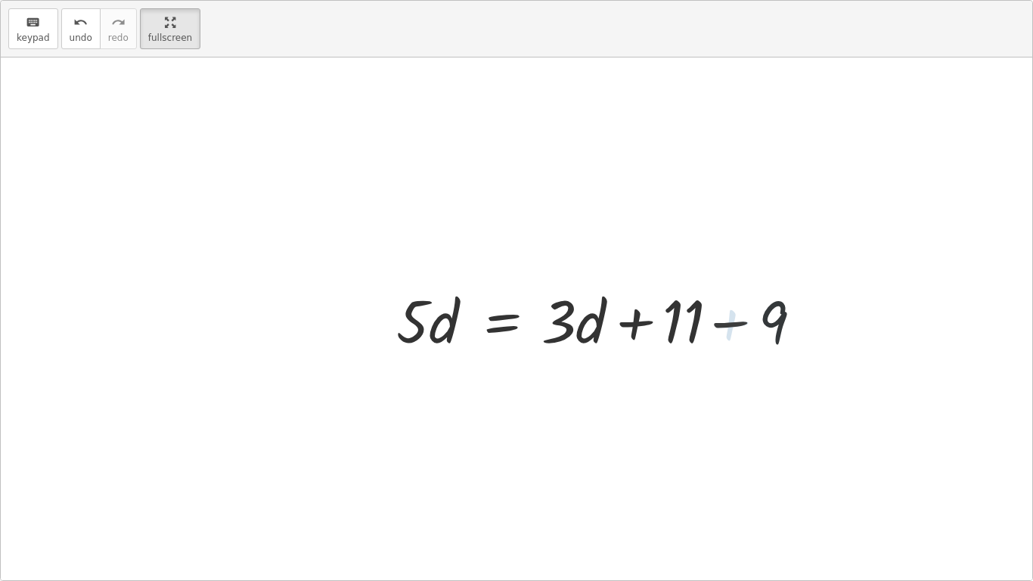
click at [714, 327] on div at bounding box center [608, 319] width 432 height 78
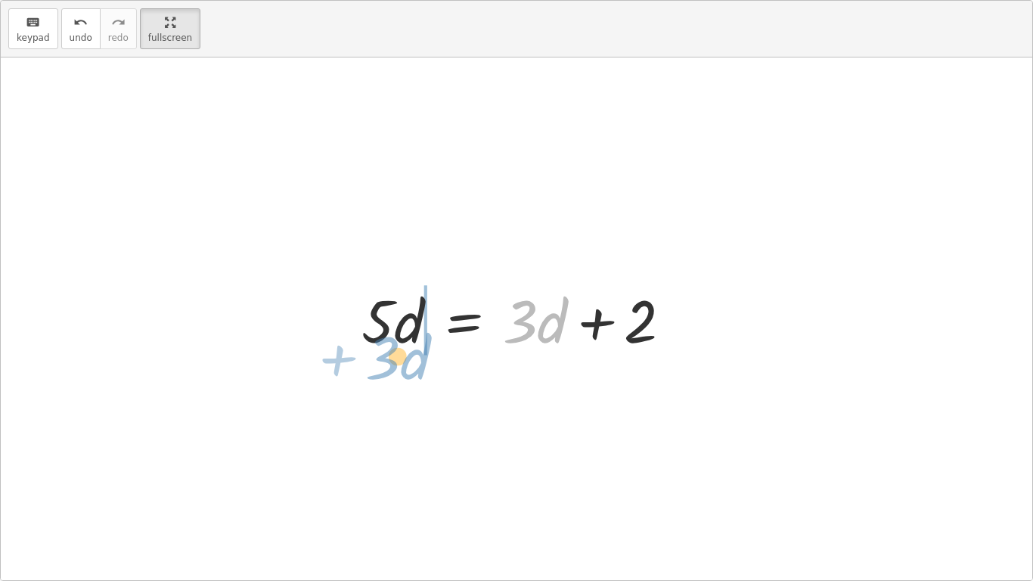
drag, startPoint x: 532, startPoint y: 324, endPoint x: 398, endPoint y: 360, distance: 139.4
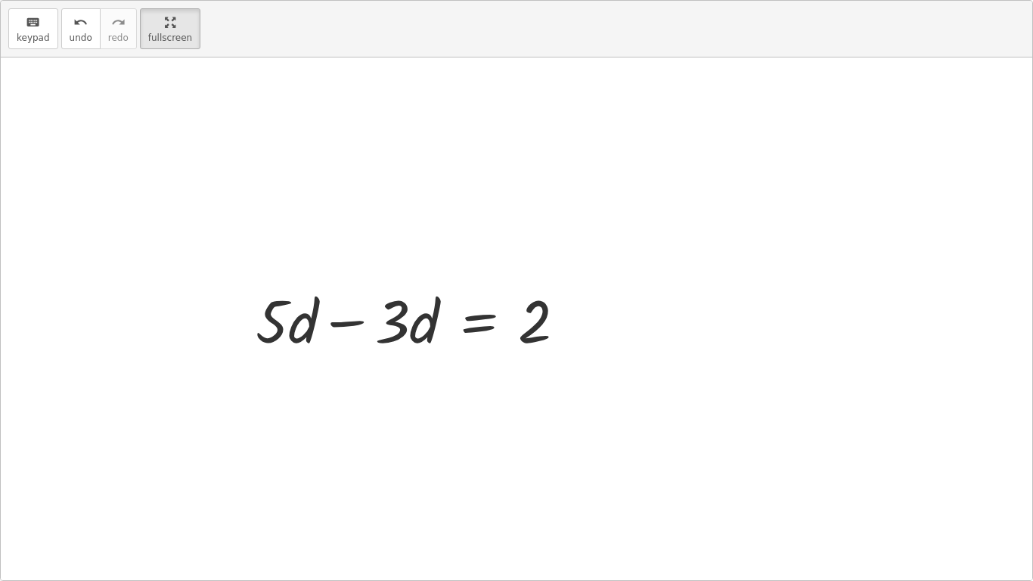
click at [334, 321] on div "+ 1 + · 5 · d + 8 = − · 4 · d + 21 + · 7 · d − 10 + · 5 · d + 9 = − · 4 · d + 2…" at bounding box center [516, 318] width 1031 height 522
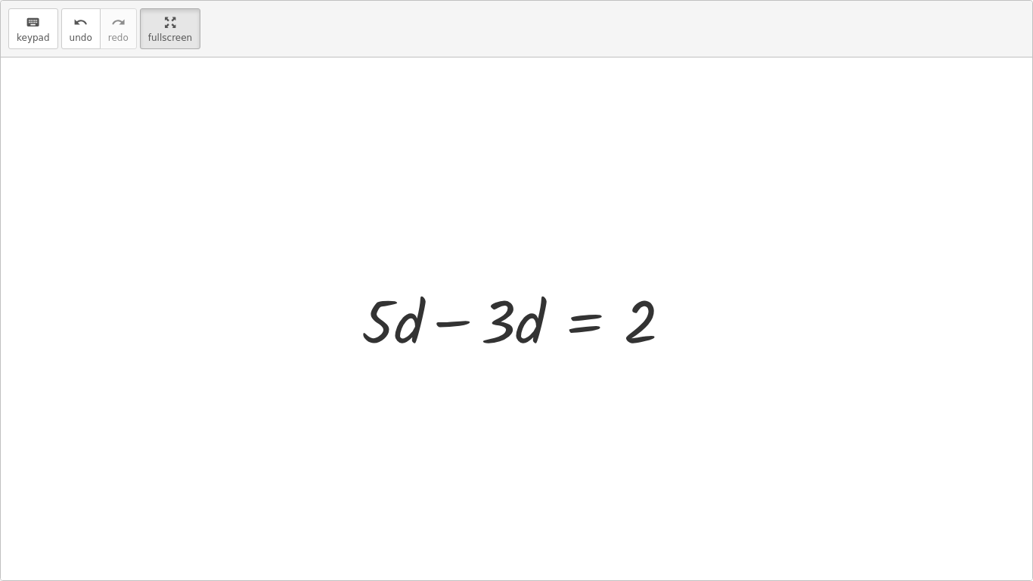
click at [462, 309] on div at bounding box center [522, 319] width 337 height 78
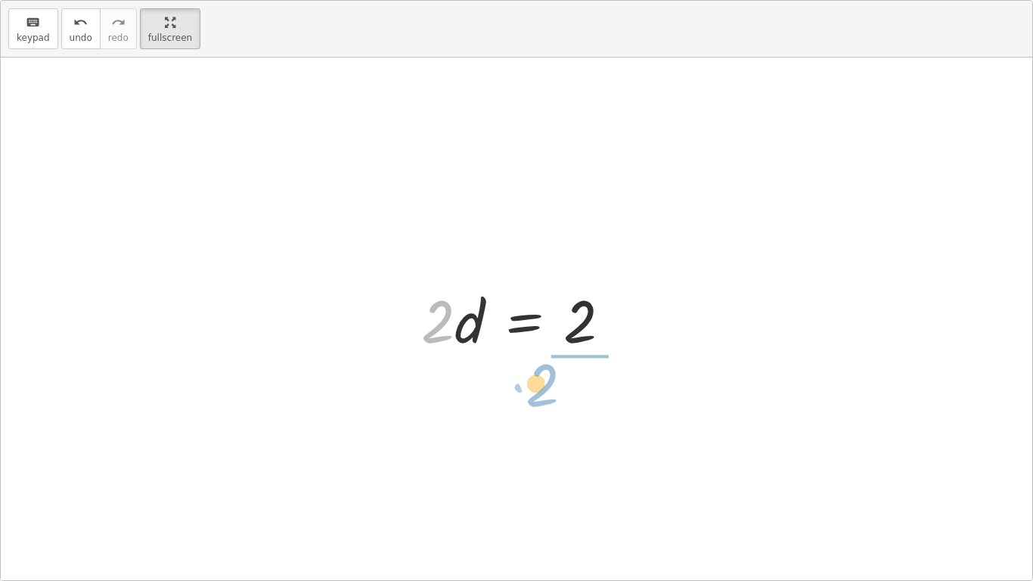
drag, startPoint x: 435, startPoint y: 307, endPoint x: 567, endPoint y: 362, distance: 142.7
click at [567, 362] on div "+ 1 + · 5 · d + 8 = − · 4 · d + 21 + · 7 · d − 10 + · 5 · d + 9 = − · 4 · d + 2…" at bounding box center [516, 318] width 1031 height 522
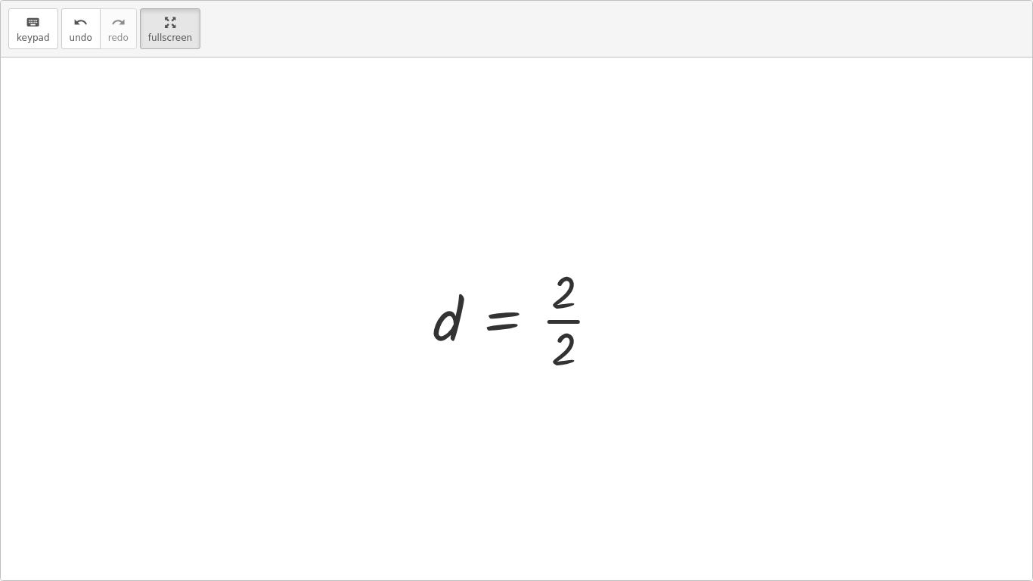
click at [544, 299] on div at bounding box center [522, 318] width 195 height 116
click at [558, 310] on div at bounding box center [522, 318] width 195 height 116
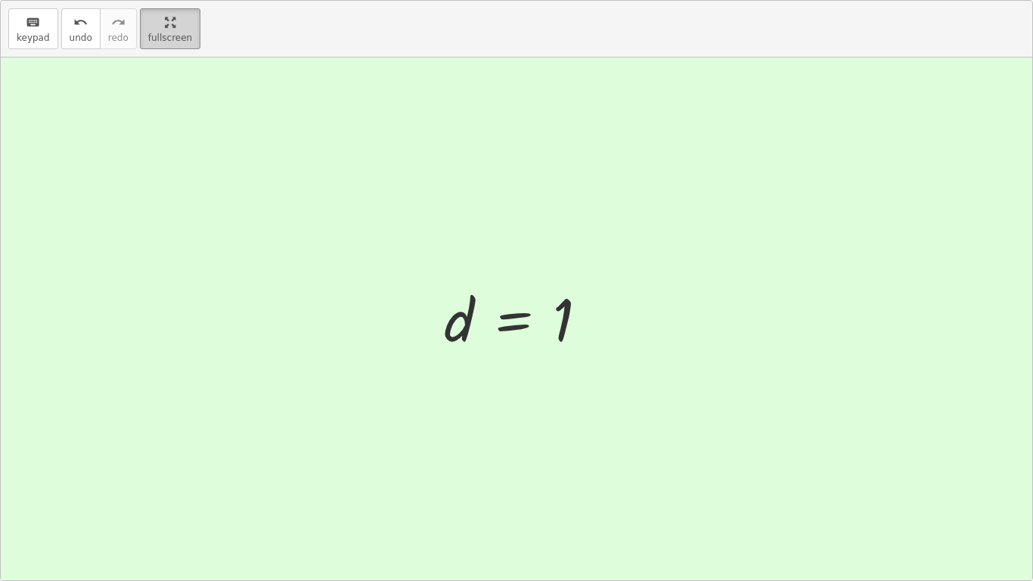
click at [151, 25] on main "Equations: Solve Multi-Step Equations Xzavier Q Not you? Tasks 1. Multimedia 2.…" at bounding box center [516, 290] width 1033 height 581
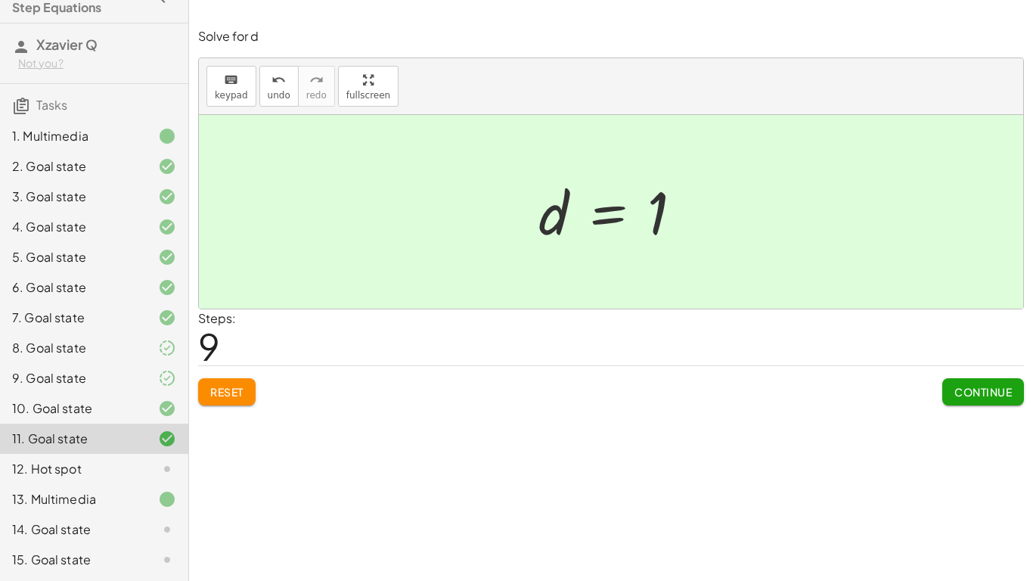
click at [954, 390] on span "Continue" at bounding box center [982, 392] width 57 height 14
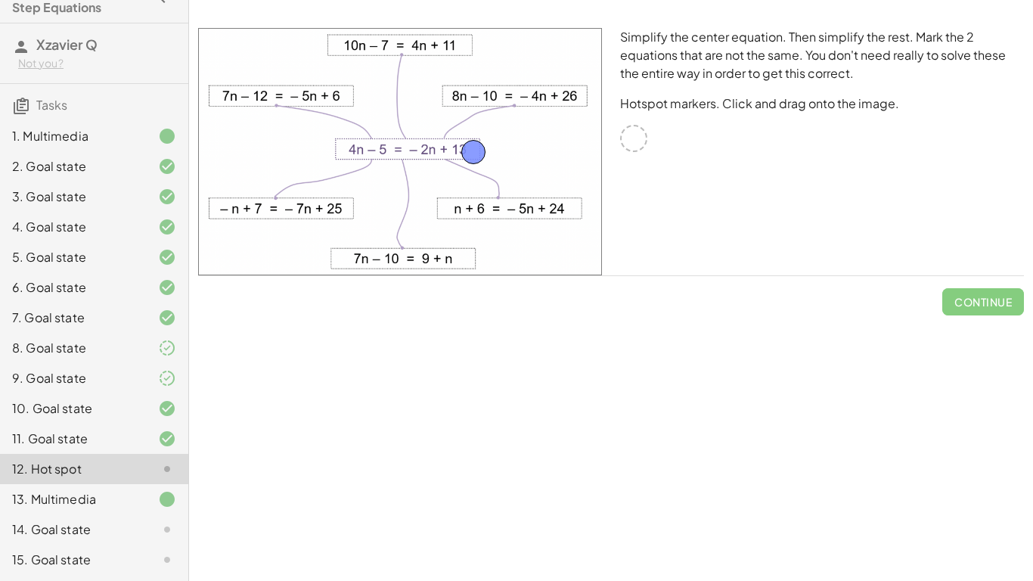
drag, startPoint x: 634, startPoint y: 135, endPoint x: 467, endPoint y: 143, distance: 167.3
drag, startPoint x: 467, startPoint y: 148, endPoint x: 632, endPoint y: 141, distance: 165.0
click at [401, 149] on img at bounding box center [400, 151] width 404 height 247
click at [367, 144] on img at bounding box center [400, 151] width 404 height 247
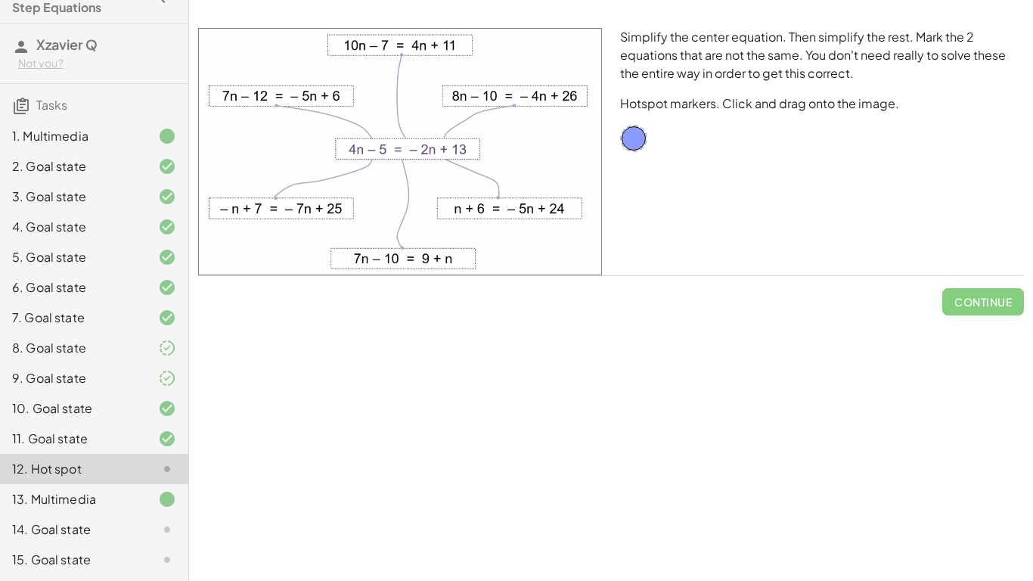
click at [299, 211] on img at bounding box center [400, 151] width 404 height 247
click at [259, 211] on img at bounding box center [400, 151] width 404 height 247
click at [377, 255] on img at bounding box center [400, 151] width 404 height 247
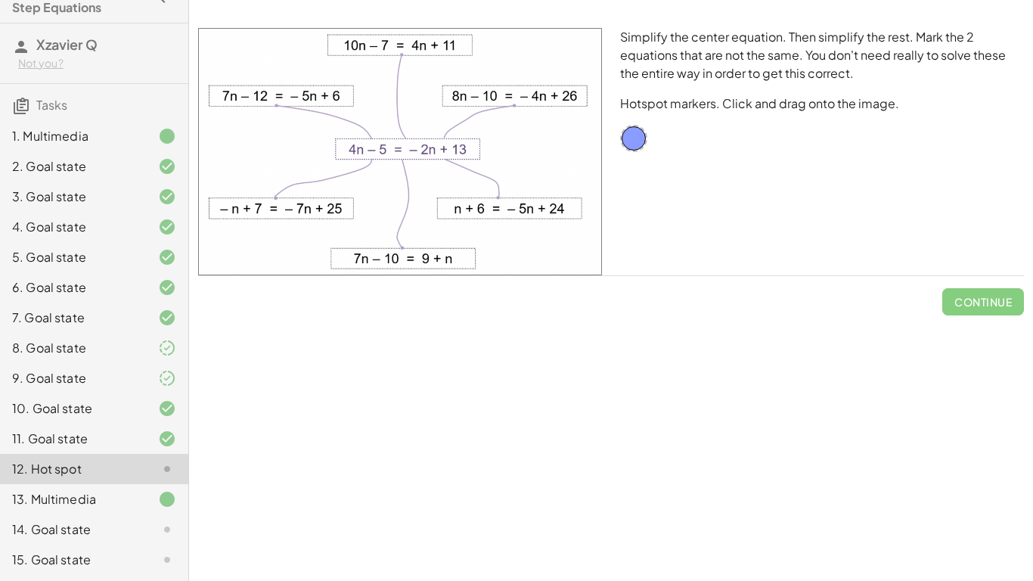
click at [377, 255] on img at bounding box center [400, 151] width 404 height 247
click at [308, 108] on img at bounding box center [400, 151] width 404 height 247
drag, startPoint x: 637, startPoint y: 132, endPoint x: 346, endPoint y: 206, distance: 300.2
click at [1009, 289] on button "Check" at bounding box center [992, 301] width 64 height 27
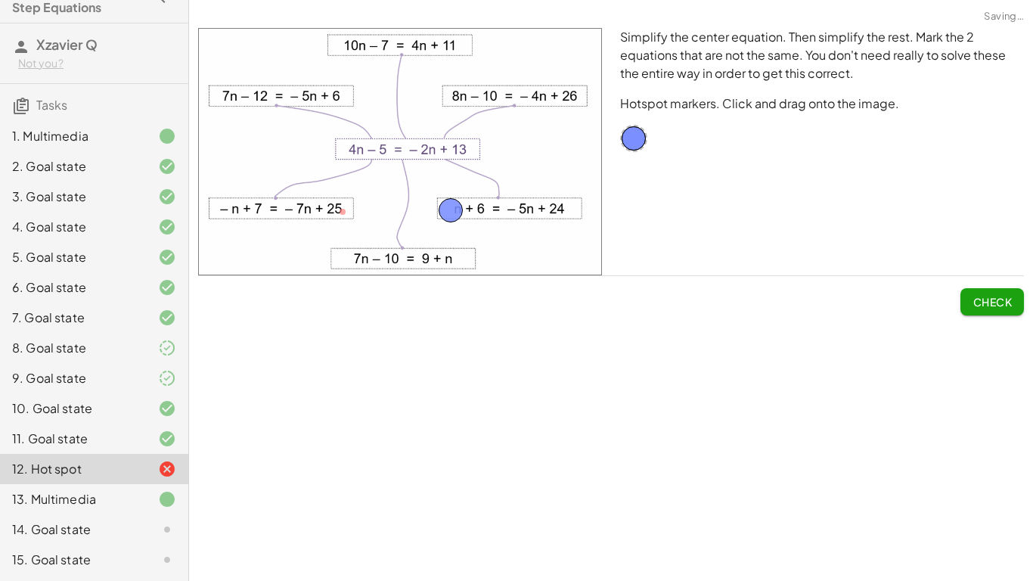
drag, startPoint x: 337, startPoint y: 209, endPoint x: 445, endPoint y: 207, distance: 108.1
click at [982, 305] on span "Check" at bounding box center [991, 302] width 39 height 14
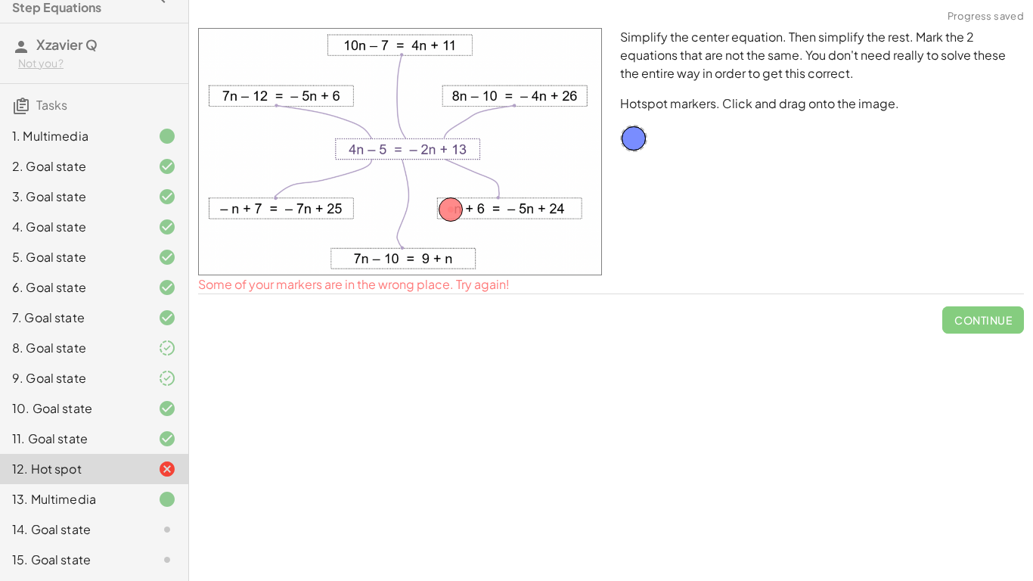
click at [972, 318] on span "Continue" at bounding box center [983, 313] width 82 height 39
drag, startPoint x: 454, startPoint y: 208, endPoint x: 449, endPoint y: 257, distance: 49.4
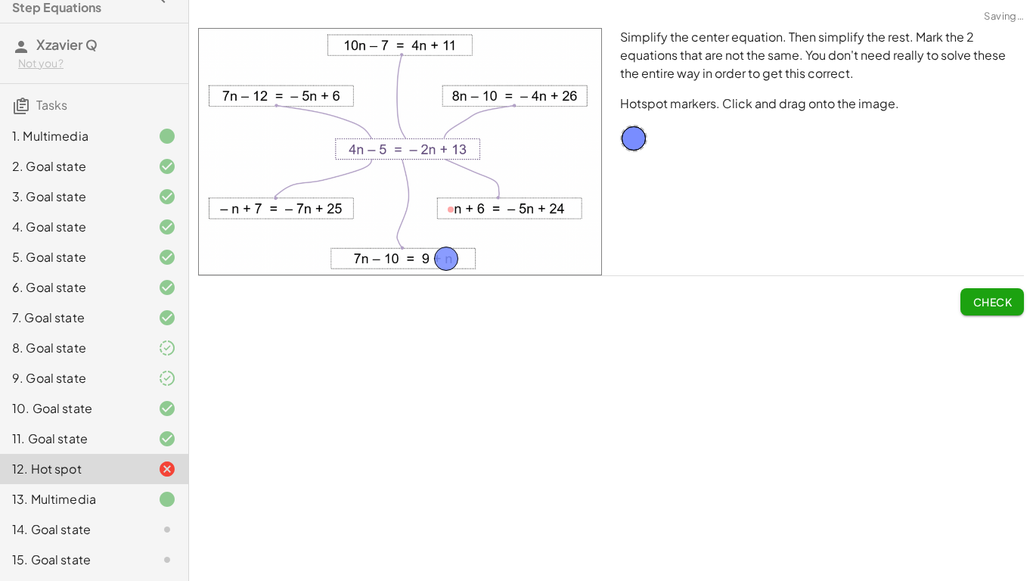
click at [1012, 296] on button "Check" at bounding box center [992, 301] width 64 height 27
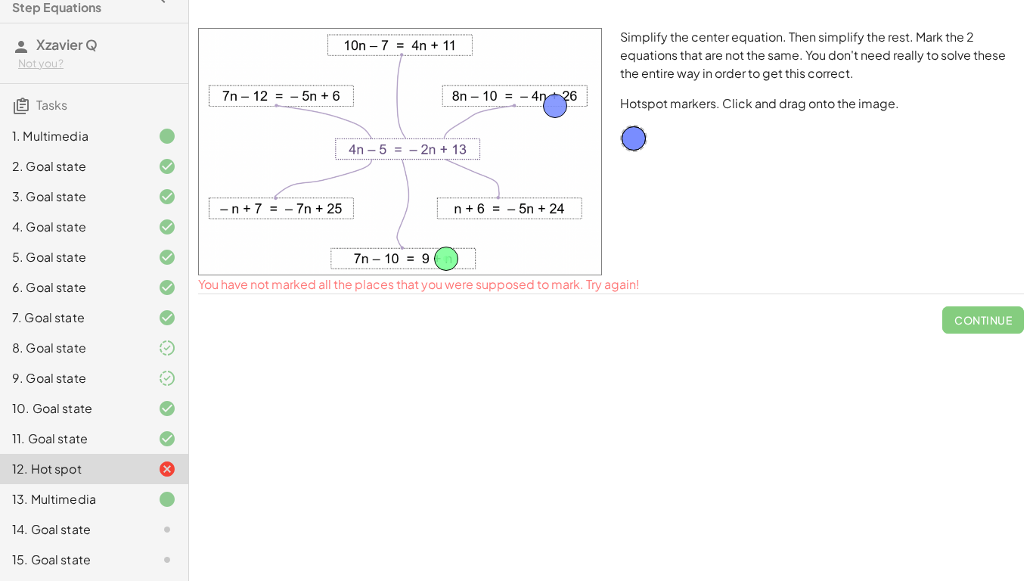
drag, startPoint x: 636, startPoint y: 129, endPoint x: 553, endPoint y: 96, distance: 88.6
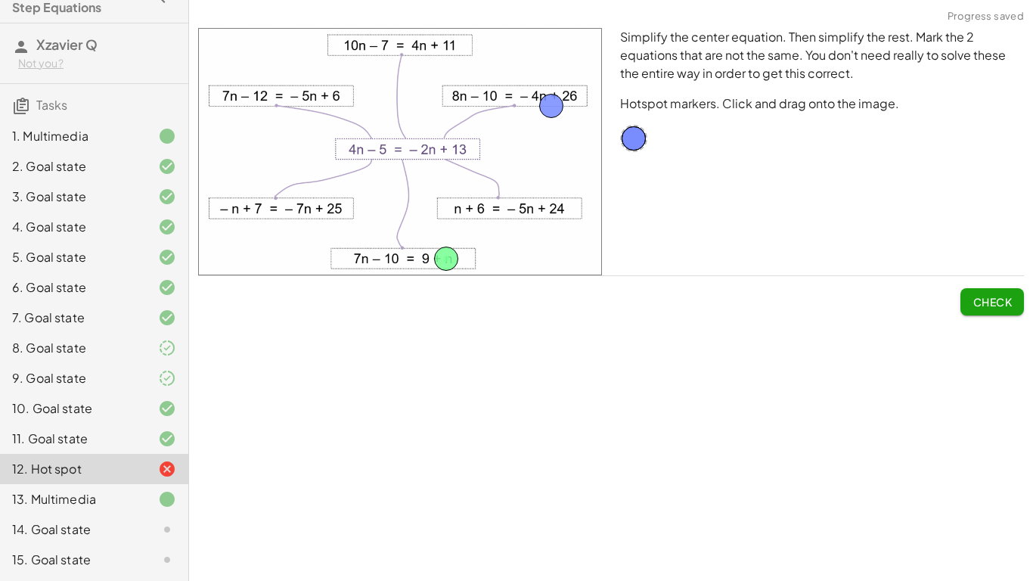
click at [983, 293] on button "Check" at bounding box center [992, 301] width 64 height 27
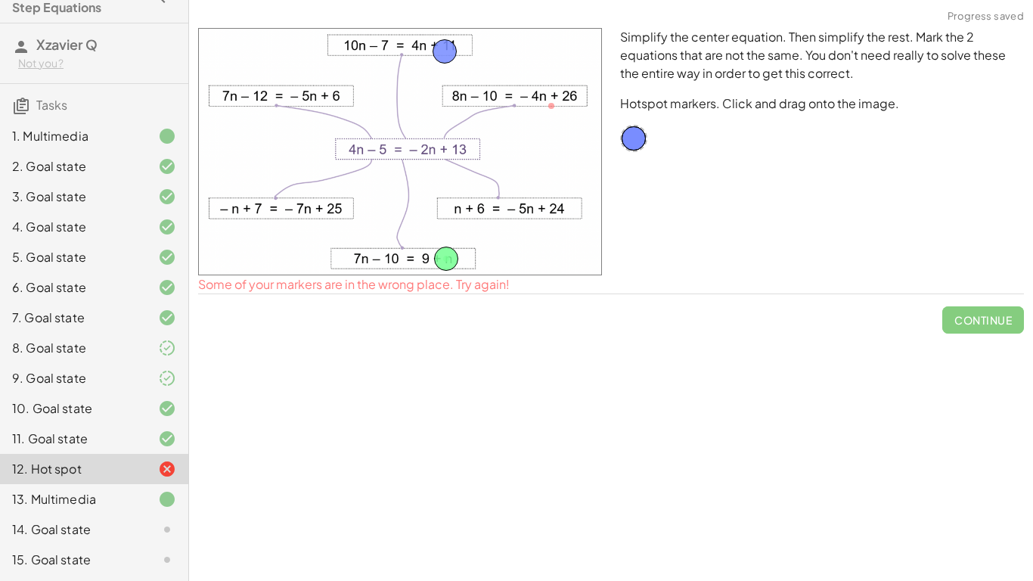
drag, startPoint x: 554, startPoint y: 109, endPoint x: 448, endPoint y: 53, distance: 120.4
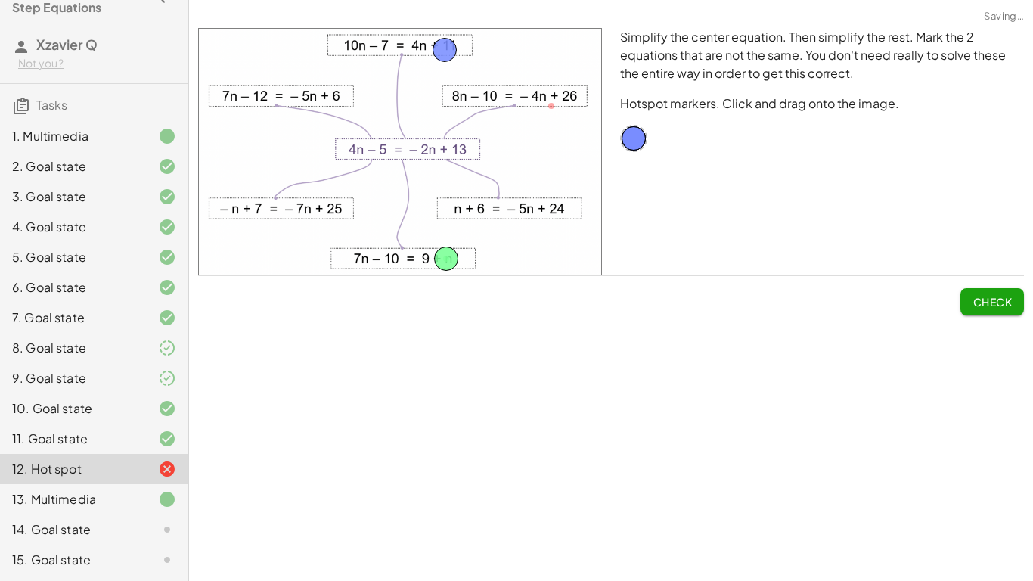
click at [993, 302] on span "Check" at bounding box center [991, 302] width 39 height 14
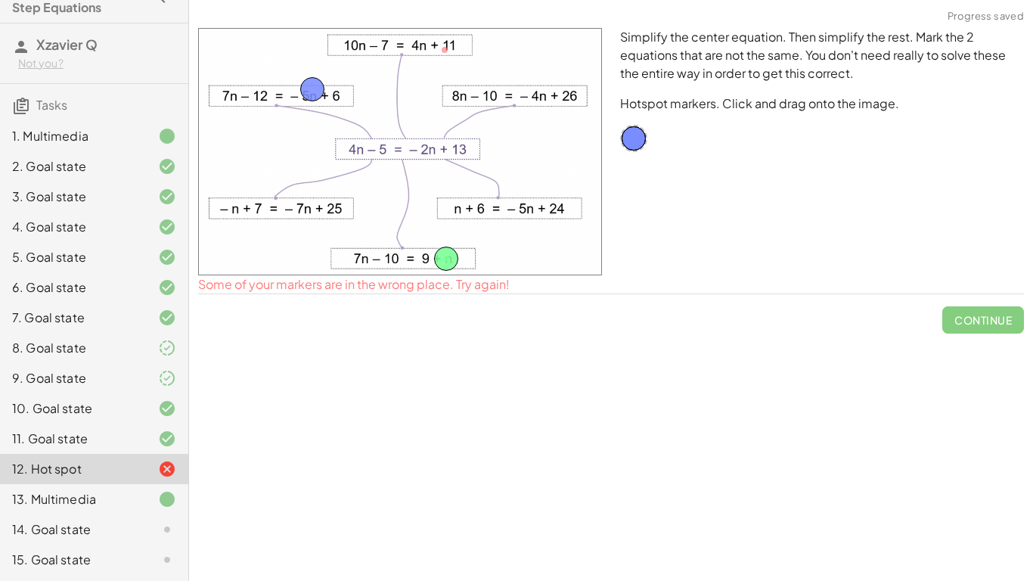
drag, startPoint x: 441, startPoint y: 45, endPoint x: 309, endPoint y: 85, distance: 137.7
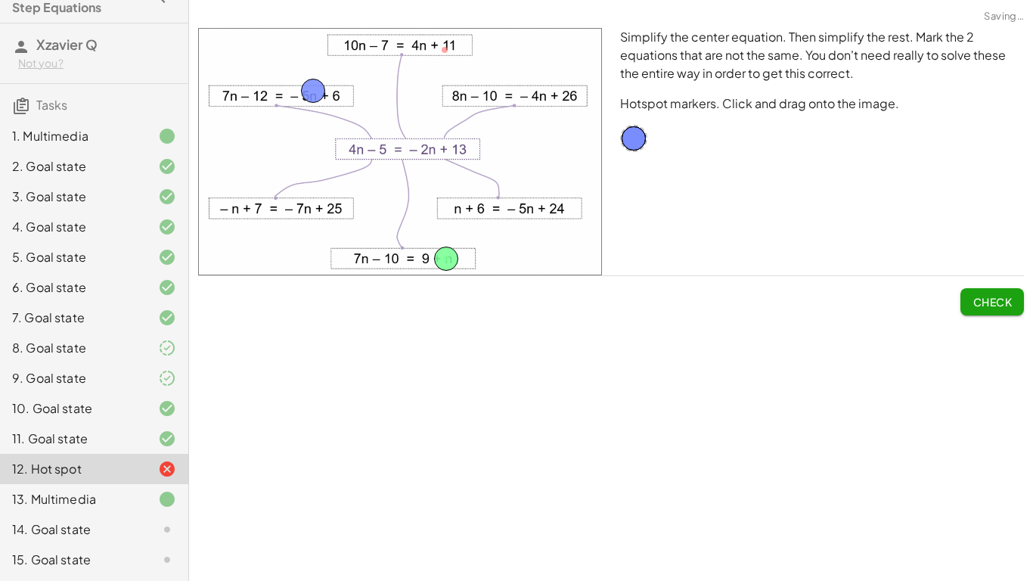
click at [987, 295] on span "Check" at bounding box center [991, 302] width 39 height 14
click at [982, 298] on span "Continue" at bounding box center [982, 302] width 57 height 14
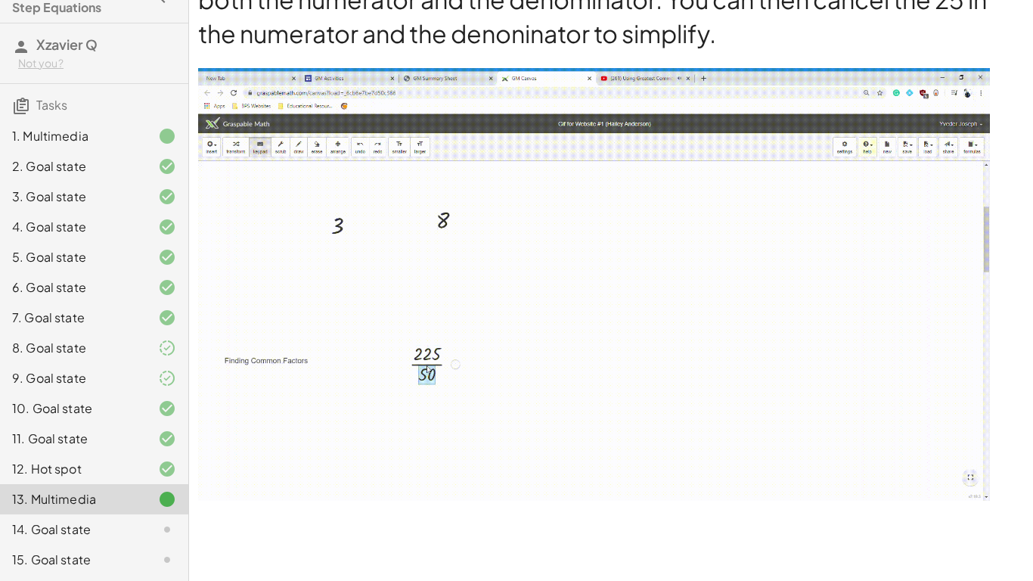
scroll to position [1602, 0]
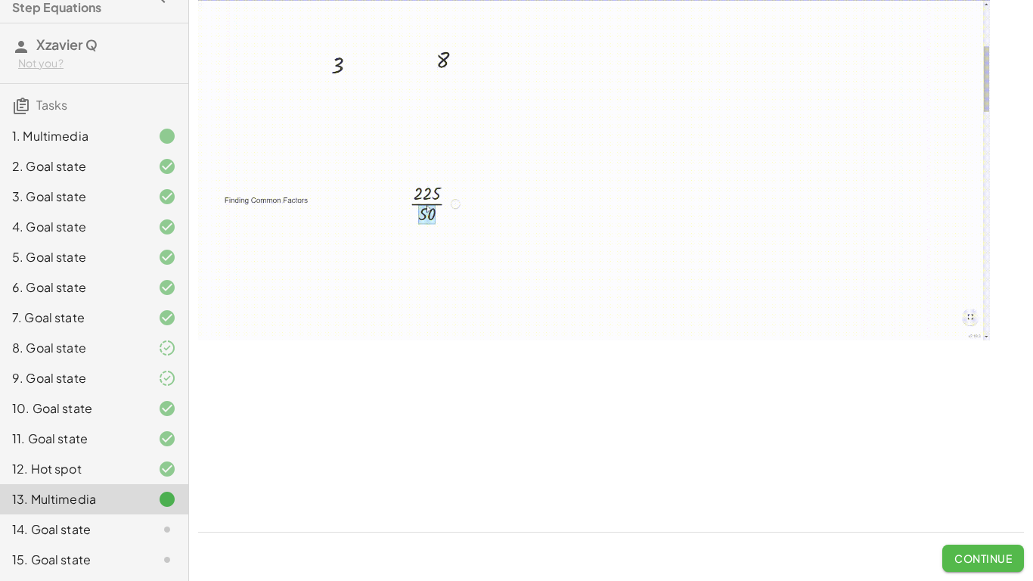
click at [978, 550] on button "Continue" at bounding box center [983, 557] width 82 height 27
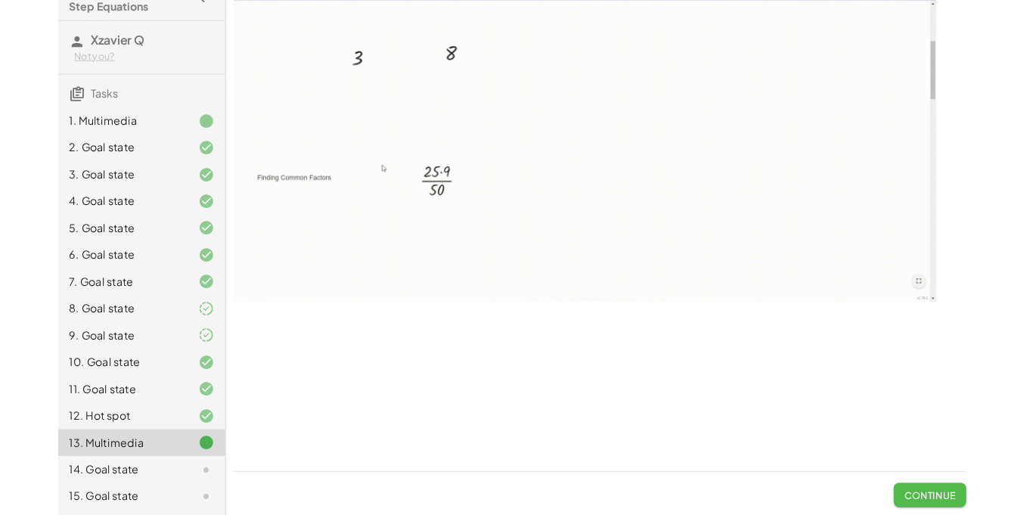
scroll to position [0, 0]
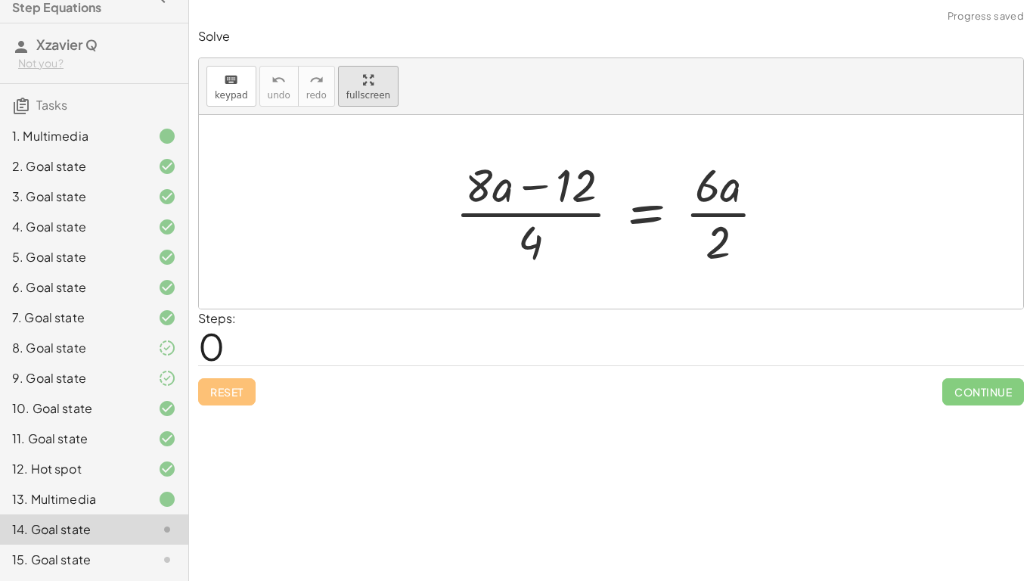
click at [374, 95] on div "keyboard keypad undo undo redo redo fullscreen · ( + · 8 · a − 12 ) · 4 = · 6 ·…" at bounding box center [611, 183] width 824 height 250
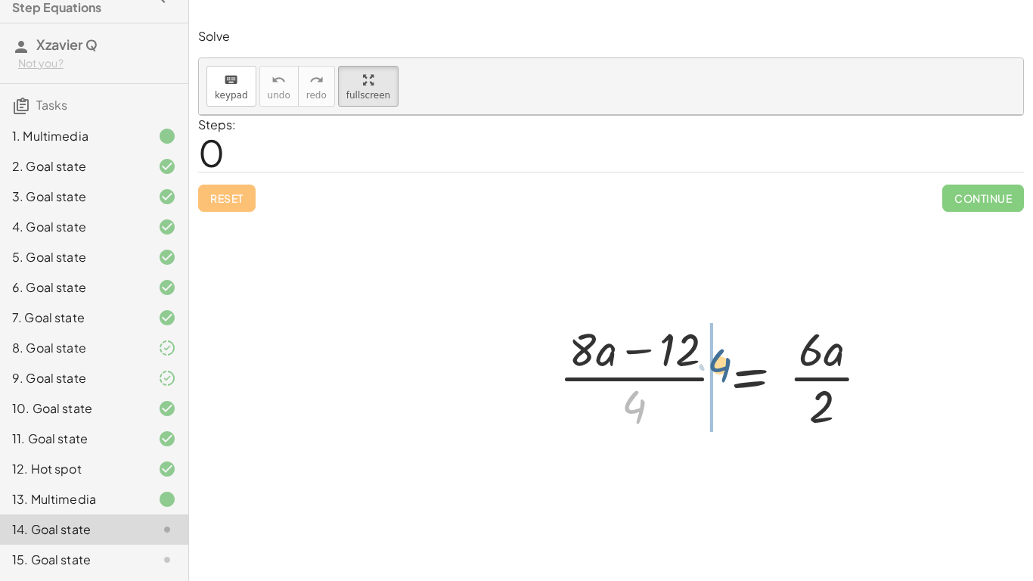
drag, startPoint x: 434, startPoint y: 339, endPoint x: 507, endPoint y: 284, distance: 91.8
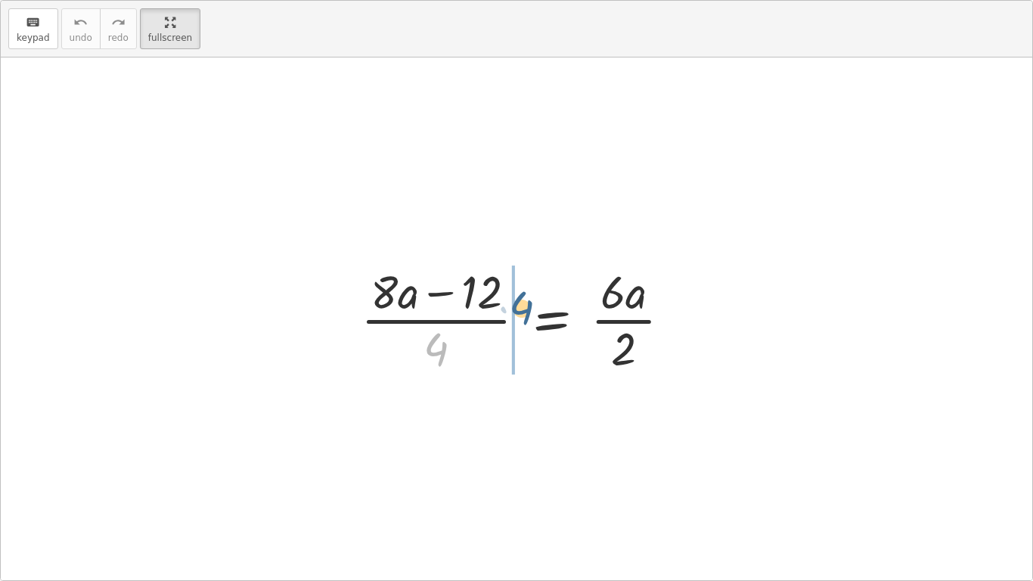
click at [507, 284] on div at bounding box center [521, 318] width 337 height 116
drag, startPoint x: 615, startPoint y: 347, endPoint x: 431, endPoint y: 362, distance: 185.1
click at [431, 362] on div at bounding box center [521, 318] width 337 height 116
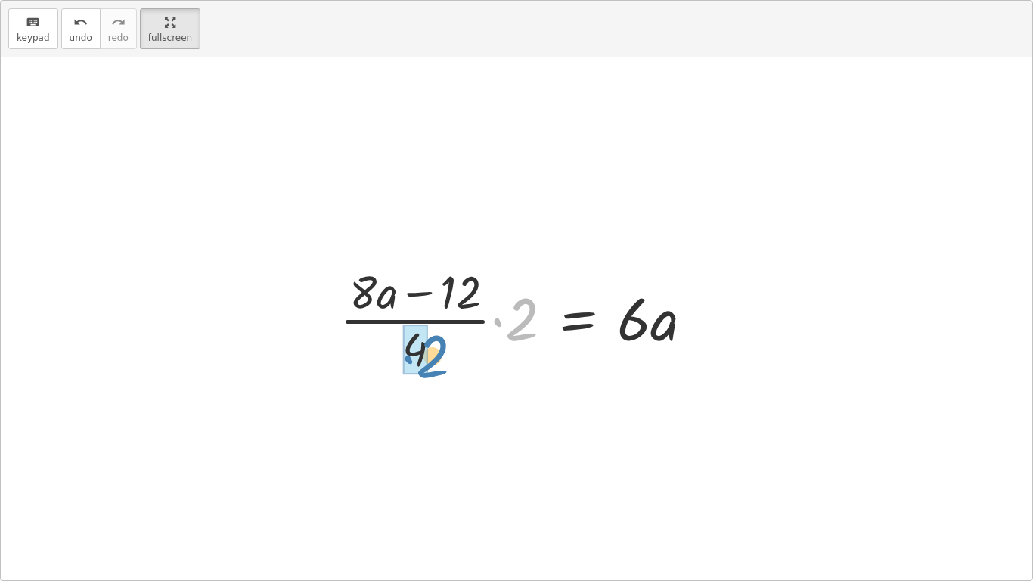
drag, startPoint x: 507, startPoint y: 323, endPoint x: 403, endPoint y: 358, distance: 110.0
click at [403, 358] on div at bounding box center [546, 318] width 333 height 116
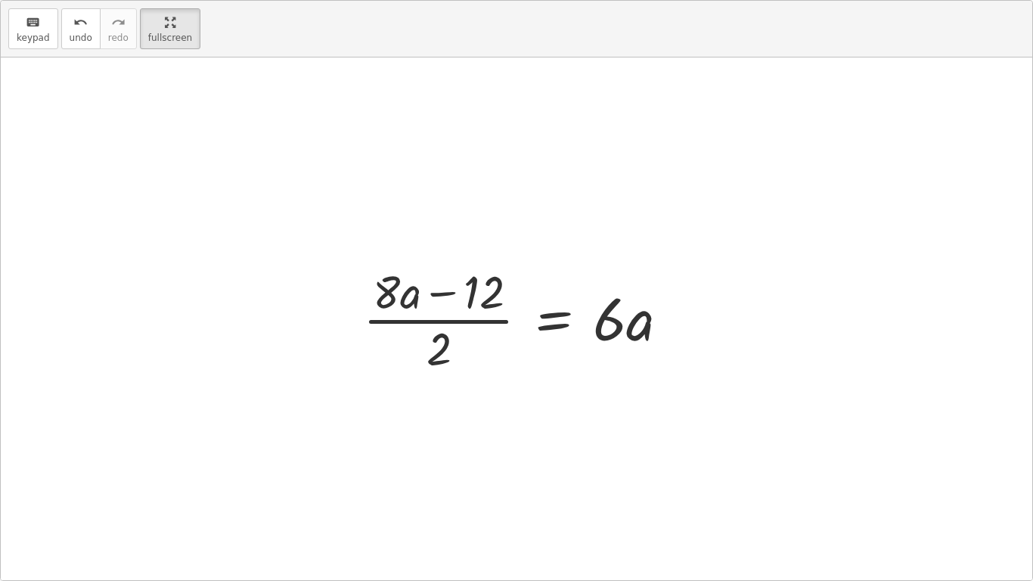
click at [440, 342] on div at bounding box center [521, 318] width 333 height 116
drag, startPoint x: 440, startPoint y: 343, endPoint x: 712, endPoint y: 326, distance: 272.7
drag, startPoint x: 436, startPoint y: 364, endPoint x: 677, endPoint y: 332, distance: 243.4
click at [677, 332] on div at bounding box center [521, 318] width 333 height 116
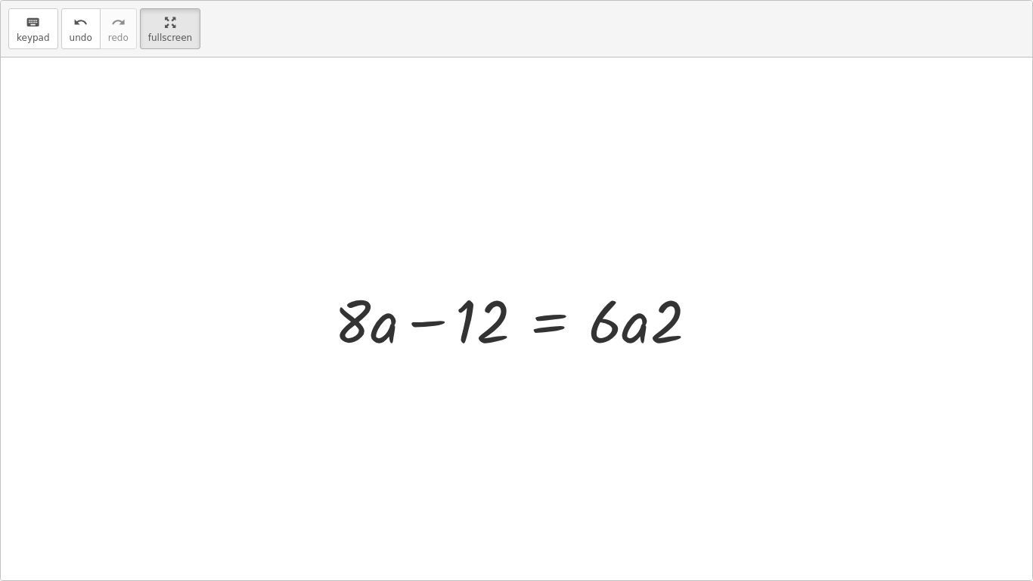
click at [650, 336] on div at bounding box center [522, 319] width 391 height 78
click at [634, 327] on div at bounding box center [522, 319] width 391 height 78
drag, startPoint x: 464, startPoint y: 327, endPoint x: 725, endPoint y: 360, distance: 262.9
click at [725, 360] on div "· ( + · 8 · a − 12 ) · 4 = · 6 · a · 2 · · ( + · 8 · a − 12 ) · 4 · 2 = · 6 · a…" at bounding box center [516, 318] width 1031 height 522
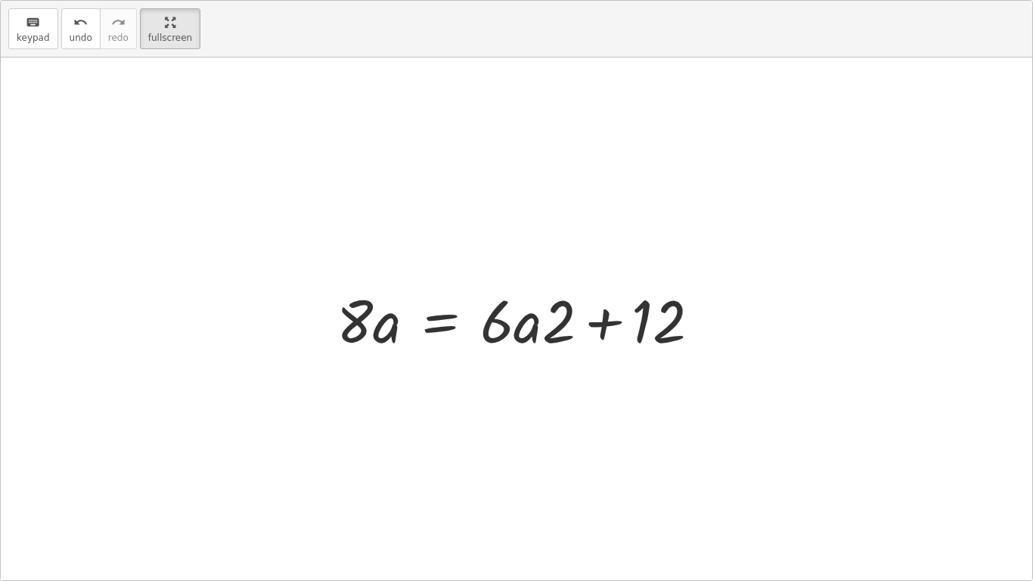
drag, startPoint x: 599, startPoint y: 330, endPoint x: 590, endPoint y: 344, distance: 16.6
click at [590, 344] on div at bounding box center [524, 319] width 391 height 78
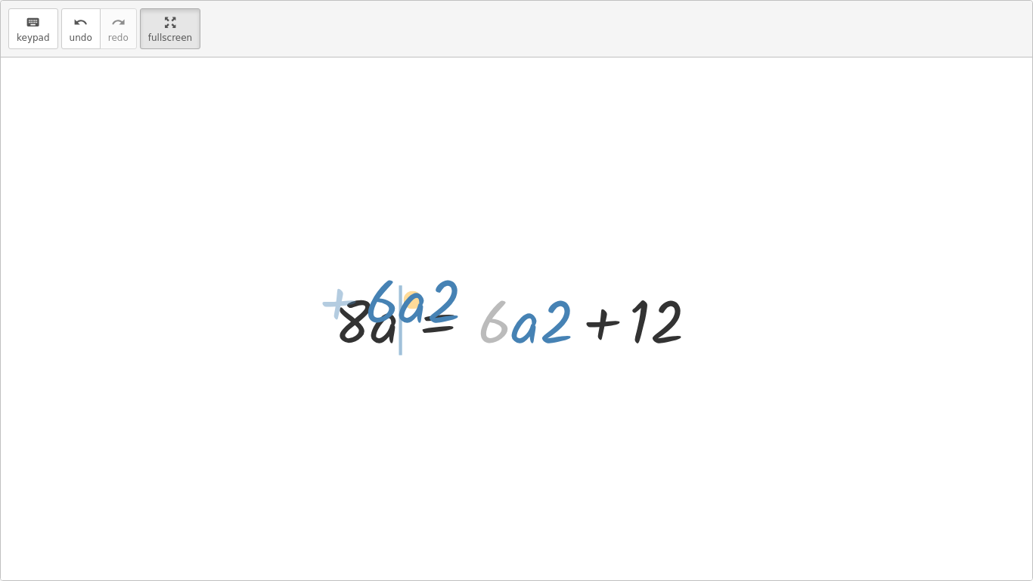
drag, startPoint x: 498, startPoint y: 327, endPoint x: 387, endPoint y: 309, distance: 112.5
click at [387, 309] on div at bounding box center [517, 319] width 380 height 78
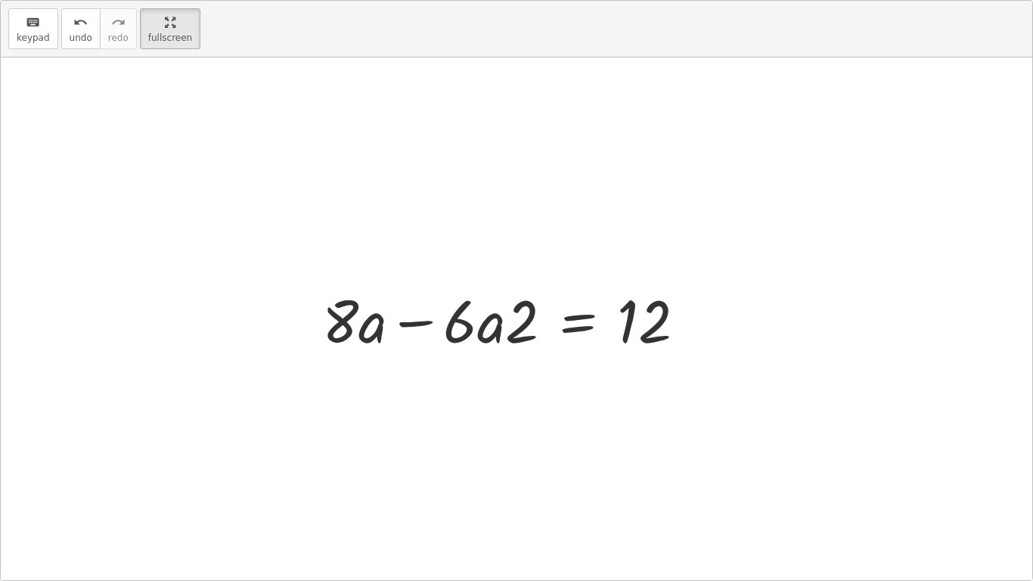
click at [298, 323] on div at bounding box center [516, 318] width 1031 height 522
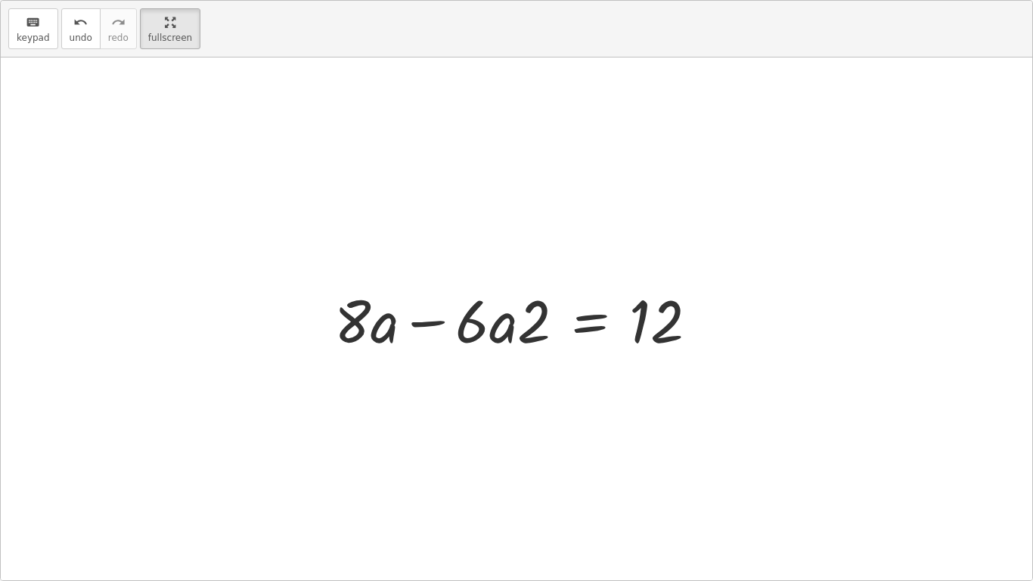
click at [381, 325] on div at bounding box center [522, 319] width 391 height 78
click at [405, 324] on div at bounding box center [522, 319] width 391 height 78
drag, startPoint x: 528, startPoint y: 327, endPoint x: 659, endPoint y: 359, distance: 134.8
click at [659, 359] on div "· ( + · 8 · a − 12 ) · 4 = · 6 · a · 2 · · ( + · 8 · a − 12 ) · 4 · 2 = · 6 · a…" at bounding box center [516, 318] width 410 height 85
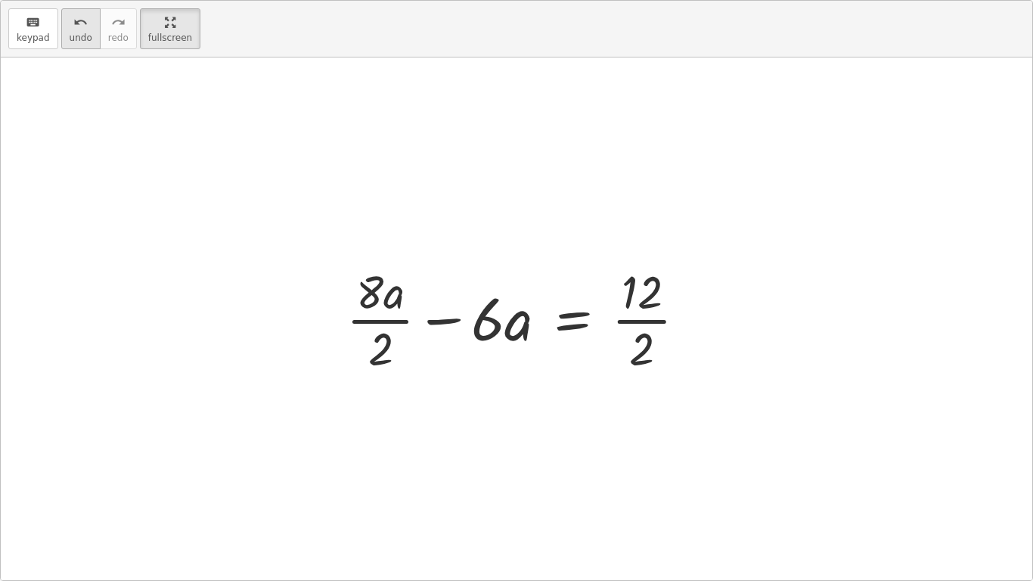
click at [78, 26] on icon "undo" at bounding box center [80, 23] width 14 height 18
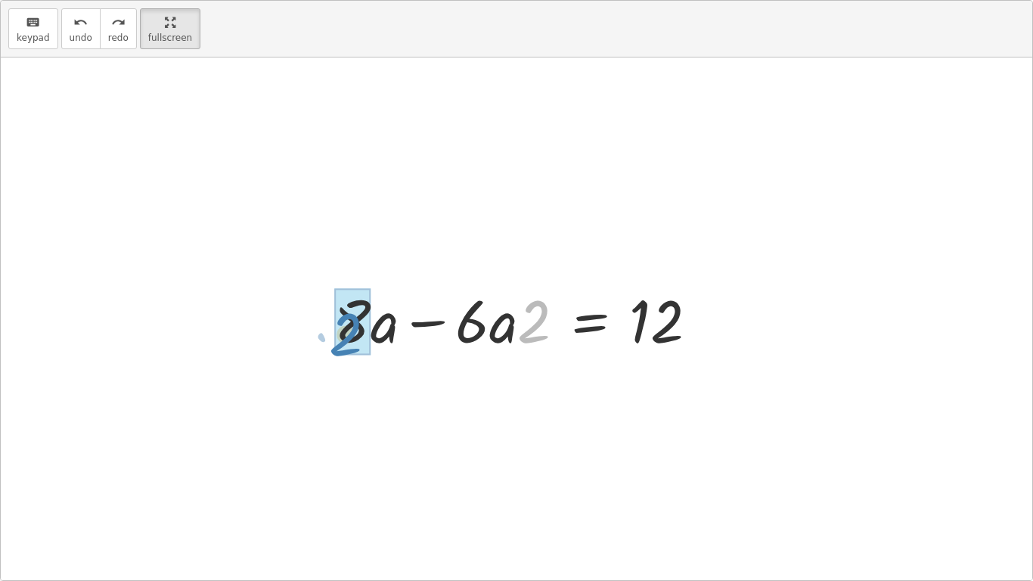
drag, startPoint x: 525, startPoint y: 311, endPoint x: 336, endPoint y: 324, distance: 188.7
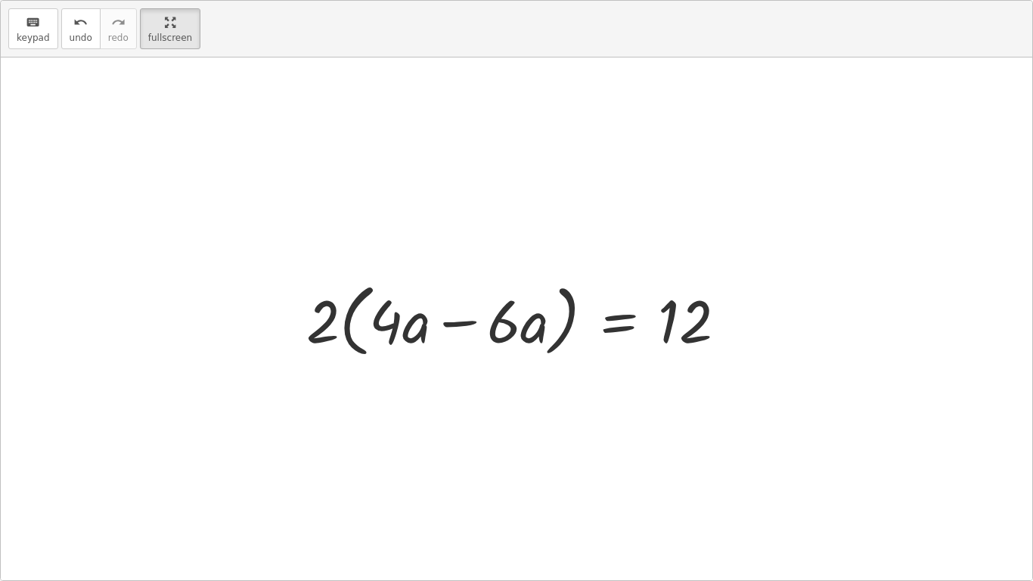
click at [457, 324] on div at bounding box center [523, 318] width 448 height 87
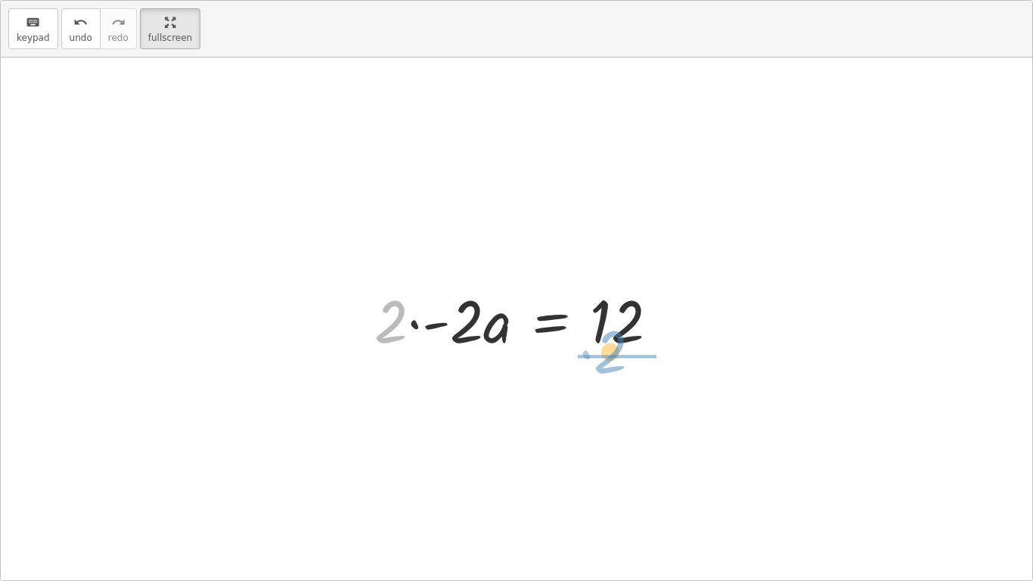
drag, startPoint x: 392, startPoint y: 327, endPoint x: 612, endPoint y: 357, distance: 222.1
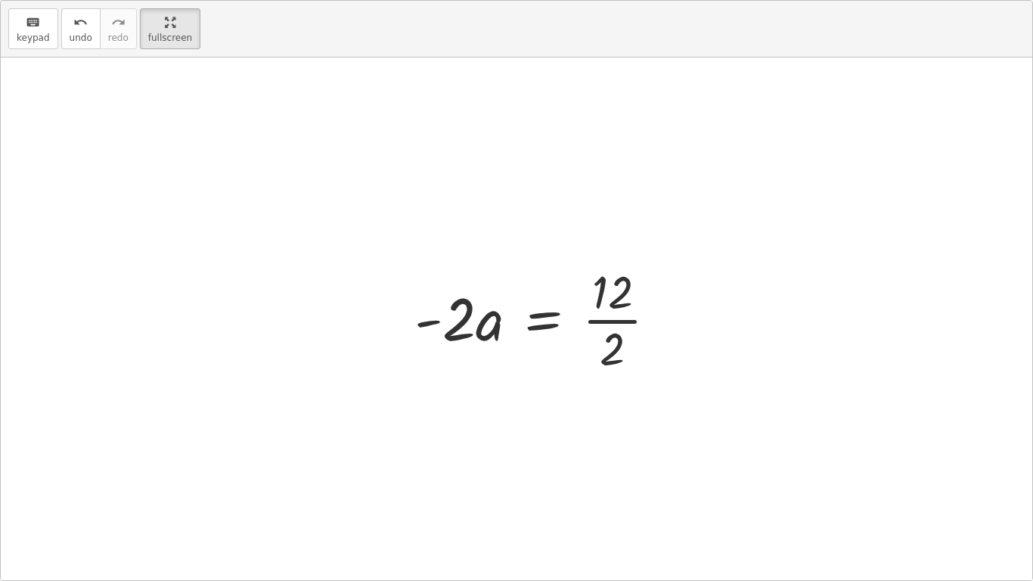
click at [615, 328] on div at bounding box center [542, 318] width 270 height 116
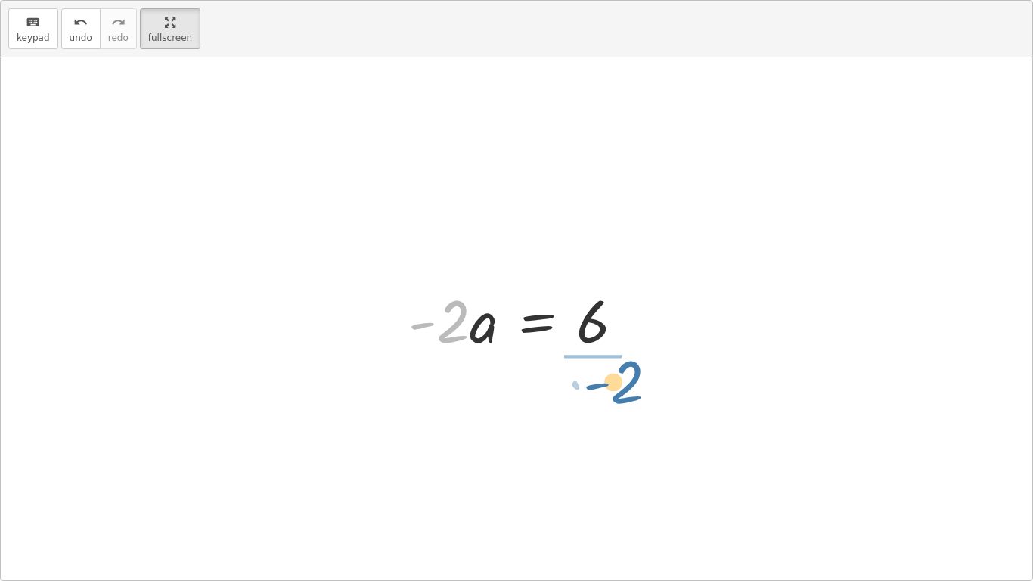
drag, startPoint x: 450, startPoint y: 317, endPoint x: 631, endPoint y: 373, distance: 190.1
click at [631, 373] on div "· ( + · 8 · a − 12 ) · 4 = · 6 · a · 2 · · ( + · 8 · a − 12 ) · 4 · 2 = · 6 · a…" at bounding box center [516, 318] width 1031 height 522
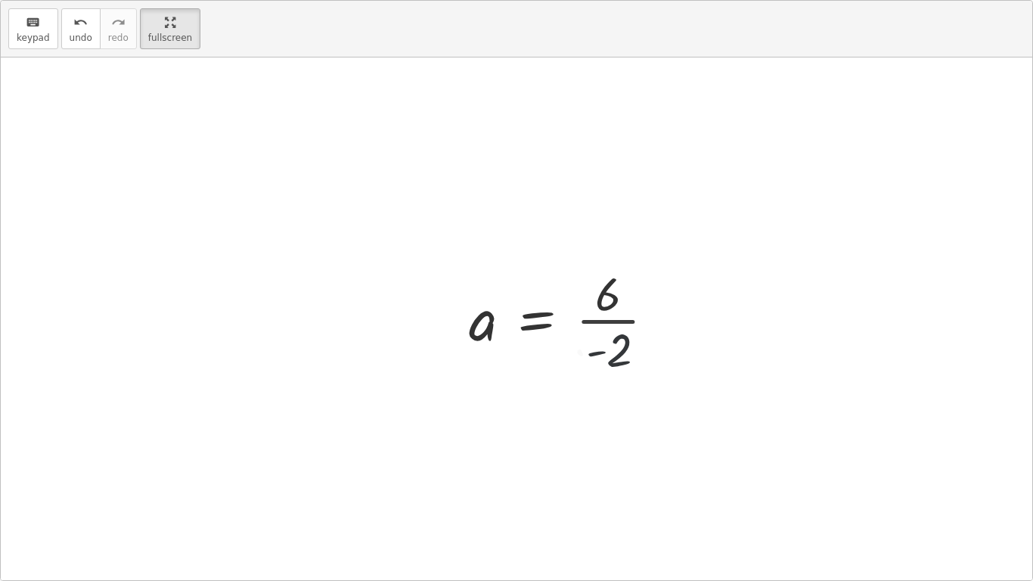
click at [594, 318] on div at bounding box center [568, 318] width 214 height 116
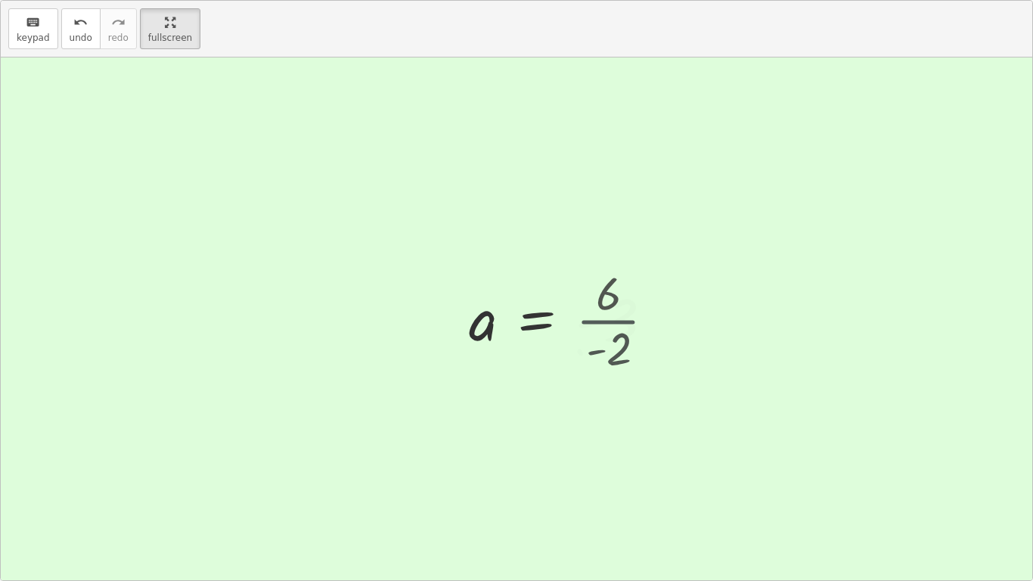
click at [594, 318] on div at bounding box center [566, 318] width 211 height 75
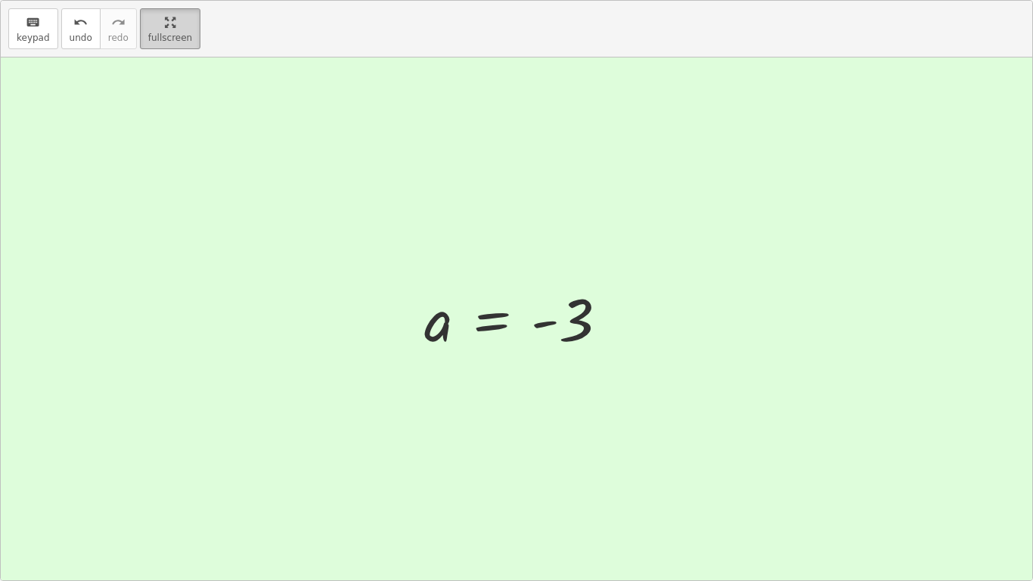
click at [165, 35] on span "fullscreen" at bounding box center [170, 38] width 44 height 11
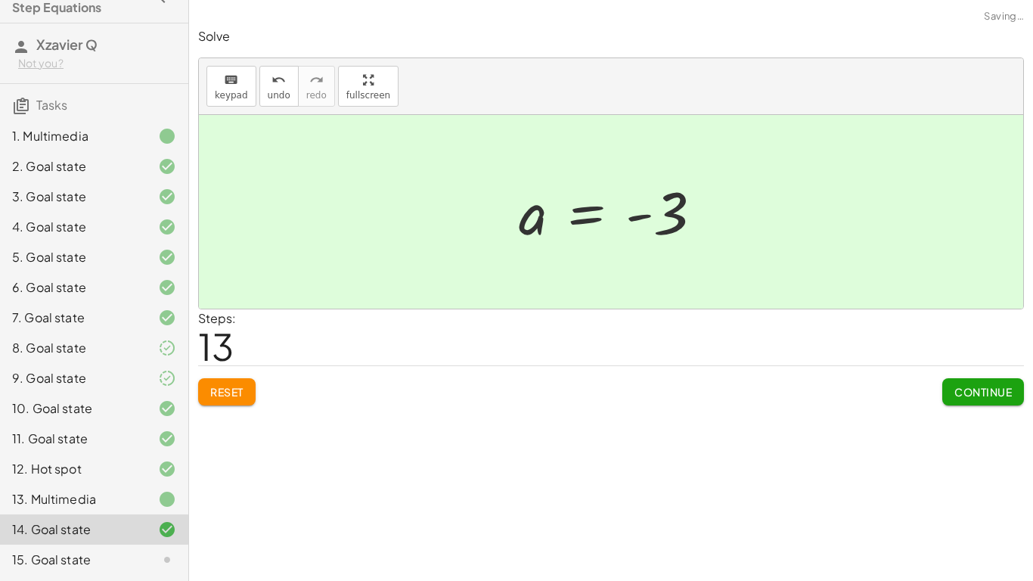
click at [979, 401] on button "Continue" at bounding box center [983, 391] width 82 height 27
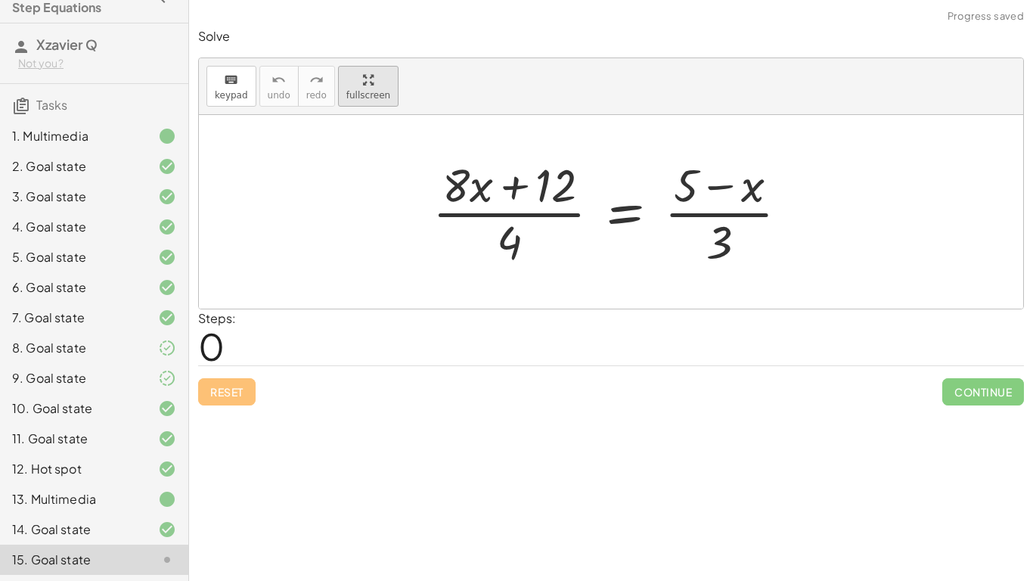
click at [349, 87] on div "button" at bounding box center [368, 79] width 44 height 18
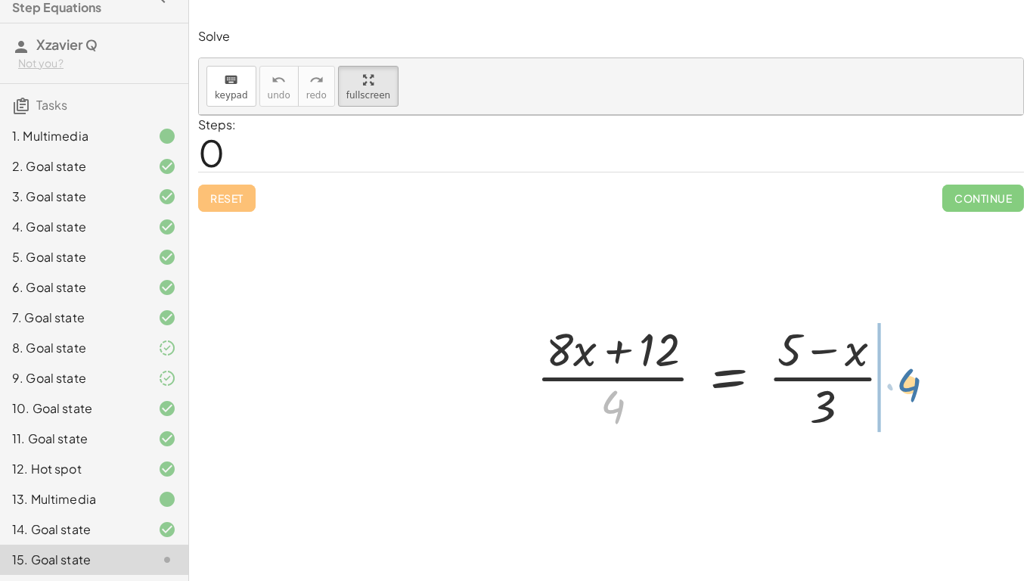
drag, startPoint x: 421, startPoint y: 350, endPoint x: 717, endPoint y: 327, distance: 297.3
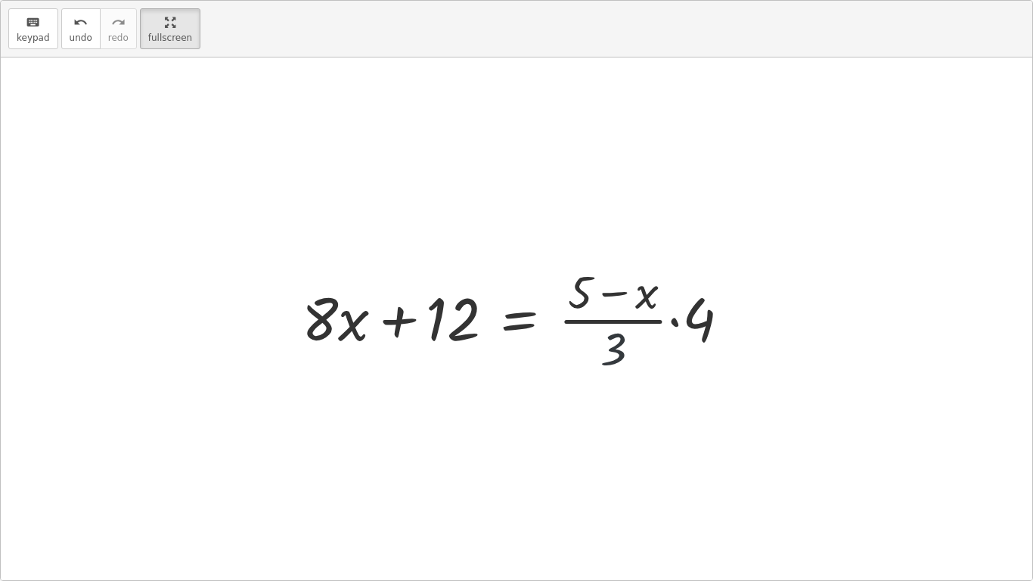
click at [640, 342] on div at bounding box center [522, 318] width 456 height 116
drag, startPoint x: 600, startPoint y: 346, endPoint x: 268, endPoint y: 328, distance: 332.4
click at [268, 328] on div "· ( + · 8 · x + 12 ) · 4 = · ( + 5 − x ) · 3 · 3 + · 8 · x + 12 · 4 = · ( + 5 −…" at bounding box center [516, 318] width 1031 height 522
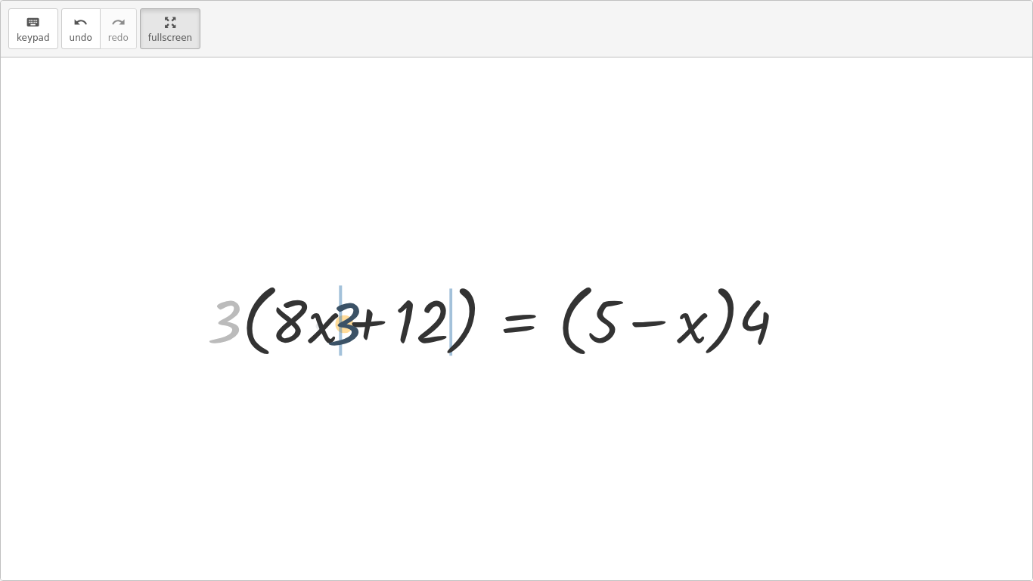
drag, startPoint x: 220, startPoint y: 320, endPoint x: 389, endPoint y: 323, distance: 168.6
click at [389, 323] on div at bounding box center [503, 318] width 606 height 87
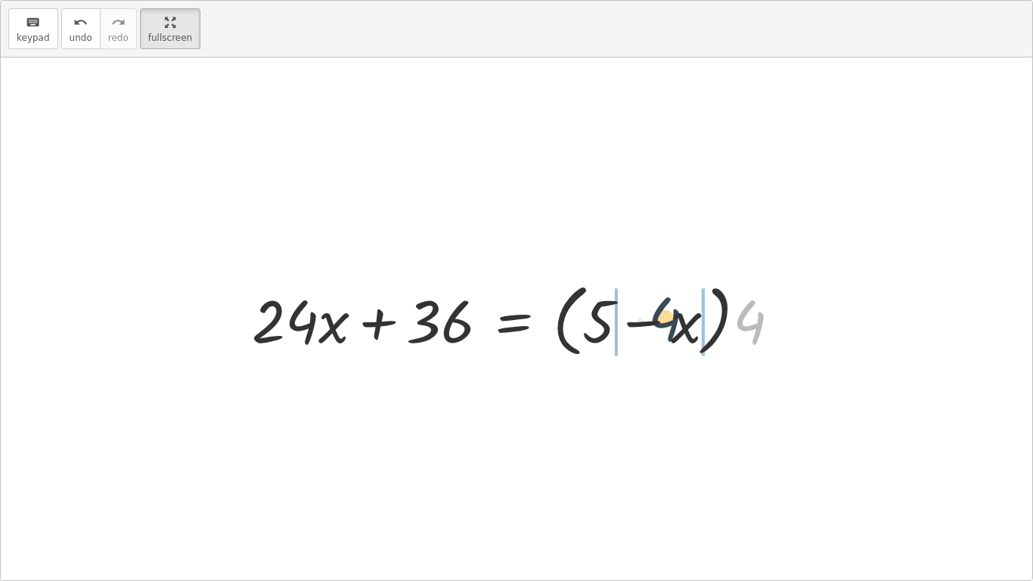
drag, startPoint x: 737, startPoint y: 321, endPoint x: 648, endPoint y: 318, distance: 89.3
click at [648, 318] on div at bounding box center [522, 318] width 556 height 87
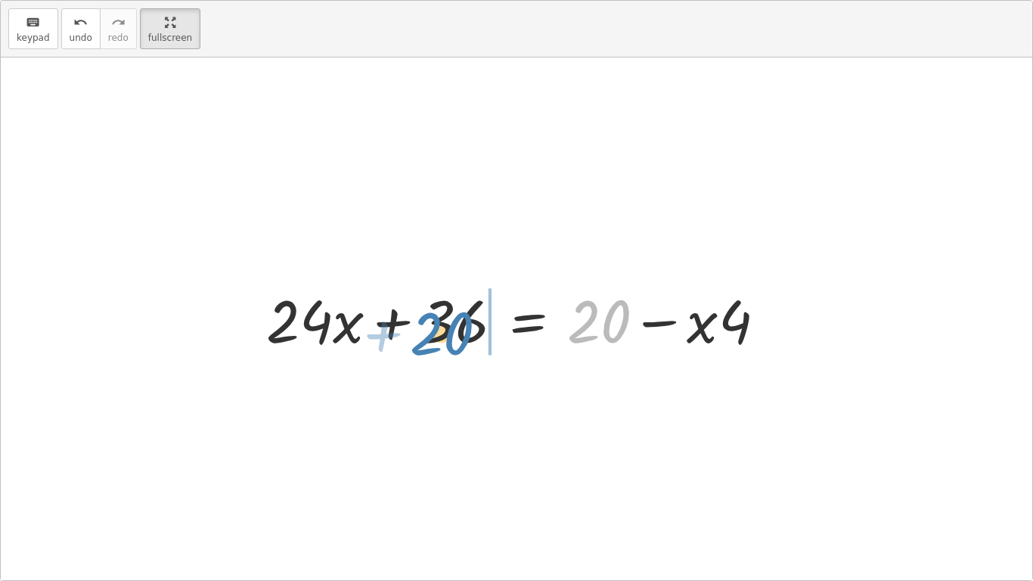
drag, startPoint x: 610, startPoint y: 319, endPoint x: 457, endPoint y: 331, distance: 153.2
click at [457, 331] on div at bounding box center [522, 319] width 527 height 78
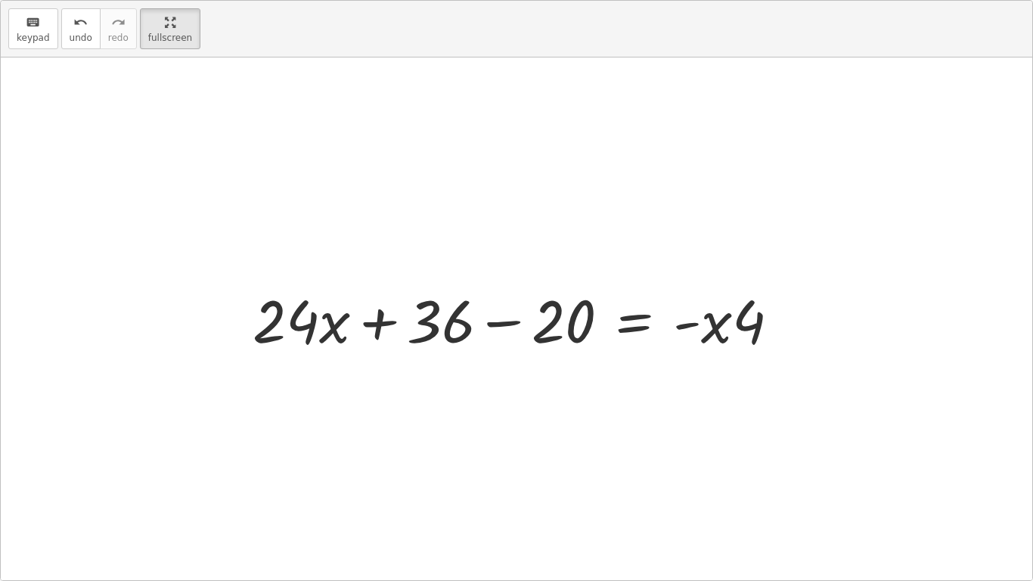
click at [477, 322] on div at bounding box center [522, 319] width 554 height 78
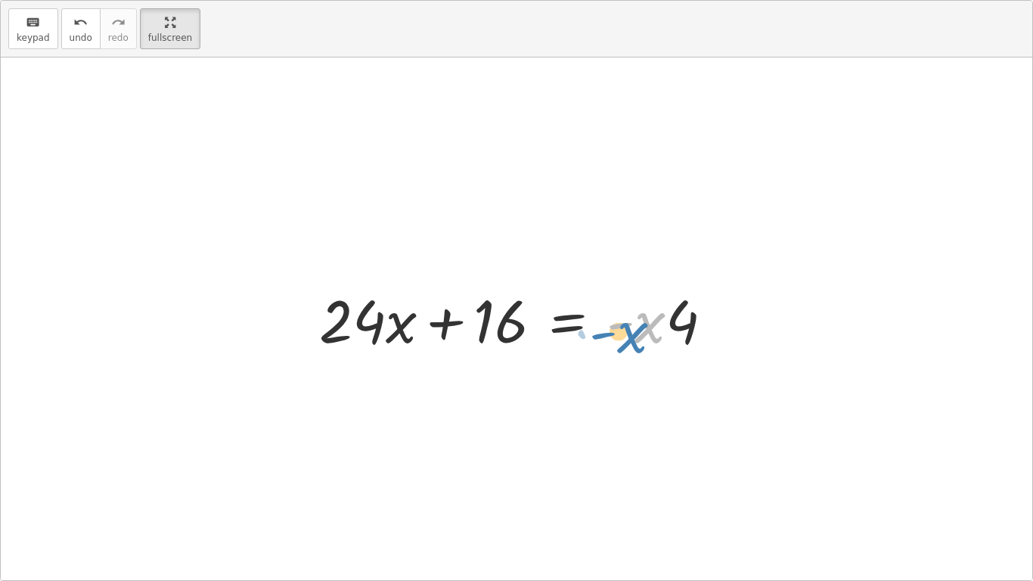
drag, startPoint x: 663, startPoint y: 320, endPoint x: 660, endPoint y: 330, distance: 10.3
click at [660, 330] on div at bounding box center [521, 319] width 421 height 78
drag, startPoint x: 676, startPoint y: 323, endPoint x: 586, endPoint y: 340, distance: 91.6
click at [586, 340] on div at bounding box center [521, 319] width 421 height 78
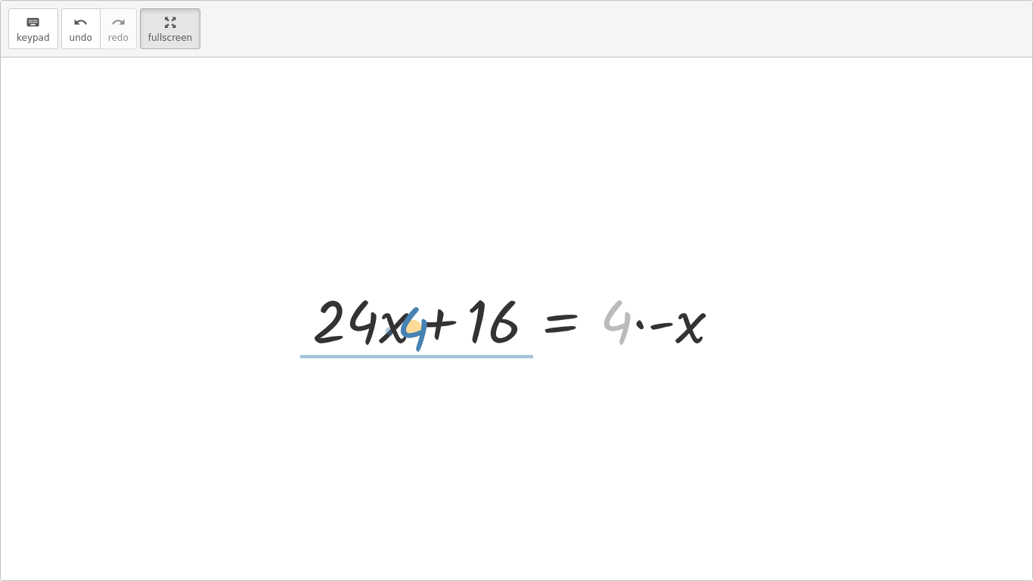
drag, startPoint x: 612, startPoint y: 327, endPoint x: 362, endPoint y: 343, distance: 250.8
click at [320, 330] on div at bounding box center [522, 319] width 435 height 78
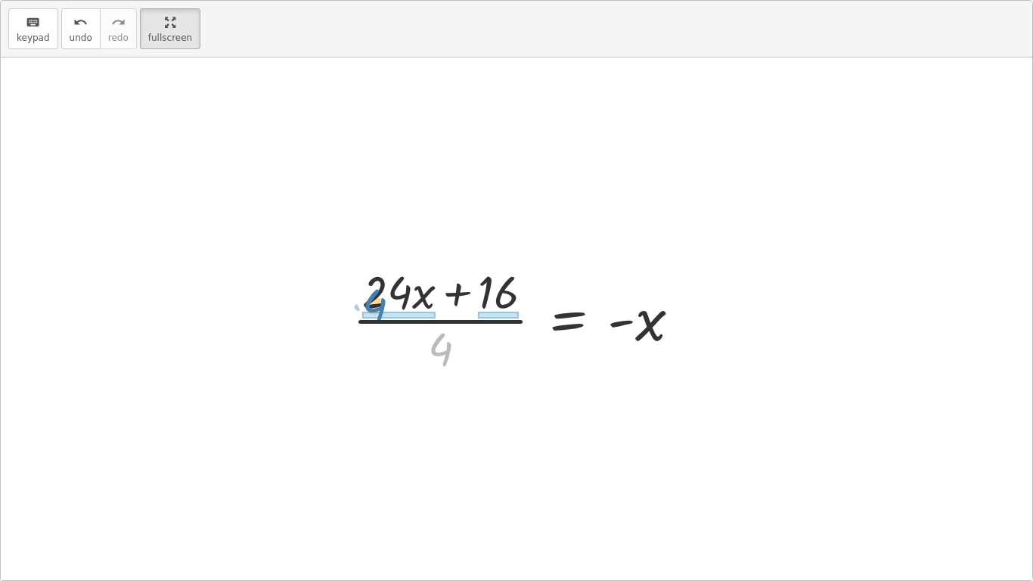
drag, startPoint x: 434, startPoint y: 342, endPoint x: 374, endPoint y: 296, distance: 75.9
click at [374, 296] on div at bounding box center [522, 318] width 355 height 116
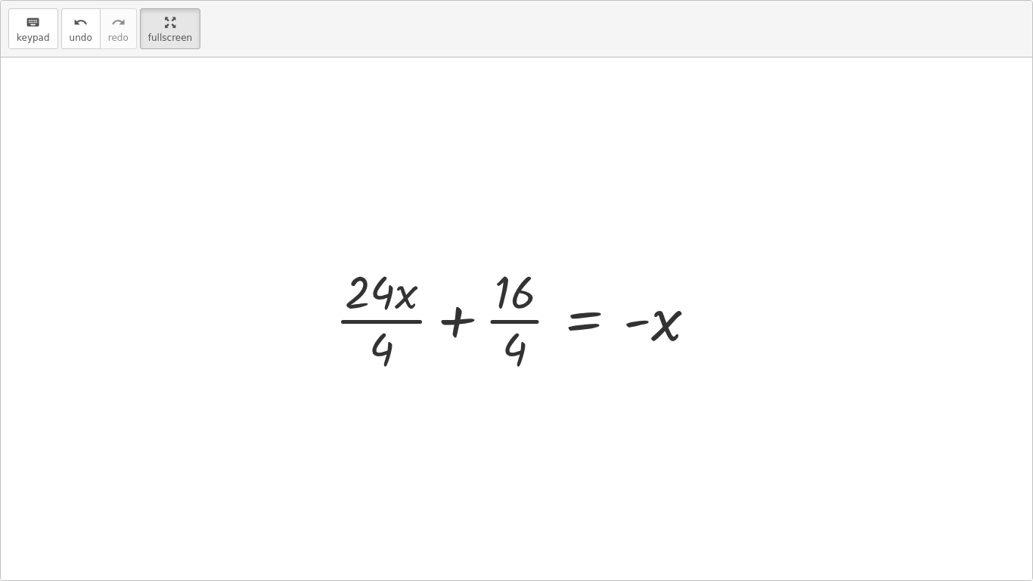
click at [514, 302] on div at bounding box center [521, 318] width 389 height 116
click at [519, 326] on div at bounding box center [521, 318] width 389 height 116
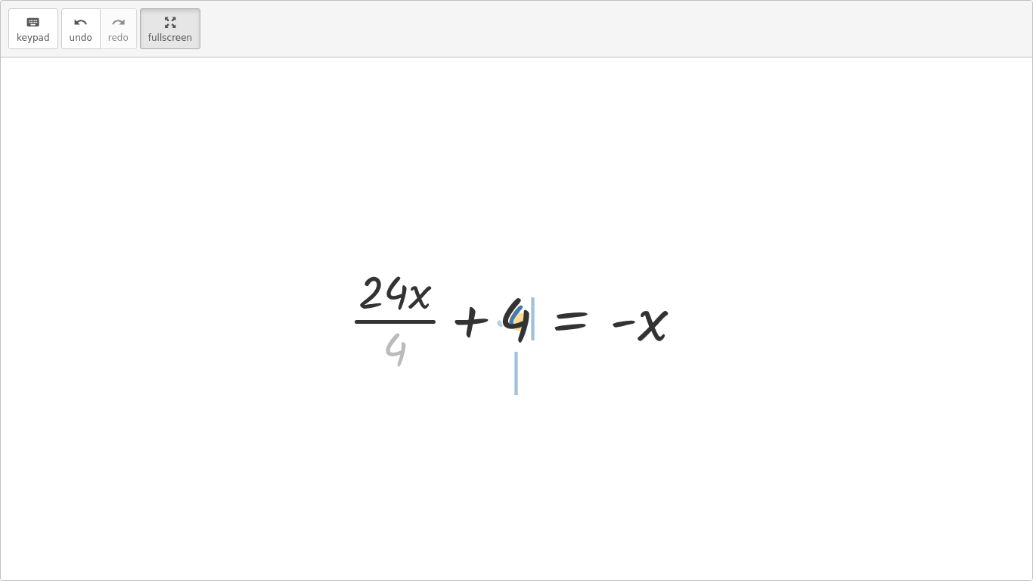
drag, startPoint x: 389, startPoint y: 349, endPoint x: 516, endPoint y: 322, distance: 129.9
click at [516, 322] on div at bounding box center [521, 318] width 361 height 116
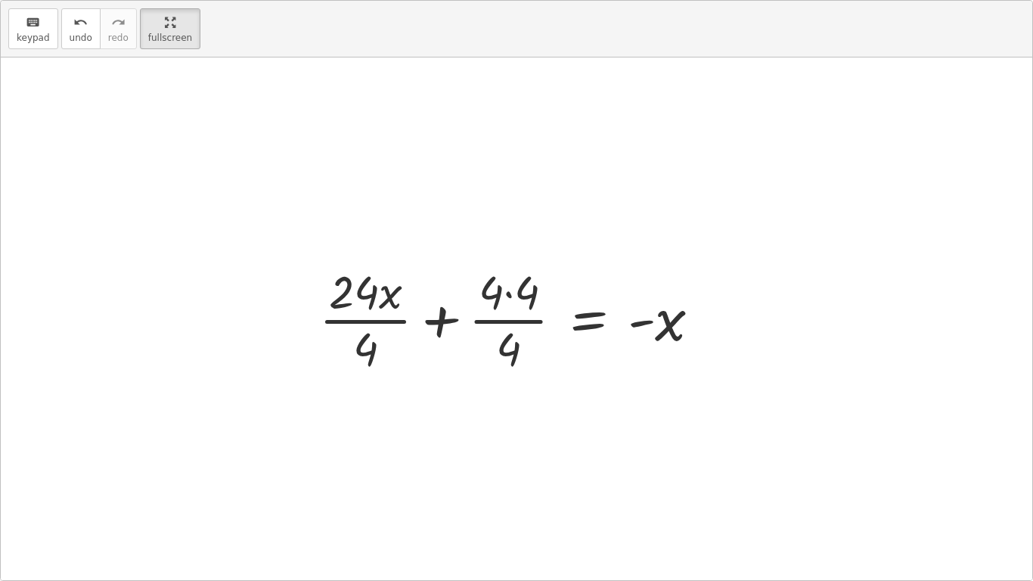
click at [510, 322] on div at bounding box center [515, 318] width 409 height 116
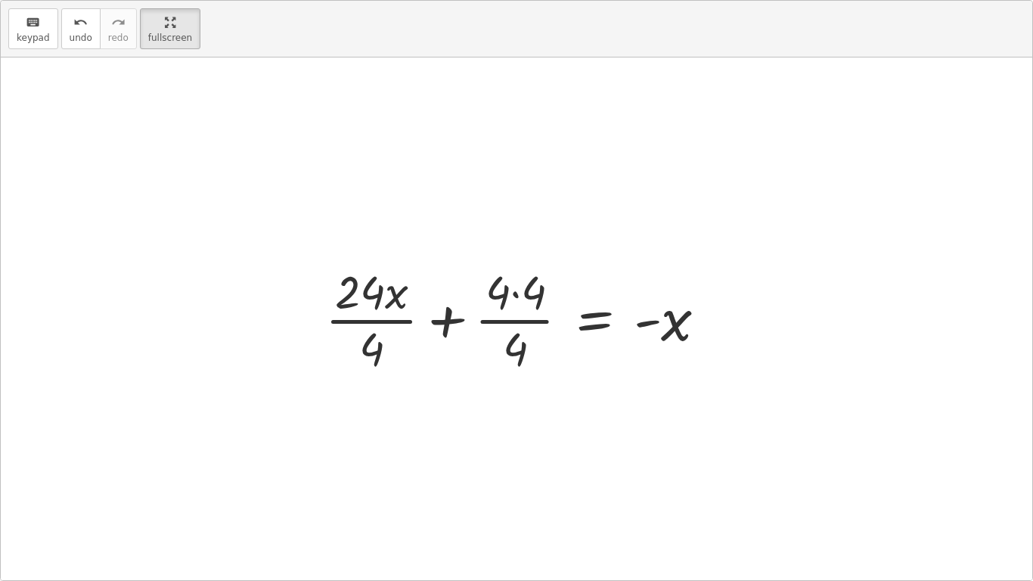
click at [510, 322] on div at bounding box center [522, 318] width 409 height 116
click at [506, 302] on div at bounding box center [522, 318] width 409 height 116
click at [517, 288] on div at bounding box center [522, 318] width 409 height 116
click at [515, 291] on div at bounding box center [531, 318] width 389 height 116
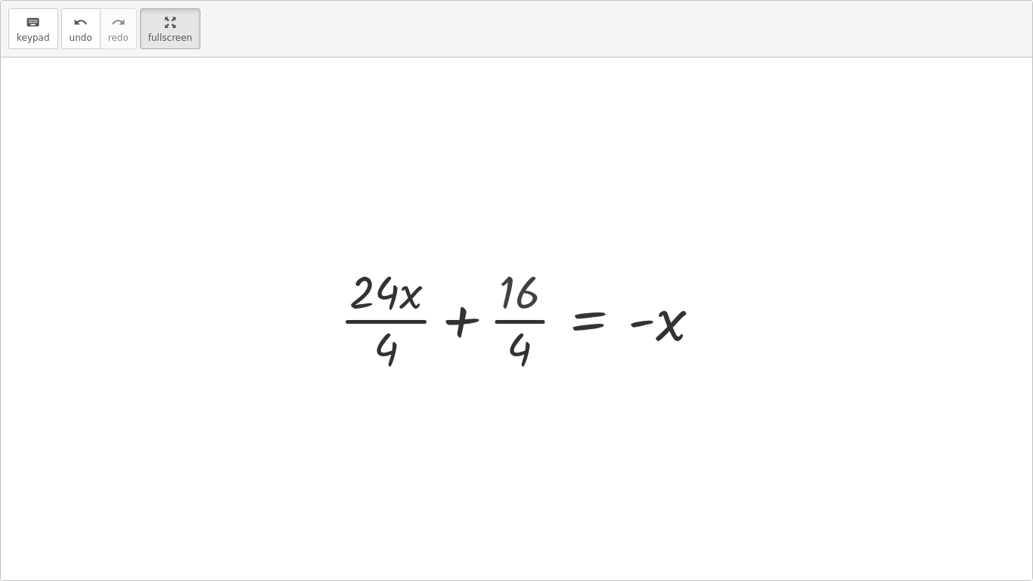
click at [525, 324] on div at bounding box center [526, 318] width 389 height 116
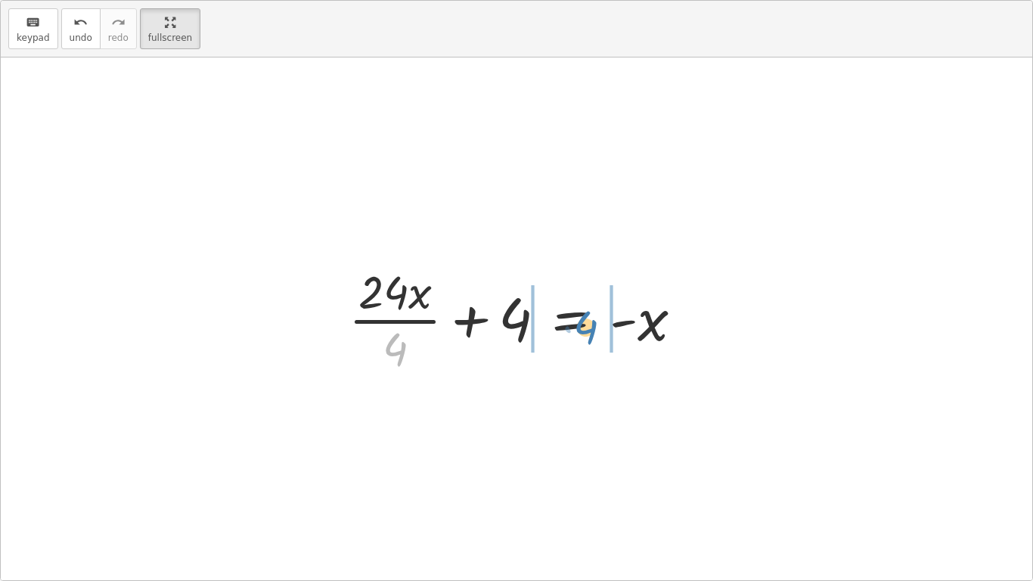
drag, startPoint x: 388, startPoint y: 358, endPoint x: 580, endPoint y: 336, distance: 193.3
click at [580, 336] on div at bounding box center [521, 318] width 361 height 116
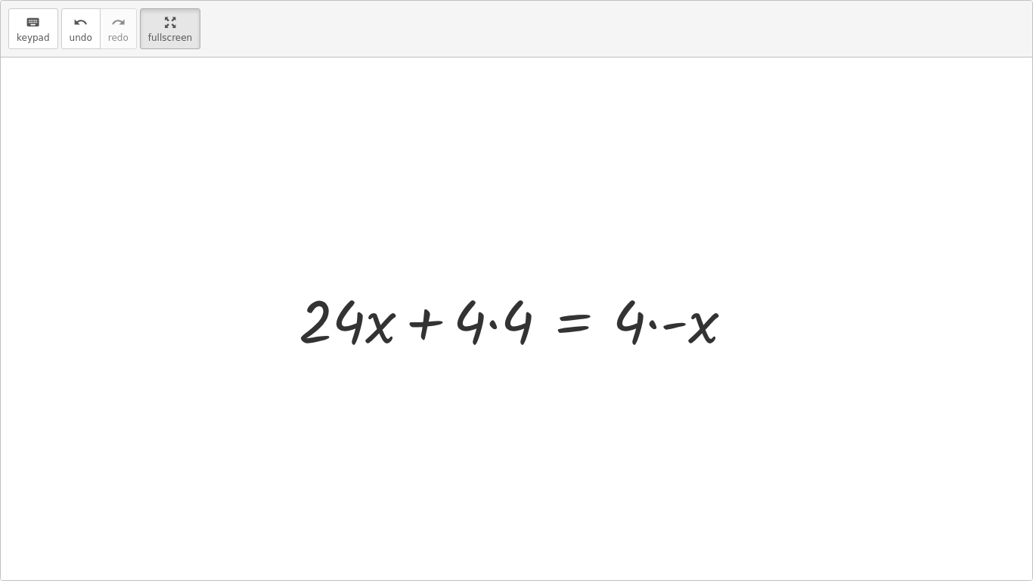
click at [492, 321] on div at bounding box center [522, 319] width 462 height 78
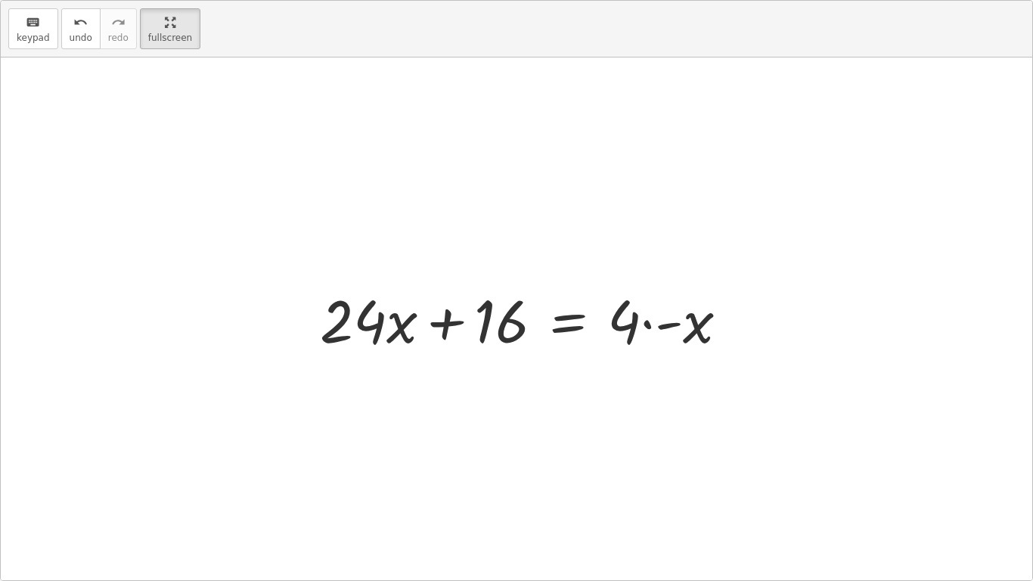
click at [655, 328] on div at bounding box center [529, 319] width 435 height 78
click at [655, 319] on div at bounding box center [521, 319] width 421 height 78
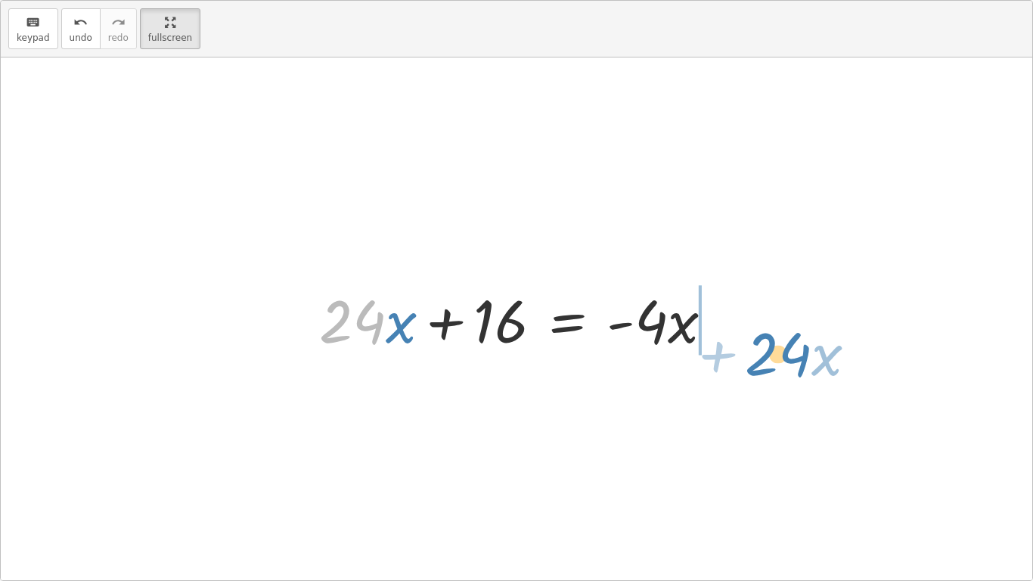
drag, startPoint x: 366, startPoint y: 325, endPoint x: 790, endPoint y: 357, distance: 425.3
click at [790, 357] on div "· ( + · 8 · x + 12 ) · 4 = · ( + 5 − x ) · 3 + · 8 · x + 12 = · · ( + 5 − x ) ·…" at bounding box center [516, 318] width 1031 height 522
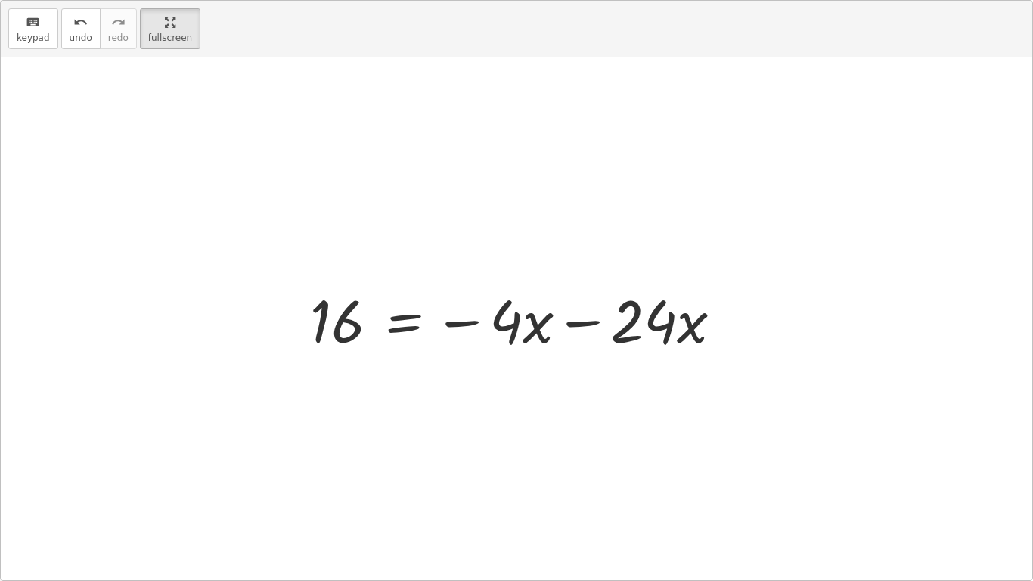
click at [565, 326] on div at bounding box center [521, 319] width 439 height 78
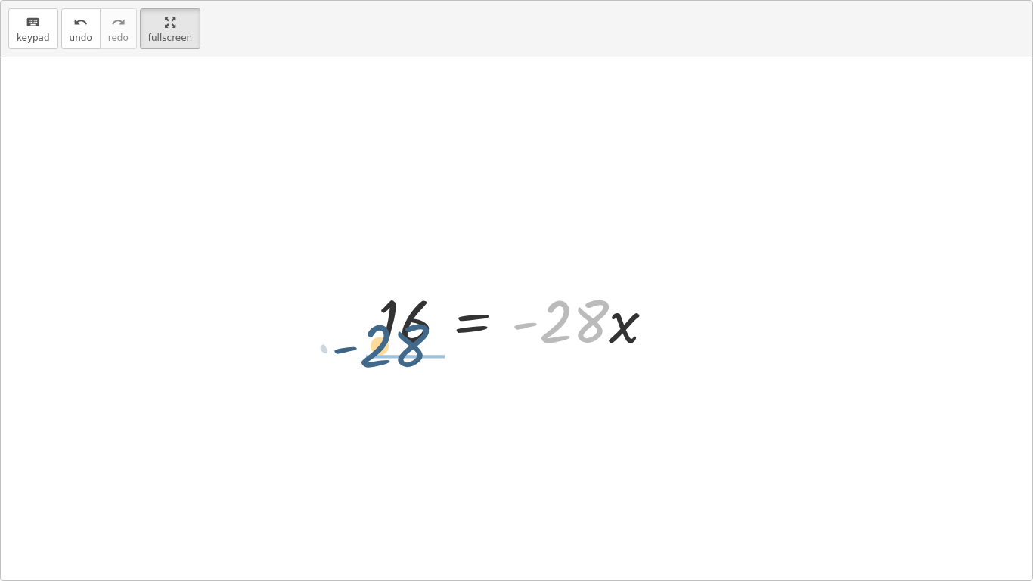
drag, startPoint x: 571, startPoint y: 322, endPoint x: 385, endPoint y: 347, distance: 187.7
click at [385, 347] on div at bounding box center [521, 319] width 303 height 78
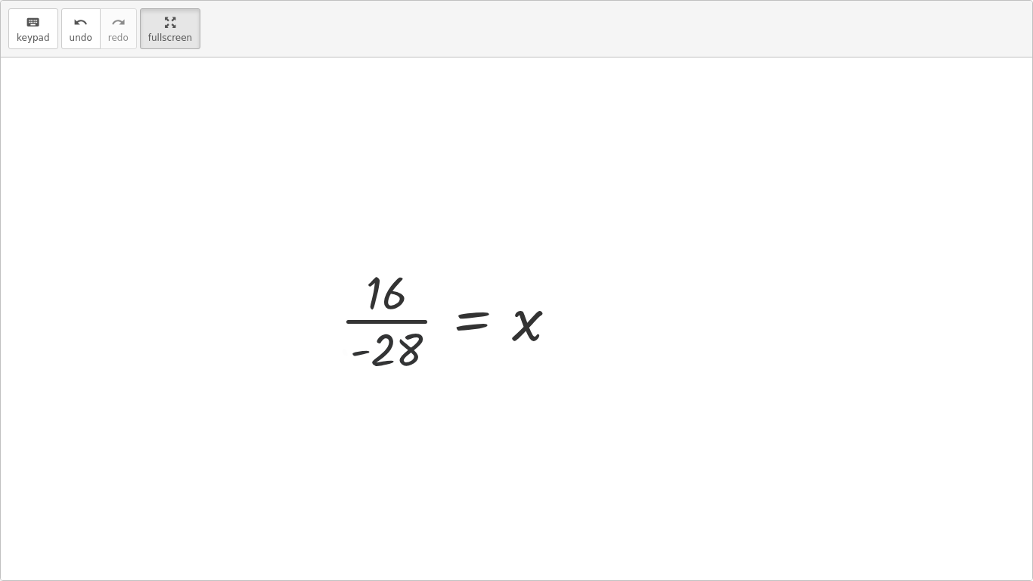
click at [383, 327] on div at bounding box center [455, 318] width 244 height 116
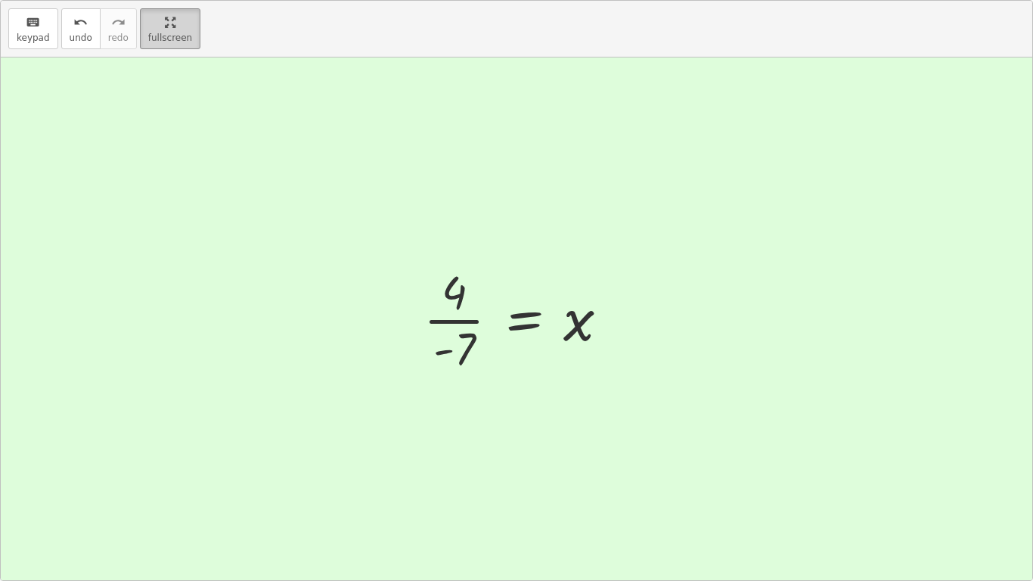
click at [188, 36] on main "Equations: Solve Multi-Step Equations Xzavier Q Not you? Tasks 1. Multimedia 2.…" at bounding box center [516, 290] width 1033 height 581
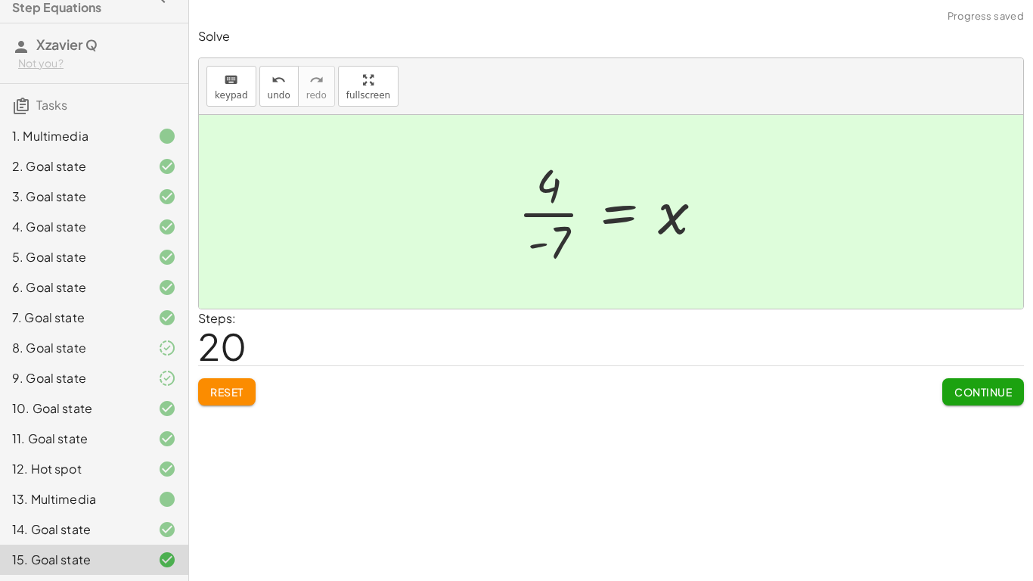
click at [993, 377] on div "Continue" at bounding box center [983, 385] width 82 height 39
click at [994, 379] on button "Continue" at bounding box center [983, 391] width 82 height 27
